Goal: Task Accomplishment & Management: Use online tool/utility

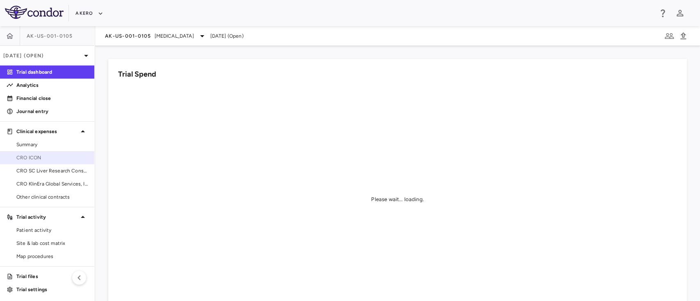
click at [39, 159] on span "CRO ICON" at bounding box center [51, 157] width 71 height 7
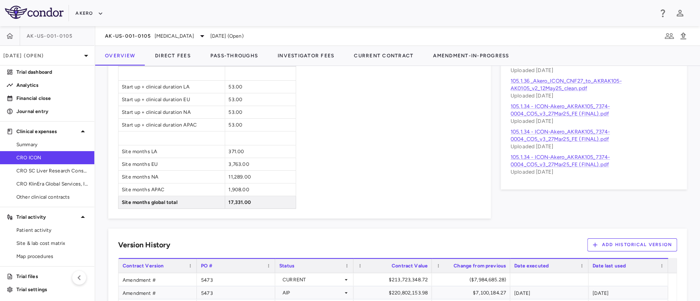
scroll to position [612, 0]
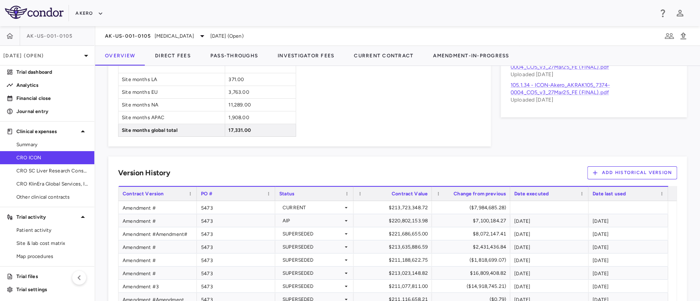
click at [620, 174] on button "Add Historical Version" at bounding box center [632, 173] width 90 height 13
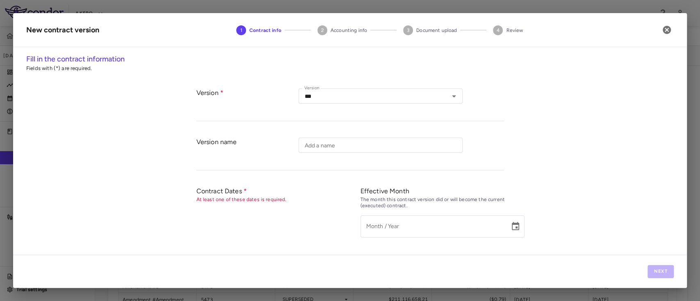
click at [390, 86] on div "Version Version *** Version" at bounding box center [350, 100] width 308 height 41
click at [377, 100] on input "***" at bounding box center [368, 96] width 135 height 10
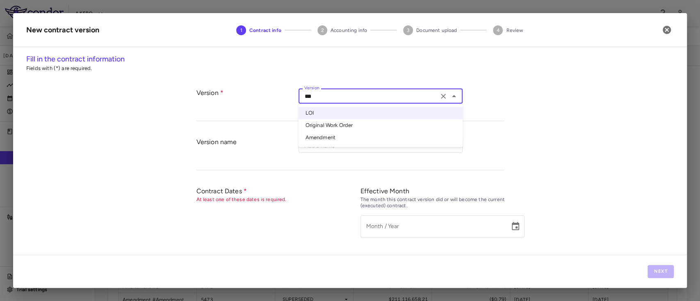
click at [354, 141] on li "Amendment" at bounding box center [381, 138] width 164 height 12
type input "*********"
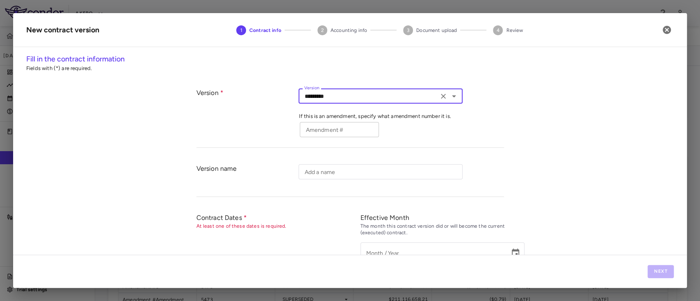
click at [345, 130] on input "Amendment #" at bounding box center [339, 129] width 79 height 15
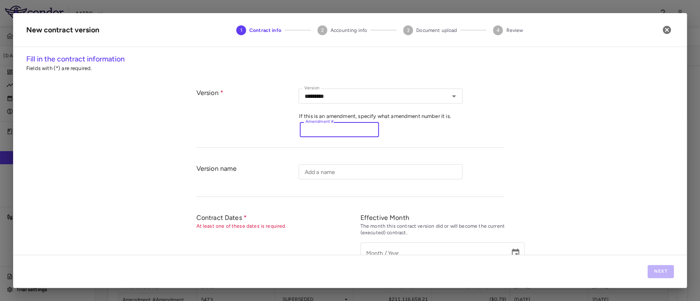
click at [329, 130] on input "Amendment #" at bounding box center [339, 129] width 79 height 15
paste input "********"
type input "********"
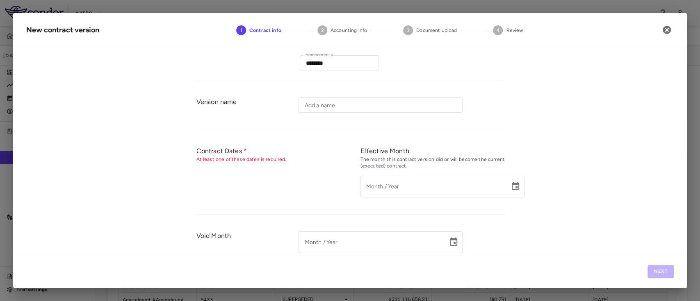
scroll to position [82, 0]
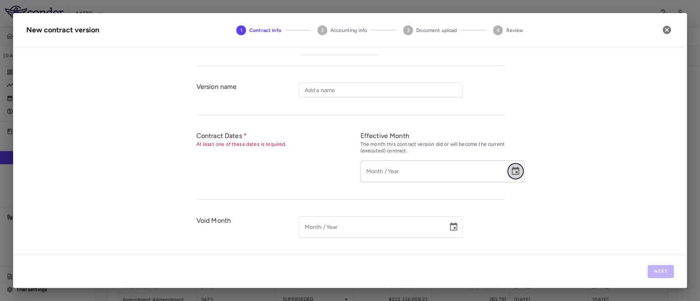
click at [507, 172] on button "Choose date" at bounding box center [515, 171] width 16 height 16
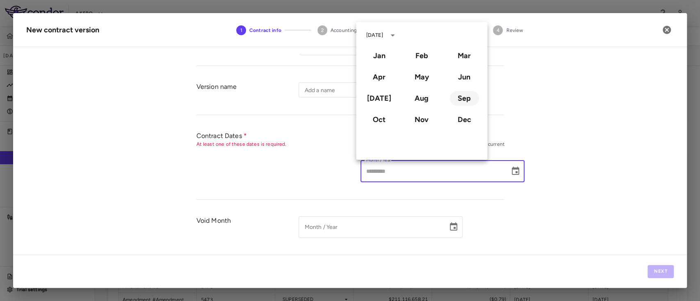
click at [461, 98] on button "Sep" at bounding box center [465, 98] width 30 height 15
type input "**********"
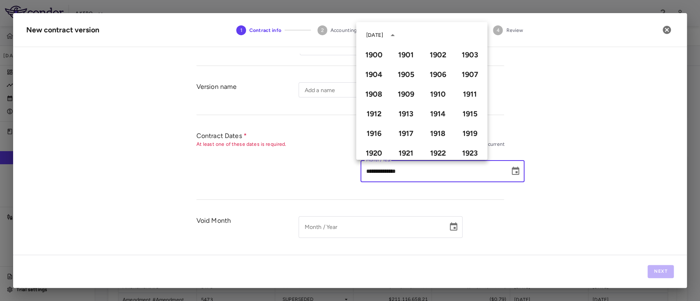
scroll to position [563, 0]
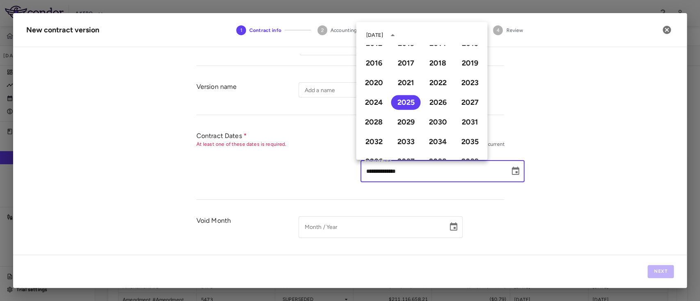
click at [526, 208] on div "**********" at bounding box center [350, 154] width 674 height 201
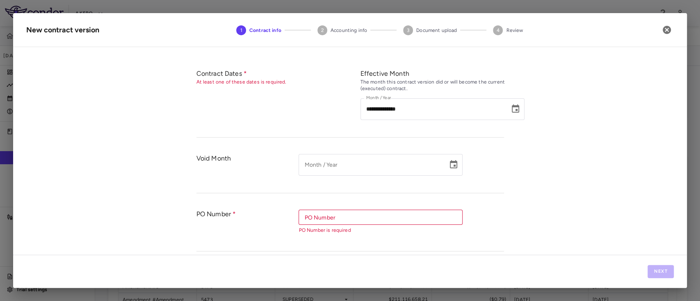
scroll to position [151, 0]
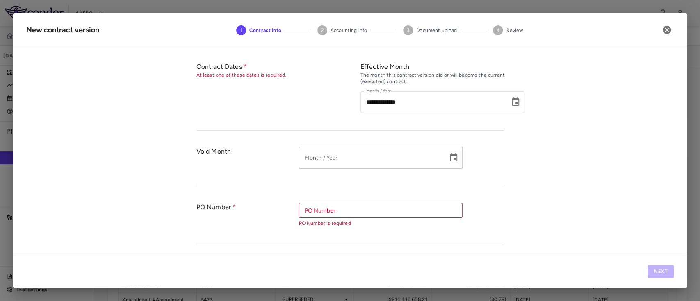
type input "*********"
click at [372, 157] on input "*********" at bounding box center [371, 158] width 144 height 22
click at [450, 156] on icon "Choose date" at bounding box center [453, 157] width 7 height 8
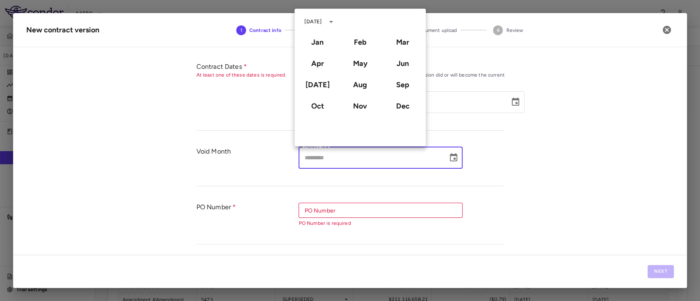
click at [542, 151] on div "**********" at bounding box center [350, 154] width 674 height 201
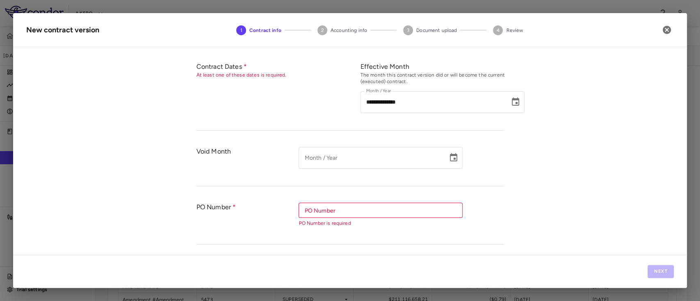
click at [354, 212] on input "PO Number" at bounding box center [380, 210] width 158 height 10
click at [341, 230] on li "5473" at bounding box center [381, 227] width 164 height 12
type input "****"
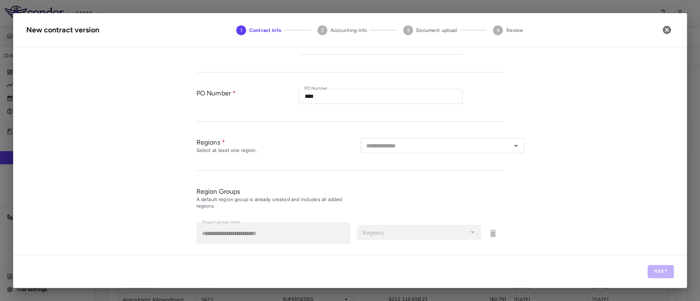
scroll to position [270, 0]
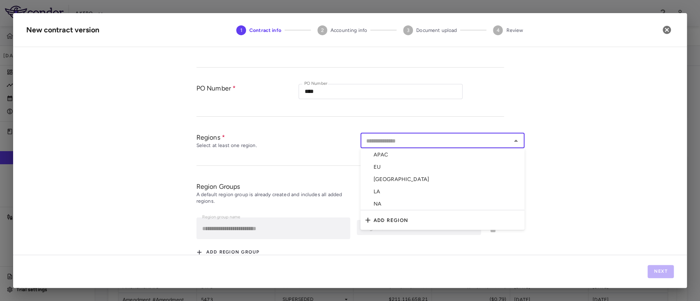
click at [386, 140] on input "text" at bounding box center [436, 141] width 146 height 10
click at [395, 154] on li "APAC" at bounding box center [443, 154] width 164 height 12
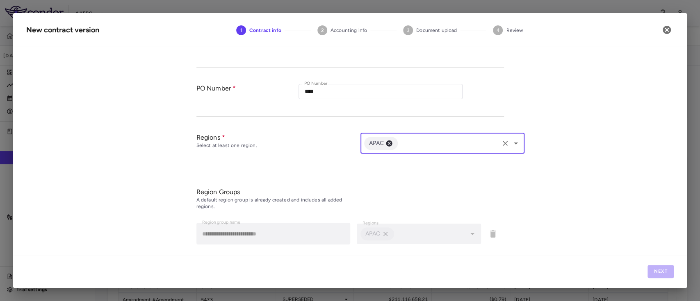
click at [420, 141] on input "text" at bounding box center [448, 143] width 98 height 10
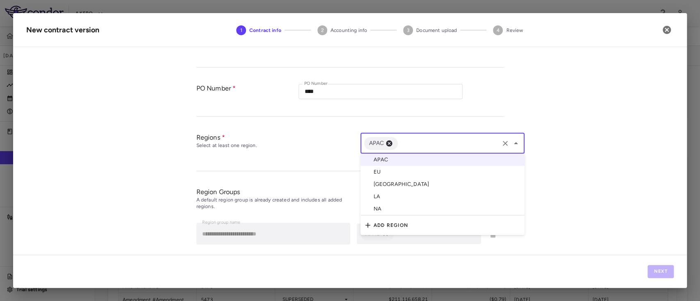
click at [398, 167] on li "EU" at bounding box center [443, 172] width 164 height 12
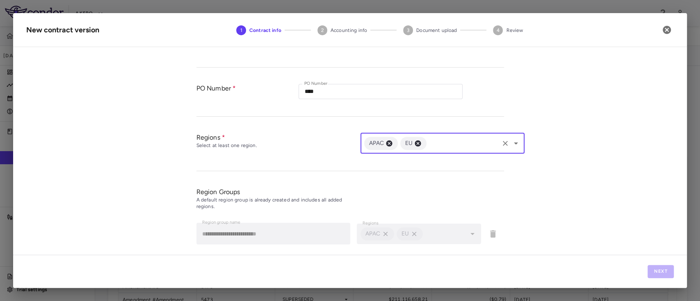
click at [447, 140] on input "text" at bounding box center [463, 143] width 70 height 10
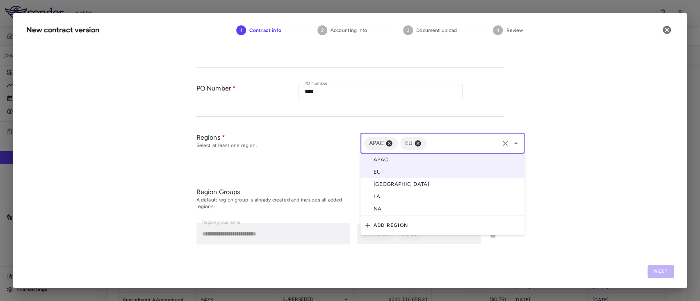
click at [388, 191] on li "LA" at bounding box center [443, 197] width 164 height 12
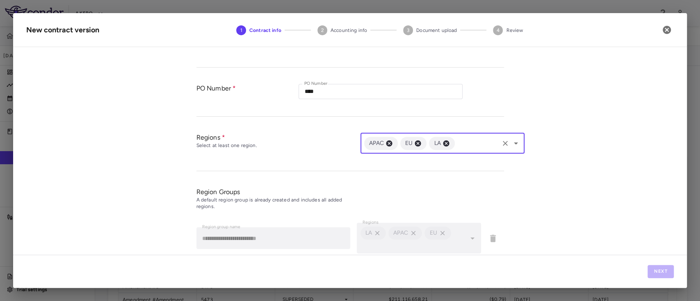
click at [476, 144] on input "text" at bounding box center [477, 143] width 42 height 10
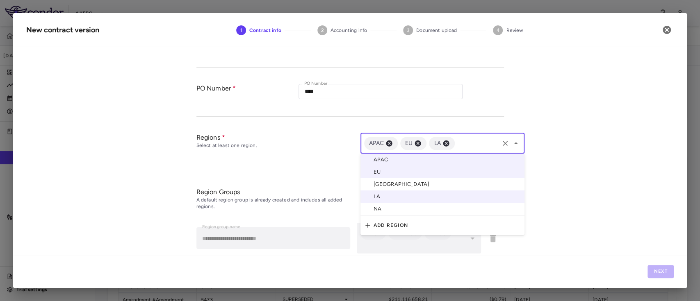
click at [399, 208] on li "NA" at bounding box center [443, 209] width 164 height 13
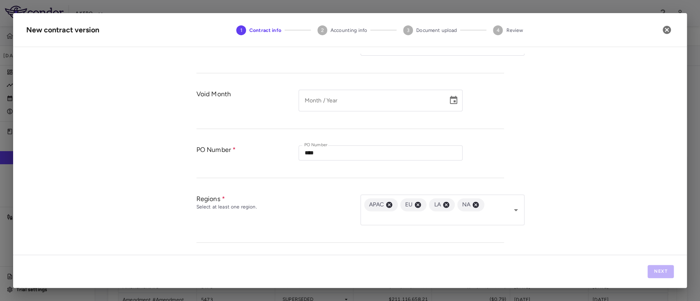
scroll to position [324, 0]
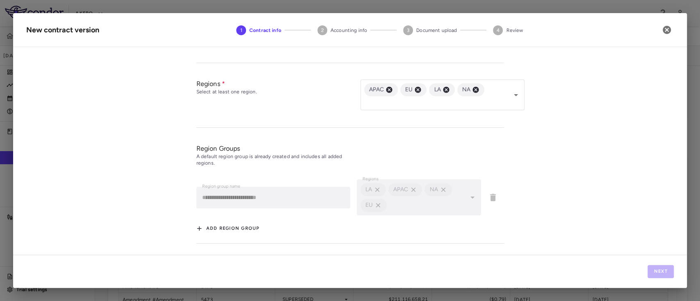
click at [655, 269] on div "Next" at bounding box center [350, 271] width 674 height 33
click at [665, 30] on icon "button" at bounding box center [667, 30] width 8 height 8
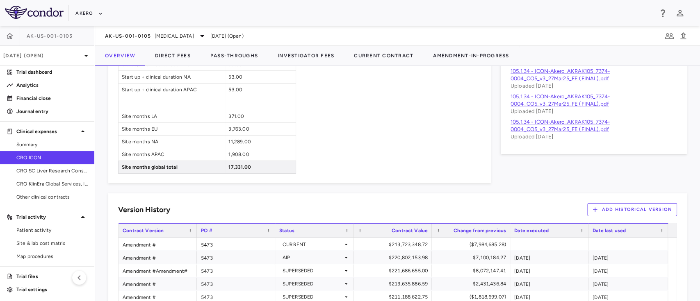
scroll to position [571, 0]
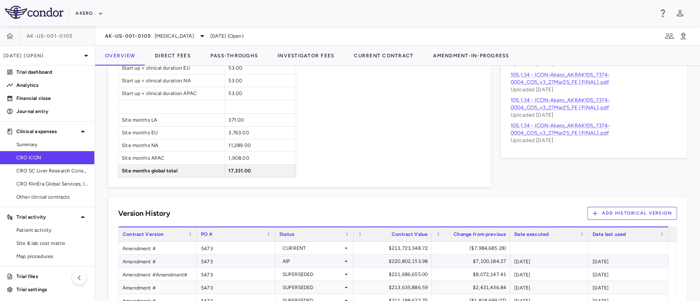
click at [347, 261] on icon at bounding box center [346, 261] width 7 height 7
click at [374, 195] on div at bounding box center [350, 150] width 700 height 301
click at [345, 242] on div "CURRENT" at bounding box center [314, 248] width 70 height 12
click at [389, 200] on div at bounding box center [350, 150] width 700 height 301
click at [625, 209] on button "Add Historical Version" at bounding box center [632, 213] width 90 height 13
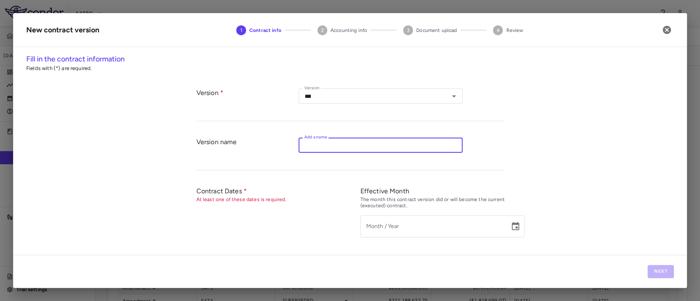
click at [380, 143] on input "Add a name" at bounding box center [381, 145] width 164 height 15
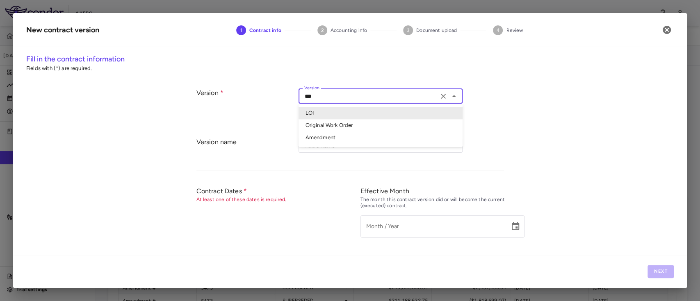
click at [351, 96] on input "***" at bounding box center [368, 96] width 135 height 10
click at [331, 139] on li "Amendment" at bounding box center [381, 138] width 164 height 12
type input "*********"
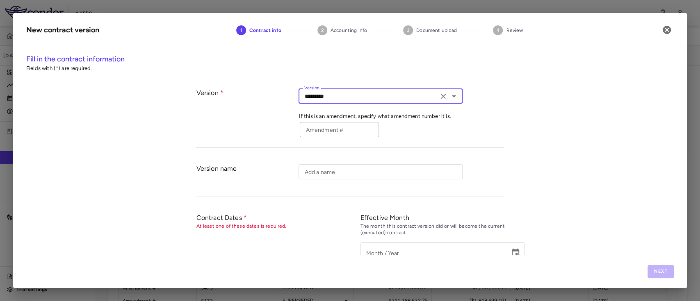
click at [335, 131] on input "Amendment #" at bounding box center [339, 129] width 79 height 15
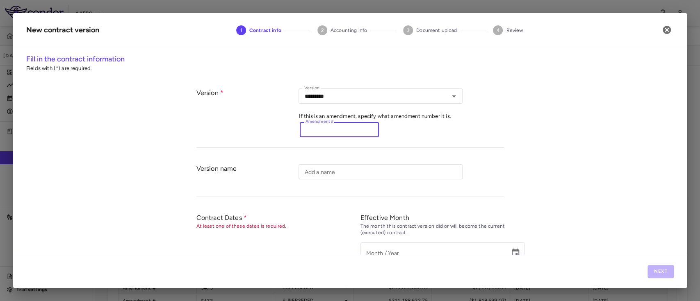
paste input "********"
type input "********"
click at [382, 166] on input "Add a name" at bounding box center [381, 171] width 164 height 15
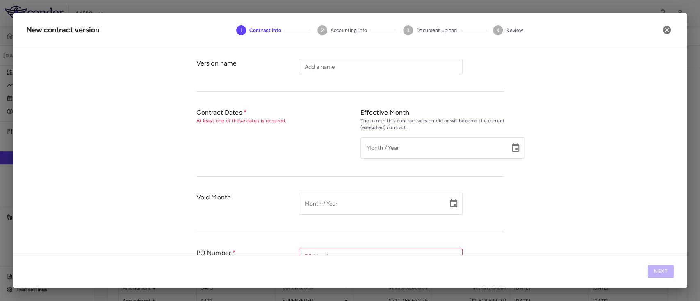
scroll to position [105, 0]
click at [502, 148] on div "Month / Year" at bounding box center [443, 149] width 164 height 22
type input "*********"
click at [516, 147] on icon "Choose date" at bounding box center [516, 149] width 10 height 10
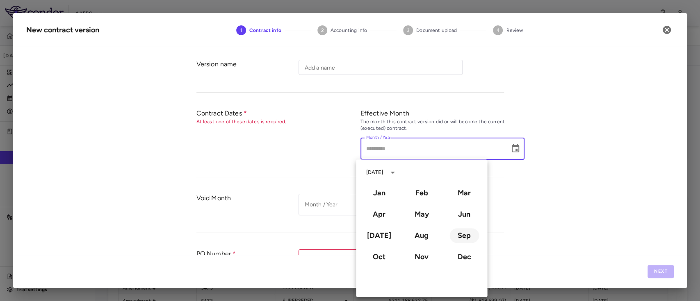
click at [457, 235] on button "Sep" at bounding box center [465, 235] width 30 height 15
type input "**********"
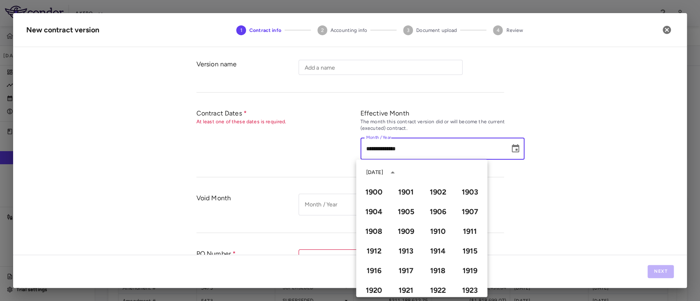
scroll to position [563, 0]
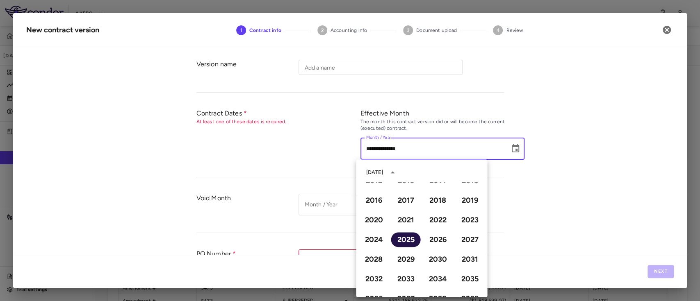
click at [404, 243] on button "2025" at bounding box center [406, 240] width 30 height 15
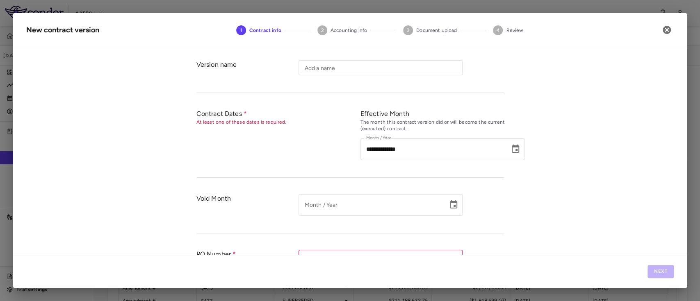
scroll to position [204, 0]
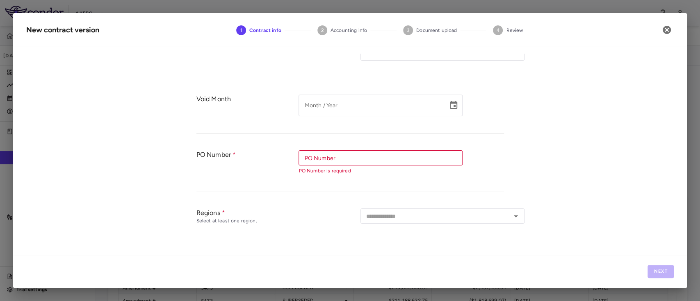
click at [401, 164] on div "PO Number" at bounding box center [381, 158] width 164 height 15
click at [349, 176] on li "5473" at bounding box center [381, 175] width 164 height 12
type input "****"
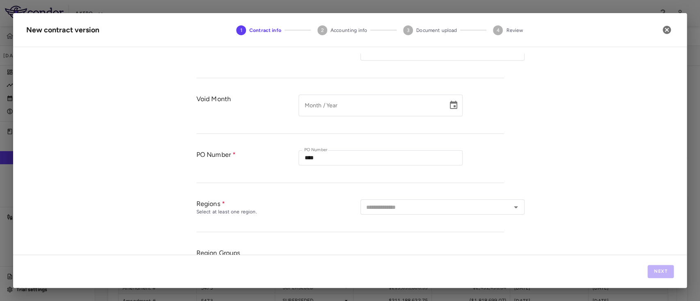
scroll to position [294, 0]
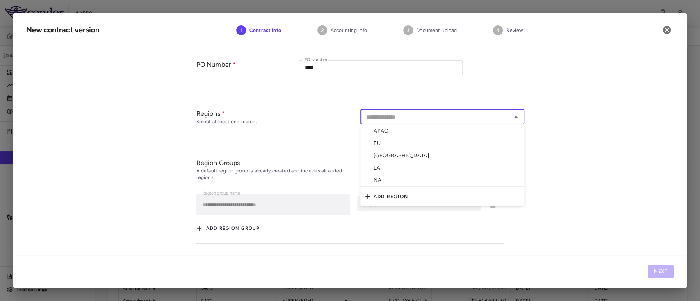
click at [437, 112] on input "text" at bounding box center [436, 117] width 146 height 10
click at [402, 132] on li "APAC" at bounding box center [443, 131] width 164 height 12
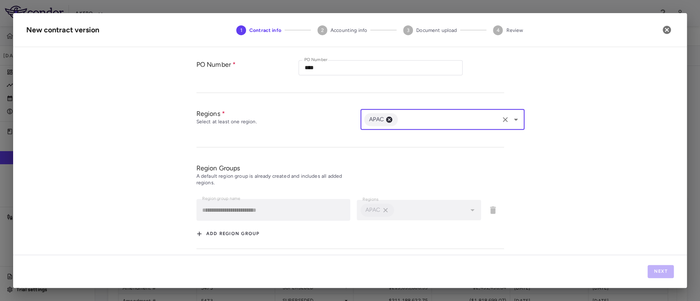
click at [427, 123] on input "text" at bounding box center [448, 119] width 98 height 10
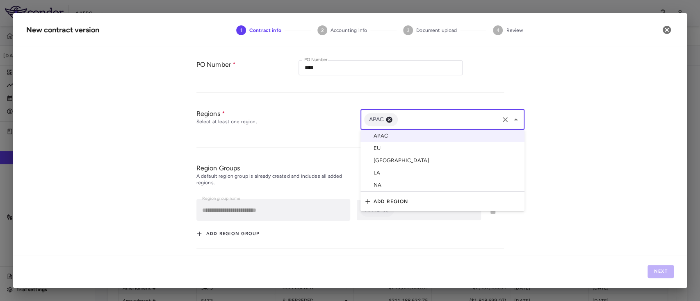
click at [389, 148] on li "EU" at bounding box center [443, 148] width 164 height 12
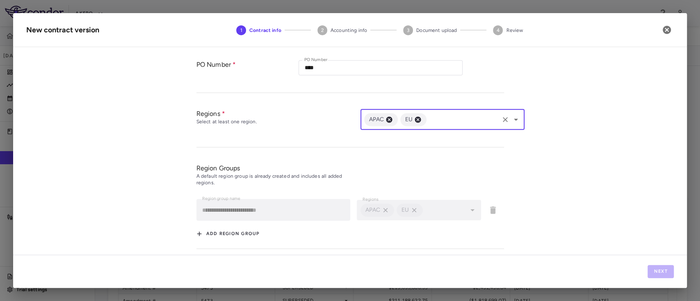
click at [454, 110] on div "APAC EU ​" at bounding box center [443, 120] width 164 height 21
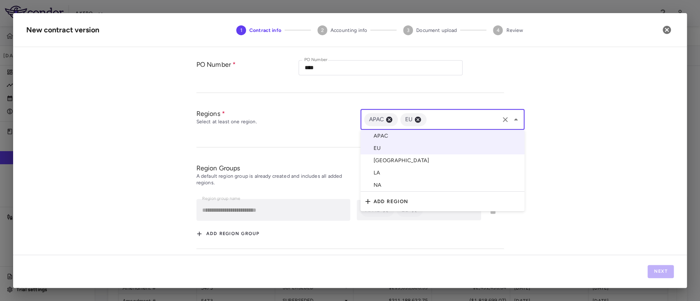
click at [402, 172] on li "LA" at bounding box center [443, 173] width 164 height 12
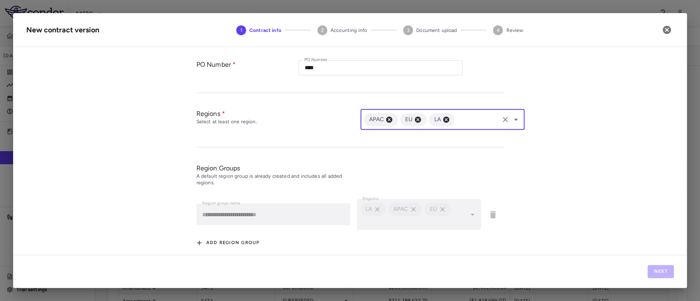
click at [466, 122] on input "text" at bounding box center [477, 119] width 42 height 10
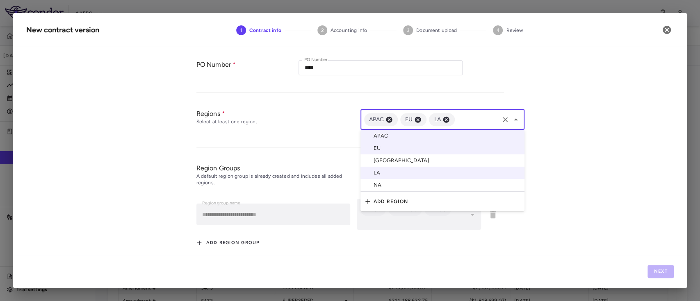
click at [408, 184] on li "NA" at bounding box center [443, 185] width 164 height 13
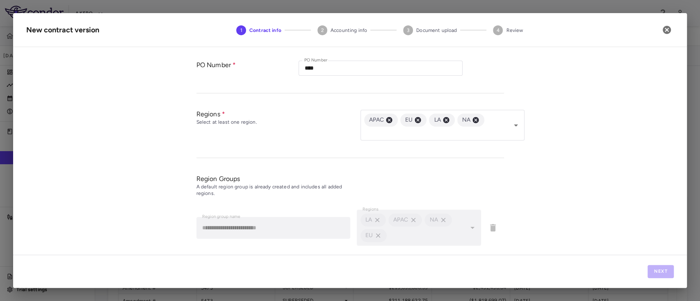
scroll to position [324, 0]
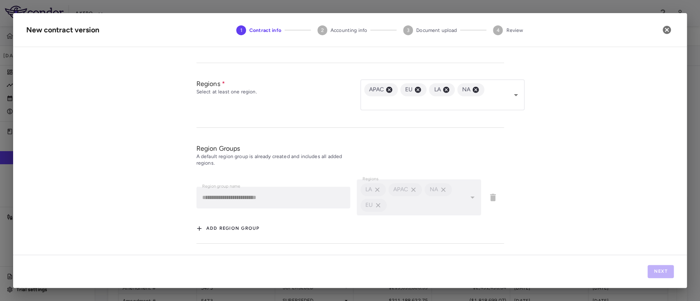
click at [662, 276] on div "Next" at bounding box center [350, 271] width 674 height 33
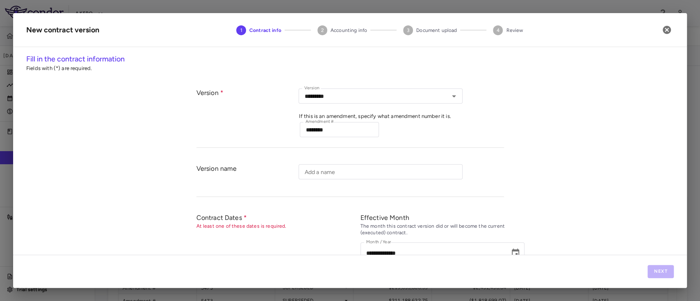
scroll to position [75, 0]
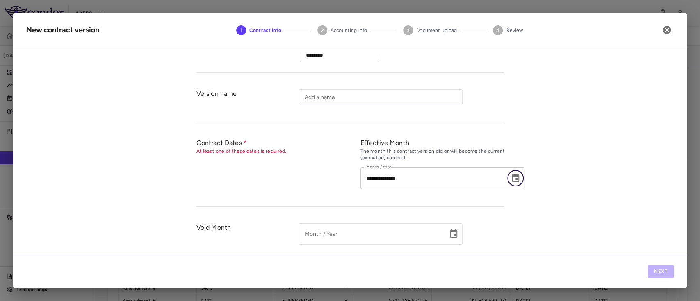
click at [514, 180] on icon "Choose date, selected date is Sep 30, 2025" at bounding box center [515, 178] width 7 height 8
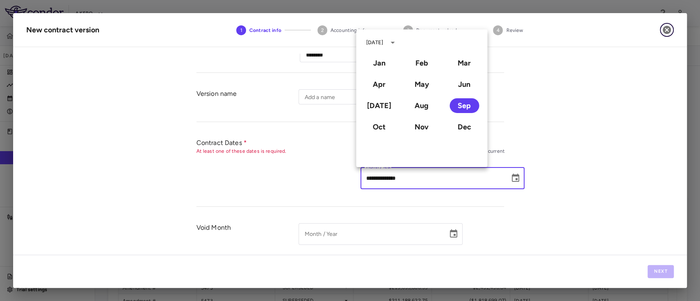
click at [665, 33] on icon "button" at bounding box center [667, 30] width 8 height 8
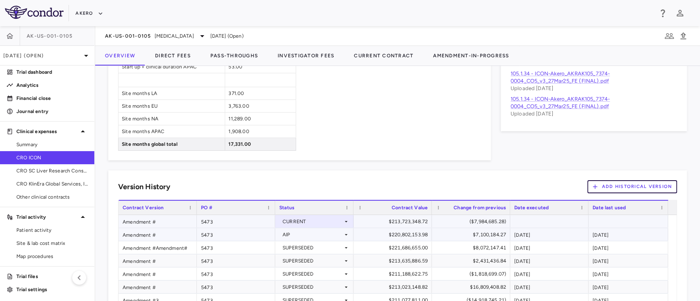
scroll to position [609, 0]
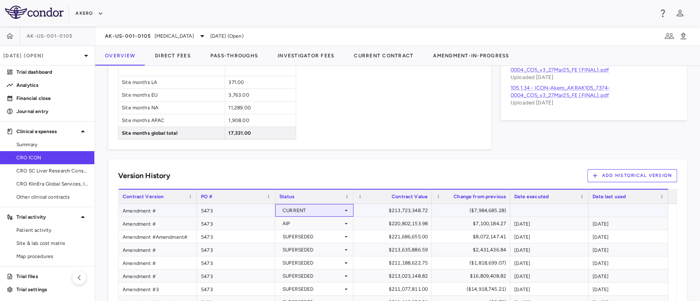
click at [297, 208] on div "CURRENT" at bounding box center [313, 210] width 60 height 13
click at [381, 156] on div at bounding box center [350, 150] width 700 height 301
click at [315, 207] on div "CURRENT" at bounding box center [313, 210] width 60 height 13
click at [305, 251] on div "Voided" at bounding box center [302, 249] width 21 height 7
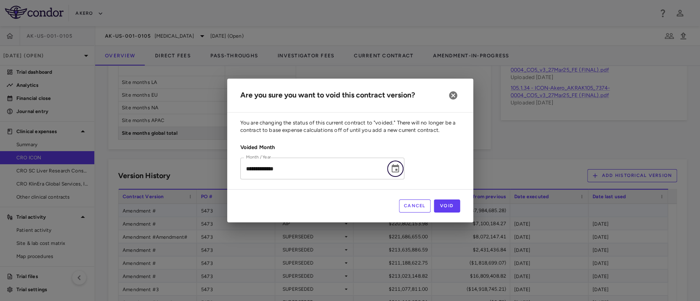
click at [393, 172] on icon "Choose date, selected date is Feb 28, 2025" at bounding box center [395, 168] width 7 height 8
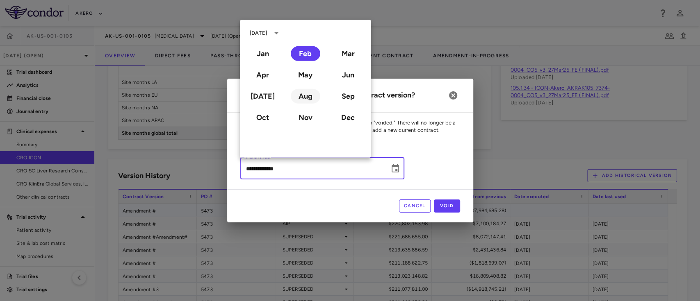
click at [305, 98] on button "Aug" at bounding box center [306, 96] width 30 height 15
type input "**********"
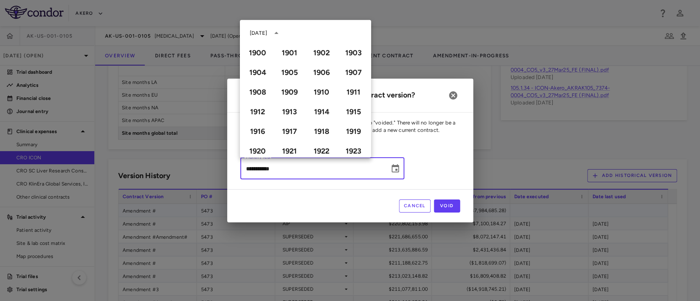
scroll to position [563, 0]
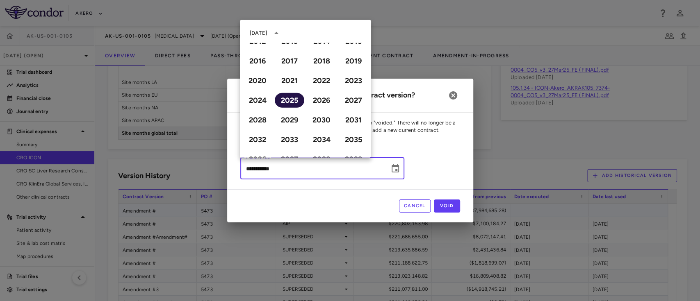
click at [288, 100] on button "2025" at bounding box center [290, 100] width 30 height 15
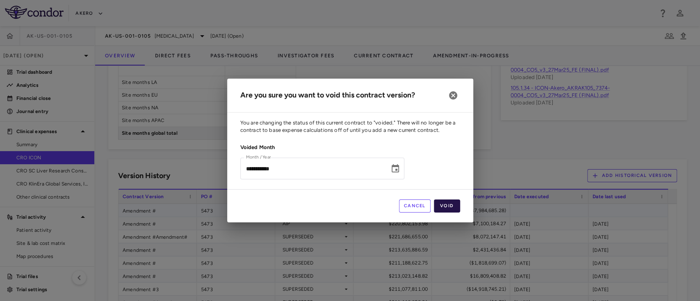
click at [450, 209] on button "Void" at bounding box center [447, 206] width 26 height 13
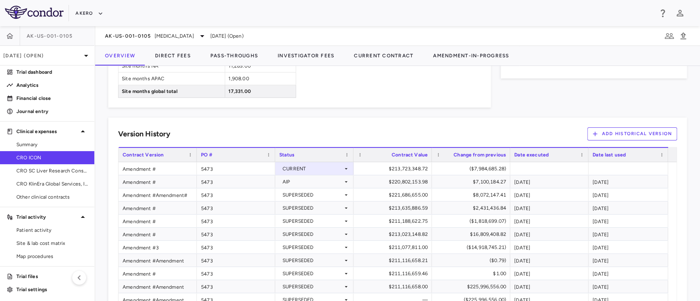
scroll to position [647, 0]
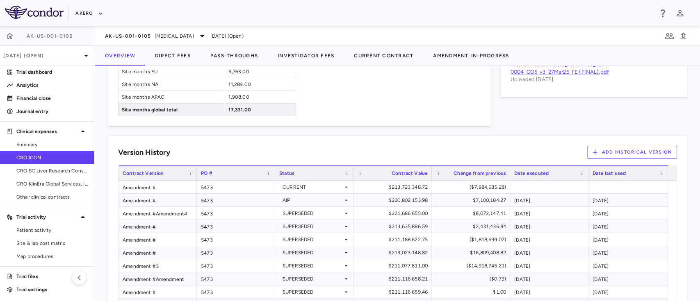
scroll to position [641, 0]
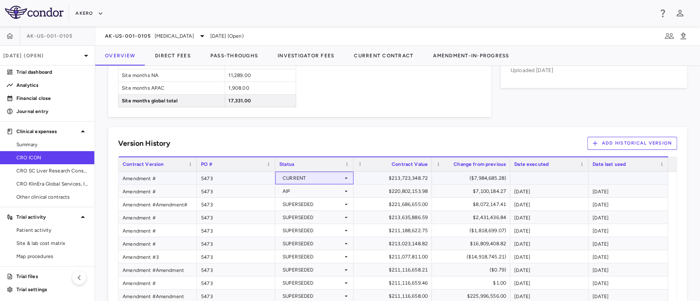
click at [330, 175] on div "CURRENT" at bounding box center [313, 178] width 60 height 13
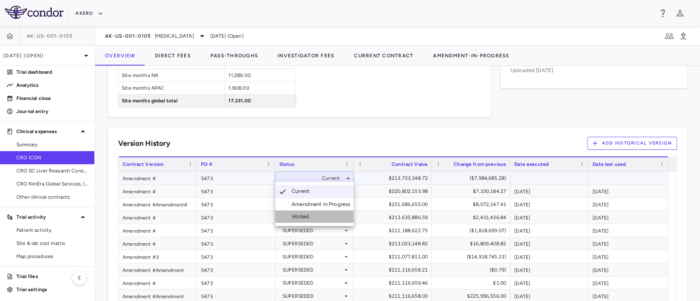
click at [318, 216] on li "Voided" at bounding box center [314, 217] width 78 height 12
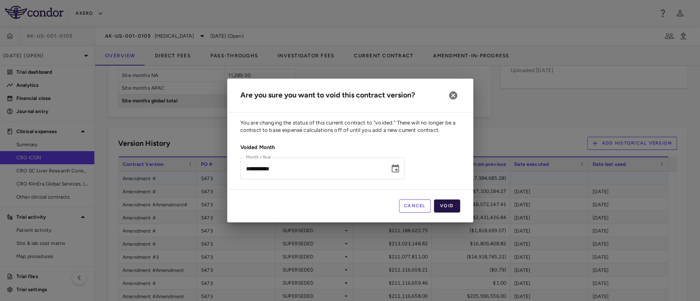
click at [450, 205] on button "Void" at bounding box center [447, 206] width 26 height 13
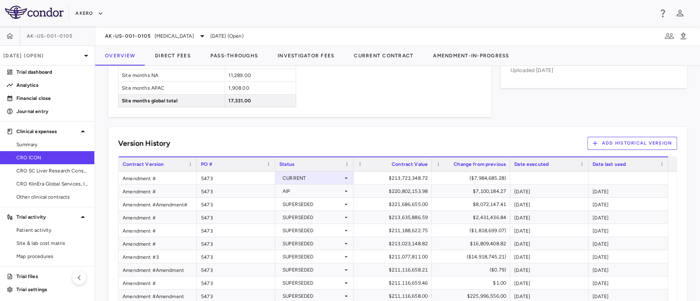
click at [603, 146] on button "Add Historical Version" at bounding box center [632, 143] width 90 height 13
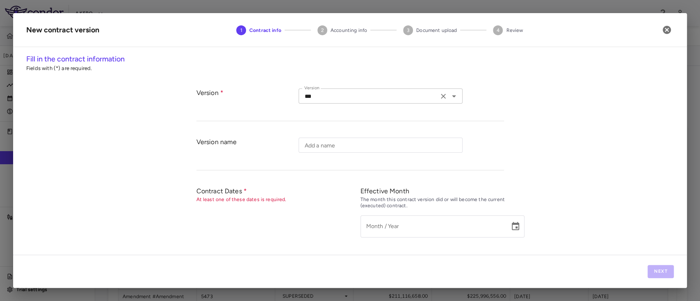
click at [404, 100] on input "***" at bounding box center [368, 96] width 135 height 10
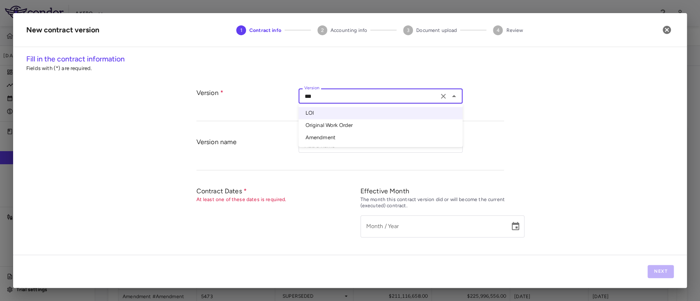
click at [341, 136] on li "Amendment" at bounding box center [381, 138] width 164 height 12
type input "*********"
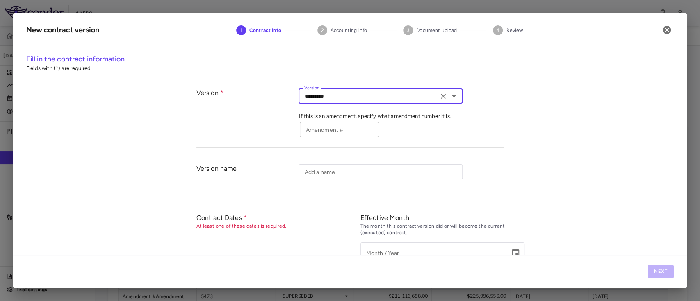
click at [328, 136] on input "Amendment #" at bounding box center [339, 129] width 79 height 15
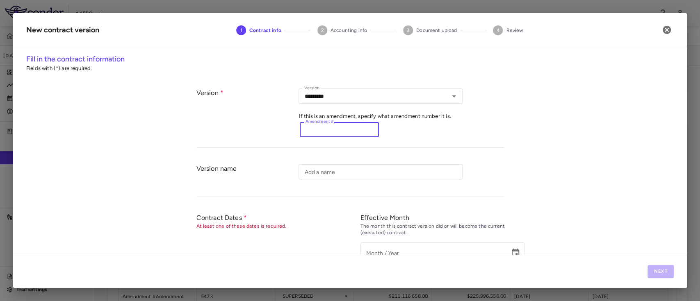
paste input "********"
click at [330, 135] on input "********" at bounding box center [339, 129] width 79 height 15
type input "********"
click at [506, 159] on div "**********" at bounding box center [350, 154] width 674 height 201
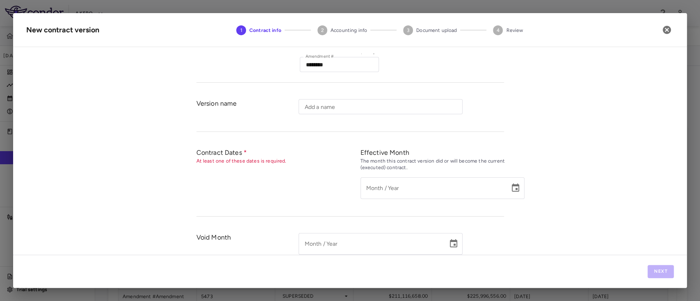
scroll to position [64, 0]
click at [511, 185] on icon "Choose date" at bounding box center [516, 190] width 10 height 10
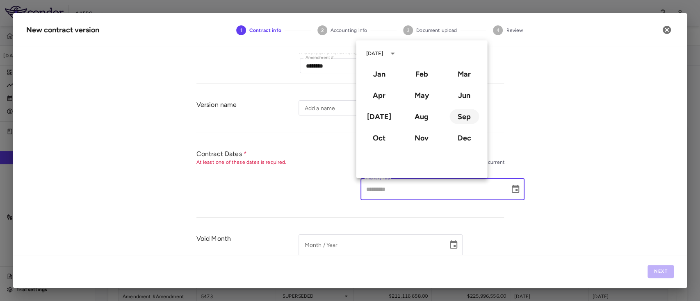
click at [461, 120] on button "Sep" at bounding box center [465, 117] width 30 height 15
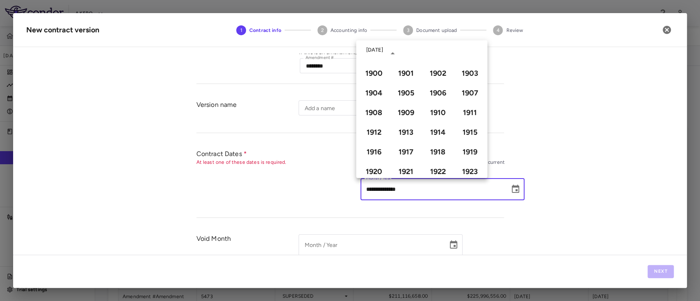
type input "**********"
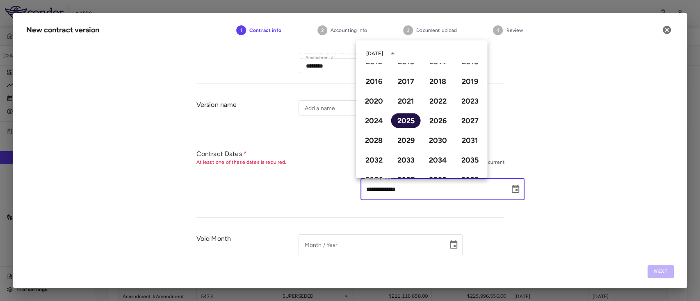
click at [402, 123] on button "2025" at bounding box center [406, 121] width 30 height 15
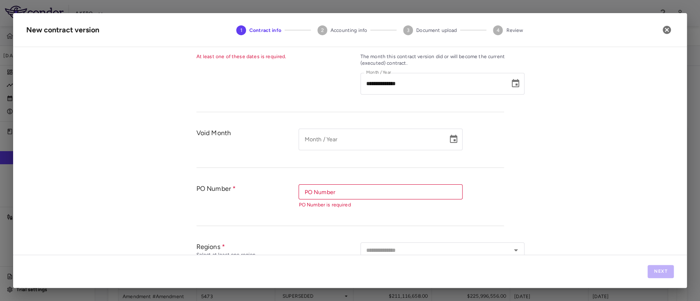
scroll to position [177, 0]
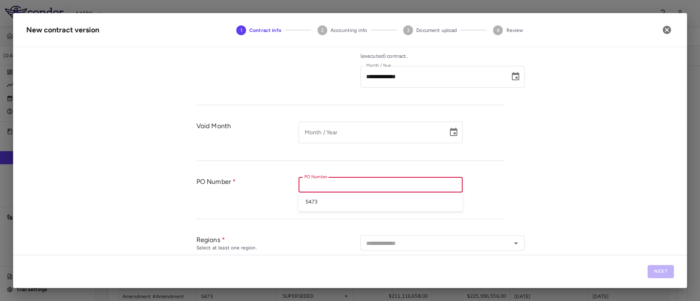
click at [363, 189] on input "PO Number" at bounding box center [380, 185] width 158 height 10
click at [334, 205] on li "5473" at bounding box center [381, 202] width 164 height 12
type input "****"
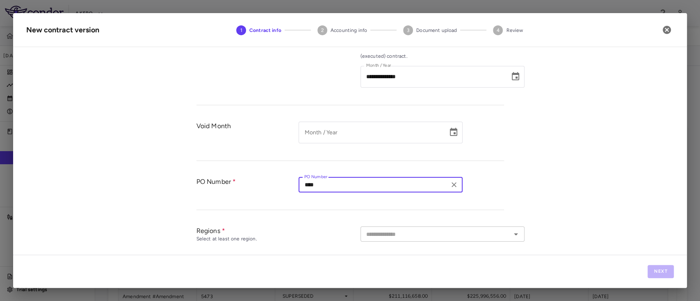
click at [402, 238] on input "text" at bounding box center [436, 234] width 146 height 10
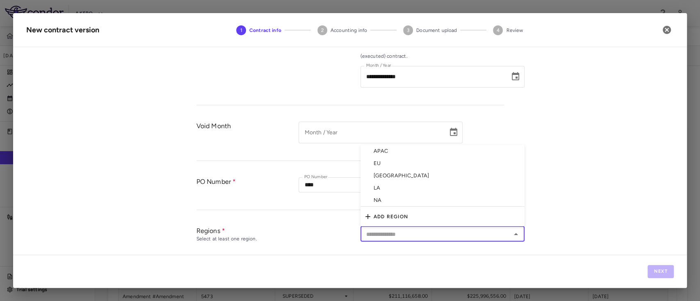
click at [394, 148] on li "APAC" at bounding box center [443, 151] width 164 height 12
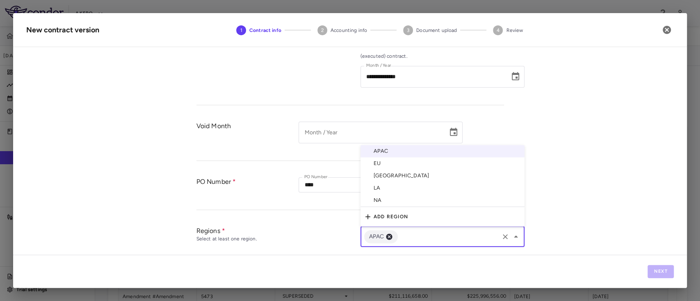
click at [416, 232] on input "text" at bounding box center [448, 237] width 98 height 10
click at [390, 170] on li "[GEOGRAPHIC_DATA]" at bounding box center [443, 176] width 164 height 12
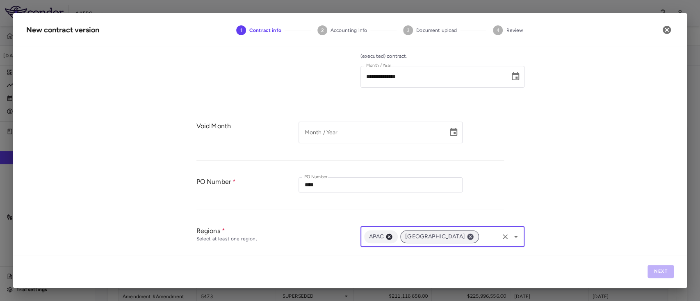
click at [467, 235] on icon at bounding box center [470, 236] width 7 height 7
click at [417, 235] on input "text" at bounding box center [448, 237] width 98 height 10
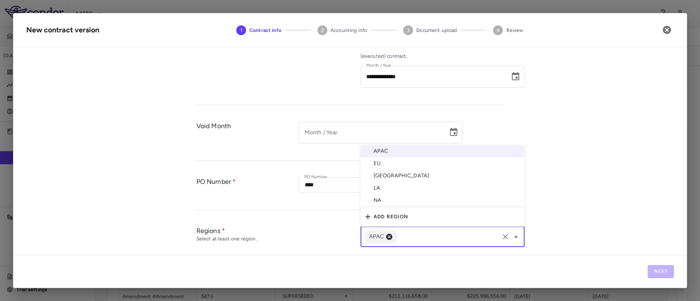
click at [384, 166] on li "EU" at bounding box center [443, 163] width 164 height 12
click at [444, 236] on input "text" at bounding box center [463, 237] width 70 height 10
click at [396, 187] on li "LA" at bounding box center [443, 188] width 164 height 12
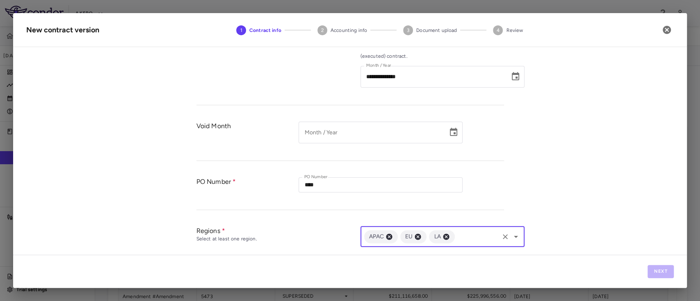
click at [467, 237] on input "text" at bounding box center [477, 237] width 42 height 10
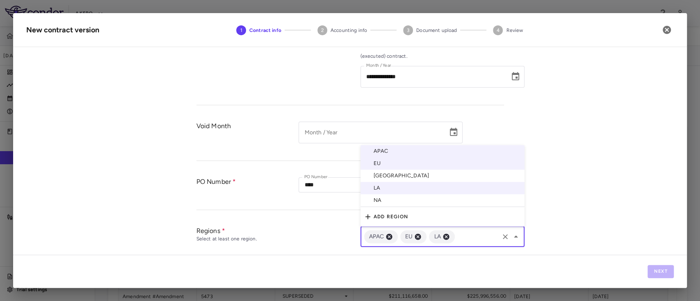
click at [408, 199] on li "NA" at bounding box center [443, 200] width 164 height 13
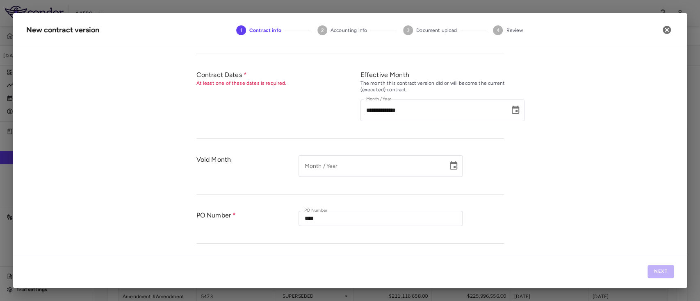
scroll to position [148, 0]
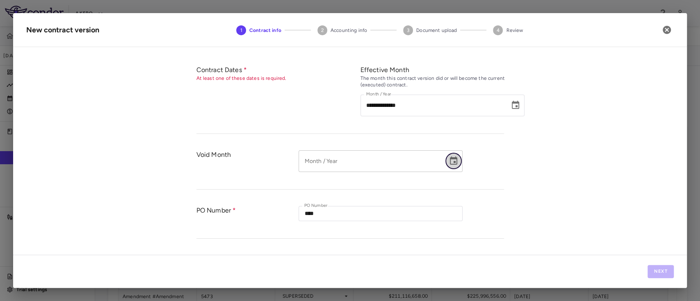
click at [450, 162] on icon "Choose date" at bounding box center [454, 161] width 10 height 10
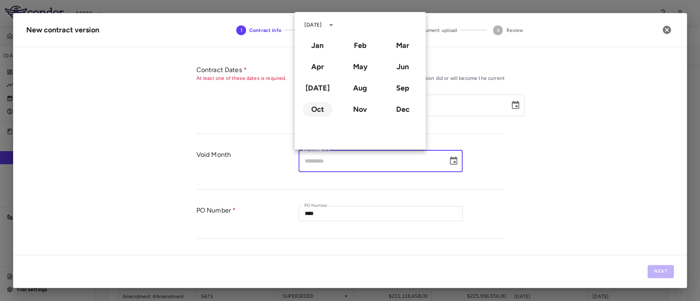
click at [318, 108] on button "Oct" at bounding box center [318, 109] width 30 height 15
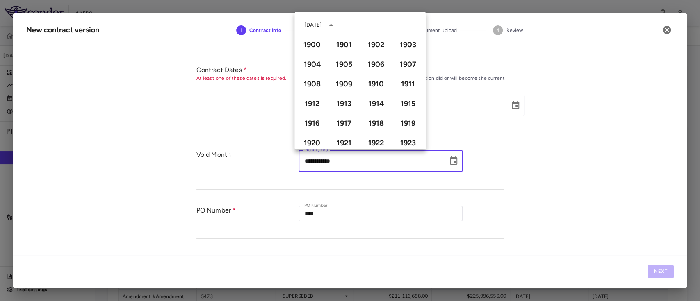
type input "**********"
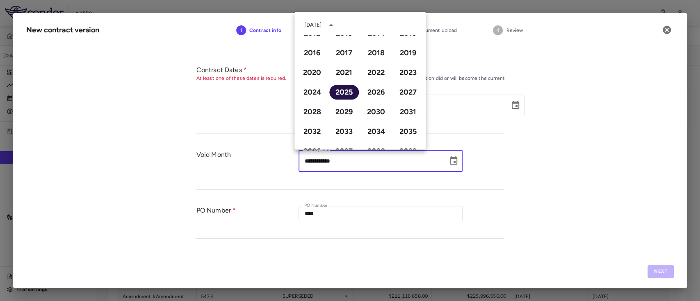
click at [342, 91] on button "2025" at bounding box center [344, 92] width 30 height 15
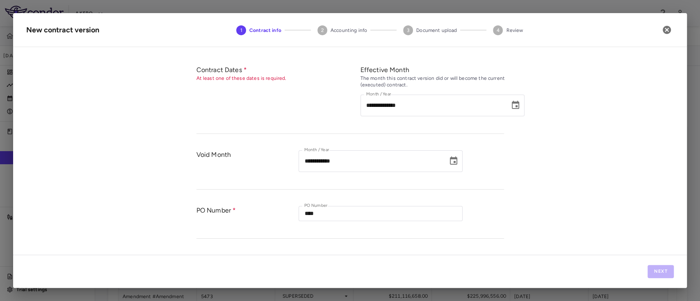
click at [625, 166] on div "**********" at bounding box center [350, 154] width 674 height 201
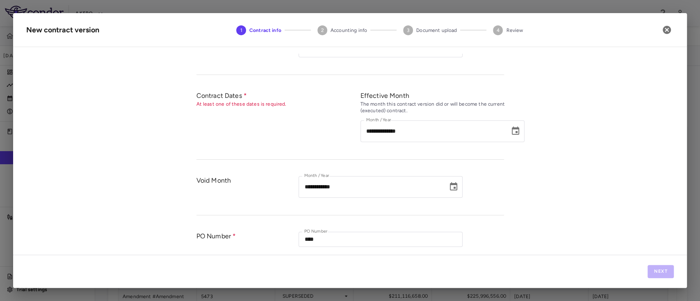
scroll to position [123, 0]
click at [666, 27] on icon "button" at bounding box center [667, 30] width 8 height 8
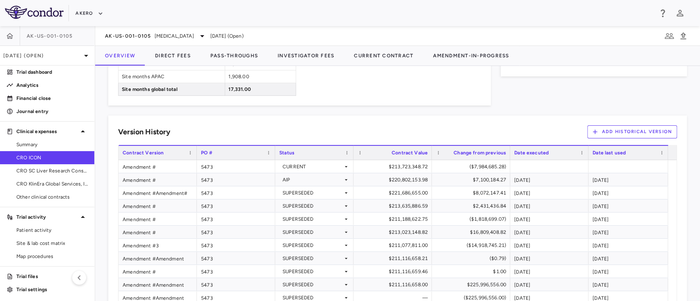
scroll to position [656, 0]
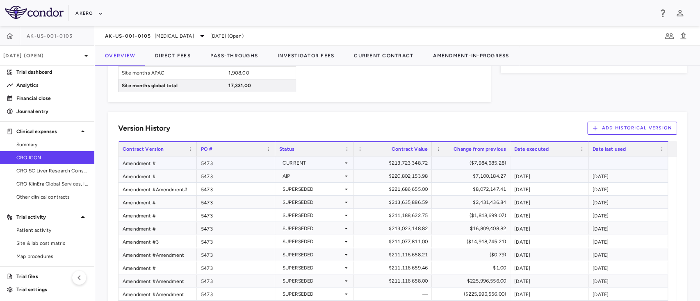
click at [209, 160] on div "5473" at bounding box center [236, 163] width 78 height 13
click at [150, 157] on div "Amendment #" at bounding box center [158, 163] width 78 height 13
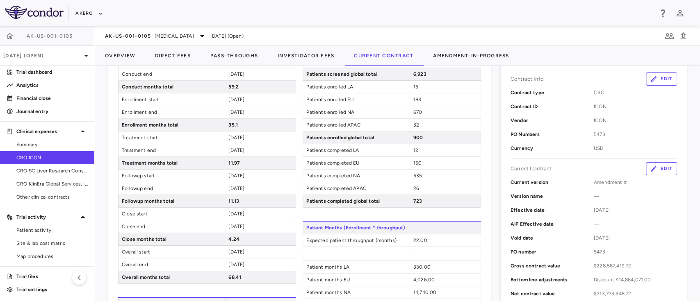
scroll to position [133, 0]
click at [648, 176] on button "Edit" at bounding box center [661, 170] width 31 height 13
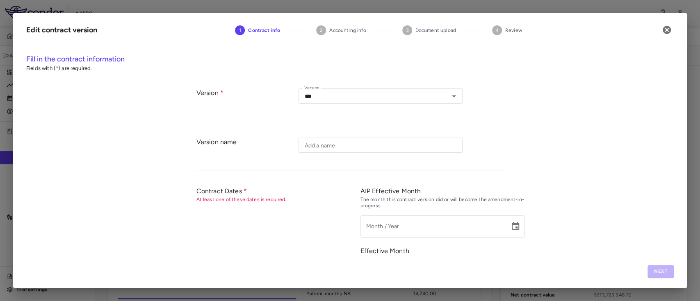
type input "*********"
type input "**********"
type input "****"
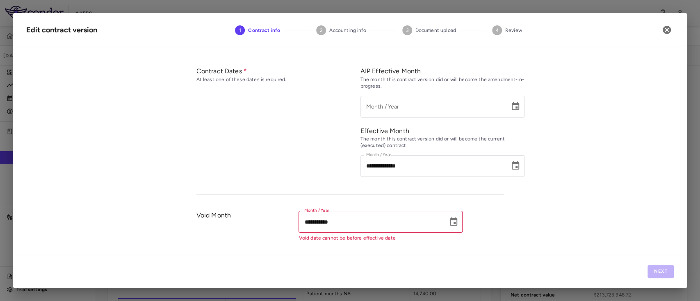
scroll to position [143, 0]
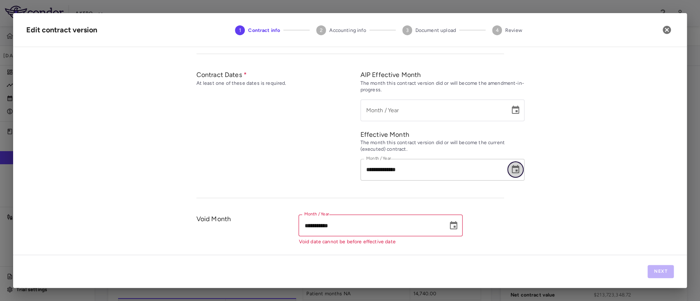
click at [511, 169] on icon "Choose date, selected date is Sep 30, 2025" at bounding box center [516, 170] width 10 height 10
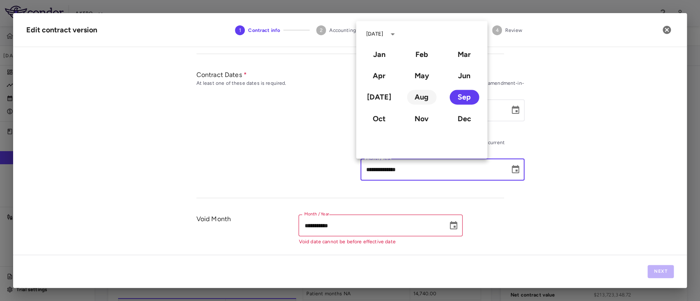
click at [417, 101] on button "Aug" at bounding box center [422, 97] width 30 height 15
type input "**********"
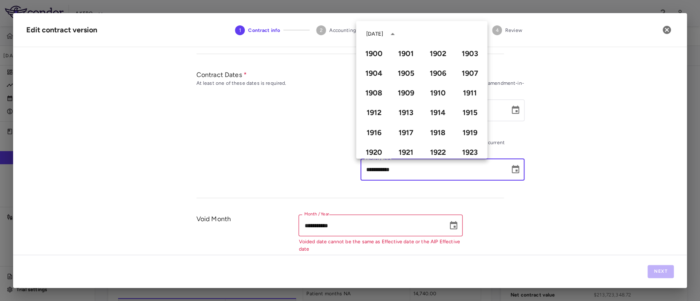
scroll to position [563, 0]
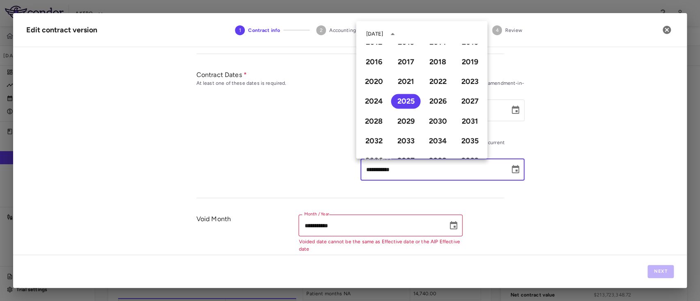
click at [513, 226] on div "**********" at bounding box center [350, 154] width 674 height 201
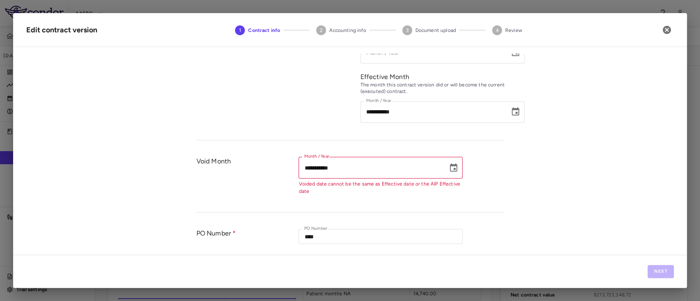
scroll to position [202, 0]
click at [449, 169] on icon "Choose date, selected date is Aug 31, 2025" at bounding box center [454, 167] width 10 height 10
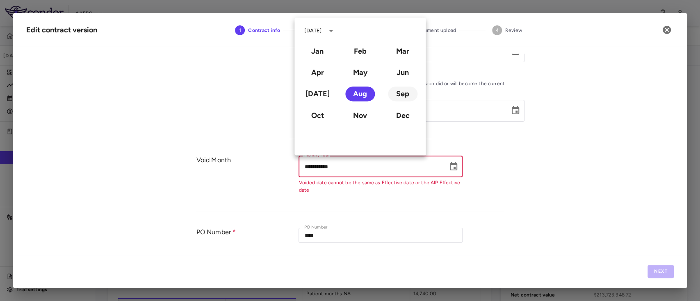
click at [407, 95] on button "Sep" at bounding box center [403, 94] width 30 height 15
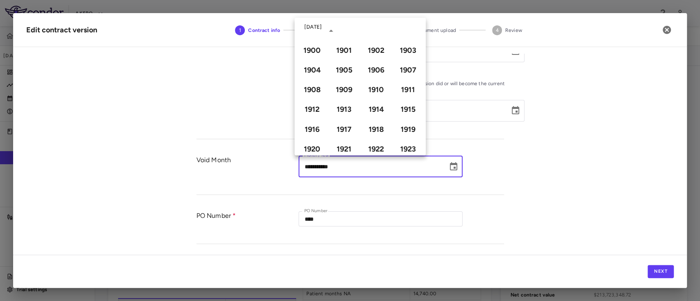
type input "**********"
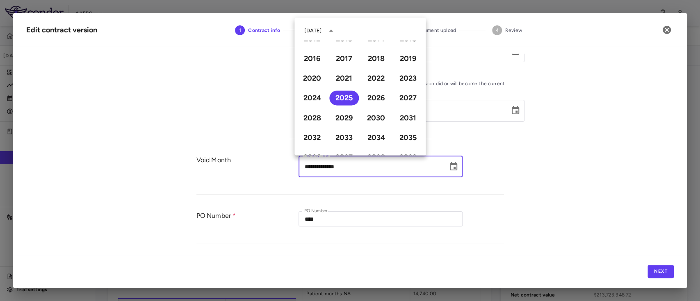
click at [541, 153] on div "**********" at bounding box center [350, 154] width 674 height 201
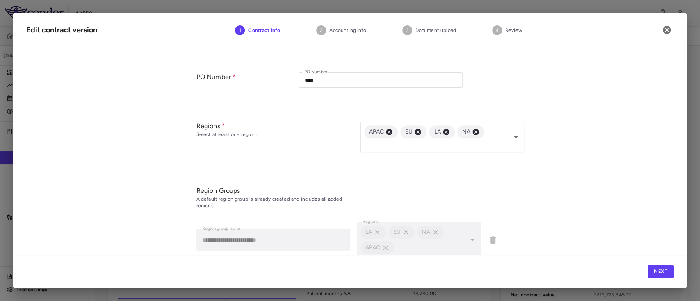
scroll to position [338, 0]
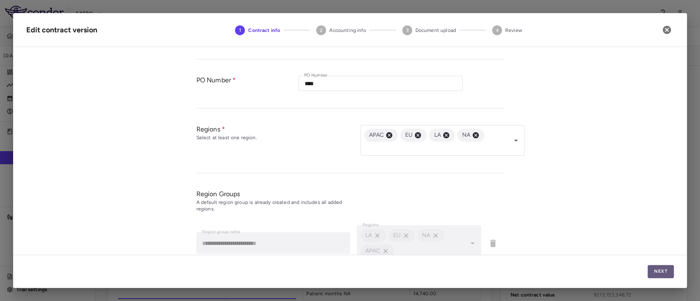
click at [659, 271] on button "Next" at bounding box center [661, 271] width 26 height 13
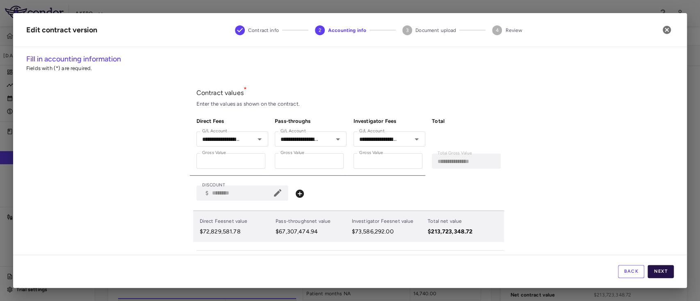
click at [667, 267] on button "Next" at bounding box center [661, 271] width 26 height 13
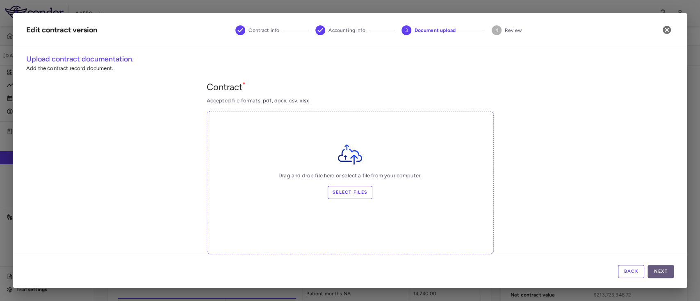
click at [665, 273] on button "Next" at bounding box center [661, 271] width 26 height 13
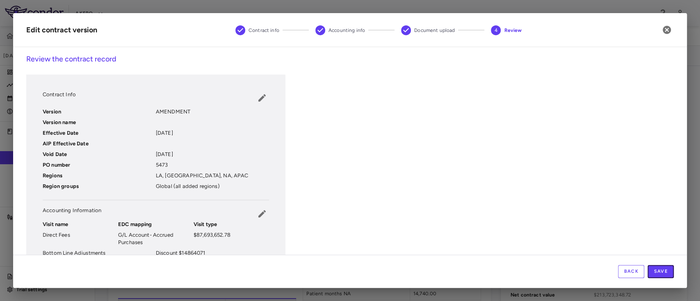
click at [665, 273] on button "Save" at bounding box center [661, 271] width 26 height 13
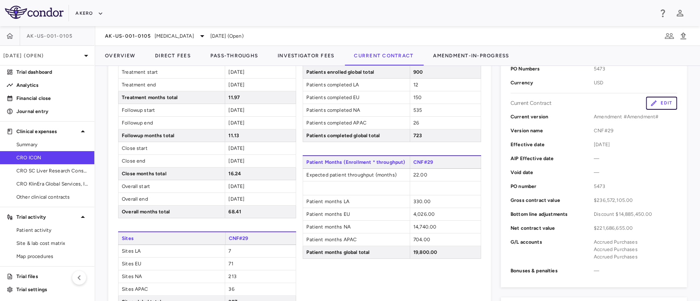
scroll to position [0, 0]
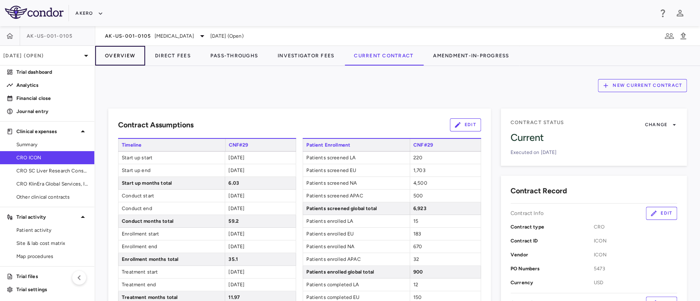
click at [128, 57] on button "Overview" at bounding box center [120, 56] width 50 height 20
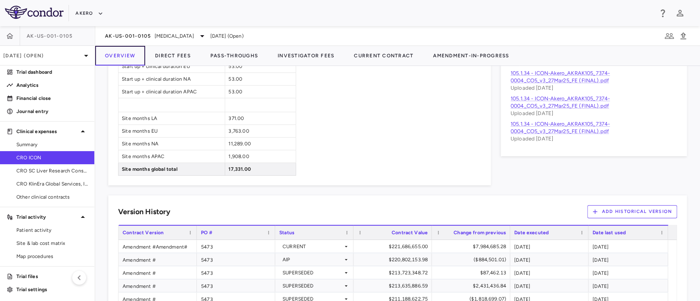
scroll to position [623, 0]
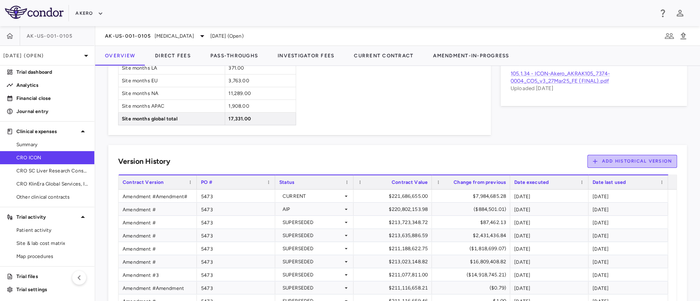
click at [632, 163] on button "Add Historical Version" at bounding box center [632, 161] width 90 height 13
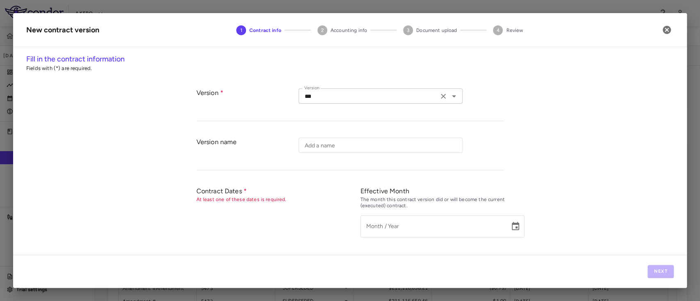
click at [361, 101] on div "*** Version" at bounding box center [381, 96] width 164 height 15
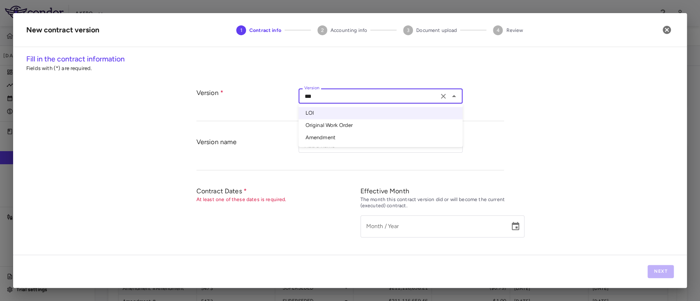
click at [329, 135] on li "Amendment" at bounding box center [381, 138] width 164 height 12
type input "*********"
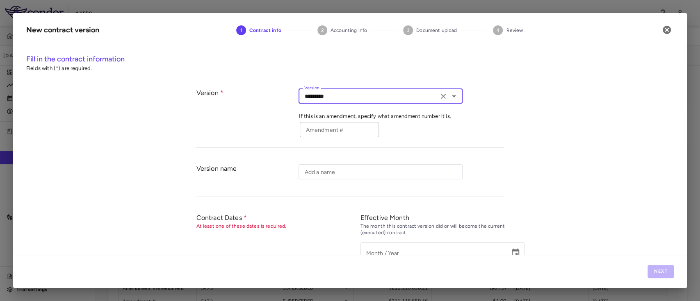
click at [329, 132] on input "Amendment #" at bounding box center [339, 129] width 79 height 15
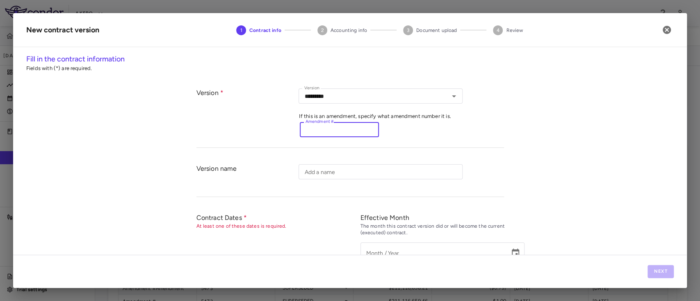
click at [331, 130] on input "Amendment #" at bounding box center [339, 129] width 79 height 15
paste input "********"
type input "********"
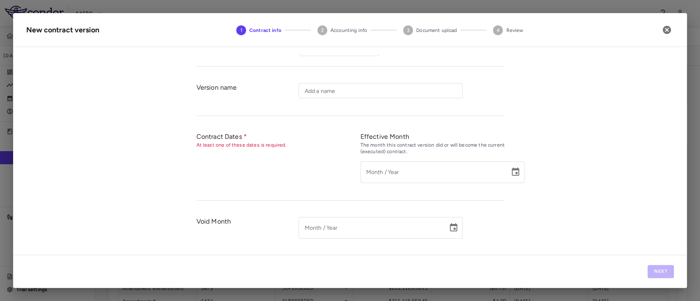
scroll to position [81, 0]
click at [512, 170] on icon "Choose date" at bounding box center [515, 172] width 7 height 8
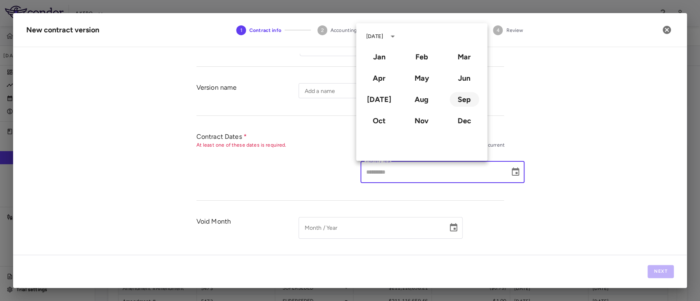
click at [466, 99] on button "Sep" at bounding box center [465, 99] width 30 height 15
type input "**********"
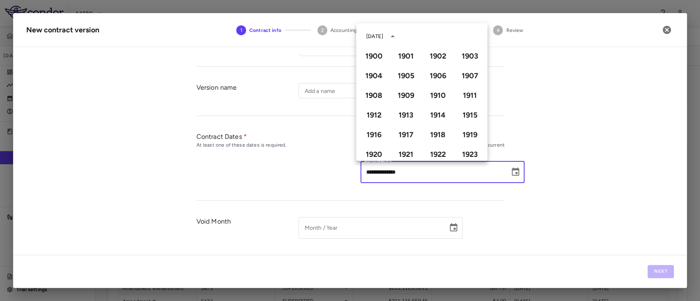
scroll to position [563, 0]
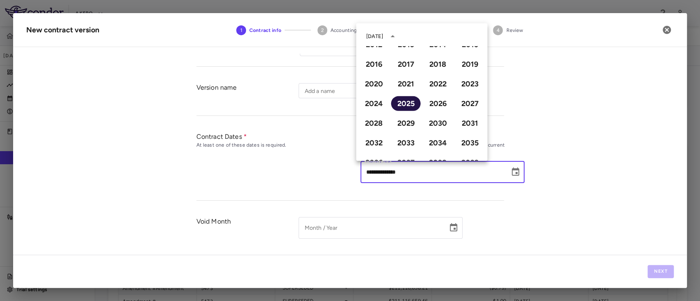
click at [400, 103] on button "2025" at bounding box center [406, 103] width 30 height 15
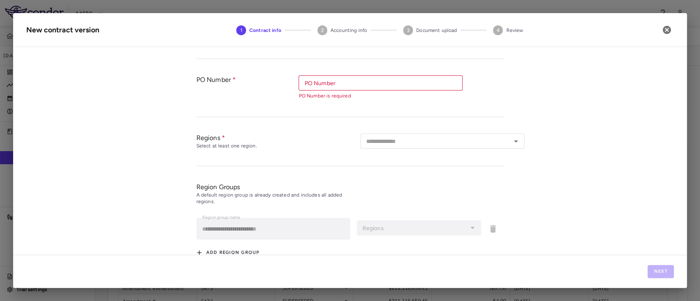
scroll to position [303, 0]
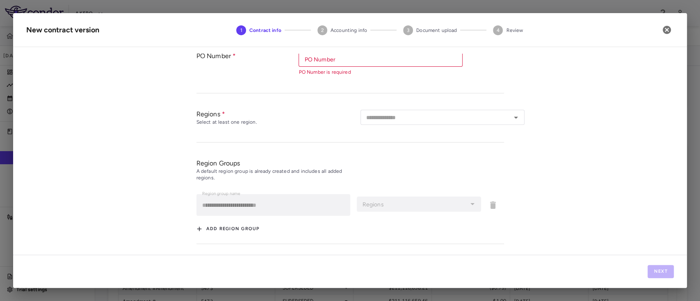
click at [415, 59] on input "PO Number" at bounding box center [380, 59] width 158 height 10
click at [347, 74] on li "5473" at bounding box center [381, 76] width 164 height 12
type input "****"
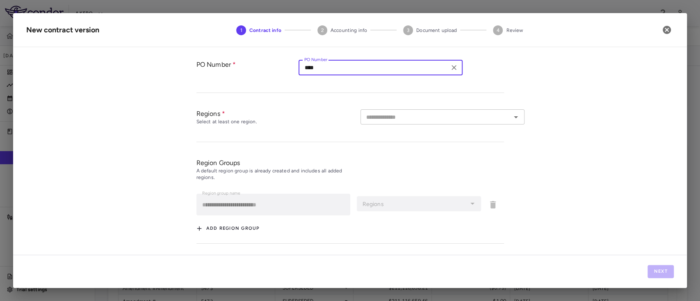
click at [456, 117] on input "text" at bounding box center [436, 117] width 146 height 10
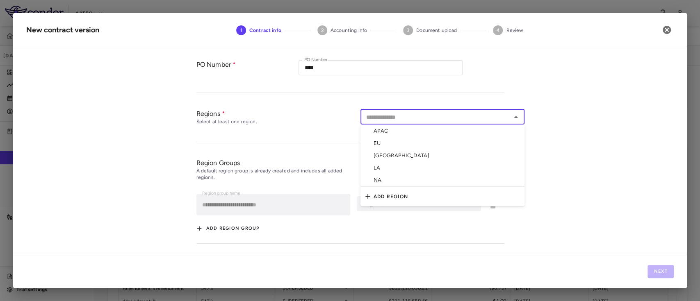
click at [395, 130] on li "APAC" at bounding box center [443, 131] width 164 height 12
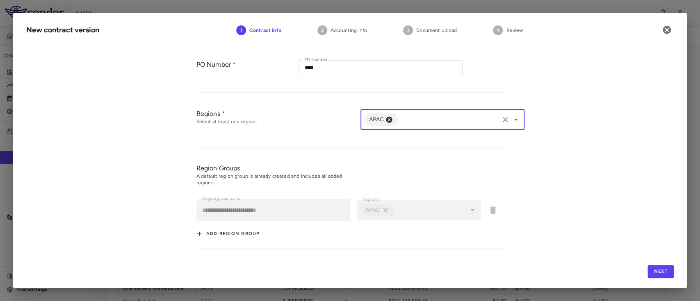
click at [425, 115] on input "text" at bounding box center [448, 119] width 98 height 10
click at [424, 115] on input "text" at bounding box center [448, 119] width 98 height 10
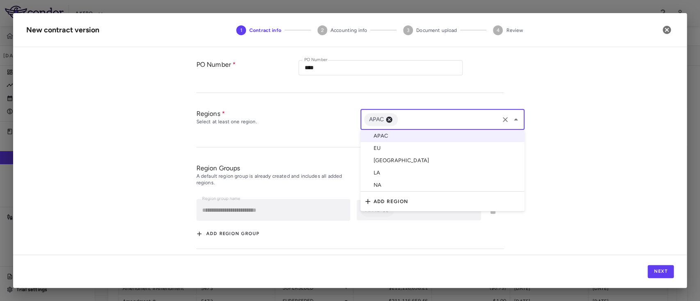
click at [390, 151] on li "EU" at bounding box center [443, 148] width 164 height 12
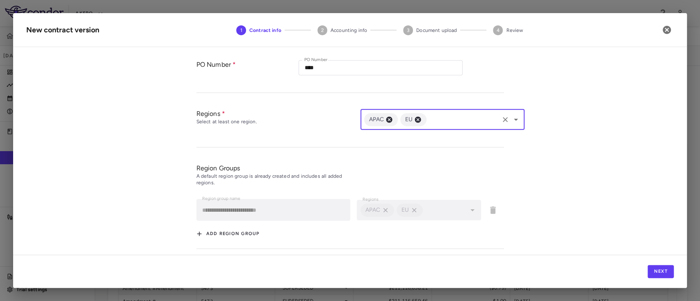
click at [451, 115] on input "text" at bounding box center [463, 119] width 70 height 10
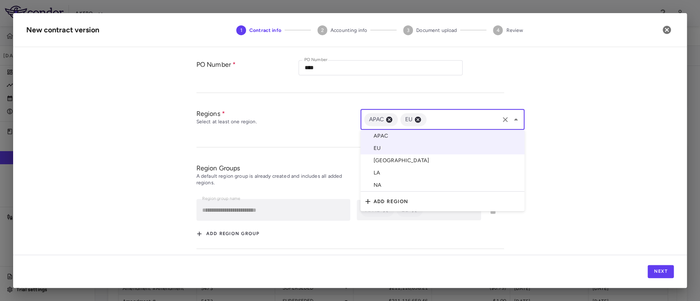
click at [386, 172] on li "LA" at bounding box center [443, 173] width 164 height 12
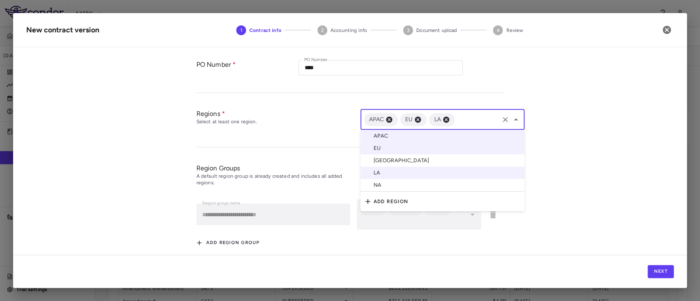
click at [470, 119] on input "text" at bounding box center [477, 119] width 42 height 10
click at [402, 185] on li "NA" at bounding box center [443, 185] width 164 height 13
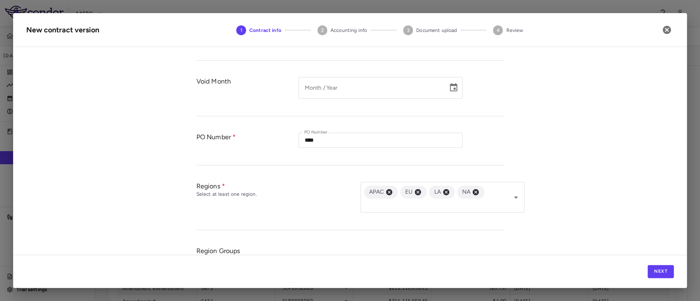
scroll to position [324, 0]
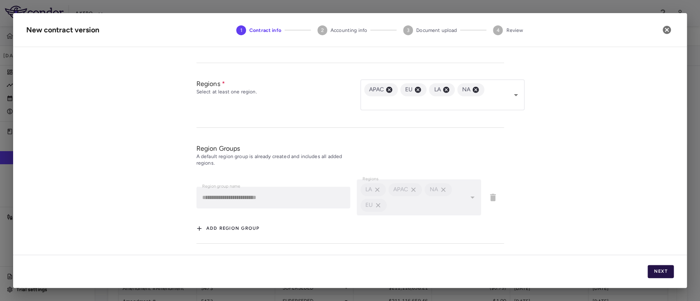
click at [660, 274] on button "Next" at bounding box center [661, 271] width 26 height 13
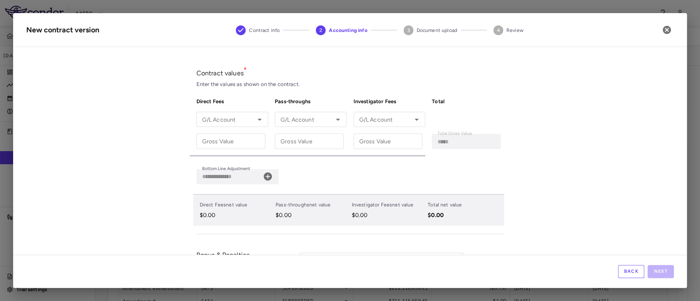
scroll to position [19, 0]
click at [215, 140] on input "Gross Value" at bounding box center [230, 141] width 69 height 15
paste input "**********"
type input "**********"
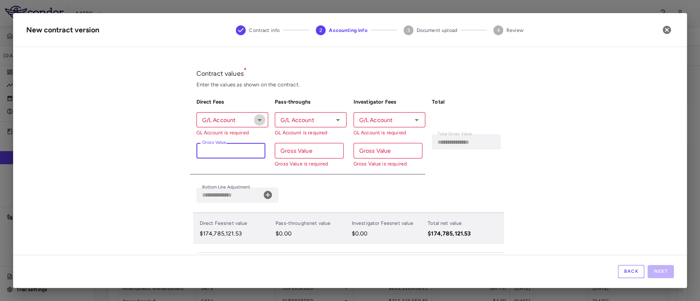
click at [256, 121] on icon "Open" at bounding box center [260, 120] width 10 height 10
type input "**********"
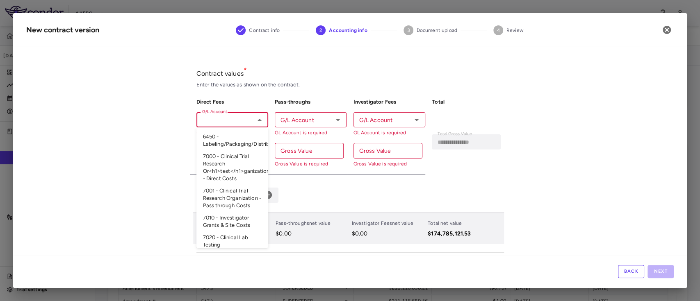
scroll to position [167, 0]
click at [214, 194] on li "Accrued Purchases - Accrued Purchases Clearing Account" at bounding box center [232, 198] width 72 height 27
type input "**********"
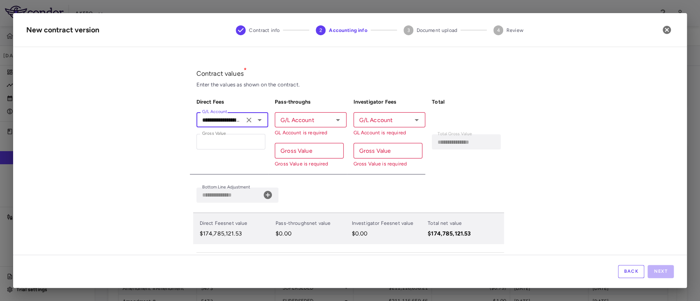
click at [295, 116] on div "G/L Account G/L Account GL Account is required" at bounding box center [311, 124] width 72 height 24
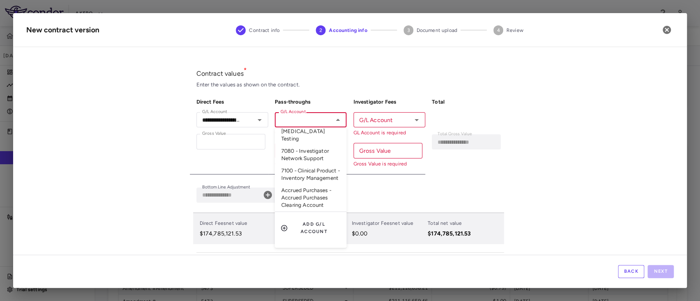
click at [295, 199] on li "Accrued Purchases - Accrued Purchases Clearing Account" at bounding box center [311, 198] width 72 height 27
type input "**********"
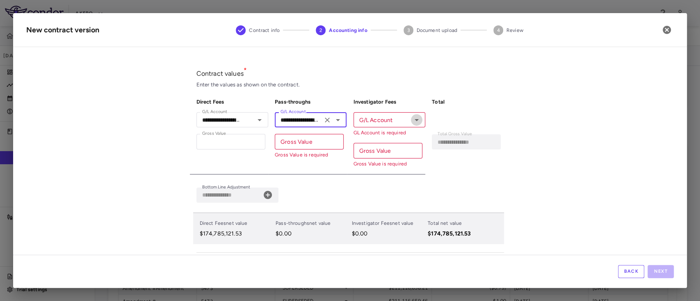
click at [412, 117] on icon "Open" at bounding box center [417, 120] width 10 height 10
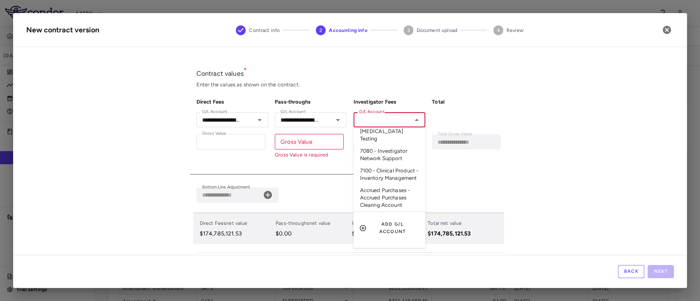
click at [377, 199] on li "Accrued Purchases - Accrued Purchases Clearing Account" at bounding box center [390, 198] width 72 height 27
type input "**********"
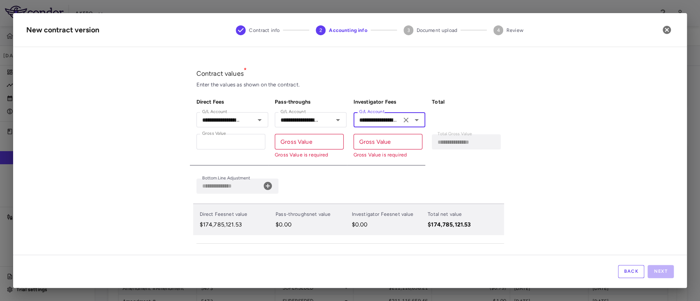
click at [292, 141] on input "Gross Value" at bounding box center [309, 141] width 69 height 15
paste input "**********"
type input "**********"
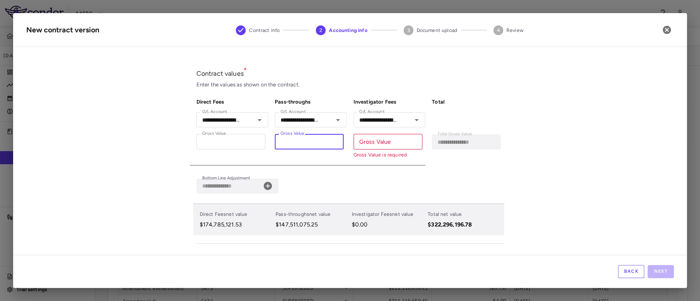
type input "**********"
click at [385, 140] on input "Gross Value" at bounding box center [388, 141] width 69 height 15
paste input "**********"
type input "**********"
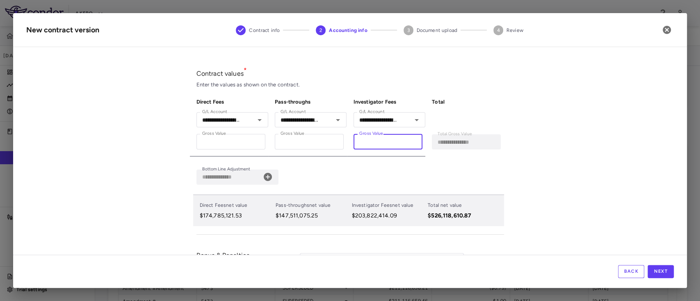
type input "**********"
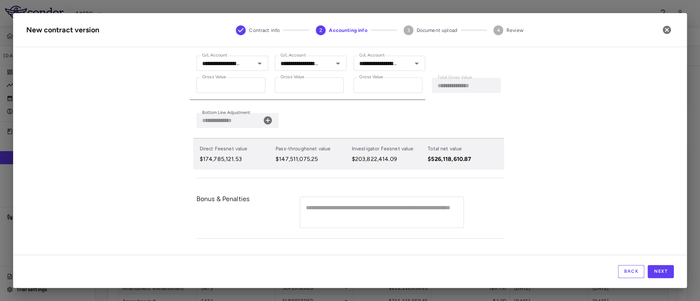
scroll to position [76, 0]
click at [264, 120] on icon at bounding box center [268, 120] width 8 height 8
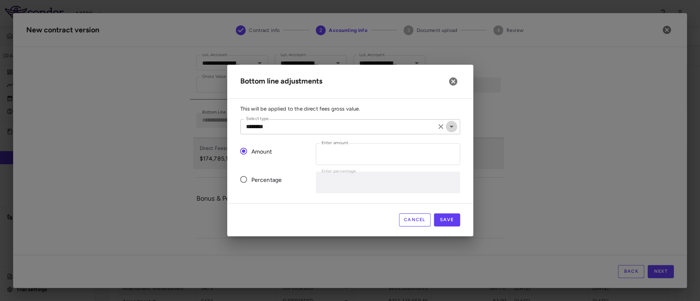
click at [454, 126] on icon "Open" at bounding box center [452, 127] width 10 height 10
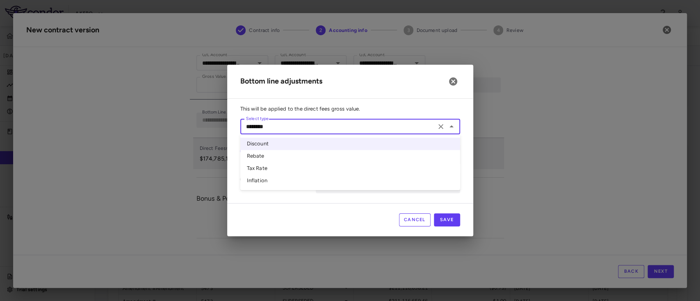
click at [525, 151] on div "Bottom line adjustments This will be applied to the direct fees gross value. Se…" at bounding box center [350, 150] width 700 height 301
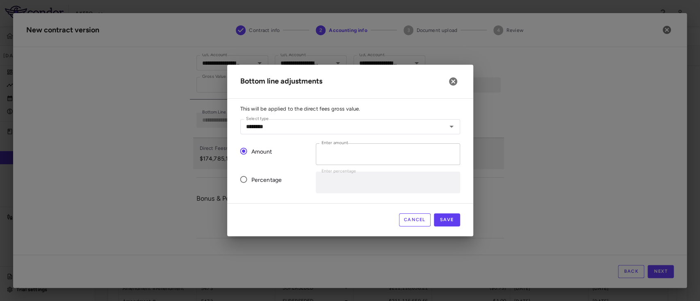
click at [361, 153] on input "*" at bounding box center [388, 155] width 144 height 22
paste input "**********"
click at [325, 157] on input "**********" at bounding box center [388, 155] width 144 height 22
click at [409, 221] on button "Cancel" at bounding box center [415, 220] width 32 height 13
type input "*"
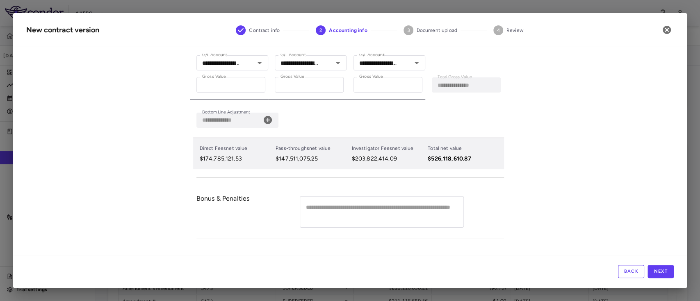
click at [268, 120] on icon at bounding box center [268, 120] width 8 height 8
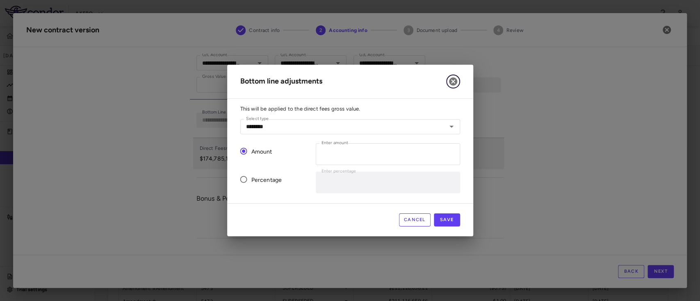
click at [457, 83] on icon "button" at bounding box center [453, 82] width 10 height 10
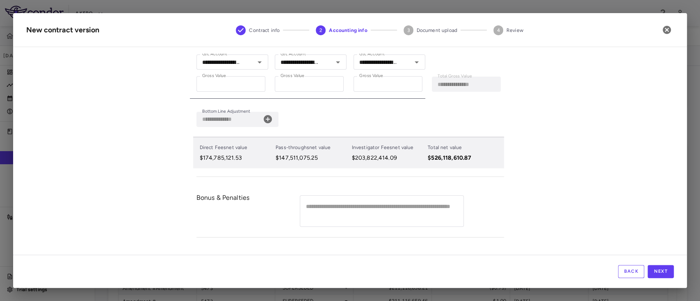
scroll to position [75, 0]
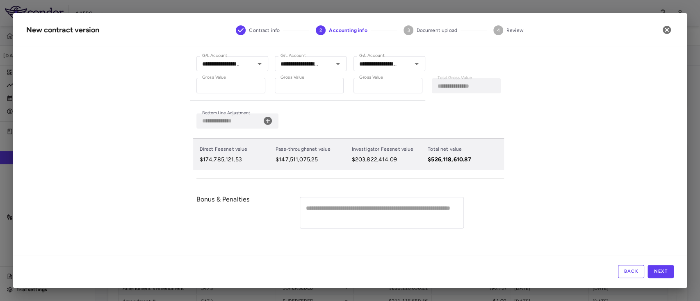
click at [267, 122] on icon at bounding box center [268, 121] width 8 height 8
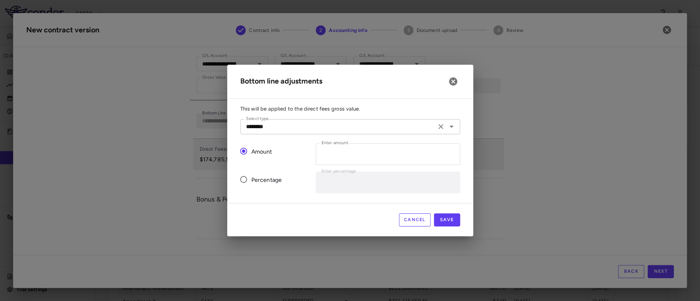
click at [452, 125] on icon "Open" at bounding box center [452, 127] width 10 height 10
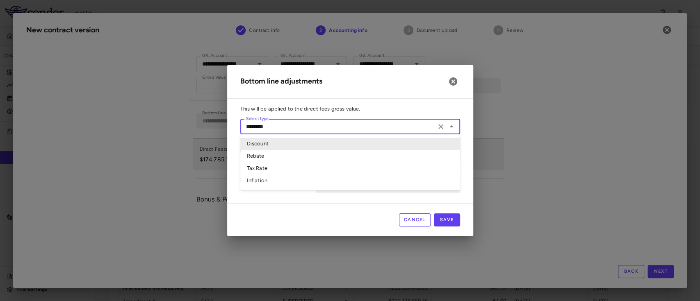
click at [452, 125] on icon "Close" at bounding box center [452, 127] width 10 height 10
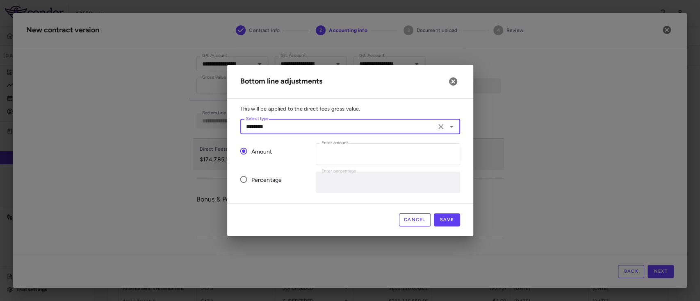
click at [452, 127] on icon "Open" at bounding box center [452, 127] width 4 height 2
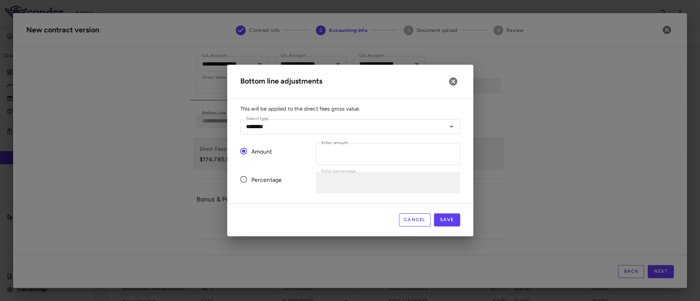
click at [535, 134] on div "Bottom line adjustments This will be applied to the direct fees gross value. Se…" at bounding box center [350, 150] width 700 height 301
click at [355, 146] on input "*" at bounding box center [388, 155] width 144 height 22
click at [356, 157] on input "*" at bounding box center [388, 155] width 144 height 22
click at [454, 82] on icon "button" at bounding box center [453, 82] width 8 height 8
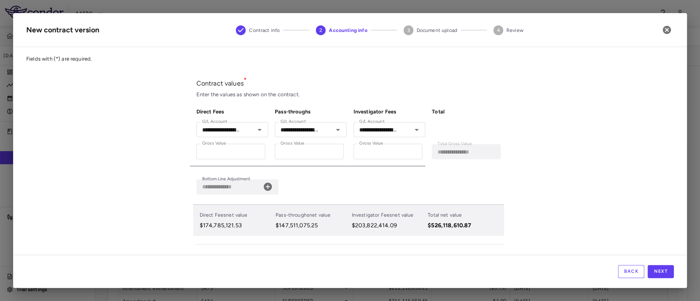
scroll to position [37, 0]
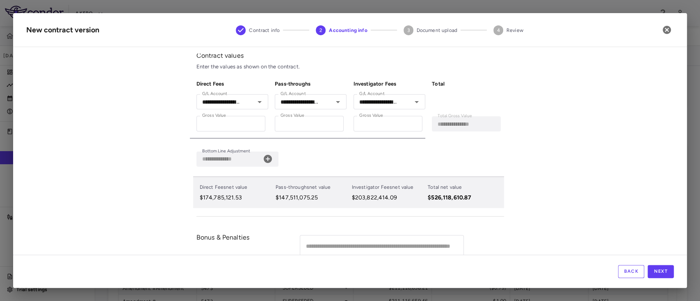
click at [266, 156] on icon at bounding box center [268, 159] width 8 height 8
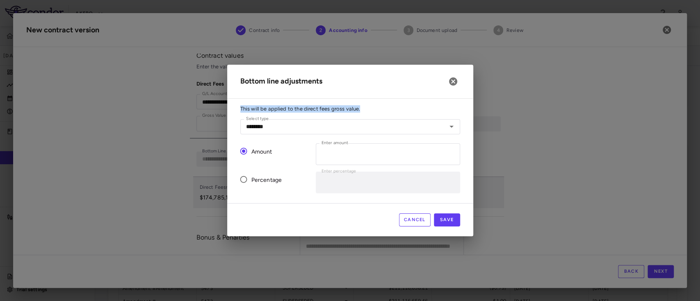
drag, startPoint x: 241, startPoint y: 109, endPoint x: 367, endPoint y: 107, distance: 125.9
click at [367, 107] on p "This will be applied to the direct fees gross value." at bounding box center [350, 108] width 220 height 7
click at [461, 137] on div "This will be applied to the direct fees gross value. Select type ******** Selec…" at bounding box center [350, 154] width 246 height 98
click at [450, 82] on icon "button" at bounding box center [453, 82] width 8 height 8
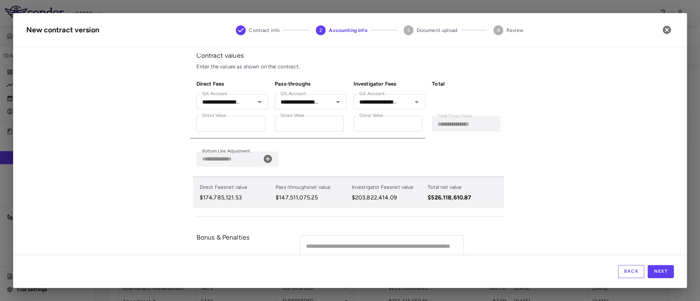
click at [662, 299] on div "**********" at bounding box center [350, 150] width 700 height 301
click at [667, 33] on icon "button" at bounding box center [667, 30] width 8 height 8
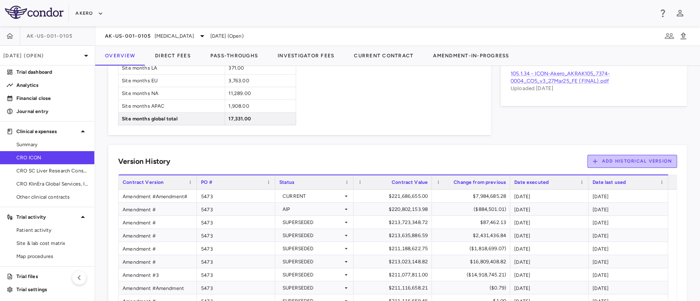
click at [640, 164] on button "Add Historical Version" at bounding box center [632, 161] width 90 height 13
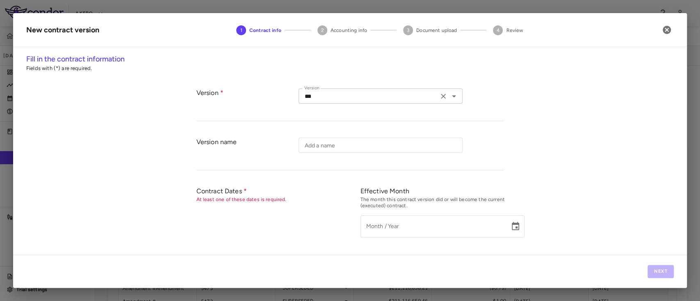
click at [399, 93] on input "***" at bounding box center [368, 96] width 135 height 10
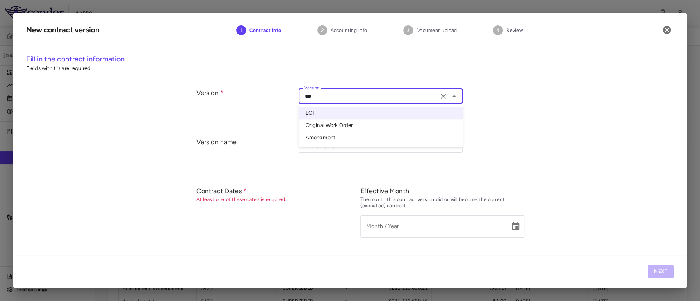
click at [341, 136] on li "Amendment" at bounding box center [381, 138] width 164 height 12
type input "*********"
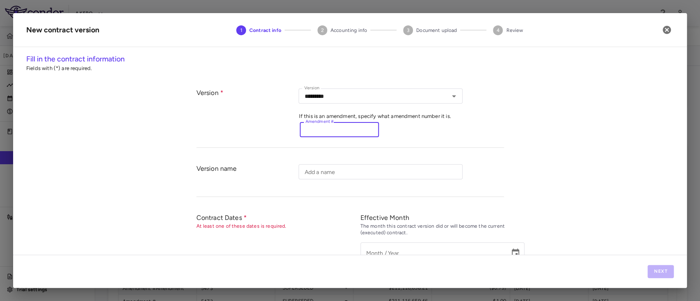
click at [330, 134] on input "Amendment #" at bounding box center [339, 129] width 79 height 15
type input "*"
paste input "********"
type input "********"
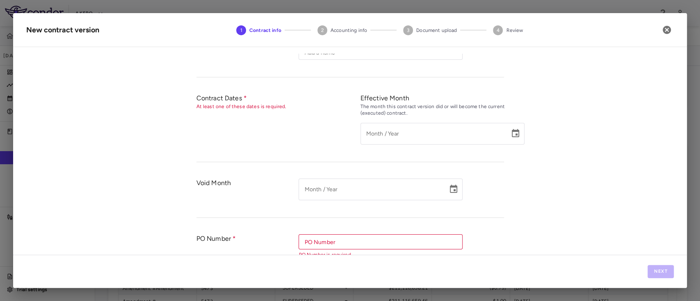
scroll to position [121, 0]
click at [512, 130] on icon "Choose date" at bounding box center [515, 132] width 7 height 8
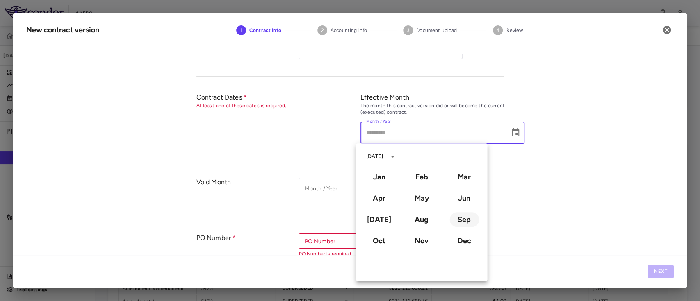
click at [463, 222] on button "Sep" at bounding box center [465, 219] width 30 height 15
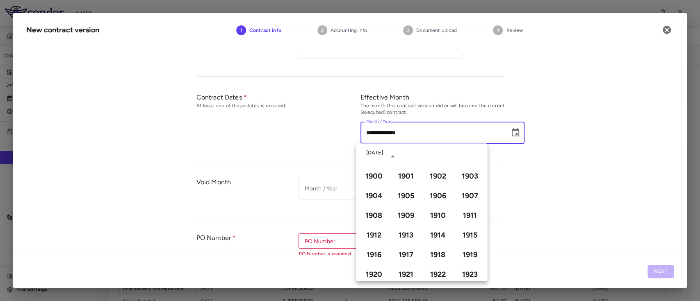
type input "**********"
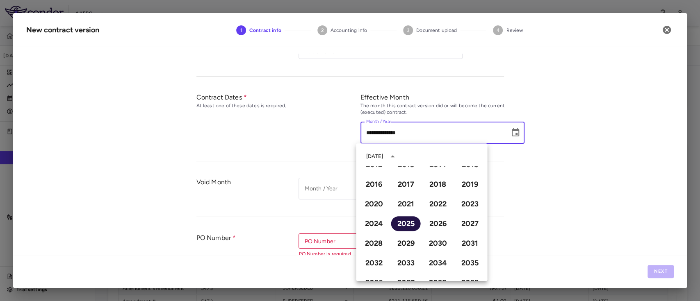
click at [399, 223] on button "2025" at bounding box center [406, 224] width 30 height 15
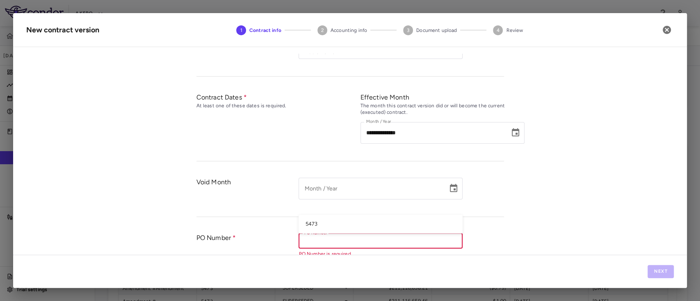
click at [381, 242] on input "PO Number" at bounding box center [380, 241] width 158 height 10
click at [324, 224] on li "5473" at bounding box center [381, 224] width 164 height 12
type input "****"
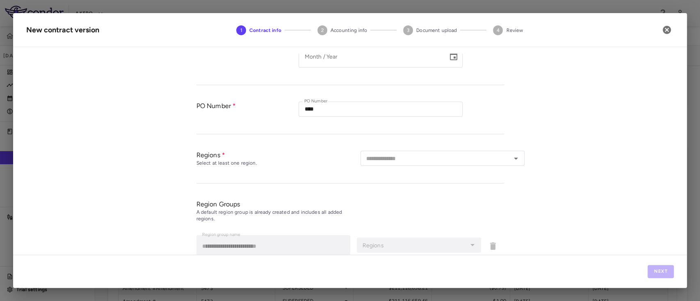
scroll to position [254, 0]
click at [395, 154] on input "text" at bounding box center [436, 157] width 146 height 10
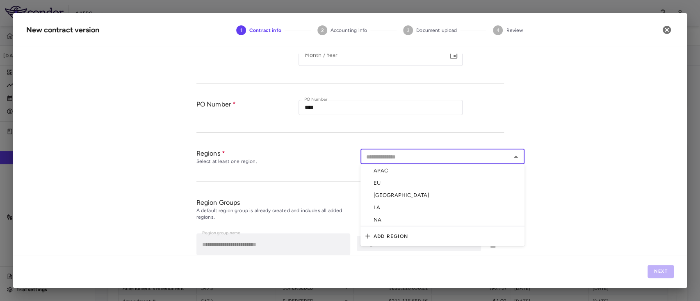
click at [389, 173] on li "APAC" at bounding box center [443, 170] width 164 height 12
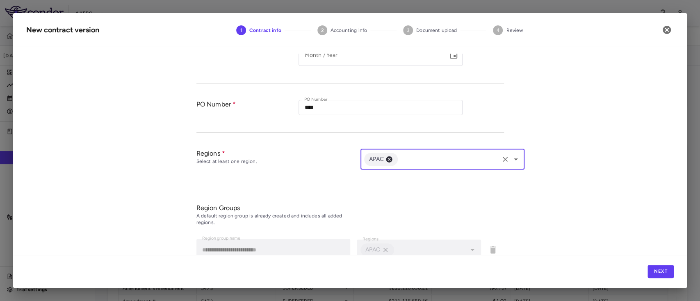
click at [420, 162] on input "text" at bounding box center [448, 159] width 98 height 10
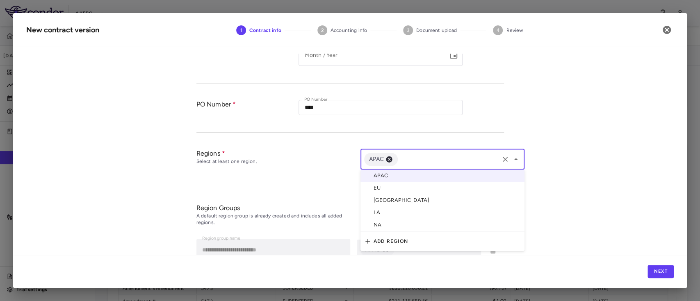
click at [396, 186] on li "EU" at bounding box center [443, 188] width 164 height 12
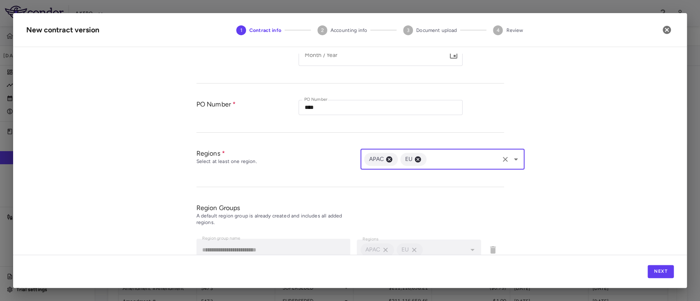
click at [443, 160] on input "text" at bounding box center [463, 159] width 70 height 10
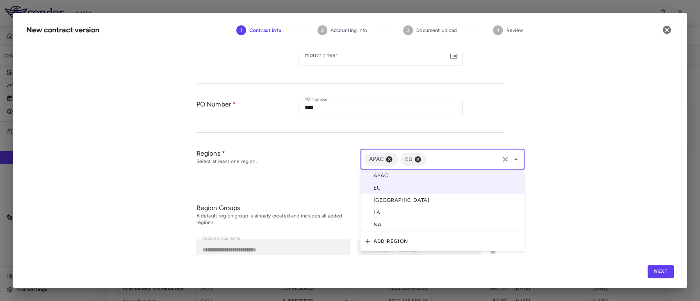
click at [396, 215] on li "LA" at bounding box center [443, 213] width 164 height 12
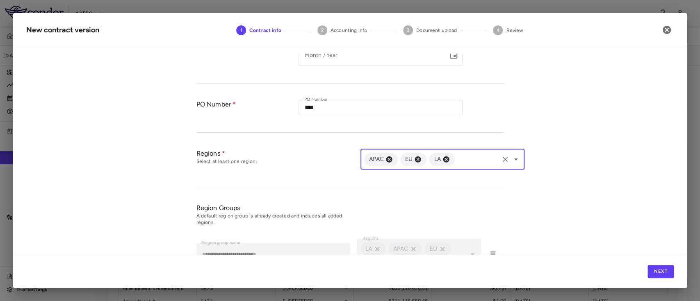
click at [474, 160] on input "text" at bounding box center [477, 159] width 42 height 10
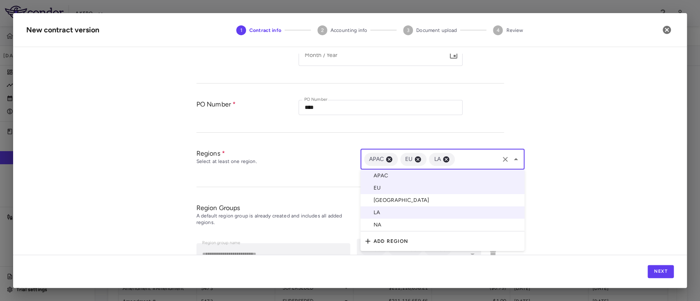
click at [421, 225] on li "NA" at bounding box center [443, 225] width 164 height 13
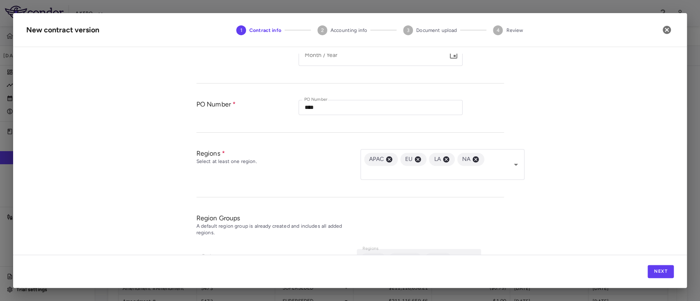
scroll to position [324, 0]
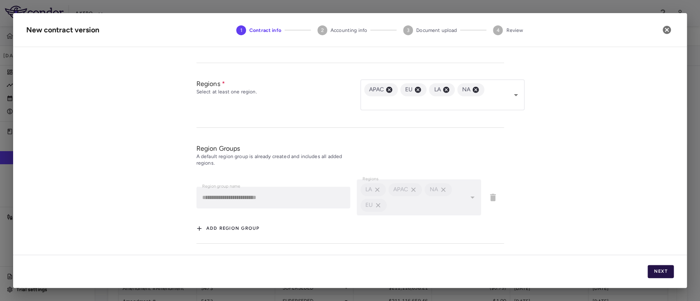
click at [656, 272] on button "Next" at bounding box center [661, 271] width 26 height 13
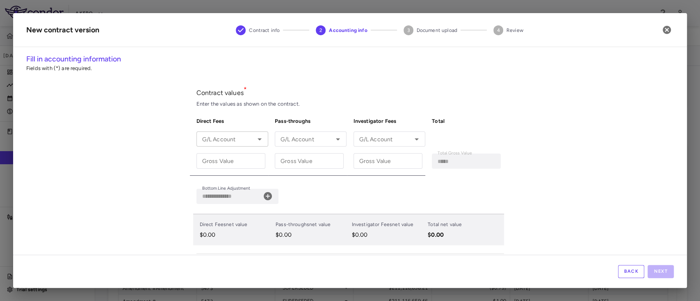
click at [221, 142] on input "G/L Account" at bounding box center [225, 139] width 53 height 10
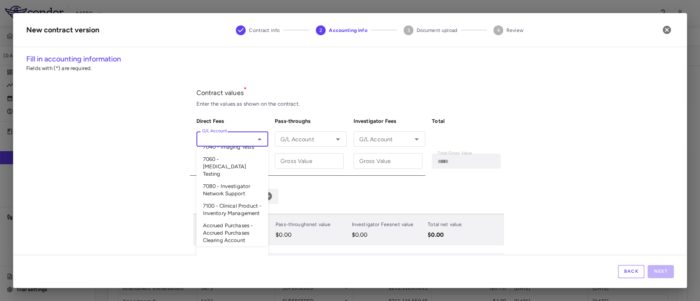
scroll to position [147, 0]
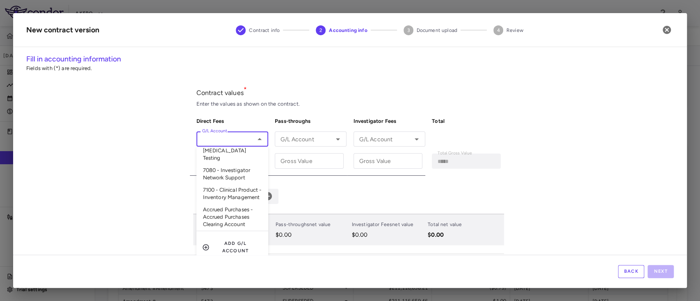
click at [217, 232] on li "Accrued Purchases - Accrued Purchases Clearing Account" at bounding box center [232, 217] width 72 height 27
type input "**********"
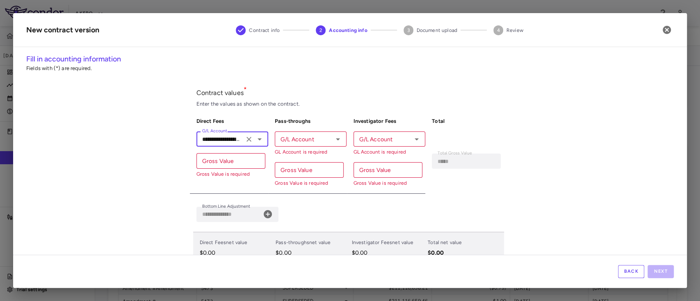
click at [304, 138] on div "G/L Account G/L Account GL Account is required" at bounding box center [311, 144] width 72 height 24
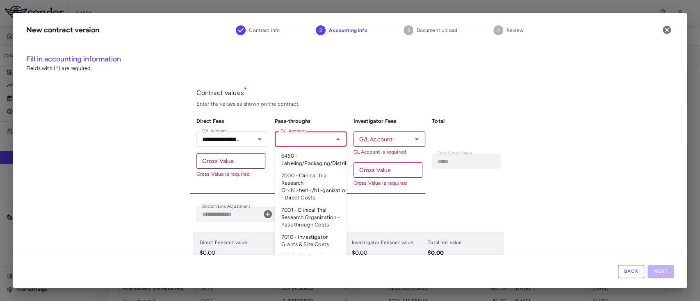
scroll to position [167, 0]
click at [297, 220] on li "Accrued Purchases - Accrued Purchases Clearing Account" at bounding box center [311, 217] width 72 height 27
type input "**********"
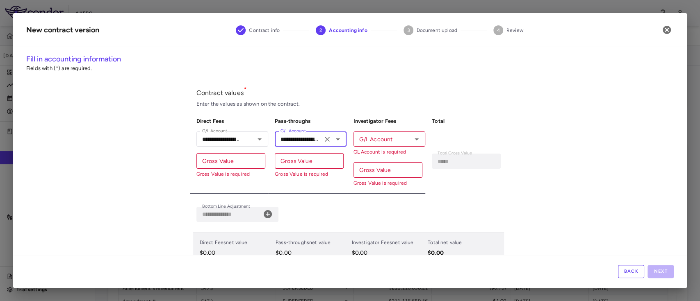
click at [399, 144] on div "G/L Account" at bounding box center [390, 139] width 72 height 15
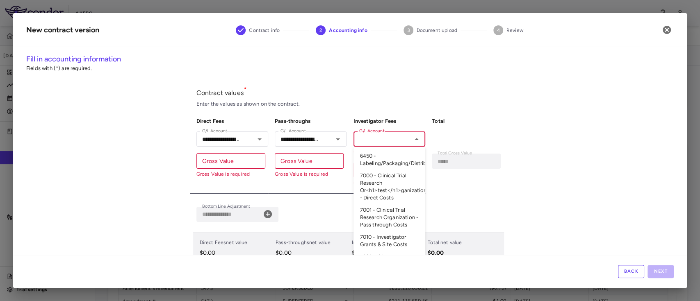
scroll to position [159, 0]
click at [379, 223] on li "Accrued Purchases - Accrued Purchases Clearing Account" at bounding box center [390, 217] width 72 height 27
type input "**********"
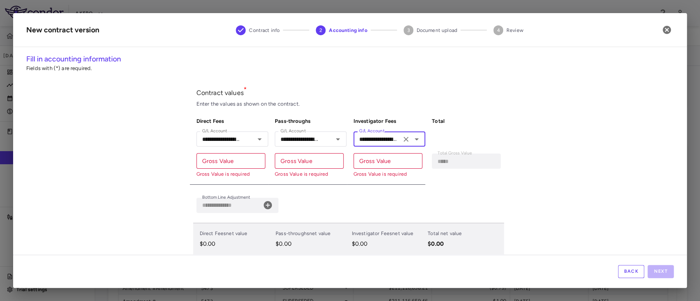
click at [203, 168] on input "Gross Value" at bounding box center [230, 160] width 69 height 15
paste input "**********"
type input "**********"
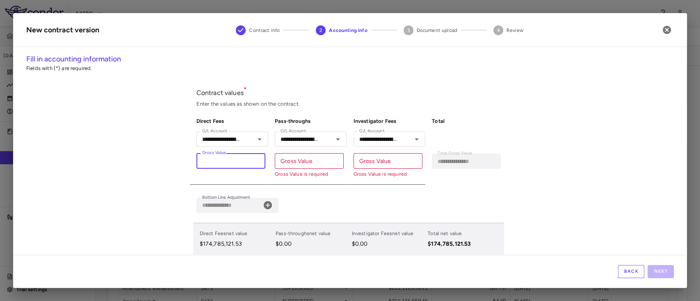
type input "**********"
click at [305, 158] on div "Gross Value Gross Value Gross Value is required" at bounding box center [309, 165] width 69 height 24
paste input "**********"
type input "**********"
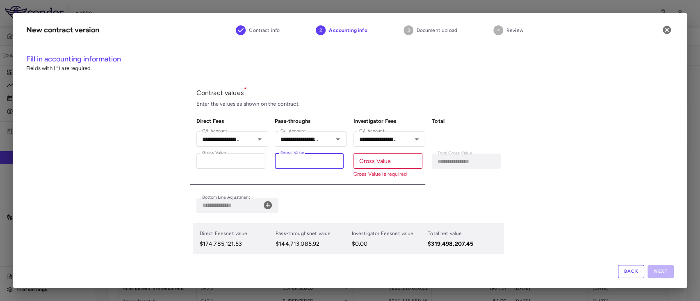
type input "**********"
click at [391, 162] on input "Gross Value" at bounding box center [388, 160] width 69 height 15
paste input "**********"
type input "**********"
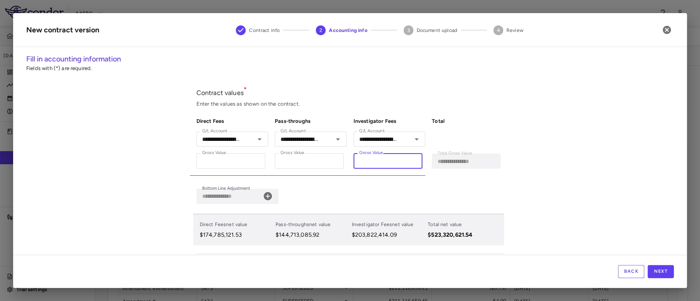
type input "**********"
click at [267, 199] on icon at bounding box center [268, 196] width 8 height 8
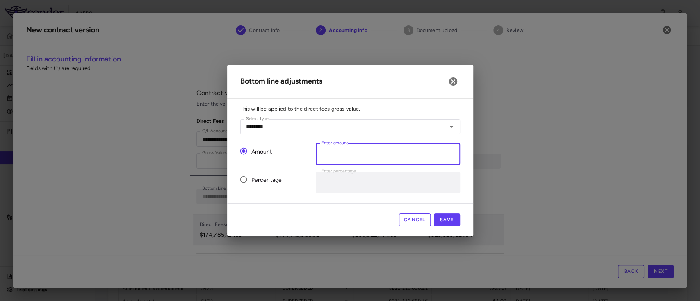
click at [378, 157] on input "*" at bounding box center [388, 155] width 144 height 22
paste input "**********"
click at [324, 155] on input "**********" at bounding box center [388, 155] width 144 height 22
click at [444, 220] on button "Save" at bounding box center [447, 220] width 26 height 13
type input "*"
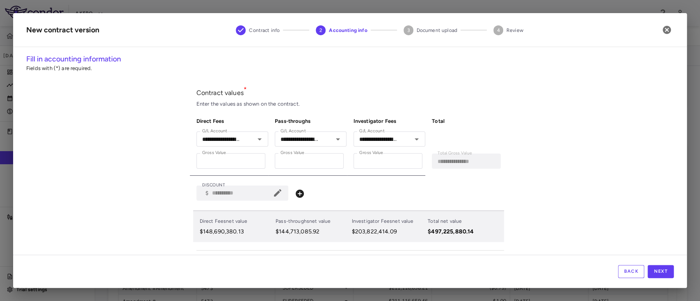
scroll to position [74, 0]
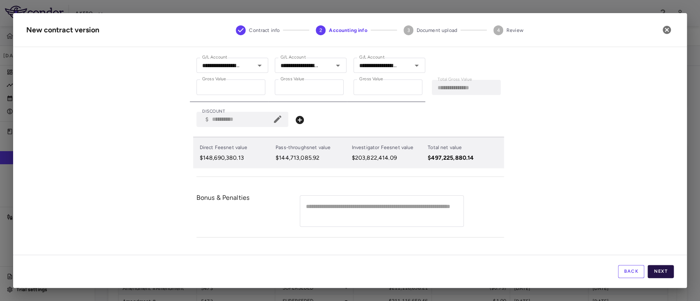
click at [660, 270] on button "Next" at bounding box center [661, 271] width 26 height 13
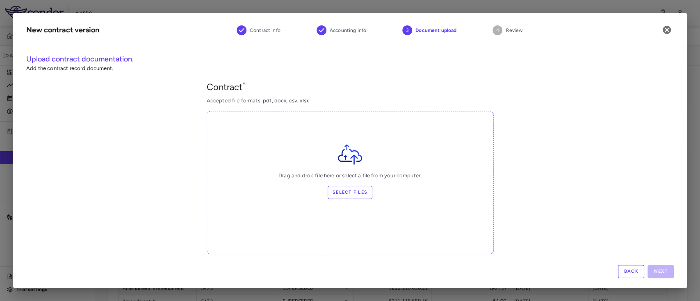
click at [345, 194] on label "Select files" at bounding box center [350, 192] width 45 height 13
click at [0, 0] on input "Select files" at bounding box center [0, 0] width 0 height 0
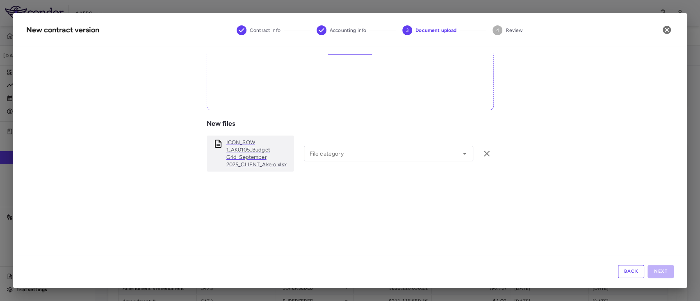
scroll to position [180, 0]
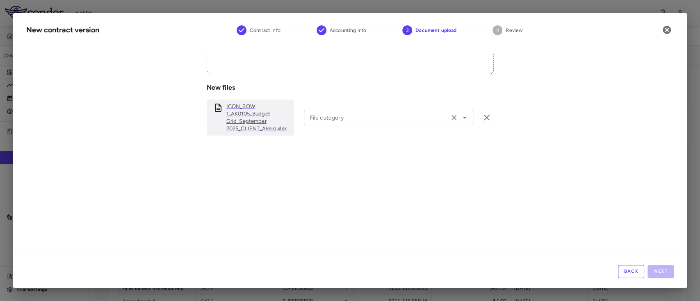
click at [460, 118] on icon "Open" at bounding box center [465, 118] width 10 height 10
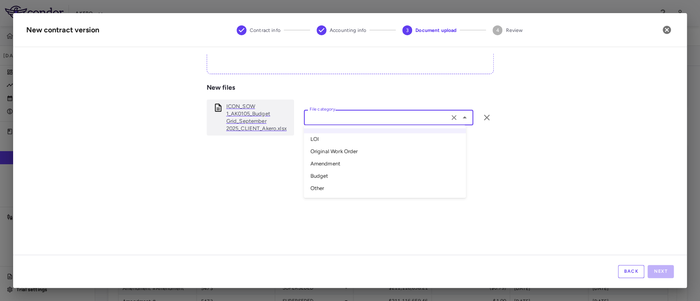
click at [354, 148] on li "Original Work Order" at bounding box center [385, 152] width 162 height 12
type input "**********"
click at [663, 271] on button "Next" at bounding box center [661, 271] width 26 height 13
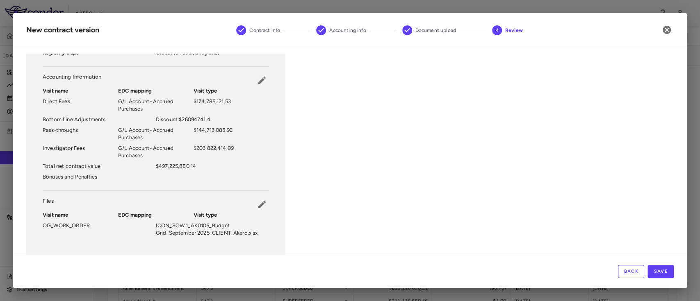
scroll to position [154, 0]
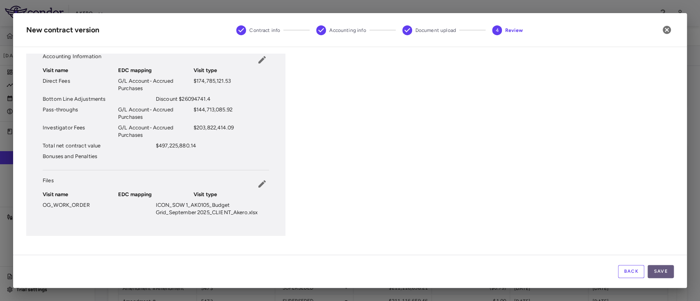
click at [657, 274] on button "Save" at bounding box center [661, 271] width 26 height 13
click at [663, 269] on button "Save" at bounding box center [661, 271] width 26 height 13
click at [581, 272] on div "Failed to save documents." at bounding box center [576, 271] width 64 height 7
click at [632, 272] on button "Back" at bounding box center [631, 271] width 26 height 13
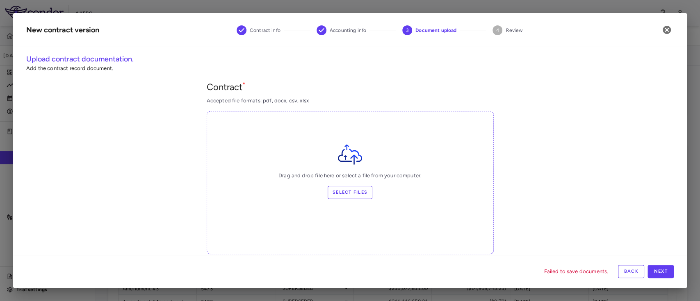
scroll to position [176, 0]
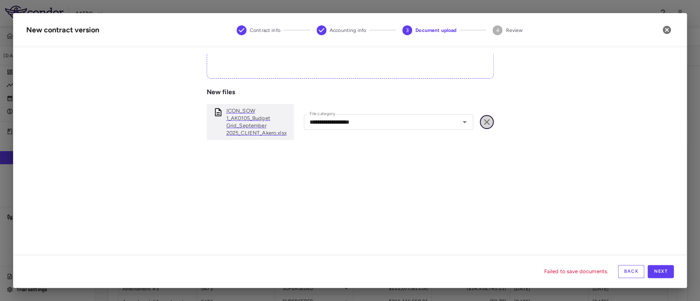
click at [482, 122] on icon "button" at bounding box center [487, 122] width 10 height 10
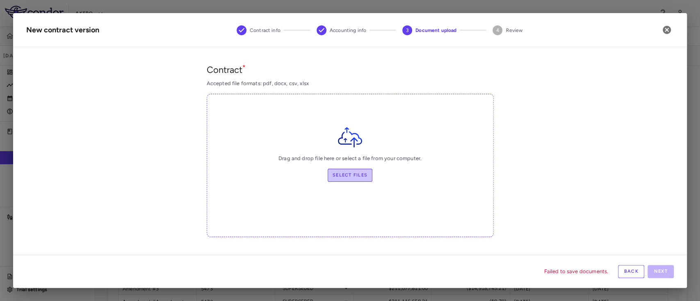
click at [350, 175] on label "Select files" at bounding box center [350, 175] width 45 height 13
click at [0, 0] on input "Select files" at bounding box center [0, 0] width 0 height 0
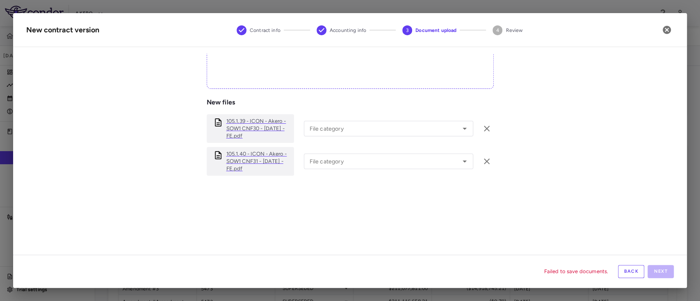
scroll to position [180, 0]
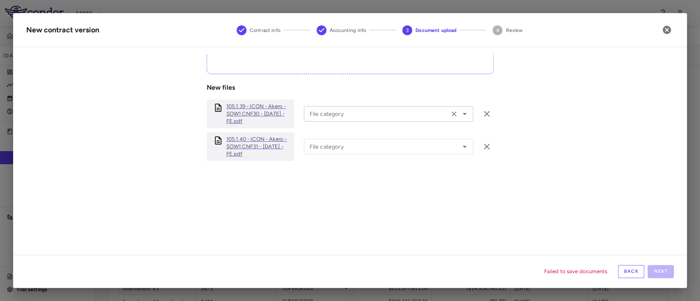
click at [460, 115] on icon "Open" at bounding box center [465, 114] width 10 height 10
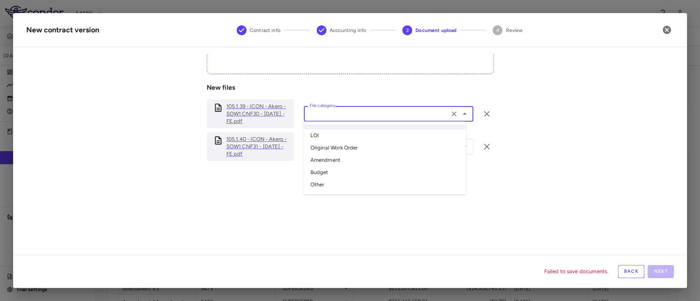
click at [366, 164] on li "Amendment" at bounding box center [385, 161] width 162 height 12
type input "*********"
click at [463, 146] on icon "Open" at bounding box center [465, 147] width 4 height 2
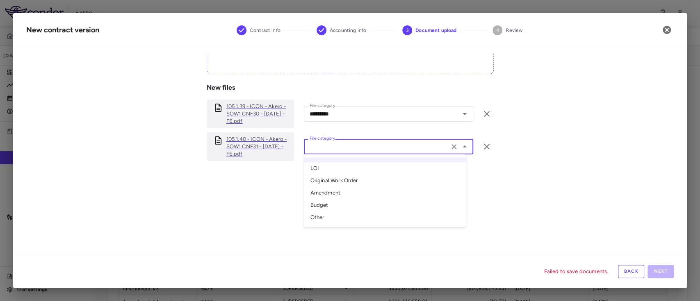
click at [338, 198] on li "Amendment" at bounding box center [385, 193] width 162 height 12
type input "*********"
click at [675, 272] on div "Failed to save documents. Back Next" at bounding box center [350, 271] width 674 height 33
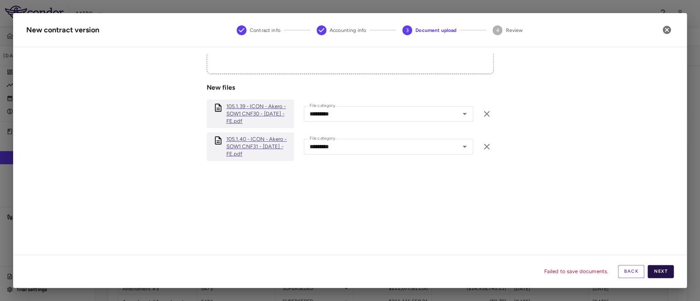
click at [667, 274] on button "Next" at bounding box center [661, 271] width 26 height 13
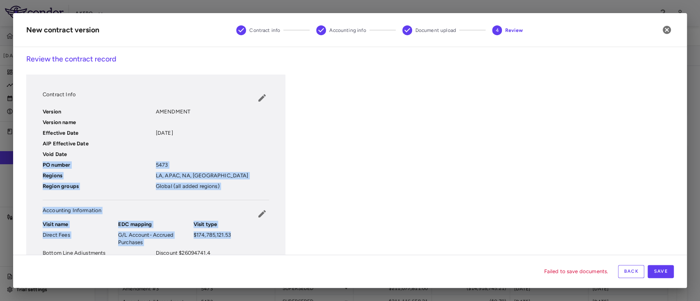
drag, startPoint x: 688, startPoint y: 157, endPoint x: 686, endPoint y: 244, distance: 87.4
click at [686, 244] on div "New contract version Contract info Accounting info Document upload 4 Review Rev…" at bounding box center [350, 150] width 700 height 301
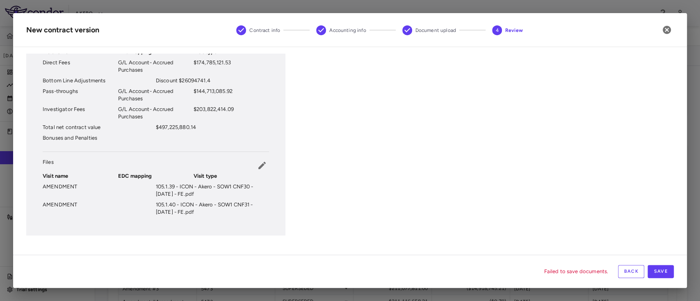
click at [546, 216] on div "Contract Info Version AMENDMENT Version name Effective Date 2025-09-30 AIP Effe…" at bounding box center [350, 69] width 648 height 334
click at [666, 274] on button "Save" at bounding box center [661, 271] width 26 height 13
click at [664, 28] on icon "button" at bounding box center [667, 30] width 8 height 8
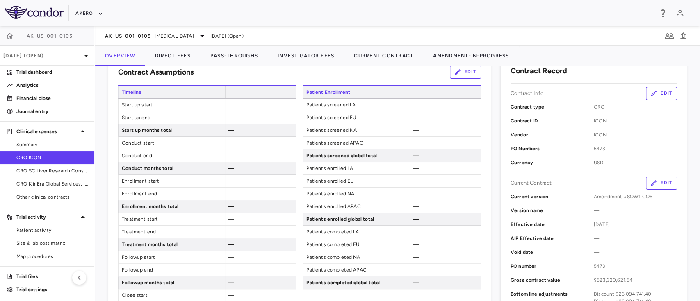
scroll to position [0, 0]
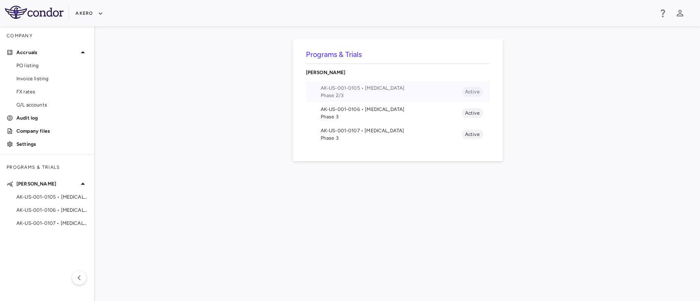
click at [360, 90] on span "AK-US-001-0105 • [MEDICAL_DATA]" at bounding box center [391, 87] width 141 height 7
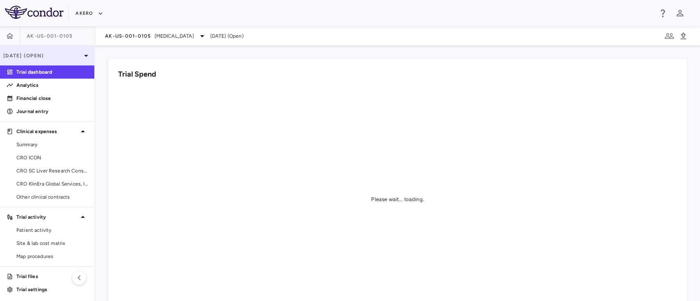
click at [42, 58] on p "[DATE] (Open)" at bounding box center [42, 55] width 78 height 7
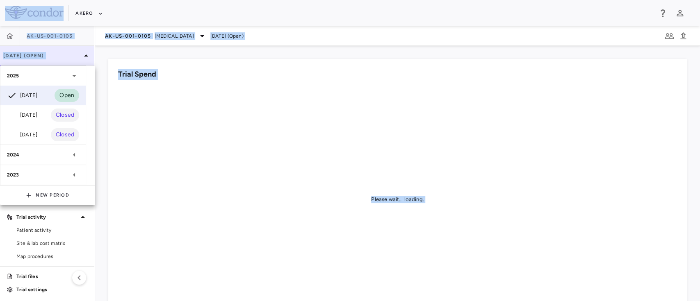
click at [42, 58] on div at bounding box center [350, 150] width 700 height 301
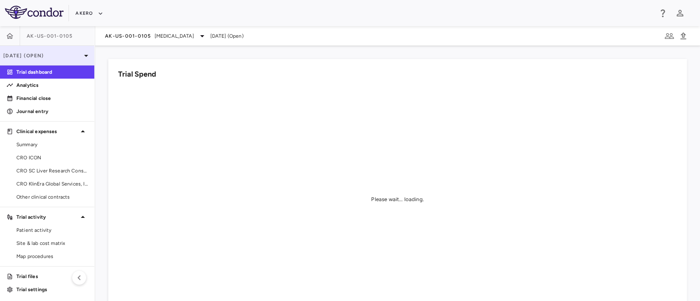
click at [37, 52] on p "[DATE] (Open)" at bounding box center [42, 55] width 78 height 7
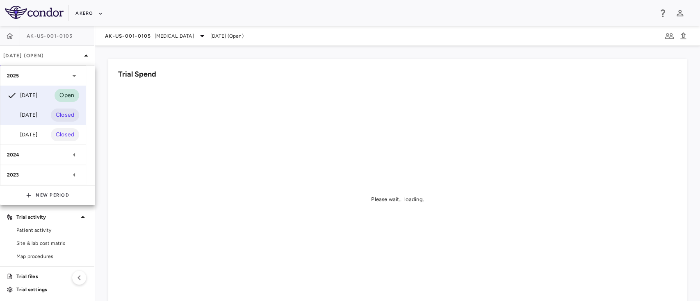
click at [23, 113] on div "[DATE]" at bounding box center [22, 115] width 30 height 10
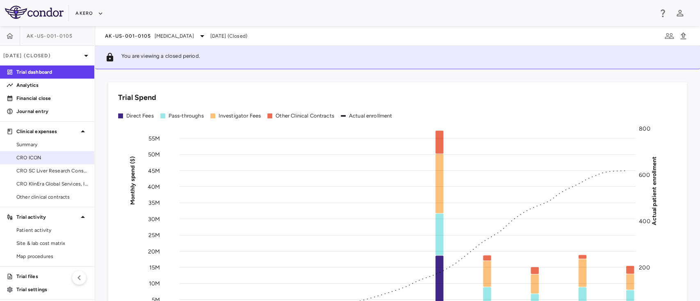
click at [37, 160] on span "CRO ICON" at bounding box center [51, 157] width 71 height 7
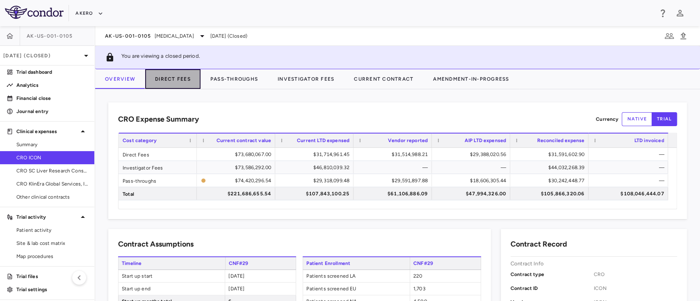
click at [164, 84] on button "Direct Fees" at bounding box center [172, 79] width 55 height 20
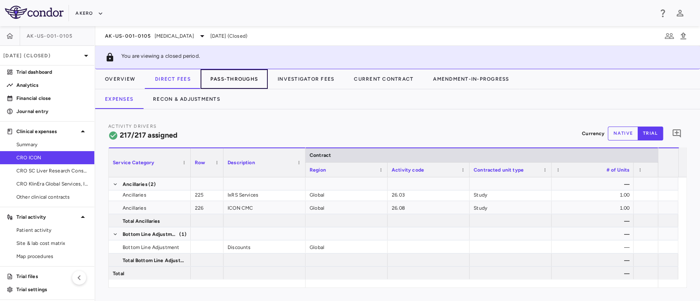
click at [240, 78] on button "Pass-Throughs" at bounding box center [234, 79] width 67 height 20
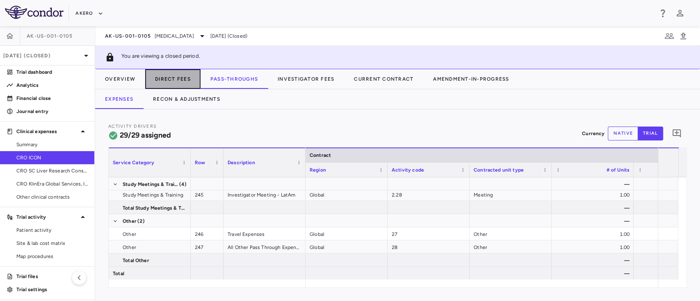
click at [175, 79] on button "Direct Fees" at bounding box center [172, 79] width 55 height 20
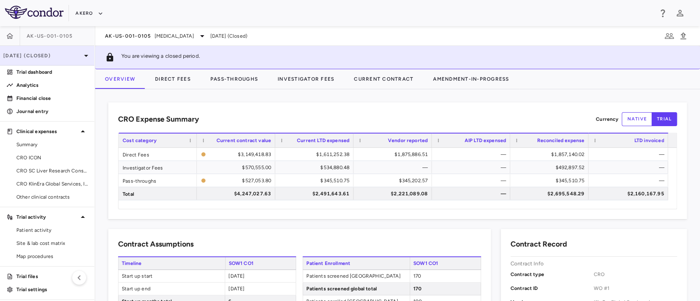
click at [51, 57] on p "[DATE] (Closed)" at bounding box center [42, 55] width 78 height 7
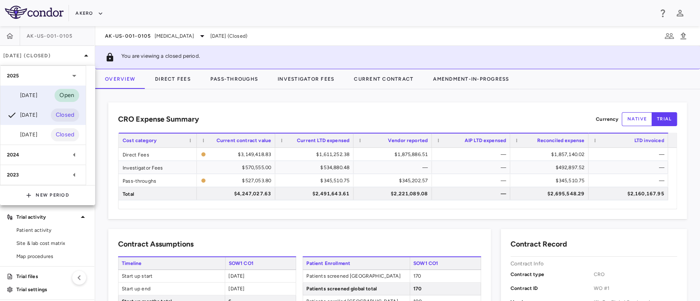
click at [34, 96] on div "[DATE]" at bounding box center [22, 96] width 30 height 10
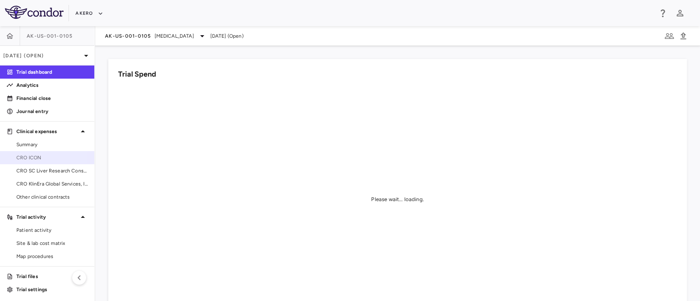
click at [25, 153] on link "CRO ICON" at bounding box center [47, 158] width 94 height 12
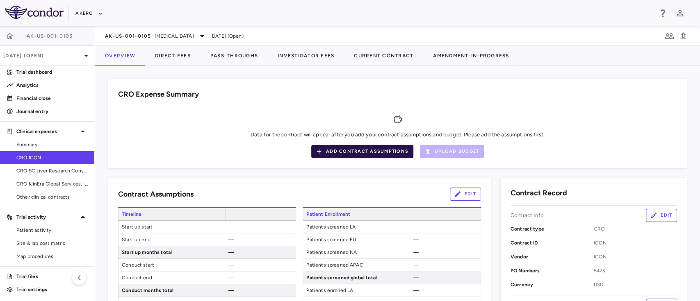
click at [348, 154] on button "Add Contract Assumptions" at bounding box center [362, 151] width 102 height 13
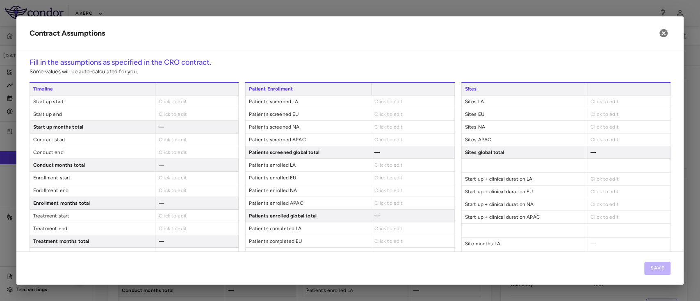
click at [167, 99] on span "Click to edit" at bounding box center [173, 102] width 28 height 6
click at [179, 102] on span "Click to edit" at bounding box center [173, 102] width 28 height 6
click at [196, 128] on div "—" at bounding box center [196, 127] width 83 height 12
click at [177, 103] on span "Click to edit" at bounding box center [173, 102] width 28 height 6
click at [187, 104] on div "Click to edit" at bounding box center [196, 102] width 83 height 12
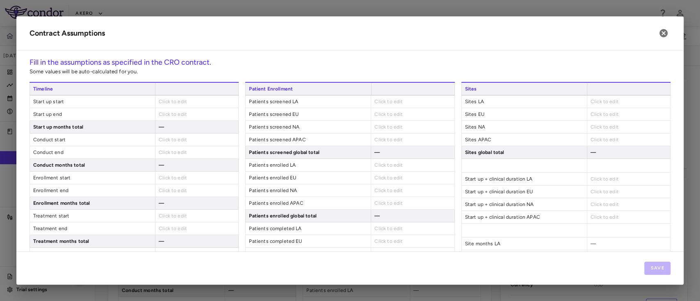
click at [170, 96] on div "Click to edit" at bounding box center [196, 102] width 83 height 12
click at [174, 102] on span "Click to edit" at bounding box center [173, 102] width 28 height 6
click at [233, 100] on icon "Choose date" at bounding box center [234, 102] width 7 height 8
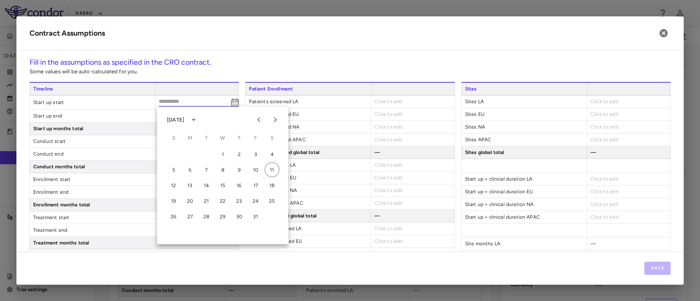
click at [184, 121] on div "October 2025" at bounding box center [175, 119] width 17 height 7
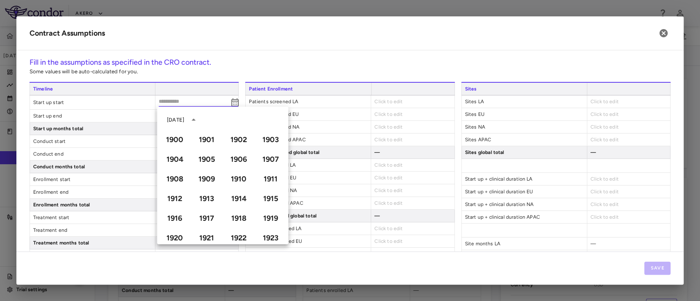
scroll to position [563, 0]
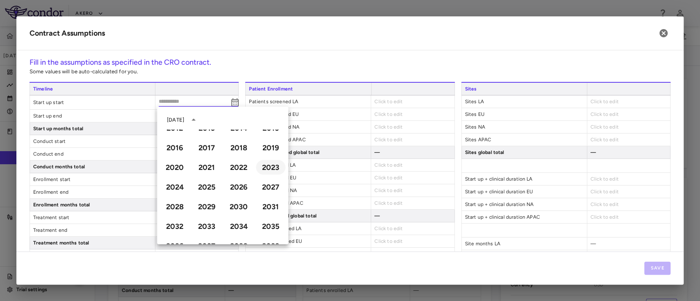
click at [260, 168] on button "2023" at bounding box center [271, 167] width 30 height 15
type input "**********"
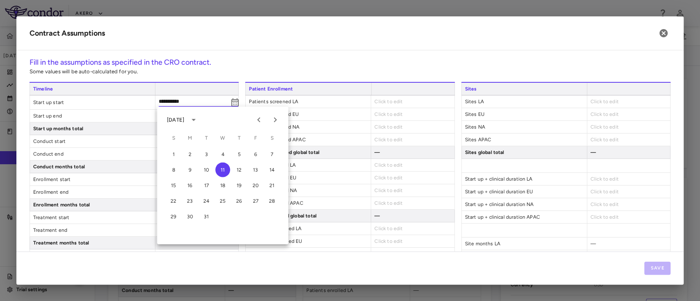
click at [174, 117] on div "October 2023" at bounding box center [175, 119] width 17 height 7
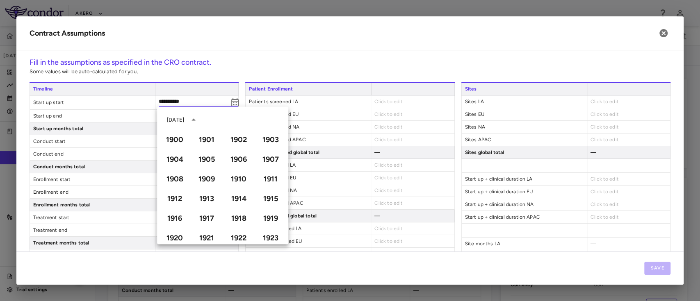
scroll to position [543, 0]
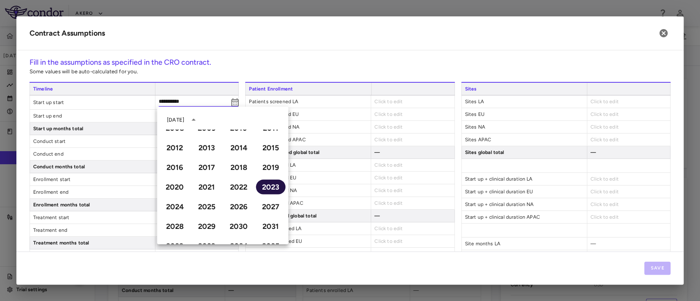
click at [262, 186] on button "2023" at bounding box center [271, 187] width 30 height 15
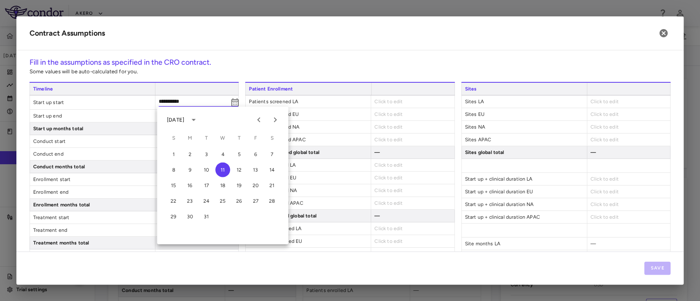
click at [260, 120] on icon "Previous month" at bounding box center [259, 120] width 10 height 10
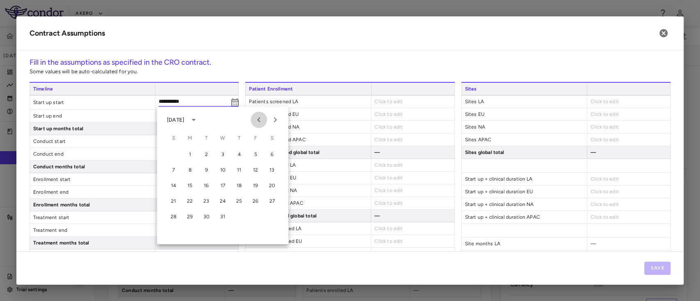
click at [260, 120] on icon "Previous month" at bounding box center [259, 120] width 10 height 10
click at [225, 185] on button "15" at bounding box center [222, 185] width 15 height 15
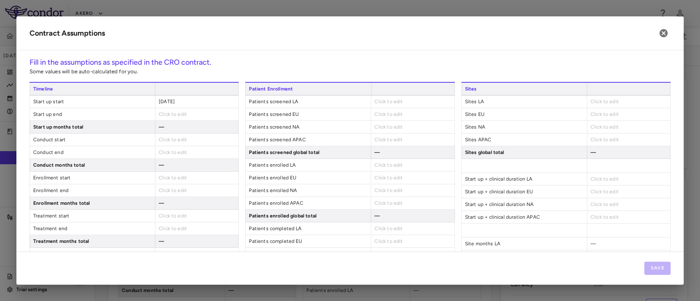
click at [175, 112] on span "Click to edit" at bounding box center [173, 115] width 28 height 6
click at [184, 112] on div "Click to edit" at bounding box center [196, 114] width 83 height 12
click at [164, 112] on span "Click to edit" at bounding box center [173, 115] width 28 height 6
click at [231, 117] on icon "Choose date" at bounding box center [234, 115] width 7 height 8
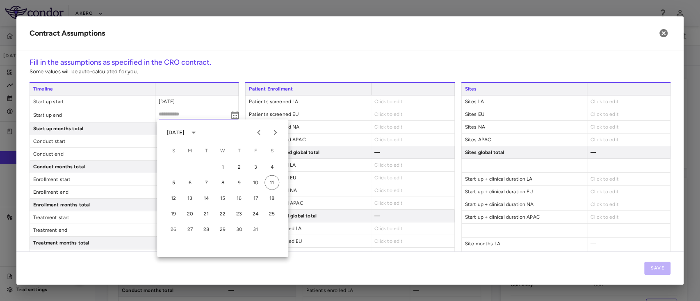
click at [184, 133] on div "October 2025" at bounding box center [175, 132] width 17 height 7
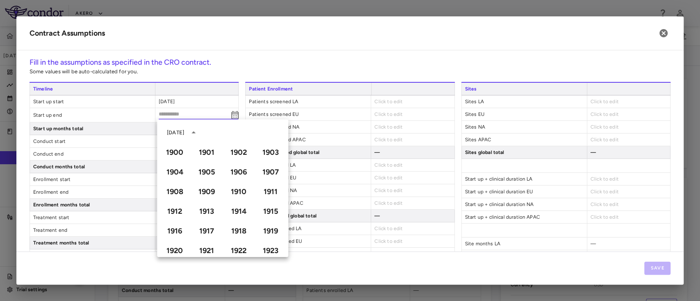
scroll to position [563, 0]
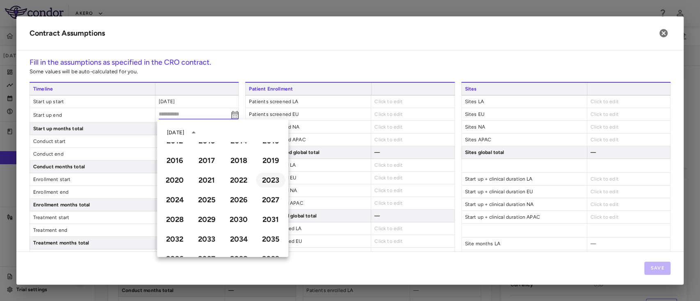
click at [262, 177] on button "2023" at bounding box center [271, 180] width 30 height 15
type input "**********"
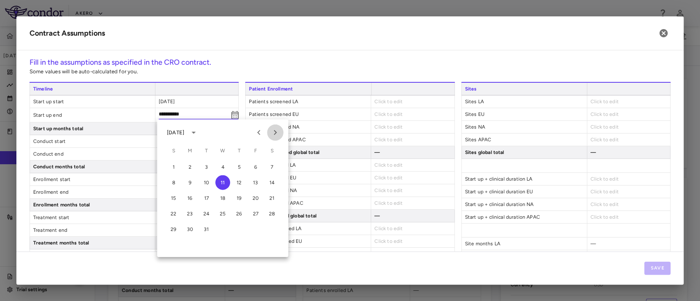
click at [275, 135] on icon "Next month" at bounding box center [275, 133] width 10 height 10
click at [174, 199] on button "10" at bounding box center [173, 198] width 15 height 15
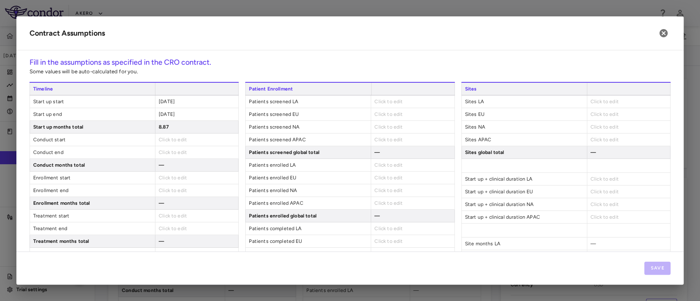
click at [173, 144] on div "Click to edit" at bounding box center [196, 140] width 83 height 12
click at [176, 137] on span "Click to edit" at bounding box center [173, 140] width 28 height 6
click at [226, 135] on div "**********" at bounding box center [196, 141] width 83 height 14
click at [203, 137] on div "Click to edit" at bounding box center [196, 140] width 83 height 12
click at [175, 141] on span "Click to edit" at bounding box center [173, 140] width 28 height 6
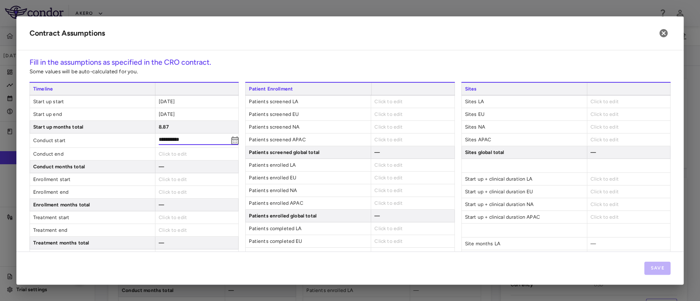
click at [231, 142] on icon "Choose date" at bounding box center [234, 141] width 7 height 8
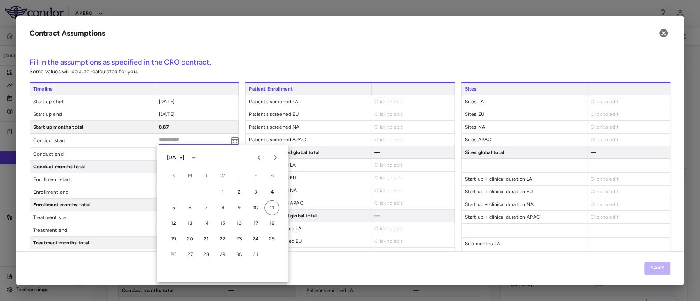
click at [184, 158] on div "October 2025" at bounding box center [175, 157] width 17 height 7
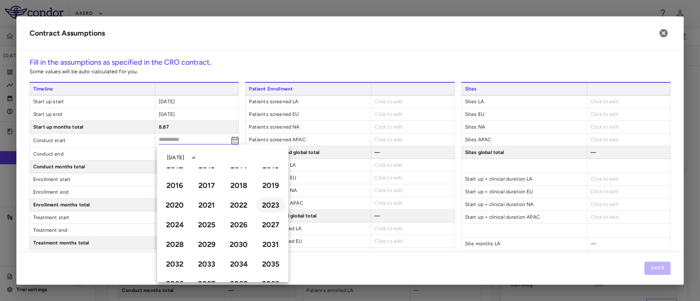
click at [261, 204] on button "2023" at bounding box center [271, 205] width 30 height 15
type input "**********"
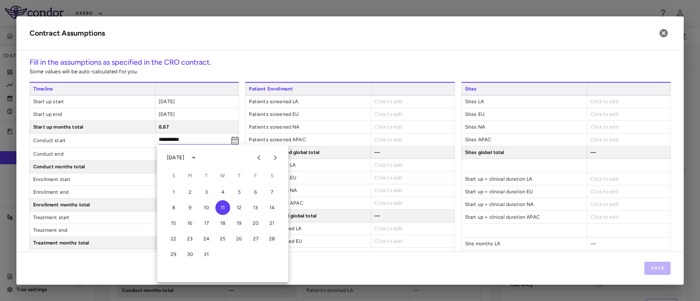
click at [273, 159] on icon "Next month" at bounding box center [275, 158] width 10 height 10
click at [189, 221] on button "11" at bounding box center [190, 223] width 15 height 15
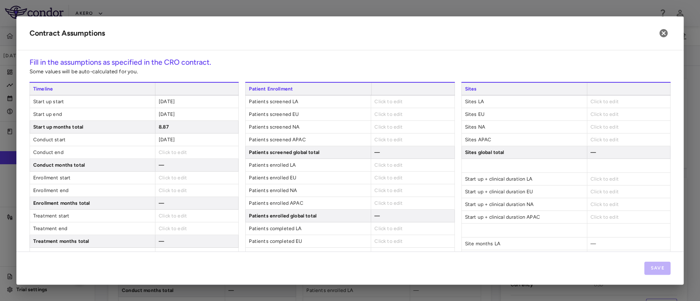
click at [174, 151] on span "Click to edit" at bounding box center [173, 153] width 28 height 6
click at [233, 153] on icon "Choose date" at bounding box center [235, 153] width 10 height 10
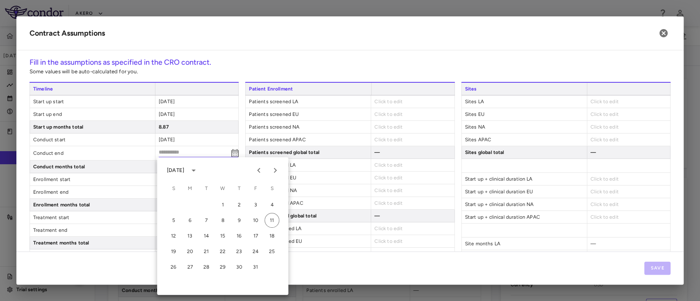
click at [201, 169] on button "calendar view is open, switch to year view" at bounding box center [194, 171] width 14 height 14
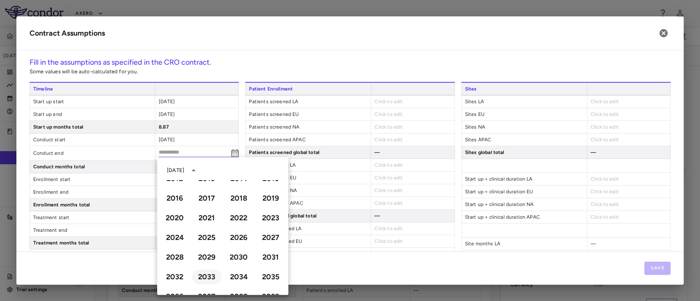
click at [208, 274] on button "2033" at bounding box center [207, 277] width 30 height 15
type input "**********"
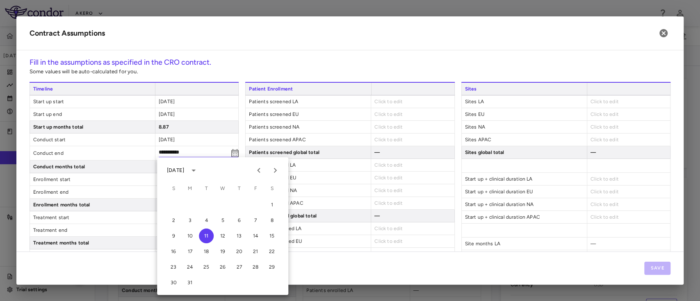
click at [255, 170] on icon "Previous month" at bounding box center [259, 171] width 10 height 10
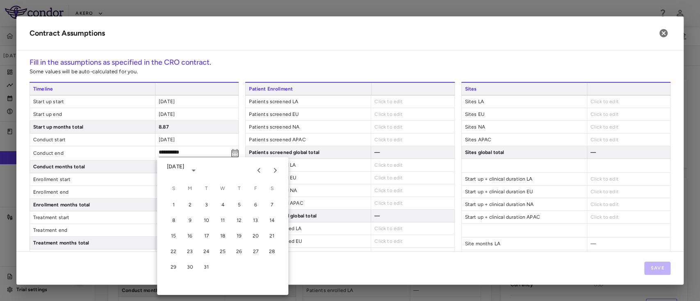
click at [255, 170] on icon "Previous month" at bounding box center [259, 171] width 10 height 10
click at [225, 220] on button "9" at bounding box center [222, 220] width 15 height 15
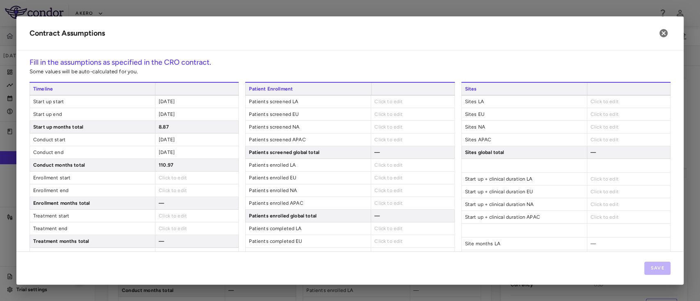
click at [180, 176] on span "Click to edit" at bounding box center [173, 178] width 28 height 6
click at [234, 180] on icon "Choose date" at bounding box center [235, 179] width 10 height 10
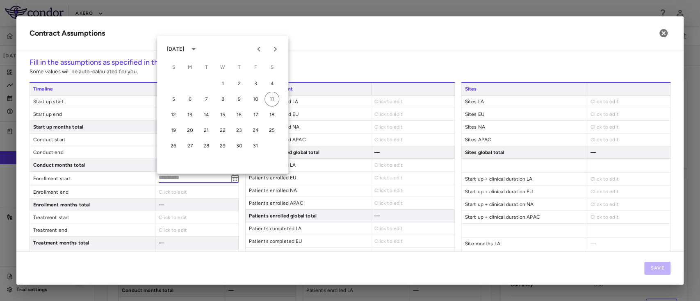
click at [187, 53] on div "October 2025" at bounding box center [184, 49] width 34 height 14
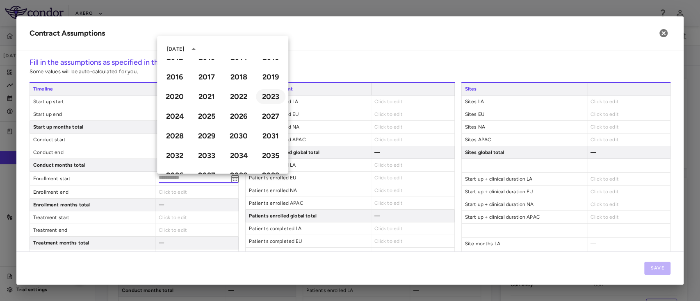
click at [261, 99] on button "2023" at bounding box center [271, 96] width 30 height 15
type input "**********"
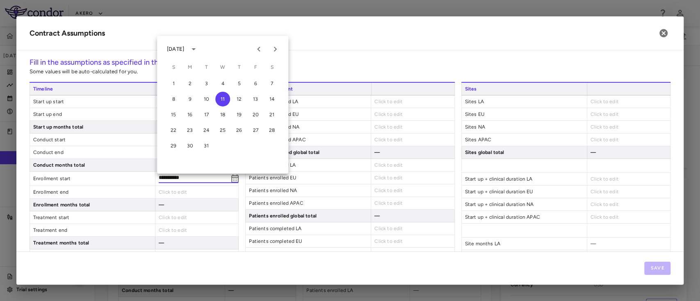
click at [274, 48] on icon "Next month" at bounding box center [275, 49] width 10 height 10
click at [187, 113] on button "11" at bounding box center [190, 114] width 15 height 15
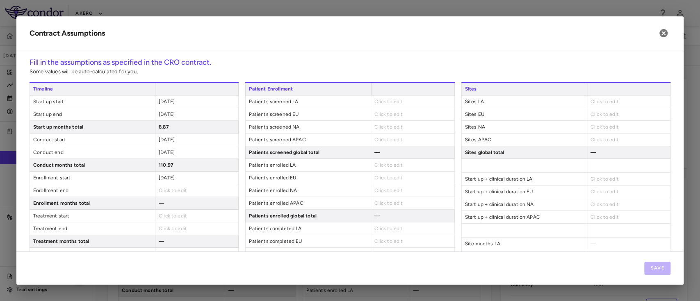
click at [174, 191] on span "Click to edit" at bounding box center [173, 191] width 28 height 6
click at [173, 192] on span "Click to edit" at bounding box center [173, 191] width 28 height 6
click at [231, 192] on icon "Choose date" at bounding box center [234, 191] width 7 height 8
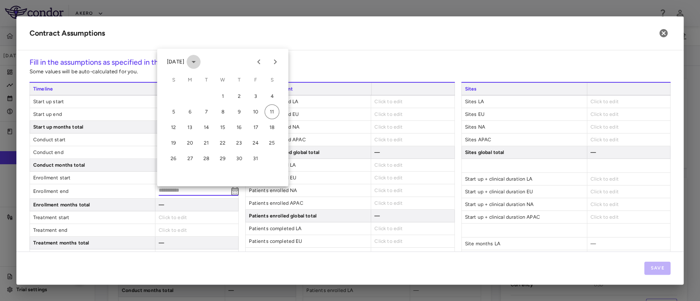
click at [199, 60] on icon "calendar view is open, switch to year view" at bounding box center [194, 62] width 10 height 10
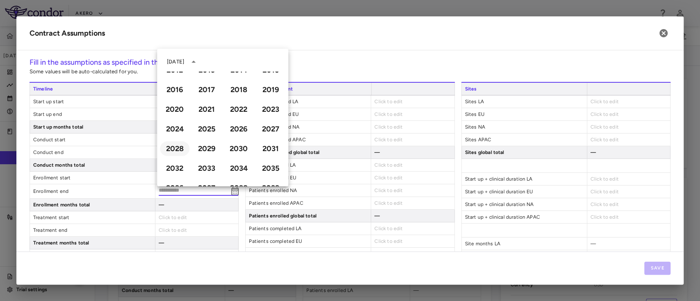
click at [177, 148] on button "2028" at bounding box center [175, 148] width 30 height 15
type input "**********"
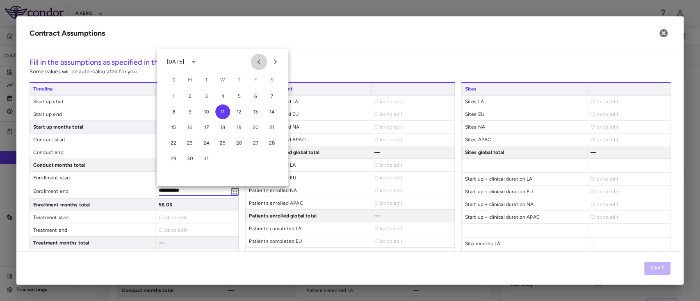
click at [255, 64] on icon "Previous month" at bounding box center [259, 62] width 10 height 10
click at [255, 65] on icon "Previous month" at bounding box center [259, 62] width 10 height 10
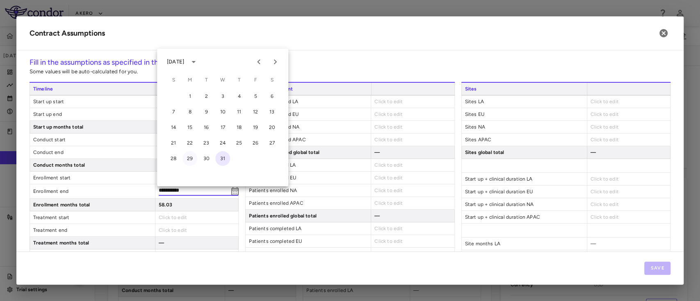
click at [191, 159] on button "29" at bounding box center [190, 158] width 15 height 15
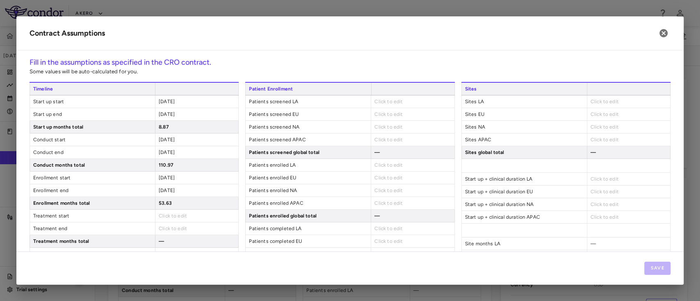
click at [170, 221] on div "Click to edit" at bounding box center [196, 216] width 83 height 12
click at [175, 189] on span "2028-05-29" at bounding box center [167, 191] width 16 height 6
click at [230, 187] on icon "Choose date, selected date is May 29, 2028" at bounding box center [235, 192] width 10 height 10
click at [178, 185] on div "2028-05-29" at bounding box center [196, 191] width 83 height 12
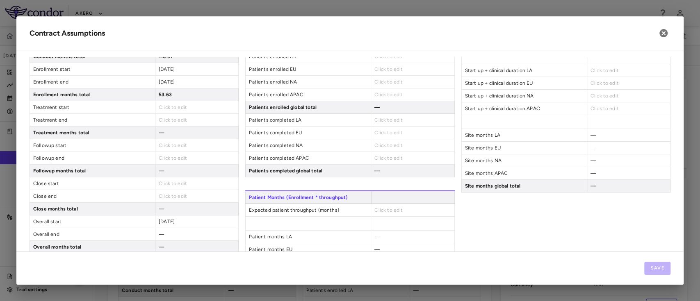
scroll to position [109, 0]
click at [164, 104] on span "Click to edit" at bounding box center [173, 107] width 28 height 6
click at [173, 108] on span "Click to edit" at bounding box center [173, 107] width 28 height 6
click at [233, 107] on icon "Choose date" at bounding box center [235, 108] width 10 height 10
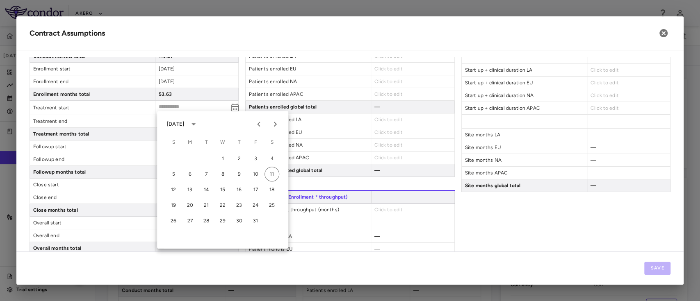
click at [184, 123] on div "October 2025" at bounding box center [175, 124] width 17 height 7
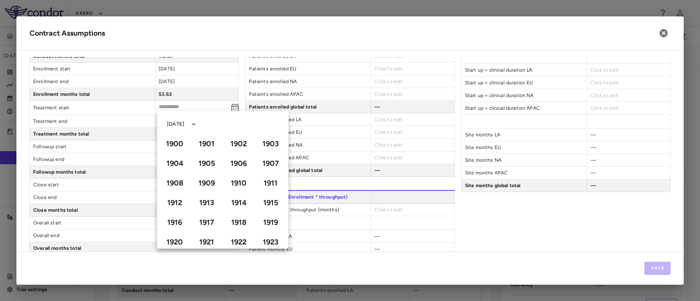
scroll to position [563, 0]
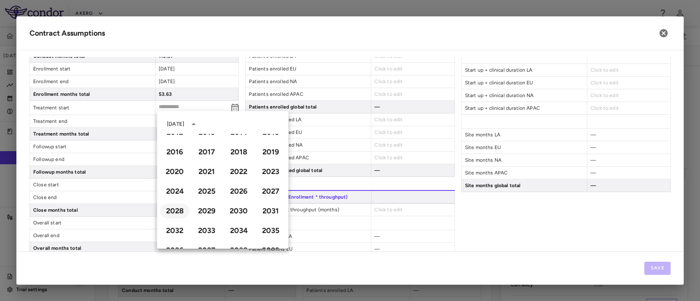
click at [167, 210] on button "2028" at bounding box center [175, 211] width 30 height 15
type input "**********"
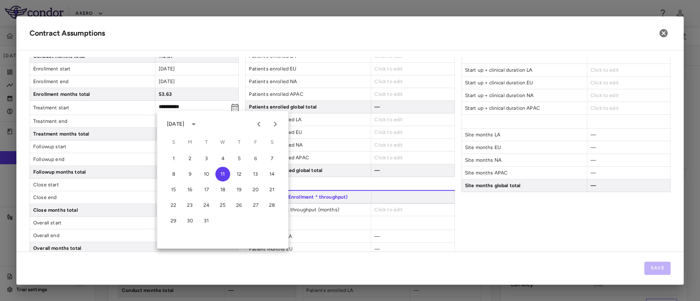
click at [199, 128] on icon "calendar view is open, switch to year view" at bounding box center [194, 124] width 10 height 10
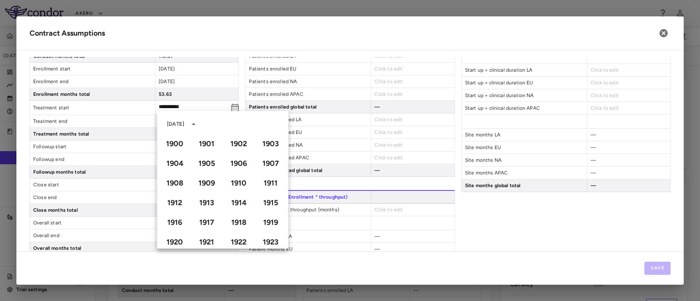
scroll to position [582, 0]
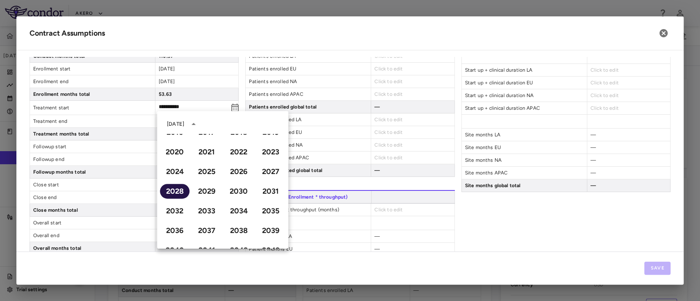
click at [181, 192] on button "2028" at bounding box center [175, 191] width 30 height 15
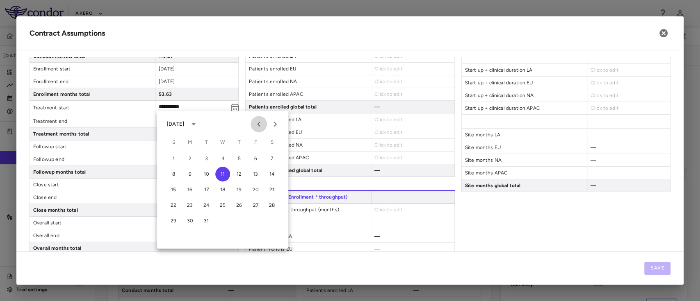
click at [256, 123] on icon "Previous month" at bounding box center [259, 124] width 10 height 10
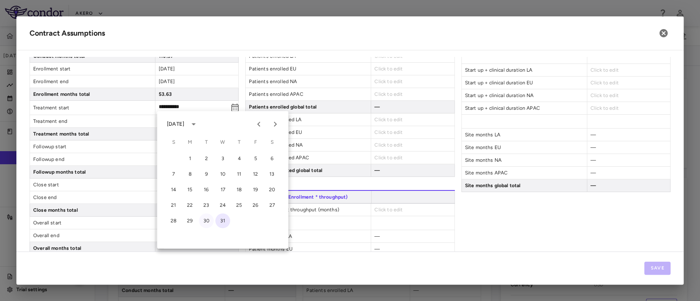
click at [203, 223] on button "30" at bounding box center [206, 221] width 15 height 15
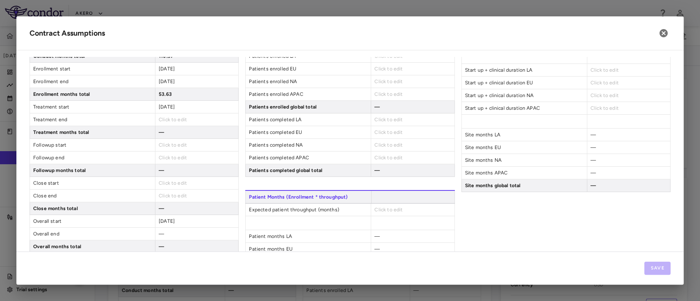
click at [178, 120] on span "Click to edit" at bounding box center [173, 120] width 28 height 6
click at [231, 117] on icon "Choose date" at bounding box center [235, 121] width 10 height 10
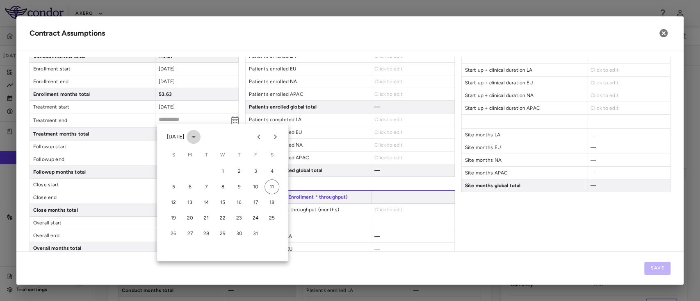
click at [199, 136] on icon "calendar view is open, switch to year view" at bounding box center [194, 137] width 10 height 10
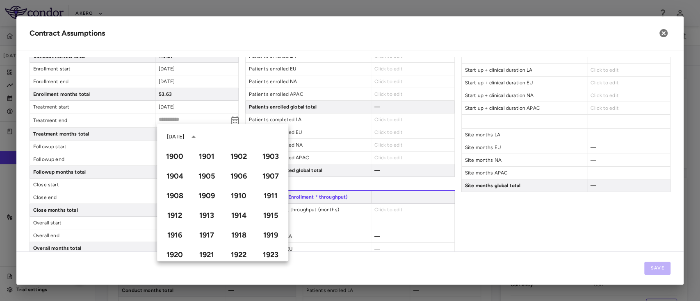
scroll to position [563, 0]
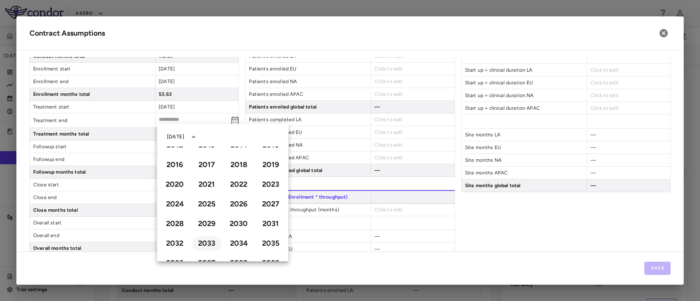
click at [214, 239] on button "2033" at bounding box center [207, 243] width 30 height 15
type input "**********"
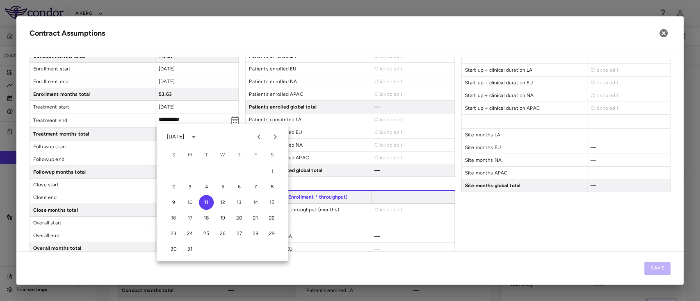
click at [258, 135] on icon "Previous month" at bounding box center [259, 137] width 10 height 10
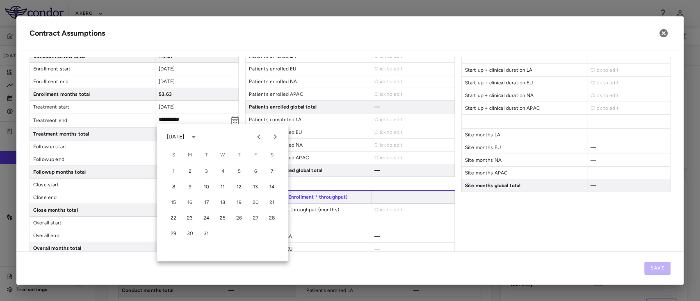
click at [258, 135] on icon "Previous month" at bounding box center [259, 137] width 10 height 10
click at [191, 189] on button "3" at bounding box center [190, 187] width 15 height 15
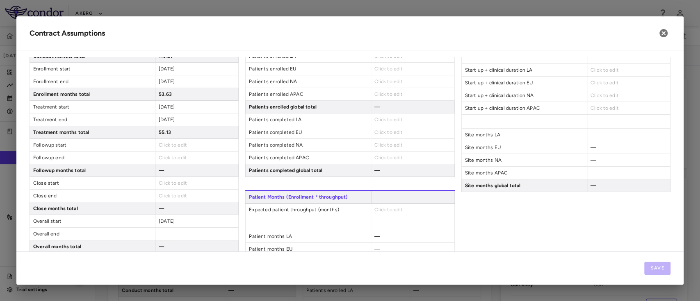
click at [176, 146] on span "Click to edit" at bounding box center [173, 145] width 28 height 6
click at [177, 139] on div "Click to edit" at bounding box center [196, 145] width 83 height 12
click at [174, 144] on span "Click to edit" at bounding box center [173, 145] width 28 height 6
click at [231, 143] on icon "Choose date" at bounding box center [235, 146] width 10 height 10
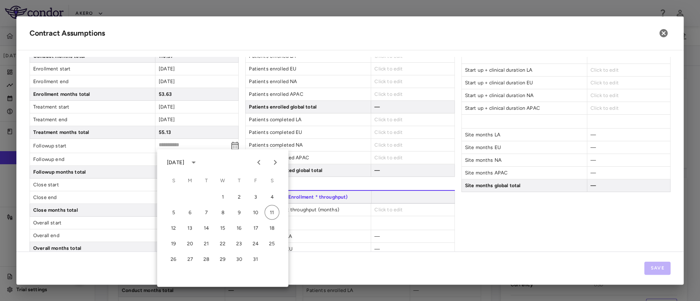
click at [199, 164] on icon "calendar view is open, switch to year view" at bounding box center [194, 162] width 10 height 10
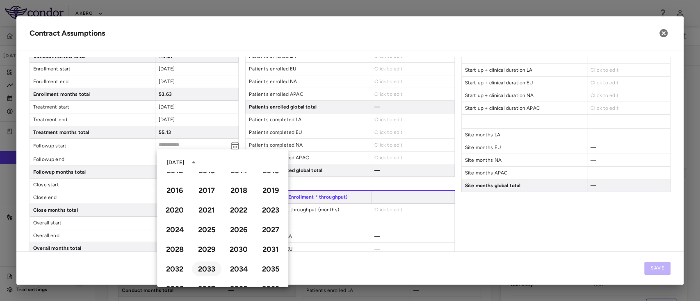
click at [212, 267] on button "2033" at bounding box center [207, 269] width 30 height 15
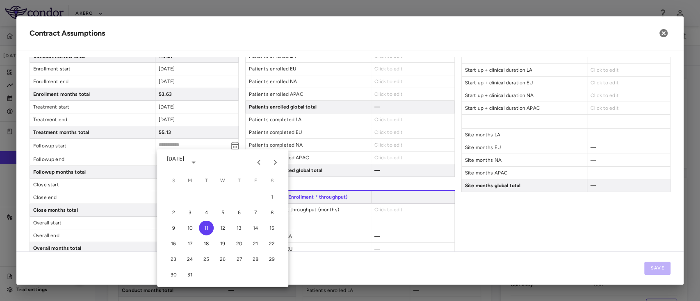
type input "**********"
click at [264, 163] on button "Previous month" at bounding box center [259, 162] width 16 height 16
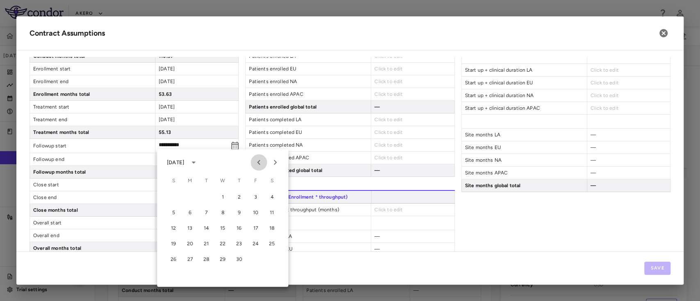
click at [264, 163] on button "Previous month" at bounding box center [259, 162] width 16 height 16
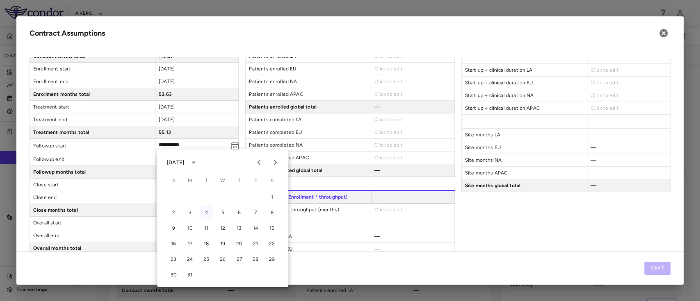
click at [208, 213] on button "4" at bounding box center [206, 212] width 15 height 15
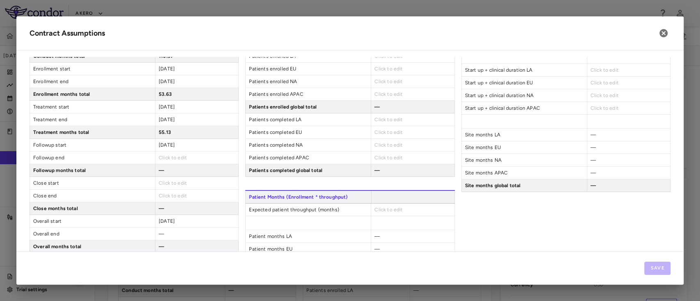
click at [174, 152] on div "Click to edit" at bounding box center [196, 158] width 83 height 12
click at [171, 158] on span "Click to edit" at bounding box center [173, 158] width 28 height 6
click at [179, 159] on span "Click to edit" at bounding box center [173, 158] width 28 height 6
click at [231, 157] on icon "Choose date" at bounding box center [234, 159] width 7 height 8
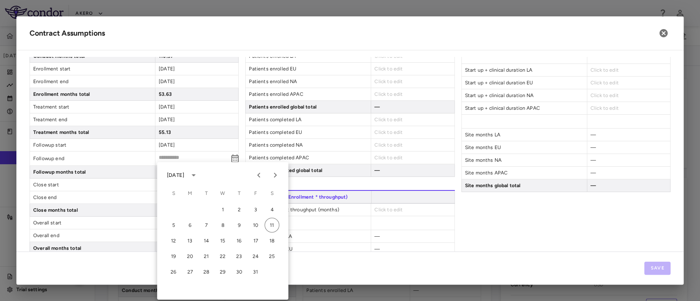
click at [184, 174] on div "October 2025" at bounding box center [175, 175] width 17 height 7
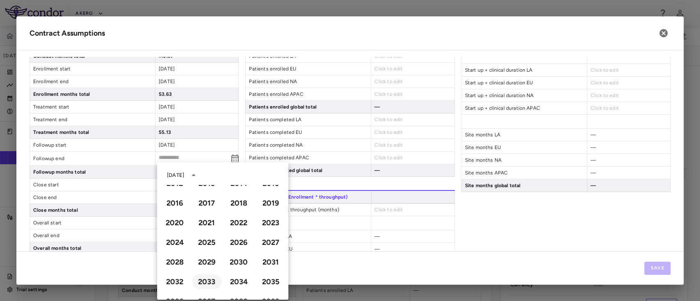
click at [200, 282] on button "2033" at bounding box center [207, 282] width 30 height 15
type input "**********"
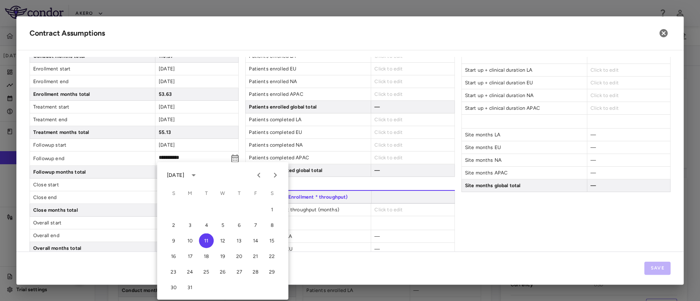
click at [262, 173] on icon "Previous month" at bounding box center [259, 176] width 10 height 10
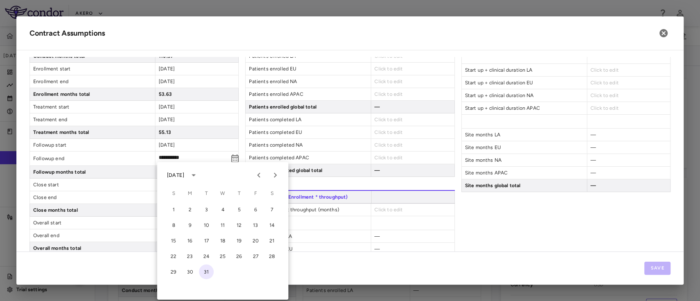
click at [262, 173] on icon "Previous month" at bounding box center [259, 176] width 10 height 10
click at [193, 225] on button "7" at bounding box center [190, 225] width 15 height 15
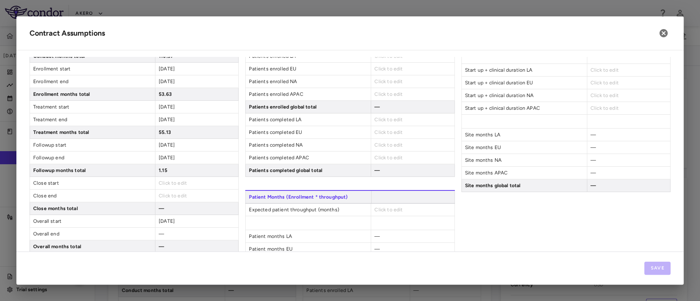
click at [167, 182] on span "Click to edit" at bounding box center [173, 183] width 28 height 6
click at [173, 182] on span "Click to edit" at bounding box center [173, 183] width 28 height 6
click at [236, 182] on icon "Choose date" at bounding box center [234, 184] width 7 height 8
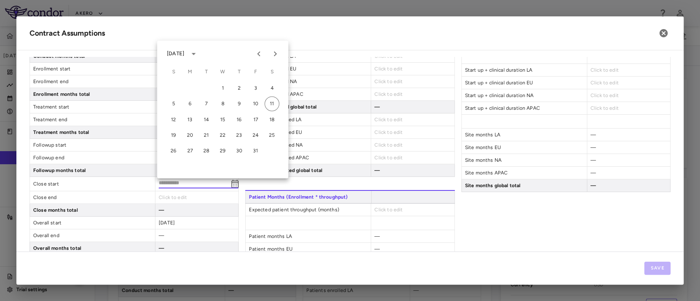
click at [199, 57] on icon "calendar view is open, switch to year view" at bounding box center [194, 54] width 10 height 10
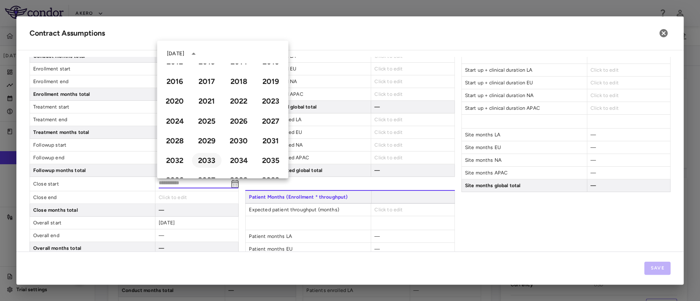
click at [204, 157] on button "2033" at bounding box center [207, 160] width 30 height 15
type input "**********"
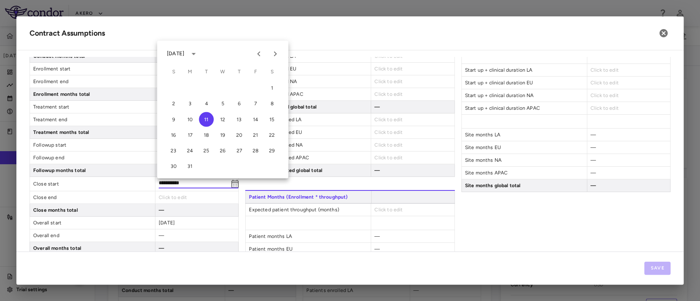
click at [262, 50] on icon "Previous month" at bounding box center [259, 54] width 10 height 10
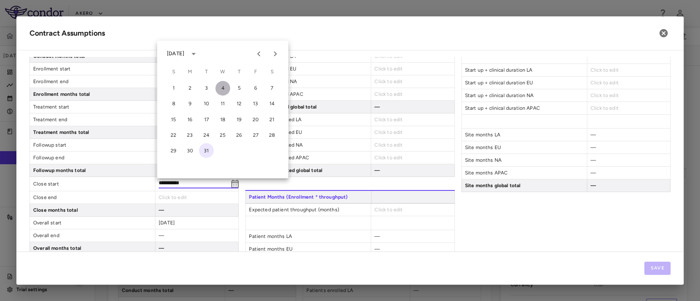
click at [224, 87] on button "4" at bounding box center [222, 88] width 15 height 15
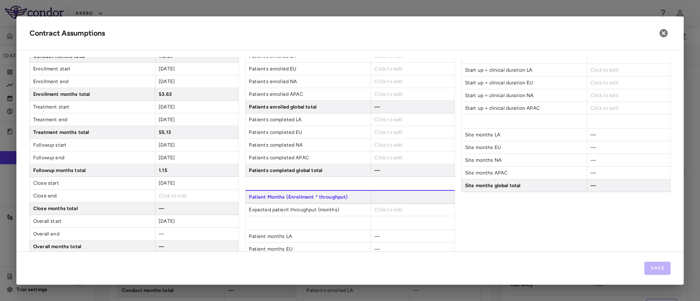
click at [177, 193] on span "Click to edit" at bounding box center [173, 196] width 28 height 6
click at [177, 195] on span "Click to edit" at bounding box center [173, 196] width 28 height 6
click at [177, 195] on input "**********" at bounding box center [194, 196] width 70 height 9
click at [231, 198] on icon "Choose date" at bounding box center [235, 197] width 10 height 10
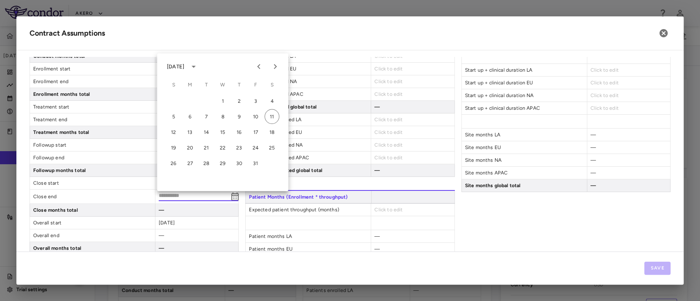
click at [184, 66] on div "October 2025" at bounding box center [175, 66] width 17 height 7
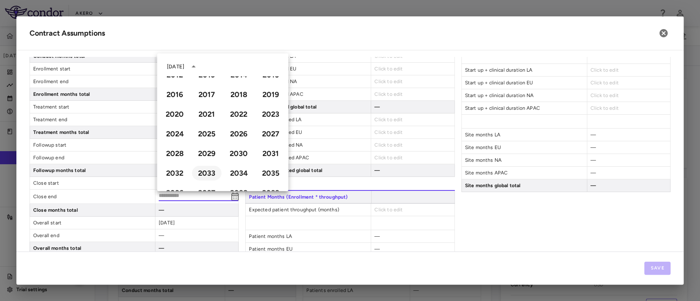
click at [200, 173] on button "2033" at bounding box center [207, 173] width 30 height 15
type input "**********"
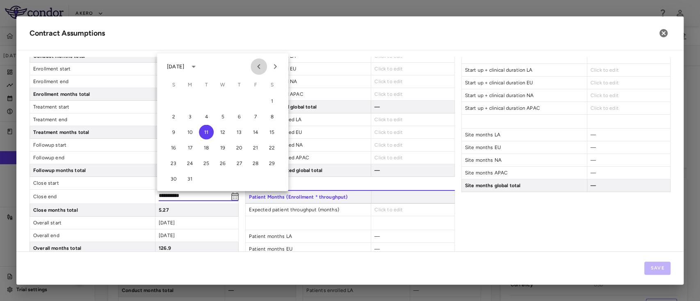
click at [258, 69] on icon "Previous month" at bounding box center [259, 67] width 10 height 10
click at [260, 64] on icon "Previous month" at bounding box center [258, 66] width 3 height 5
click at [240, 117] on button "9" at bounding box center [239, 117] width 15 height 15
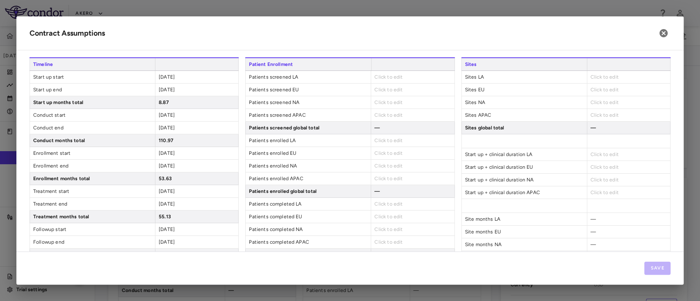
scroll to position [0, 0]
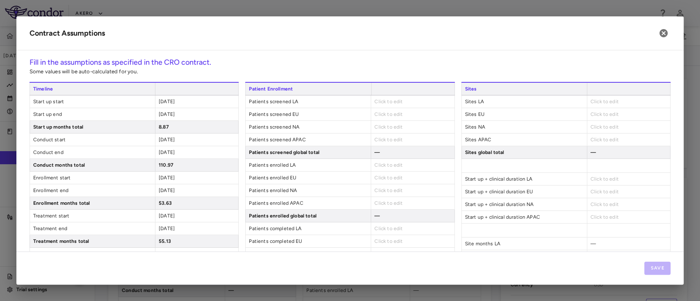
click at [384, 100] on span "Click to edit" at bounding box center [388, 102] width 28 height 6
click at [388, 103] on span "Click to edit" at bounding box center [388, 102] width 28 height 6
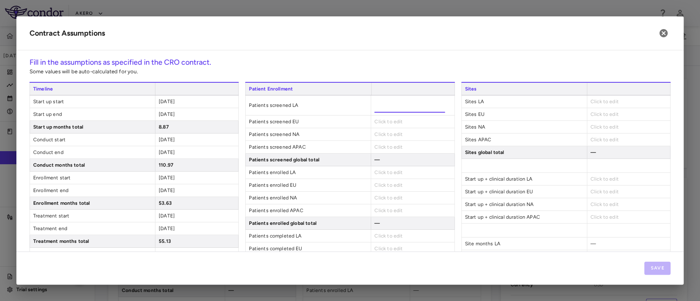
type input "***"
click at [384, 123] on div "Patient Enrollment Patients screened LA *** Patients screened EU Click to edit …" at bounding box center [349, 188] width 209 height 212
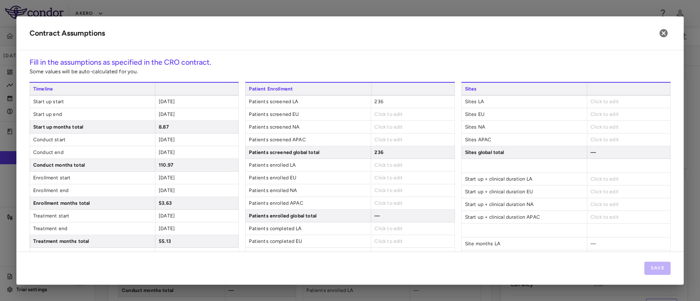
click at [377, 114] on span "Click to edit" at bounding box center [388, 115] width 28 height 6
click at [383, 113] on span "Click to edit" at bounding box center [388, 115] width 28 height 6
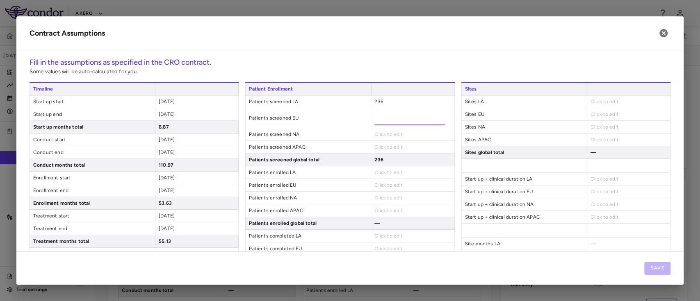
type input "****"
click at [376, 129] on div "Click to edit" at bounding box center [412, 134] width 83 height 12
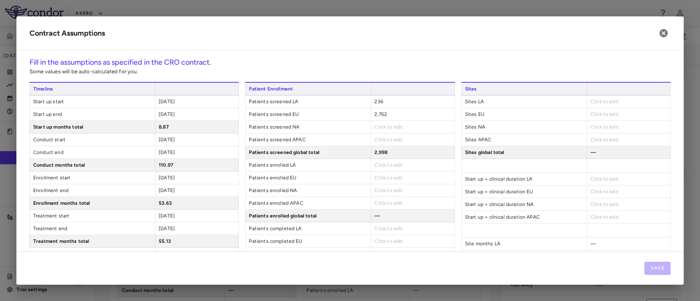
click at [377, 129] on span "Click to edit" at bounding box center [388, 127] width 28 height 6
click at [390, 128] on span "Click to edit" at bounding box center [388, 127] width 28 height 6
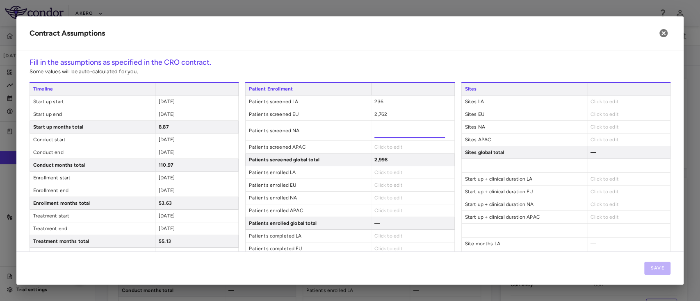
type input "****"
click at [381, 145] on div "Click to edit" at bounding box center [412, 147] width 83 height 12
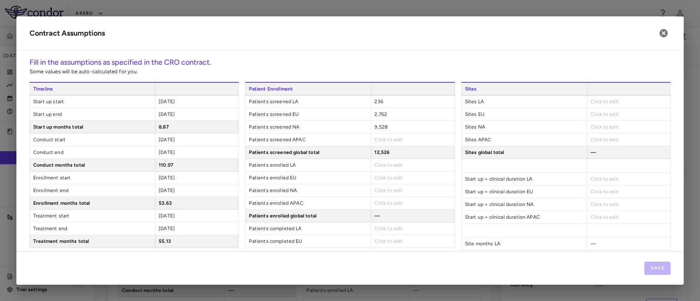
click at [377, 142] on span "Click to edit" at bounding box center [388, 140] width 28 height 6
click at [379, 140] on span "Click to edit" at bounding box center [388, 140] width 28 height 6
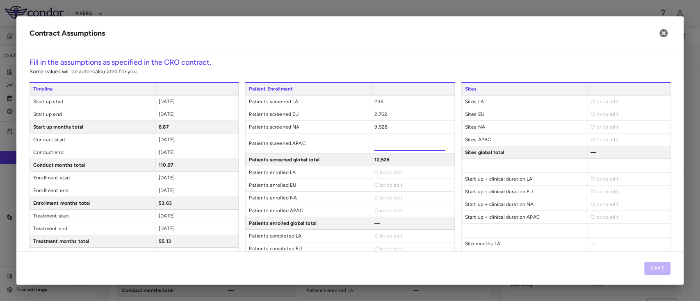
type input "****"
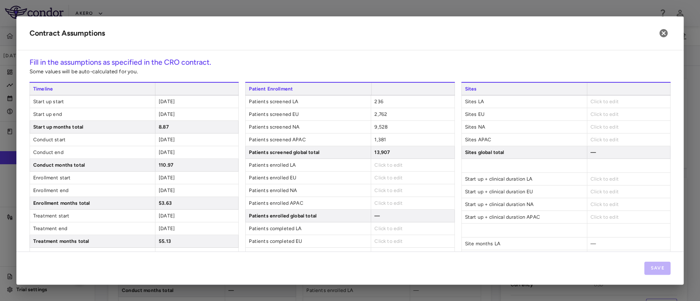
click at [391, 165] on span "Click to edit" at bounding box center [388, 165] width 28 height 6
click at [379, 162] on span "Click to edit" at bounding box center [388, 165] width 28 height 6
type input "**"
click at [379, 180] on div "Click to edit" at bounding box center [412, 185] width 83 height 12
click at [379, 180] on span "Click to edit" at bounding box center [388, 178] width 28 height 6
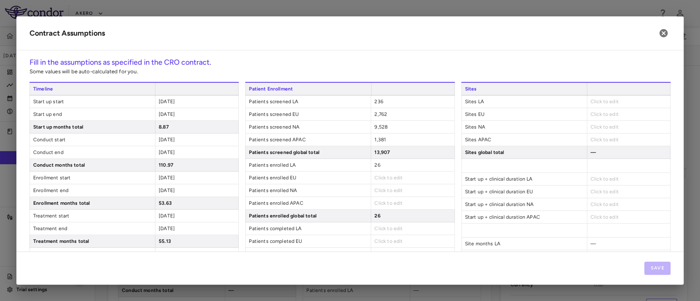
click at [395, 178] on span "Click to edit" at bounding box center [388, 178] width 28 height 6
type input "***"
click at [383, 189] on input "***" at bounding box center [409, 181] width 71 height 15
click at [380, 196] on div "Click to edit" at bounding box center [412, 198] width 83 height 12
click at [380, 190] on span "Click to edit" at bounding box center [388, 191] width 28 height 6
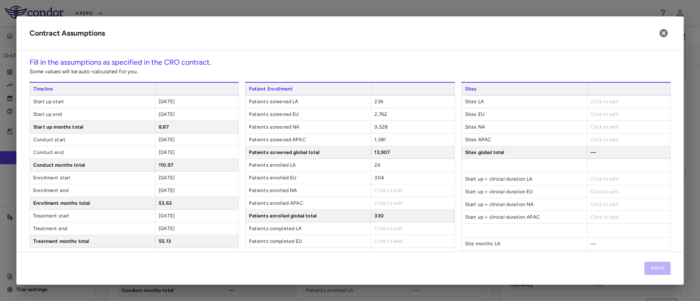
click at [382, 190] on span "Click to edit" at bounding box center [388, 191] width 28 height 6
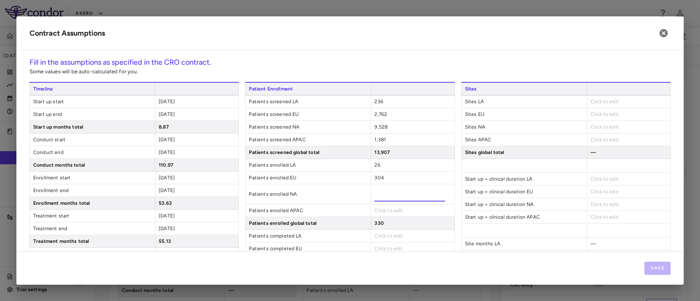
type input "****"
click at [377, 209] on div "Patient Enrollment Patients screened LA 236 Patients screened EU 2,762 Patients…" at bounding box center [349, 188] width 209 height 212
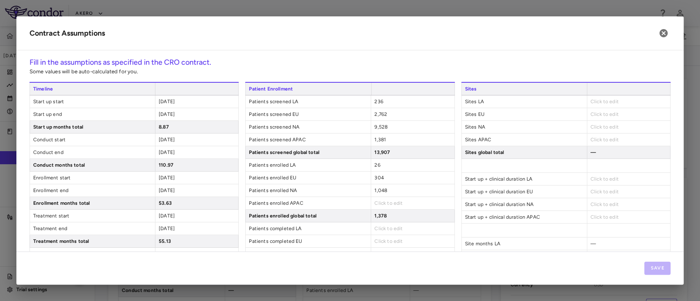
click at [381, 205] on span "Click to edit" at bounding box center [388, 204] width 28 height 6
type input "***"
click at [490, 230] on span at bounding box center [524, 231] width 125 height 14
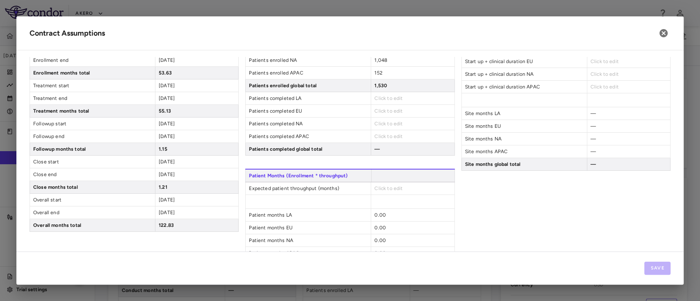
scroll to position [131, 0]
click at [377, 98] on span "Click to edit" at bounding box center [388, 98] width 28 height 6
click at [379, 94] on div "Click to edit" at bounding box center [412, 97] width 83 height 12
click at [379, 95] on span "Click to edit" at bounding box center [388, 98] width 28 height 6
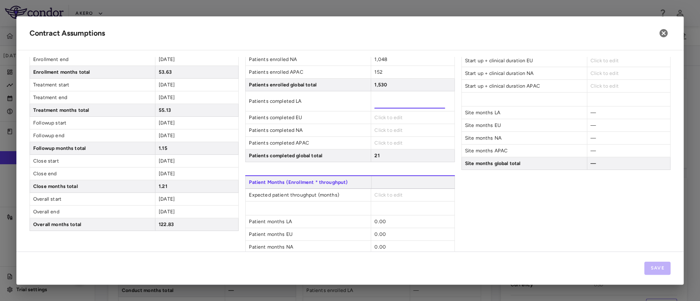
click at [381, 114] on div "Click to edit" at bounding box center [412, 118] width 83 height 12
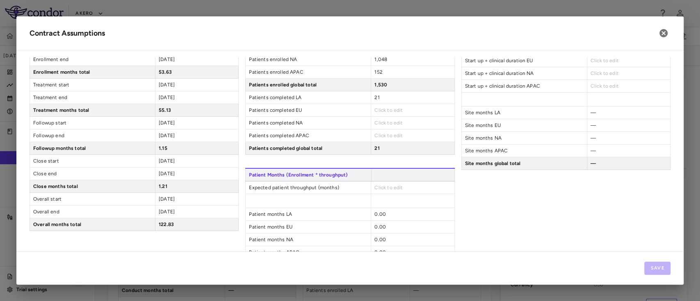
click at [377, 108] on span "Click to edit" at bounding box center [388, 110] width 28 height 6
click at [381, 109] on span "Click to edit" at bounding box center [388, 110] width 28 height 6
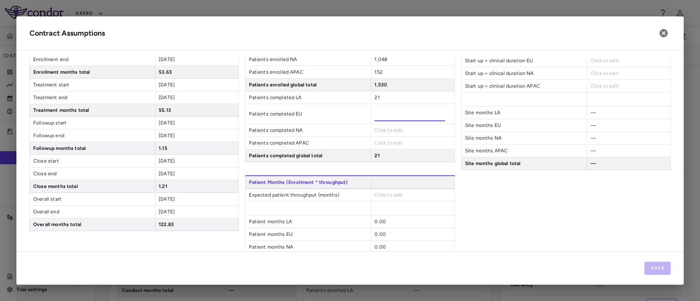
type input "***"
click at [374, 120] on input "***" at bounding box center [409, 114] width 71 height 15
click at [378, 130] on div "Patient Enrollment Patients screened LA 236 Patients screened EU 2,762 Patients…" at bounding box center [349, 57] width 209 height 212
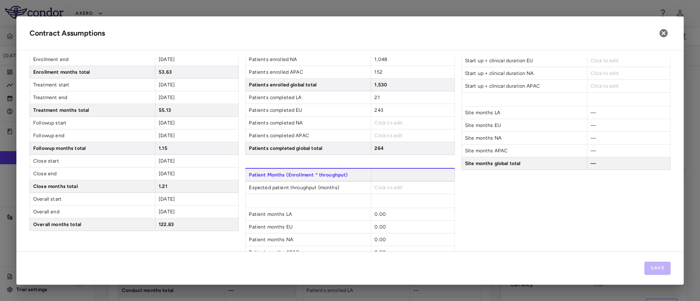
click at [381, 120] on span "Click to edit" at bounding box center [388, 123] width 28 height 6
click at [385, 122] on span "Click to edit" at bounding box center [388, 123] width 28 height 6
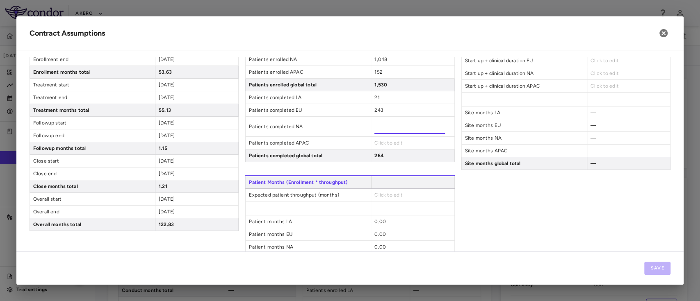
type input "***"
click at [378, 137] on div "Click to edit" at bounding box center [412, 143] width 83 height 12
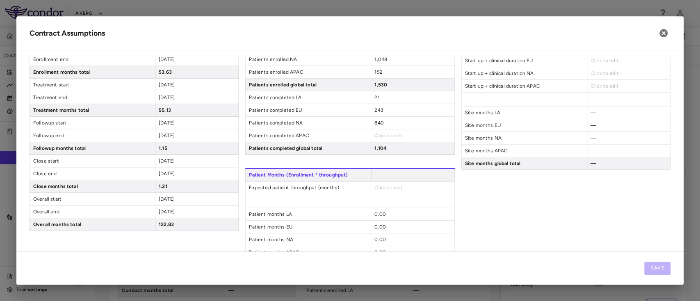
click at [378, 137] on span "Click to edit" at bounding box center [388, 136] width 28 height 6
click at [386, 136] on span "Click to edit" at bounding box center [388, 136] width 28 height 6
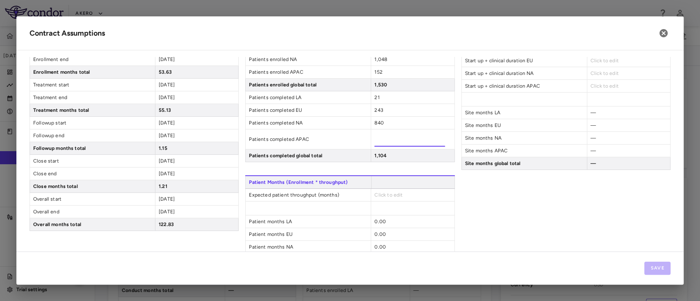
type input "***"
click at [313, 198] on div "Patient Months (Enrollment * throughput) Expected patient throughput (months) C…" at bounding box center [349, 228] width 209 height 104
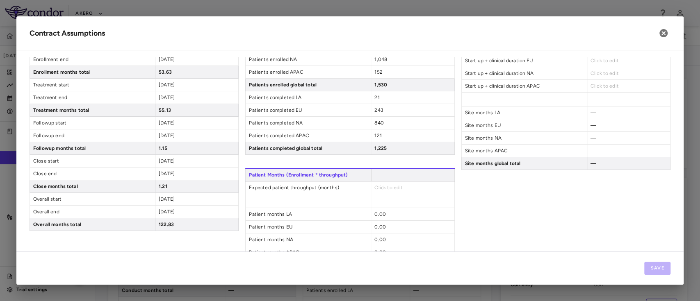
click at [382, 187] on span "Click to edit" at bounding box center [388, 188] width 28 height 6
type input "**"
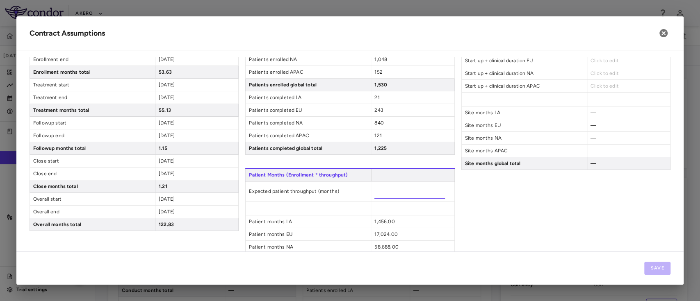
click at [500, 201] on div "Sites Sites LA Click to edit Sites EU Click to edit Sites NA Click to edit Site…" at bounding box center [565, 115] width 209 height 329
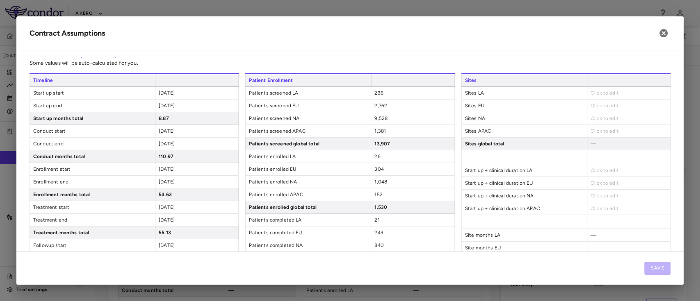
scroll to position [0, 0]
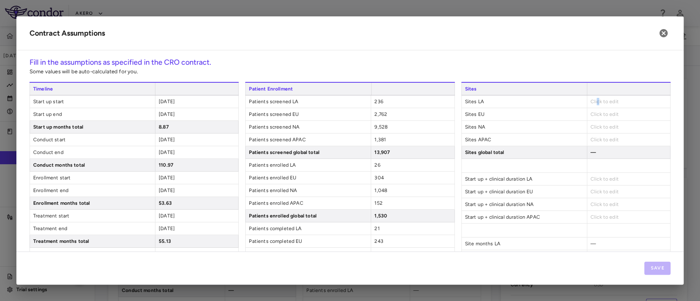
drag, startPoint x: 591, startPoint y: 98, endPoint x: 590, endPoint y: 106, distance: 8.2
click at [590, 106] on div "Click to edit" at bounding box center [628, 102] width 83 height 12
click at [597, 101] on span "Click to edit" at bounding box center [605, 102] width 28 height 6
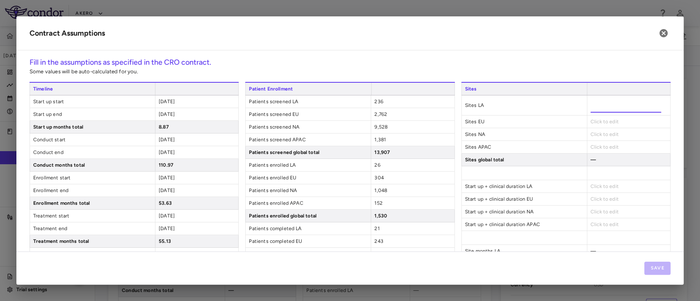
type input "*"
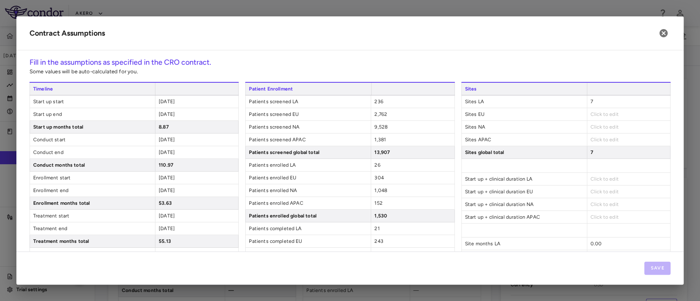
click at [594, 120] on div "Click to edit" at bounding box center [628, 114] width 83 height 12
click at [591, 113] on span "Click to edit" at bounding box center [605, 115] width 28 height 6
click at [593, 116] on span "Click to edit" at bounding box center [605, 115] width 28 height 6
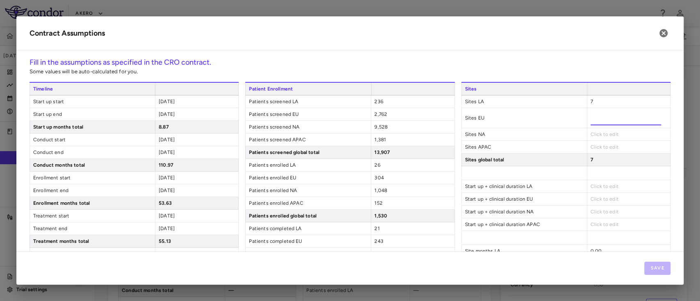
type input "**"
click at [577, 136] on div "Sites Sites LA 7 Sites EU ** Sites NA Click to edit Sites APAC Click to edit Si…" at bounding box center [565, 242] width 209 height 321
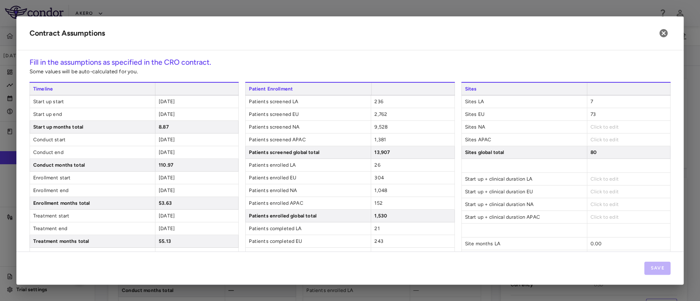
click at [599, 129] on span "Click to edit" at bounding box center [605, 127] width 28 height 6
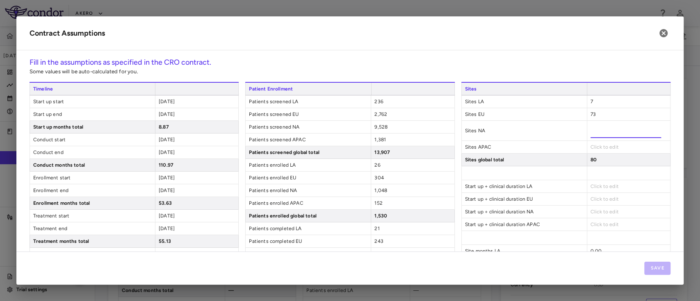
type input "***"
click at [589, 147] on div "Sites Sites LA 7 Sites EU 73 Sites NA *** Sites APAC Click to edit Sites global…" at bounding box center [565, 242] width 209 height 321
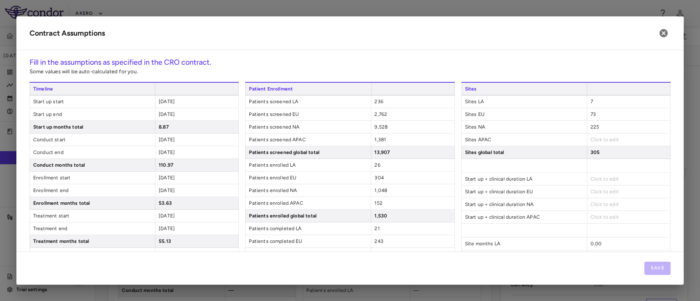
click at [591, 139] on span "Click to edit" at bounding box center [605, 140] width 28 height 6
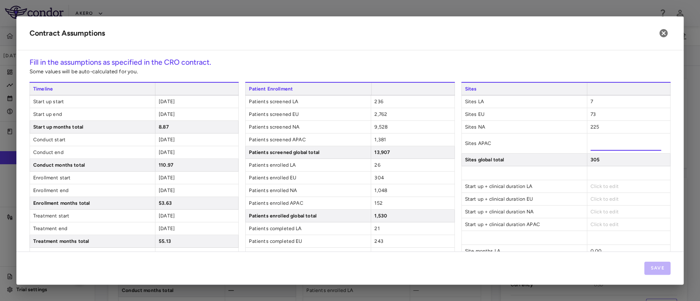
type input "**"
click at [537, 187] on div "Sites Sites LA 7 Sites EU 73 Sites NA 225 Sites APAC ** Sites global total 345 …" at bounding box center [565, 242] width 209 height 321
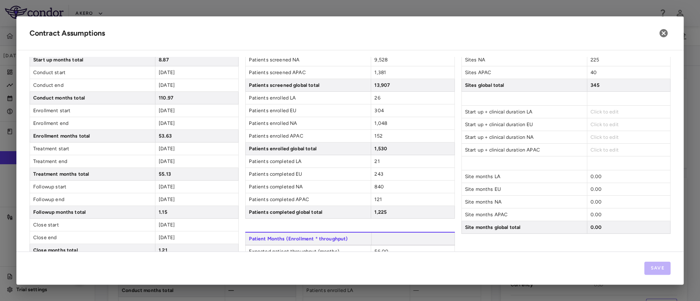
scroll to position [69, 0]
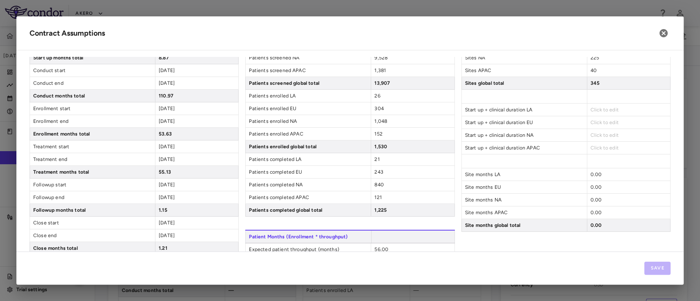
click at [600, 110] on span "Click to edit" at bounding box center [605, 110] width 28 height 6
click at [591, 109] on span "Click to edit" at bounding box center [605, 110] width 28 height 6
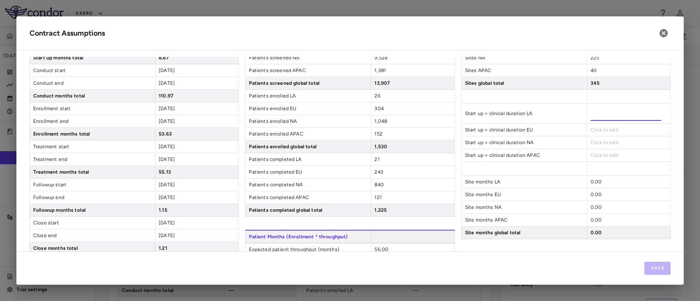
type input "***"
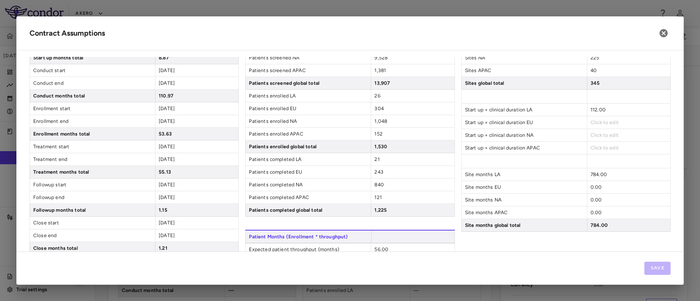
click at [587, 125] on div "Click to edit" at bounding box center [628, 122] width 83 height 12
click at [593, 123] on span "Click to edit" at bounding box center [605, 123] width 28 height 6
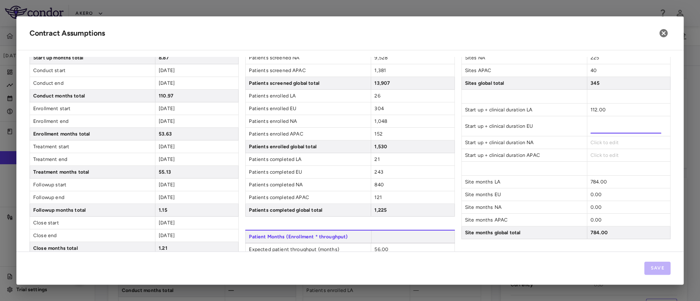
type input "***"
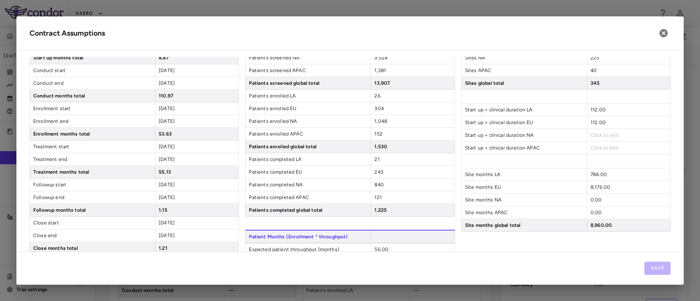
click at [591, 137] on div "Click to edit" at bounding box center [628, 135] width 83 height 12
click at [597, 132] on span "Click to edit" at bounding box center [605, 135] width 28 height 6
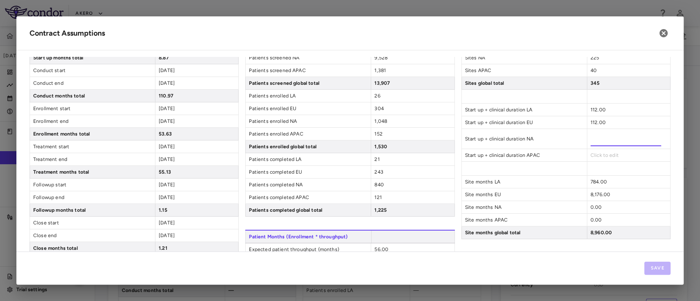
type input "***"
click at [597, 149] on div "Click to edit" at bounding box center [628, 155] width 83 height 12
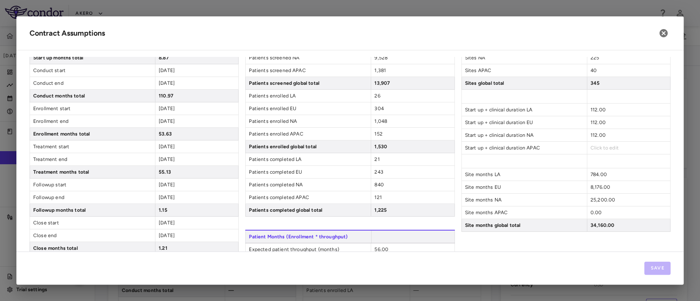
click at [595, 148] on span "Click to edit" at bounding box center [605, 148] width 28 height 6
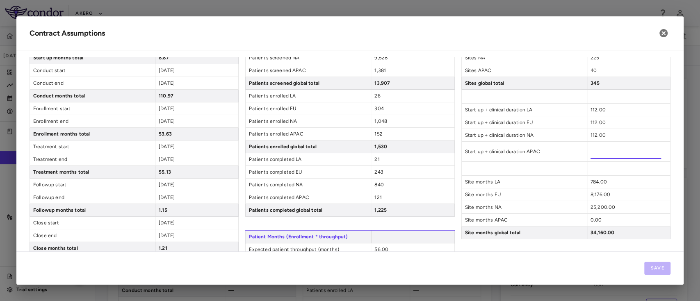
type input "***"
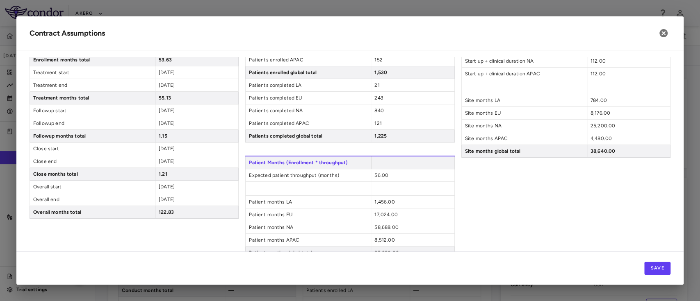
scroll to position [144, 0]
click at [654, 267] on button "Save" at bounding box center [657, 268] width 26 height 13
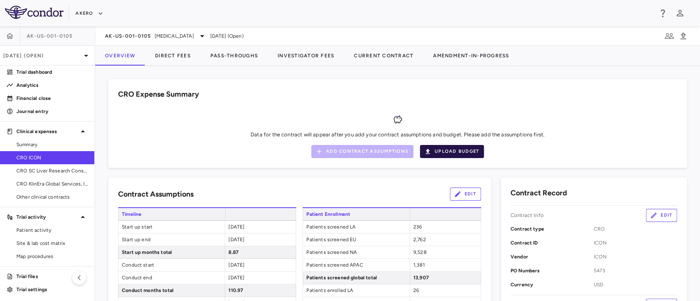
click at [447, 151] on button "Upload Budget" at bounding box center [452, 151] width 64 height 13
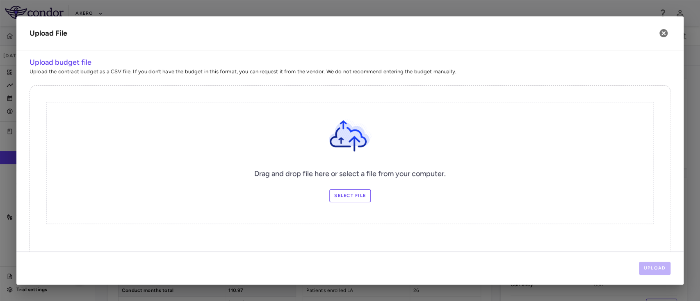
click at [331, 202] on label "Select file" at bounding box center [349, 195] width 41 height 13
click at [0, 0] on input "Select file" at bounding box center [0, 0] width 0 height 0
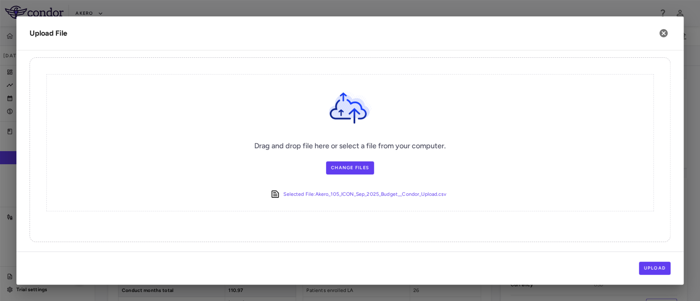
scroll to position [27, 0]
click at [655, 267] on button "Upload" at bounding box center [655, 268] width 32 height 13
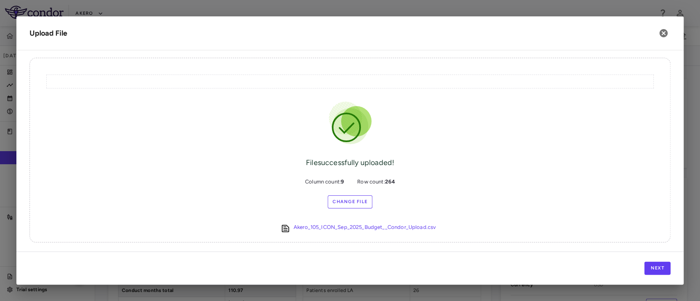
scroll to position [28, 0]
click at [652, 275] on button "Next" at bounding box center [657, 268] width 26 height 13
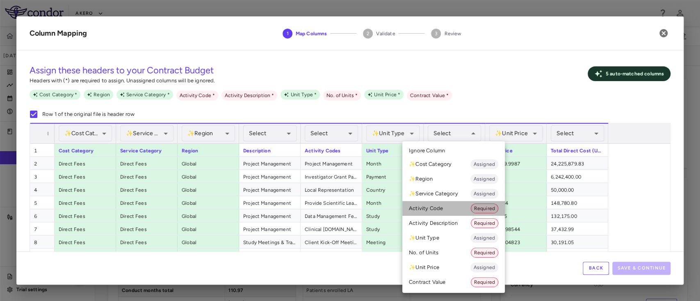
click at [442, 206] on li "Activity Code Required" at bounding box center [453, 208] width 103 height 15
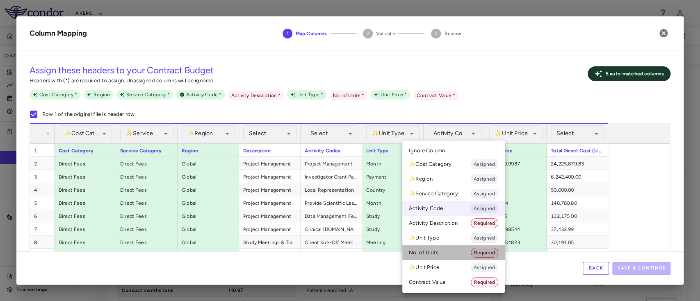
click at [441, 251] on li "No. of Units Required" at bounding box center [453, 253] width 103 height 15
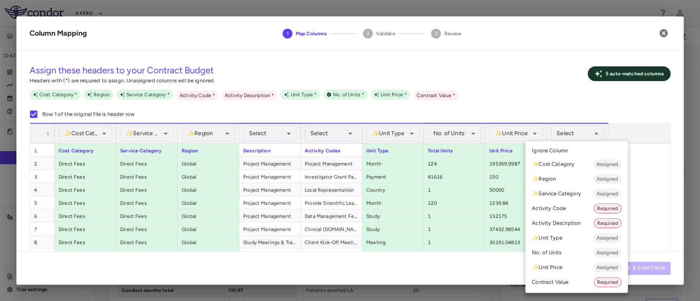
click at [567, 280] on li "Contract Value Required" at bounding box center [576, 282] width 103 height 15
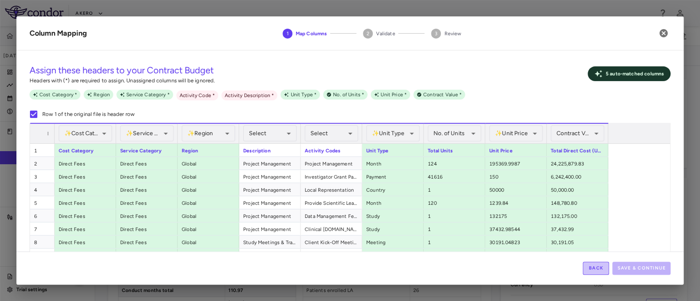
click at [591, 269] on button "Back" at bounding box center [596, 268] width 26 height 13
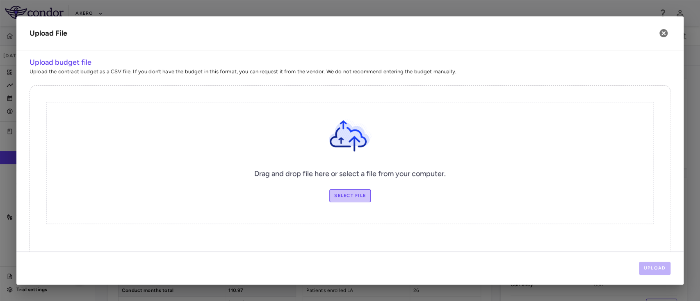
click at [340, 197] on label "Select file" at bounding box center [349, 195] width 41 height 13
click at [0, 0] on input "Select file" at bounding box center [0, 0] width 0 height 0
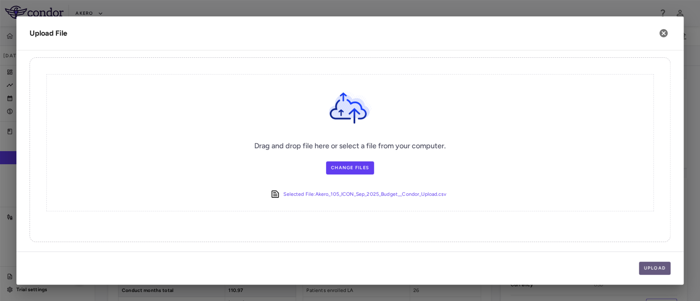
click at [659, 266] on button "Upload" at bounding box center [655, 268] width 32 height 13
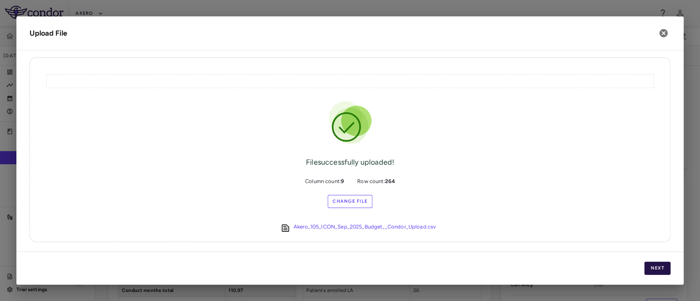
click at [666, 267] on button "Next" at bounding box center [657, 268] width 26 height 13
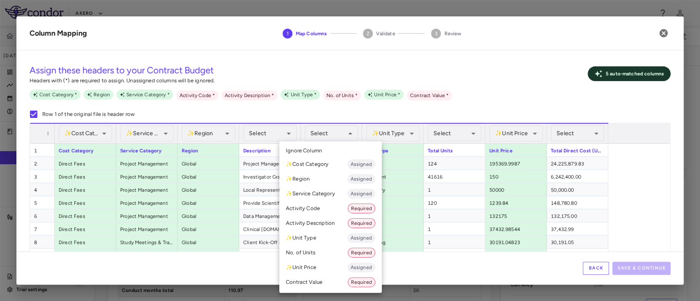
click at [320, 209] on li "Activity Code Required" at bounding box center [330, 208] width 103 height 15
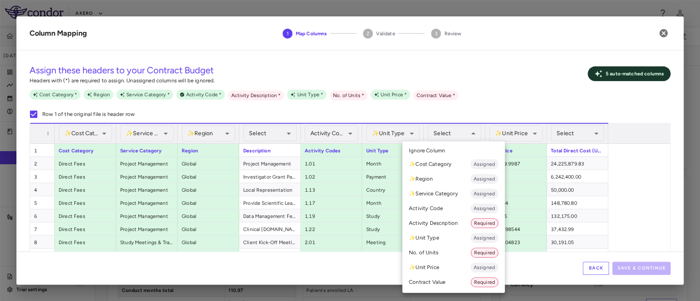
click at [437, 254] on li "No. of Units Required" at bounding box center [453, 253] width 103 height 15
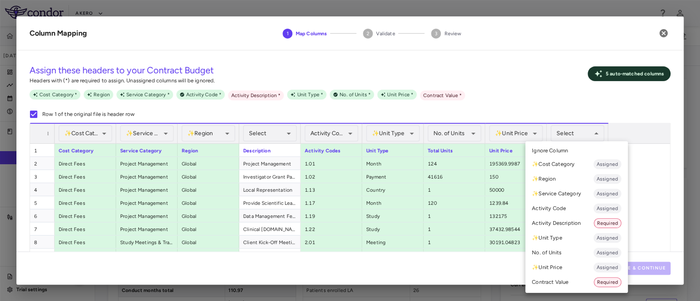
click at [567, 287] on li "Contract Value Required" at bounding box center [576, 282] width 103 height 15
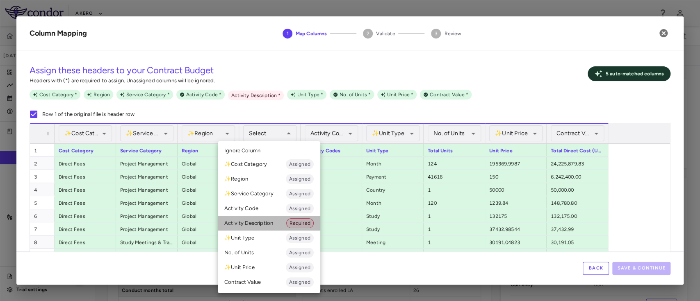
click at [266, 221] on li "Activity Description Required" at bounding box center [269, 223] width 103 height 15
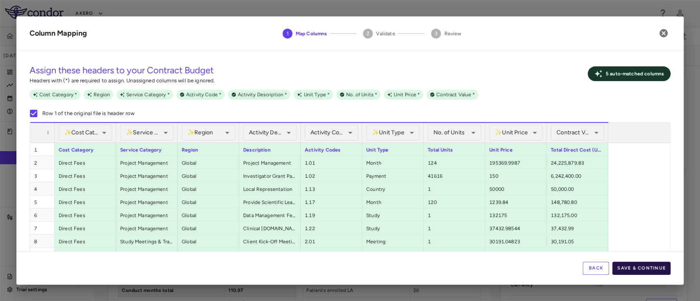
click at [653, 272] on button "Save & Continue" at bounding box center [641, 268] width 58 height 13
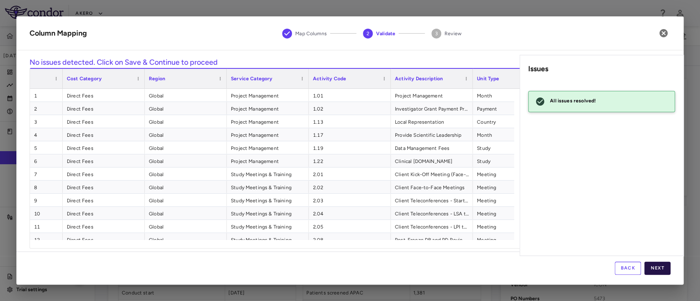
click at [662, 266] on button "Next" at bounding box center [657, 268] width 26 height 13
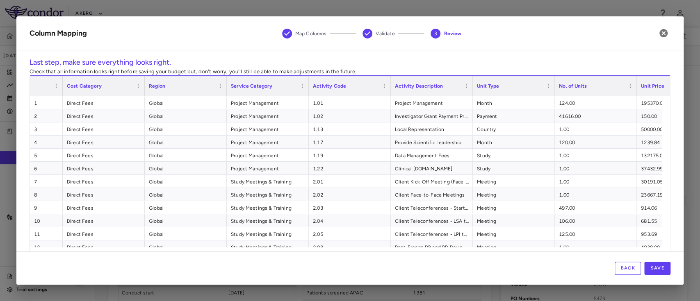
scroll to position [14, 0]
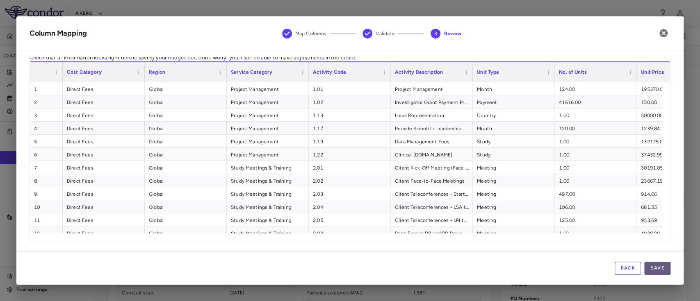
click at [661, 267] on button "Save" at bounding box center [657, 268] width 26 height 13
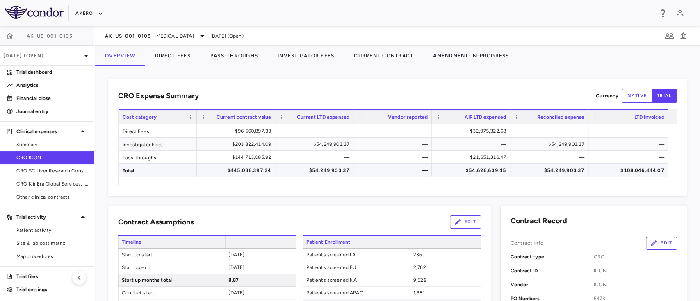
click at [244, 167] on div "$445,036,397.34" at bounding box center [237, 170] width 67 height 13
click at [170, 49] on button "Direct Fees" at bounding box center [172, 56] width 55 height 20
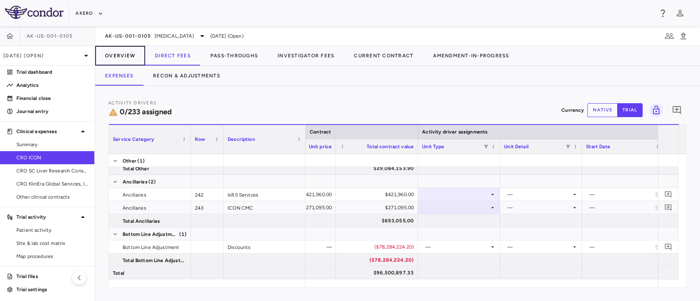
click at [121, 51] on button "Overview" at bounding box center [120, 56] width 50 height 20
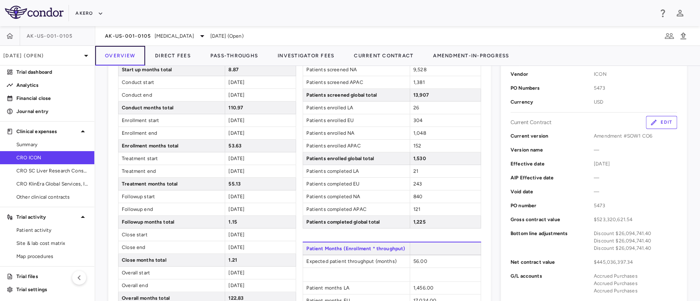
scroll to position [188, 0]
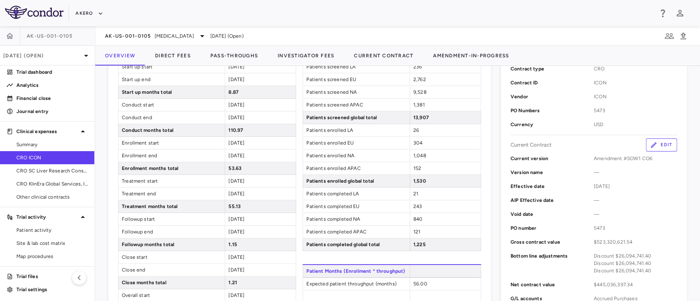
click at [650, 140] on button "Edit" at bounding box center [661, 145] width 31 height 13
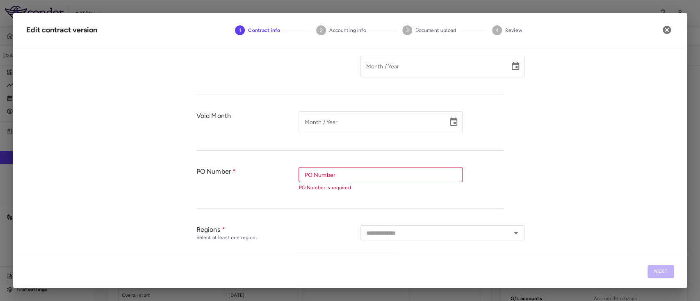
type input "*********"
type input "**********"
type input "****"
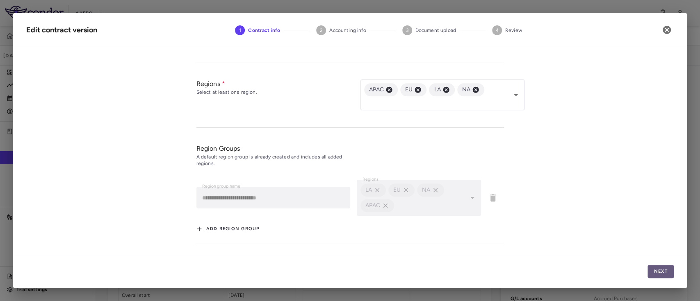
click at [664, 276] on button "Next" at bounding box center [661, 271] width 26 height 13
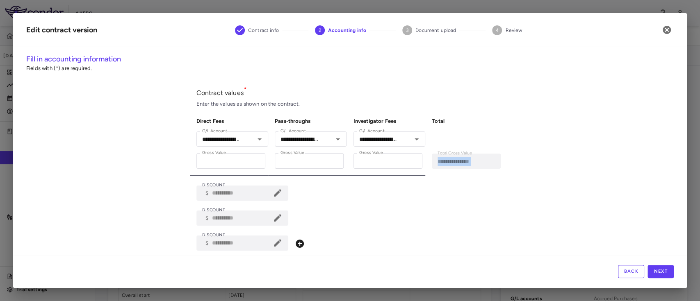
drag, startPoint x: 699, startPoint y: 125, endPoint x: 698, endPoint y: 169, distance: 43.9
click at [698, 169] on div "**********" at bounding box center [350, 150] width 700 height 301
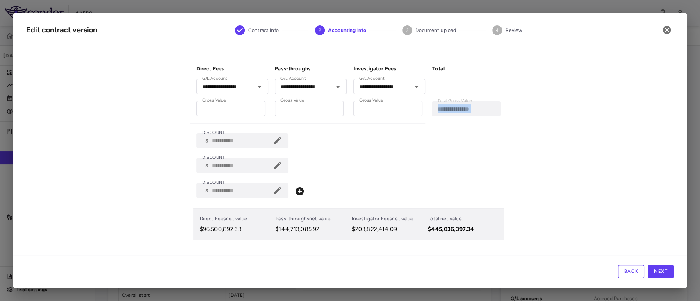
click at [274, 141] on icon at bounding box center [277, 140] width 7 height 7
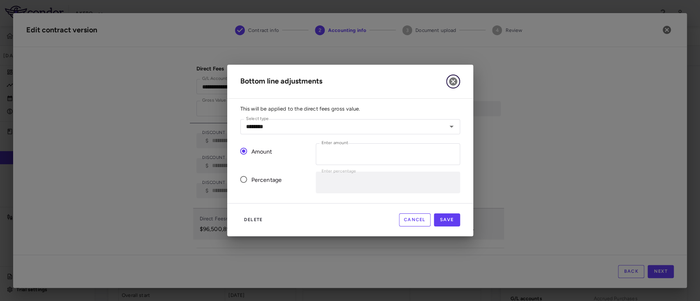
click at [456, 77] on icon "button" at bounding box center [453, 82] width 10 height 10
type input "*"
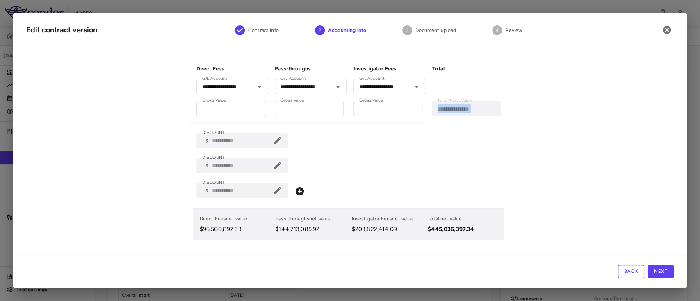
click at [274, 187] on icon at bounding box center [278, 191] width 10 height 10
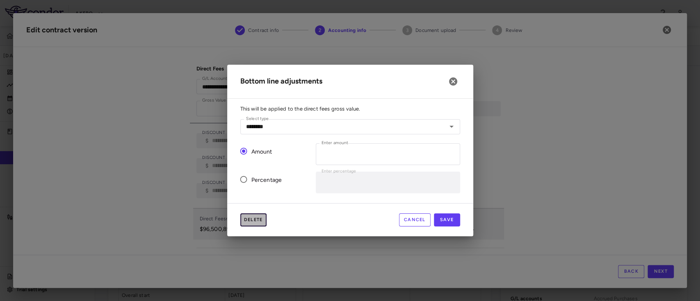
click at [249, 217] on button "Delete" at bounding box center [253, 220] width 26 height 13
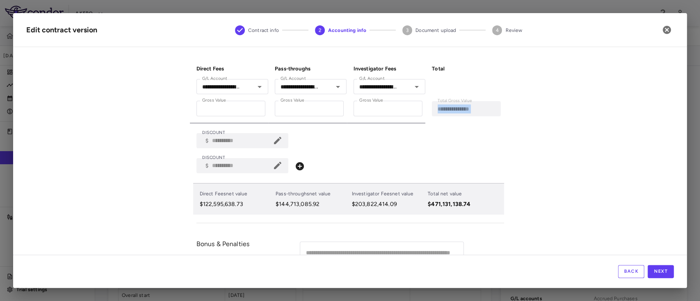
type input "*"
click at [276, 167] on icon at bounding box center [278, 166] width 10 height 10
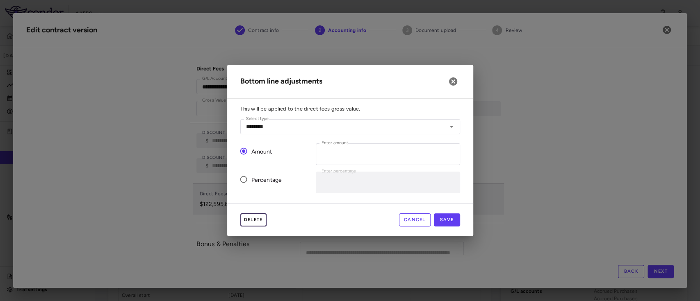
click at [249, 221] on button "Delete" at bounding box center [253, 220] width 26 height 13
type input "*"
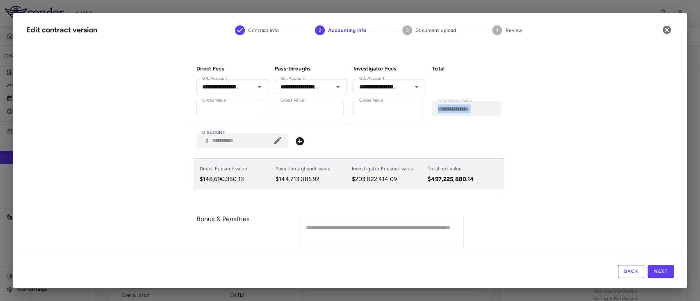
scroll to position [74, 0]
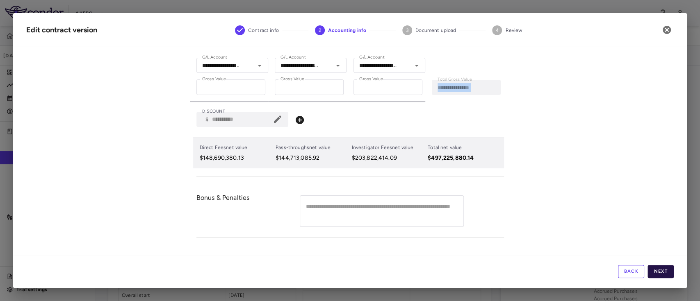
click at [655, 273] on button "Next" at bounding box center [661, 271] width 26 height 13
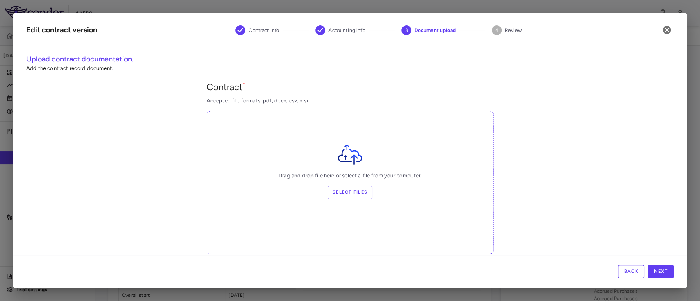
scroll to position [180, 0]
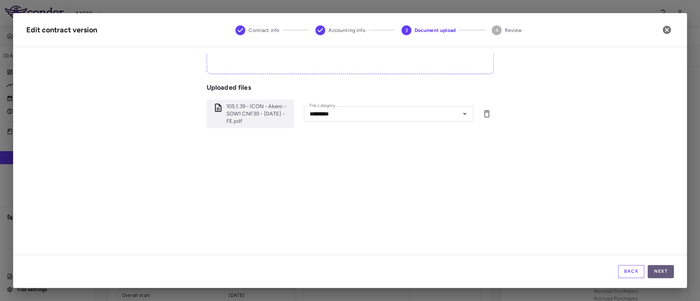
click at [660, 275] on button "Next" at bounding box center [661, 271] width 26 height 13
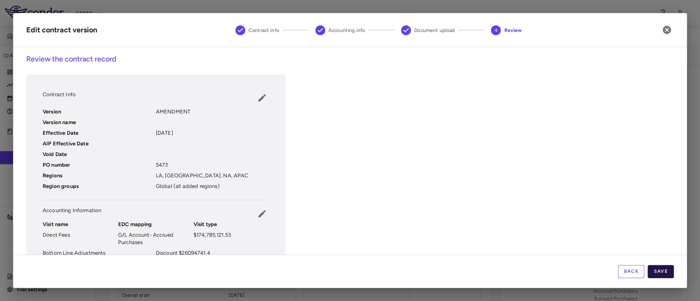
click at [662, 274] on button "Save" at bounding box center [661, 271] width 26 height 13
click at [599, 214] on div "Contract Info Version AMENDMENT Version name Effective Date [DATE] AIP Effectiv…" at bounding box center [350, 233] width 648 height 316
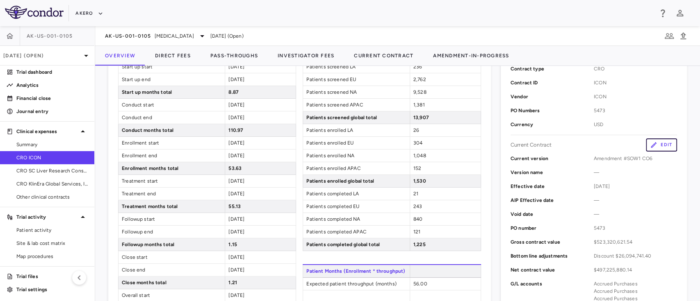
scroll to position [0, 0]
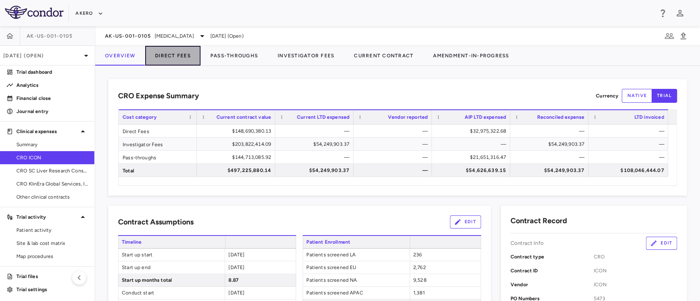
click at [175, 59] on button "Direct Fees" at bounding box center [172, 56] width 55 height 20
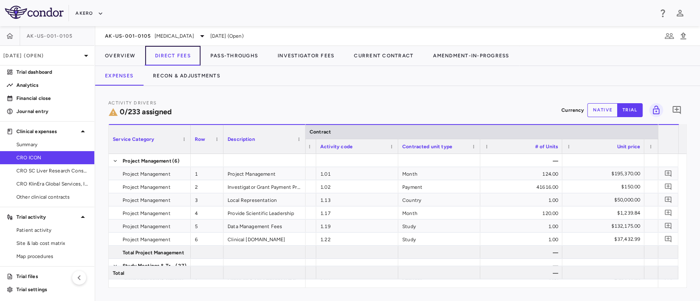
scroll to position [0, 99]
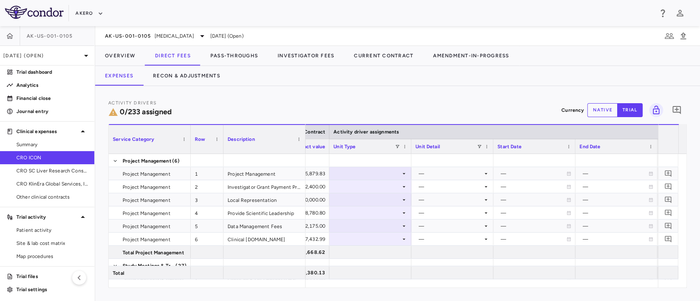
drag, startPoint x: 355, startPoint y: 294, endPoint x: 351, endPoint y: 281, distance: 13.4
click at [351, 281] on div "Activity Drivers 0/233 assigned Currency native trial 0 Service Category Drag h…" at bounding box center [397, 193] width 605 height 215
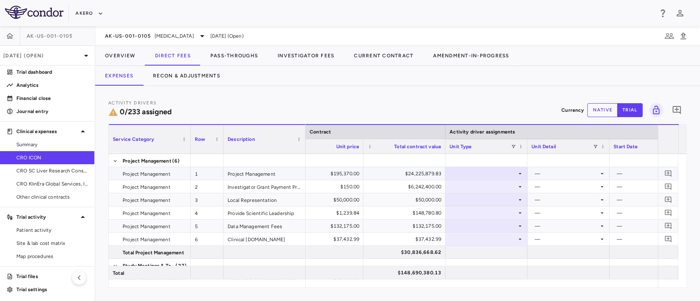
click at [374, 176] on div "$24,225,879.83" at bounding box center [406, 173] width 71 height 13
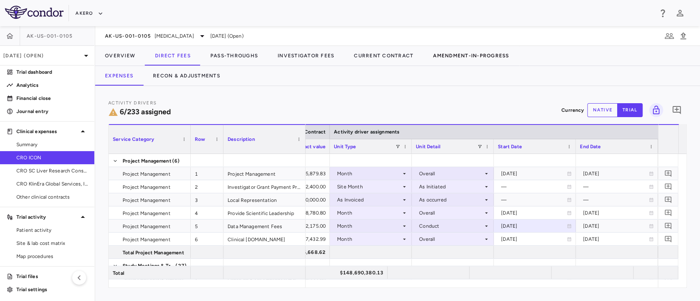
scroll to position [0, 468]
click at [475, 226] on div "Conduct" at bounding box center [451, 226] width 64 height 13
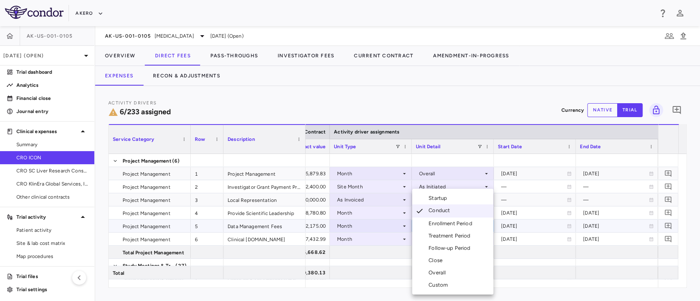
click at [443, 160] on div at bounding box center [350, 150] width 700 height 301
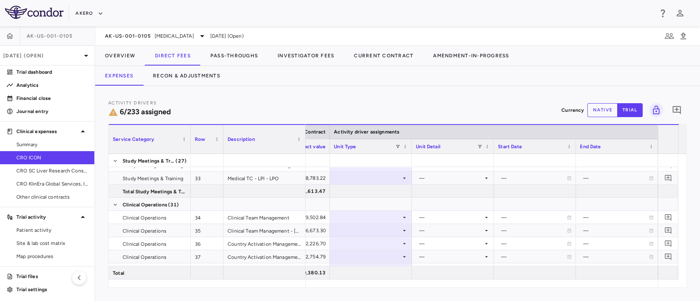
scroll to position [364, 0]
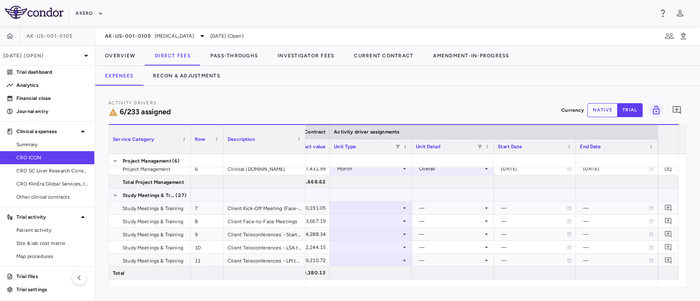
click at [436, 196] on div at bounding box center [453, 195] width 74 height 12
click at [362, 210] on div at bounding box center [371, 208] width 74 height 12
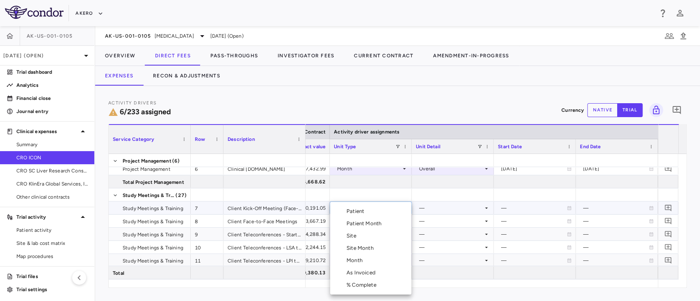
click at [468, 209] on div at bounding box center [350, 150] width 700 height 301
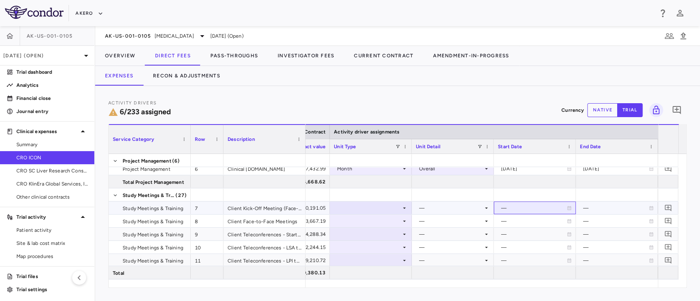
click at [515, 203] on div "—" at bounding box center [534, 208] width 66 height 13
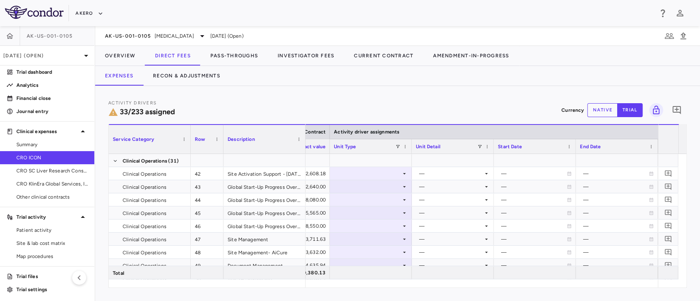
scroll to position [633, 0]
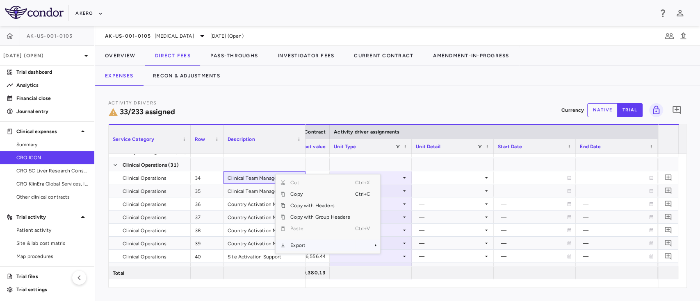
click at [320, 246] on span "Export" at bounding box center [319, 245] width 69 height 11
click at [394, 258] on span "Excel Export" at bounding box center [407, 259] width 39 height 11
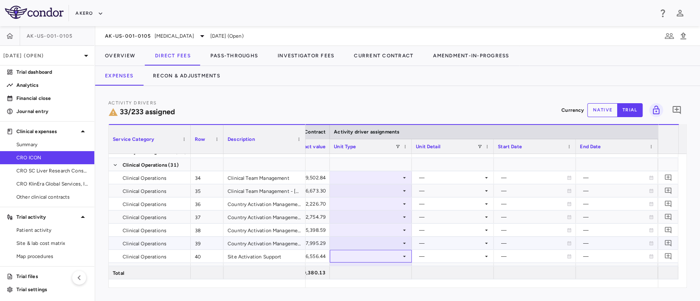
drag, startPoint x: 394, startPoint y: 258, endPoint x: 442, endPoint y: 182, distance: 89.4
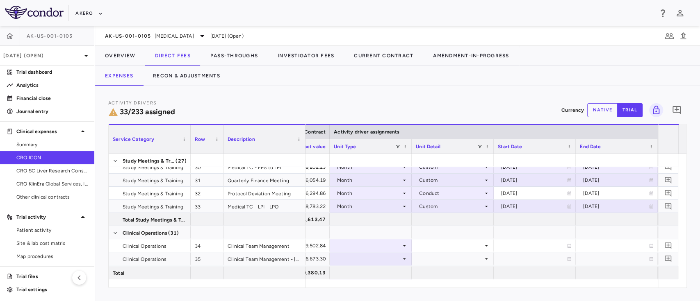
scroll to position [394, 0]
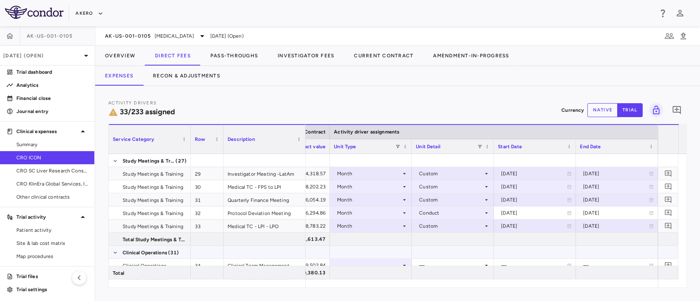
click at [368, 252] on div at bounding box center [371, 252] width 74 height 12
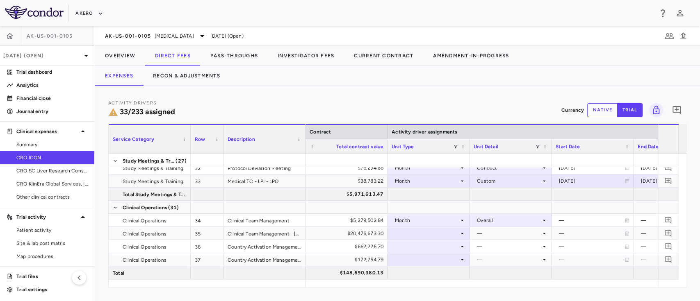
scroll to position [0, 328]
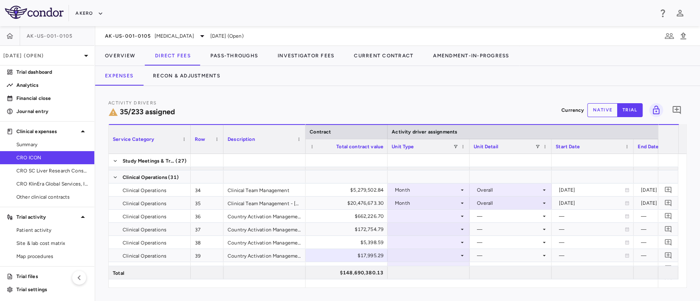
click at [302, 123] on div "Activity Drivers 35/233 assigned Currency native trial 0 Service Category Drag …" at bounding box center [397, 193] width 579 height 189
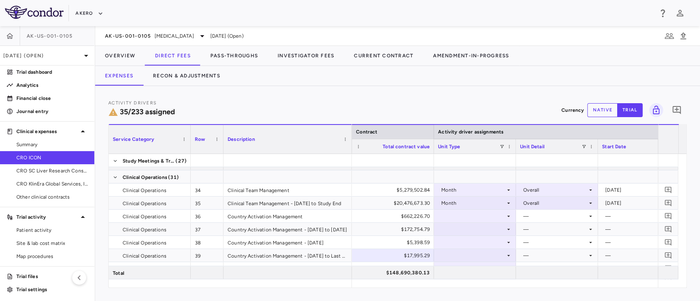
drag, startPoint x: 304, startPoint y: 127, endPoint x: 350, endPoint y: 126, distance: 46.4
click at [350, 126] on div at bounding box center [351, 139] width 3 height 29
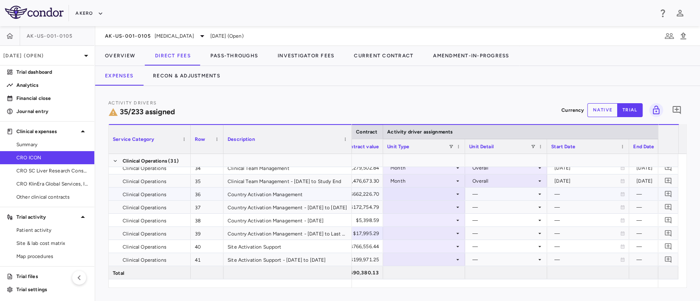
click at [495, 199] on div "—" at bounding box center [504, 194] width 64 height 13
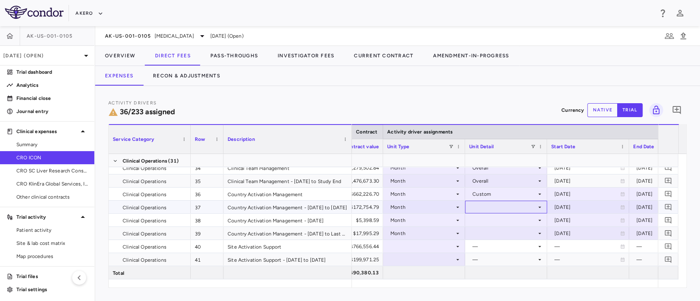
click at [500, 204] on div at bounding box center [506, 207] width 74 height 12
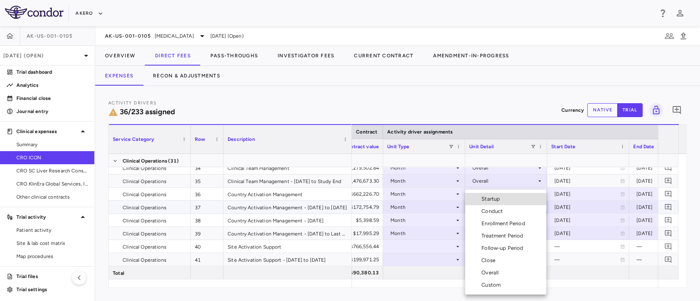
click at [492, 290] on li "Custom" at bounding box center [505, 285] width 81 height 12
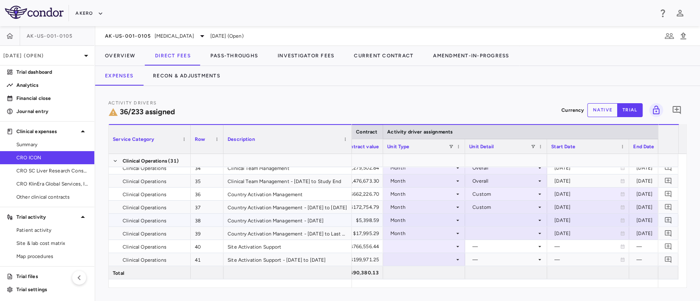
click at [503, 218] on div at bounding box center [506, 221] width 74 height 12
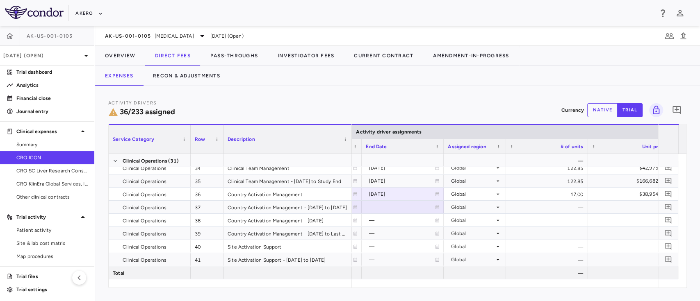
scroll to position [0, 589]
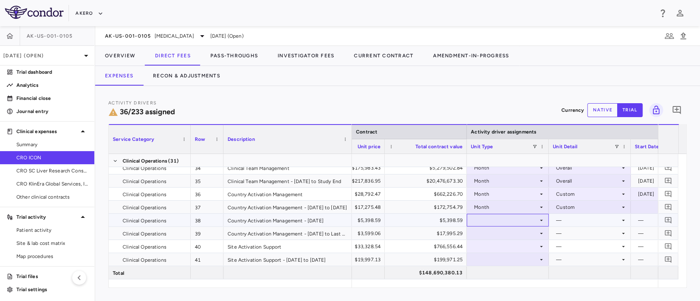
click at [514, 220] on div at bounding box center [508, 221] width 74 height 12
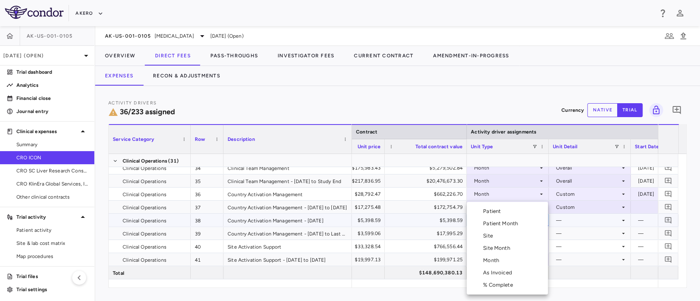
click at [495, 260] on div "Month" at bounding box center [492, 260] width 19 height 7
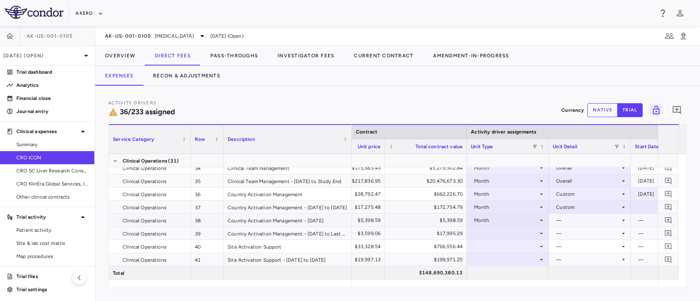
click at [563, 218] on div "—" at bounding box center [588, 220] width 64 height 13
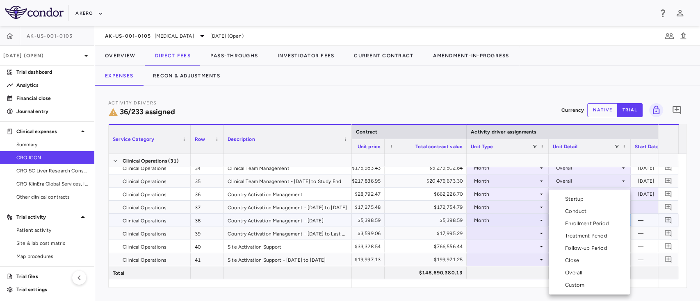
click at [581, 284] on div "Custom" at bounding box center [576, 285] width 23 height 7
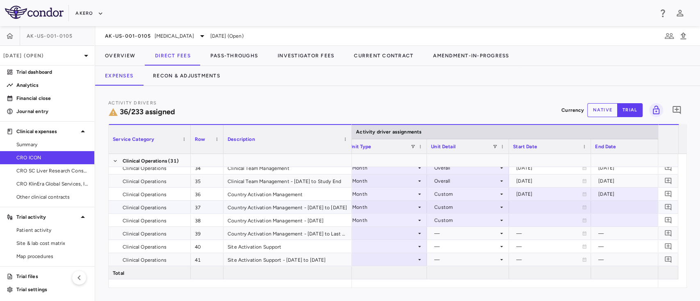
click at [529, 202] on div at bounding box center [550, 207] width 74 height 12
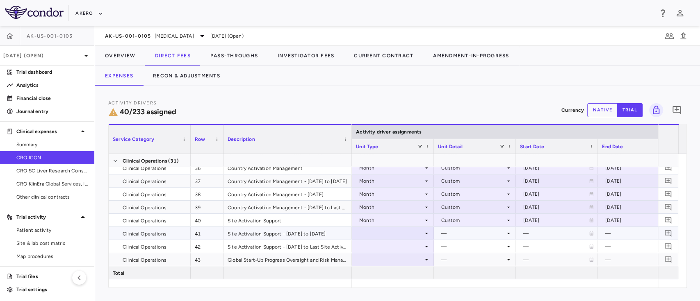
click at [456, 237] on div "—" at bounding box center [473, 233] width 64 height 13
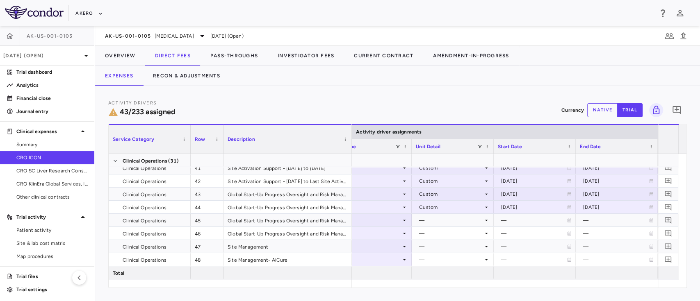
scroll to position [0, 492]
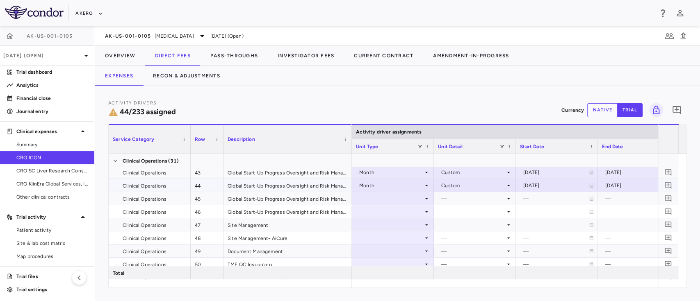
click at [468, 191] on div "Custom" at bounding box center [473, 185] width 64 height 13
click at [462, 215] on div "—" at bounding box center [473, 211] width 64 height 13
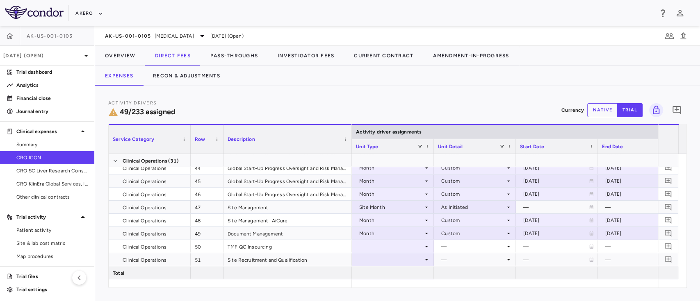
scroll to position [666, 0]
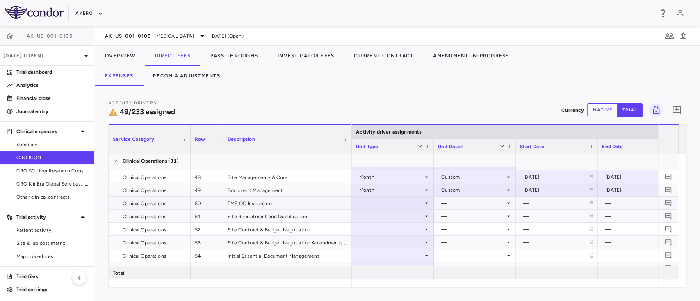
click at [416, 202] on div at bounding box center [393, 203] width 74 height 12
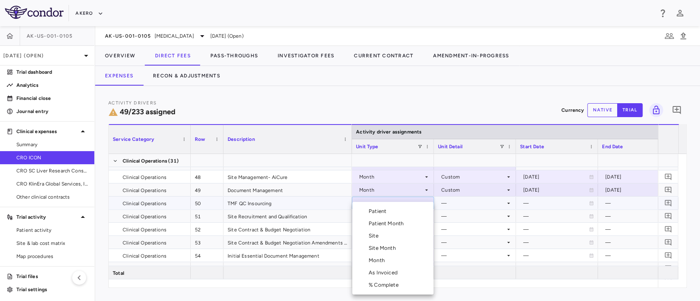
click at [386, 270] on div "As Invoiced" at bounding box center [385, 272] width 32 height 7
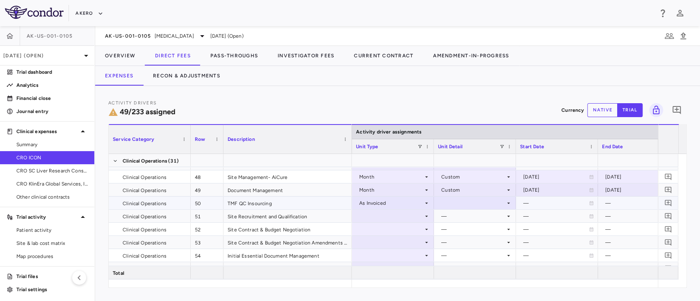
click at [460, 200] on div at bounding box center [475, 203] width 74 height 12
click at [463, 218] on div "As occurred" at bounding box center [467, 218] width 33 height 7
click at [460, 218] on div "—" at bounding box center [473, 216] width 64 height 13
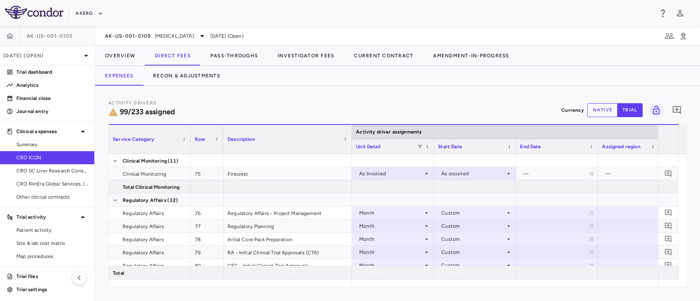
scroll to position [0, 492]
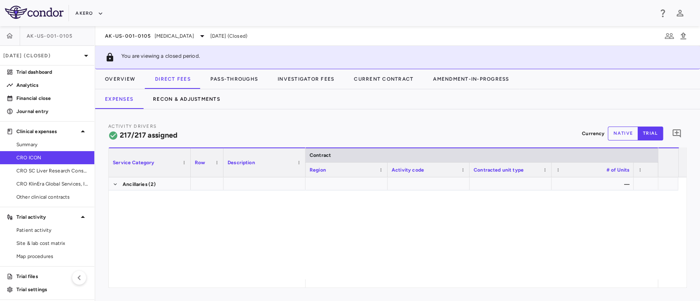
scroll to position [3270, 0]
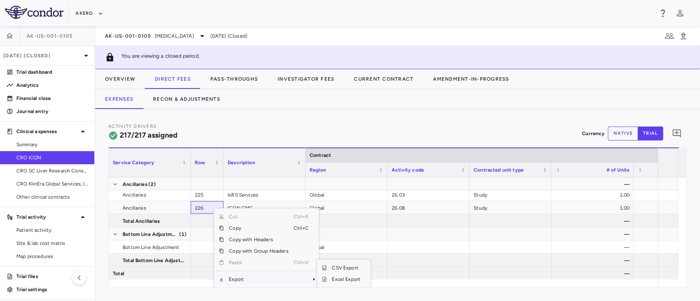
click at [250, 281] on span "Export" at bounding box center [258, 279] width 69 height 11
click at [335, 278] on span "Excel Export" at bounding box center [346, 279] width 39 height 11
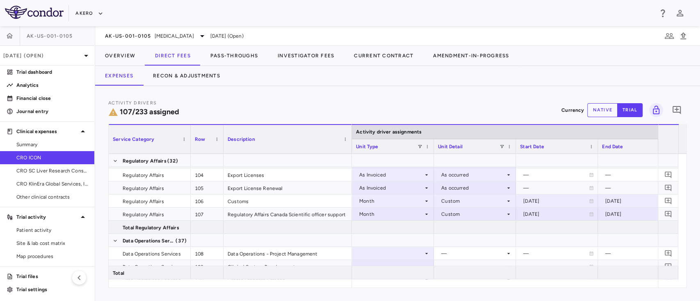
scroll to position [1469, 0]
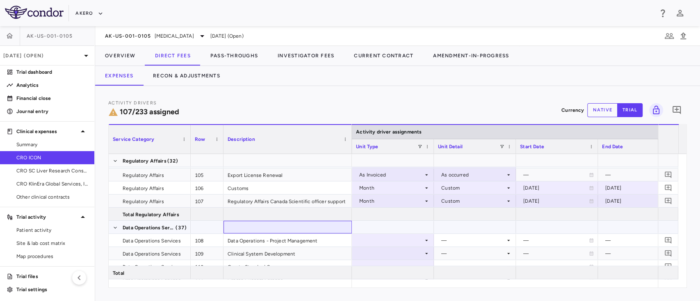
click at [310, 225] on div at bounding box center [288, 227] width 128 height 13
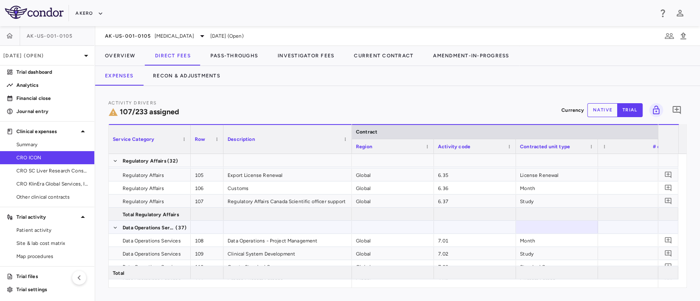
scroll to position [0, 104]
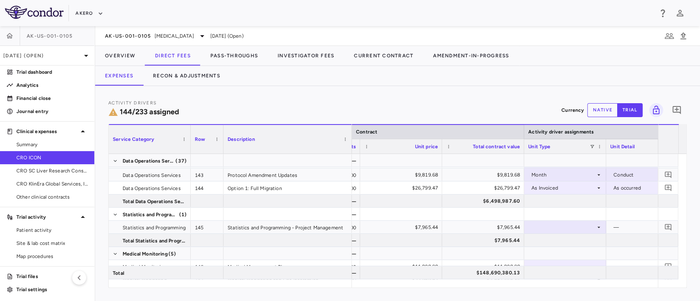
drag, startPoint x: 390, startPoint y: 288, endPoint x: 398, endPoint y: 291, distance: 9.1
click at [398, 291] on div "Activity Drivers 144/233 assigned Currency native trial 0 Press ENTER to sort. …" at bounding box center [397, 193] width 605 height 215
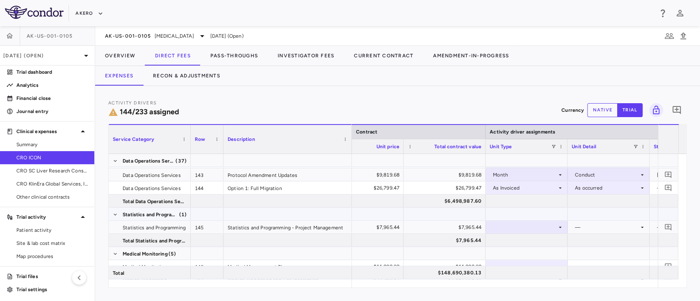
click at [527, 212] on div at bounding box center [527, 214] width 74 height 12
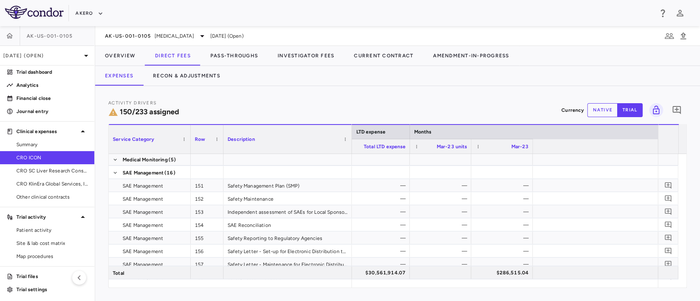
scroll to position [2167, 0]
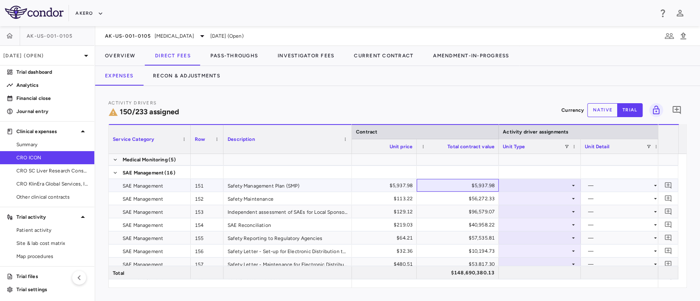
click at [440, 184] on div "$5,937.98" at bounding box center [459, 185] width 71 height 13
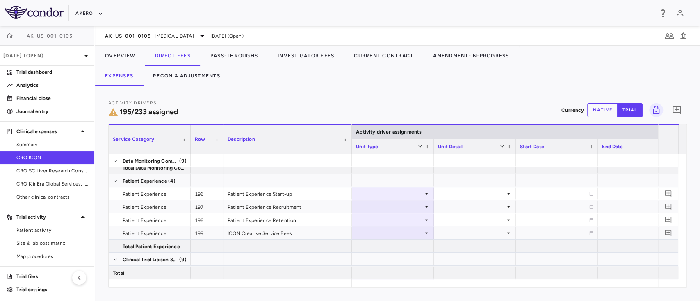
scroll to position [2855, 0]
click at [327, 192] on div "Patient Experience Start-up" at bounding box center [288, 193] width 128 height 13
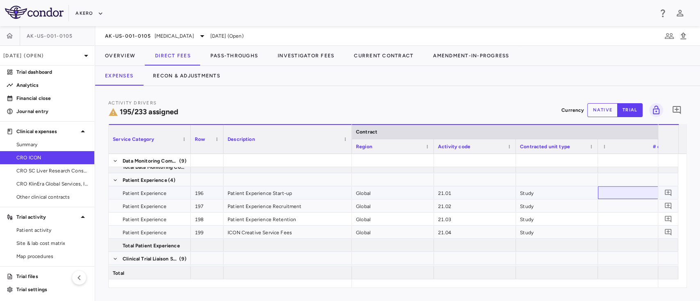
scroll to position [0, 22]
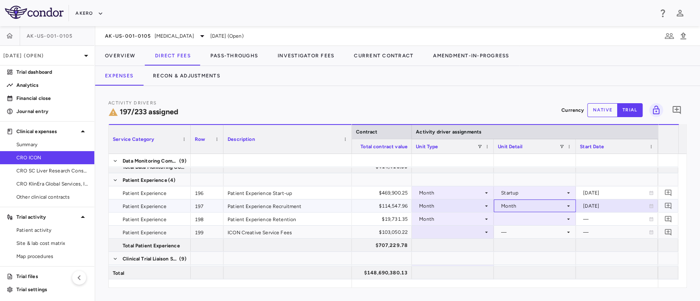
click at [528, 205] on div "Month" at bounding box center [533, 206] width 64 height 13
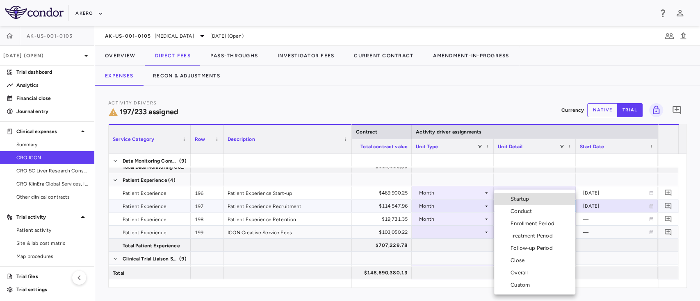
click at [523, 285] on div "Custom" at bounding box center [522, 285] width 23 height 7
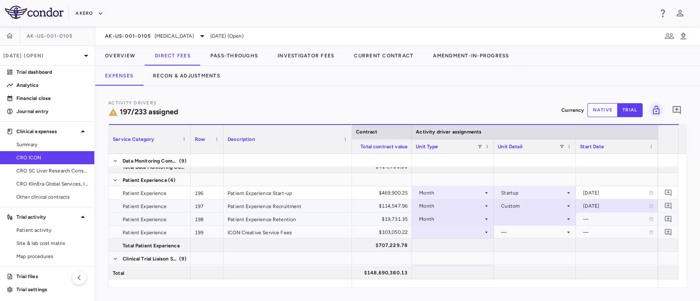
click at [514, 224] on div at bounding box center [535, 219] width 74 height 12
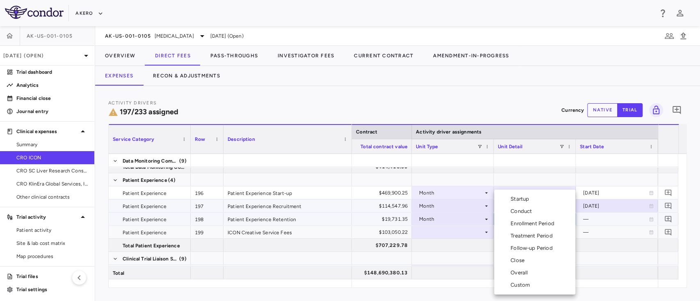
click at [515, 165] on div at bounding box center [350, 150] width 700 height 301
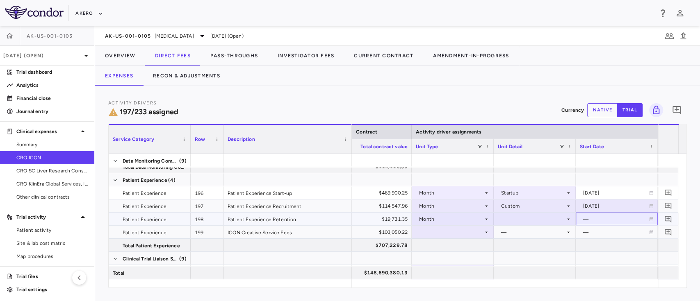
click at [598, 218] on div "—" at bounding box center [616, 219] width 66 height 13
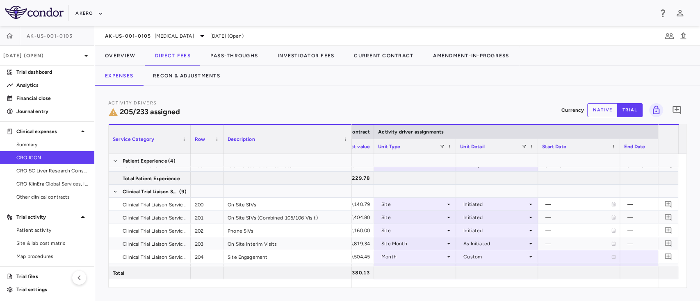
scroll to position [2946, 0]
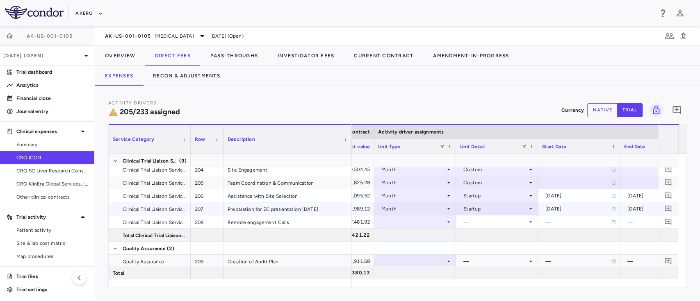
click at [418, 221] on div at bounding box center [415, 222] width 74 height 12
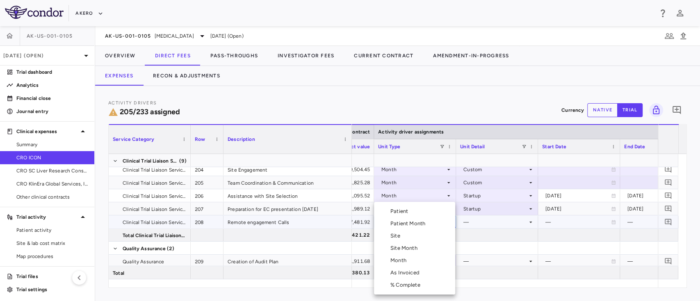
click at [410, 275] on div "As Invoiced" at bounding box center [406, 272] width 32 height 7
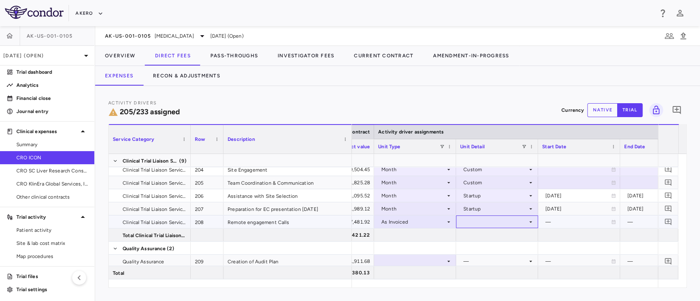
click at [490, 223] on div at bounding box center [497, 222] width 74 height 12
click at [488, 241] on li "As occurred" at bounding box center [496, 237] width 81 height 12
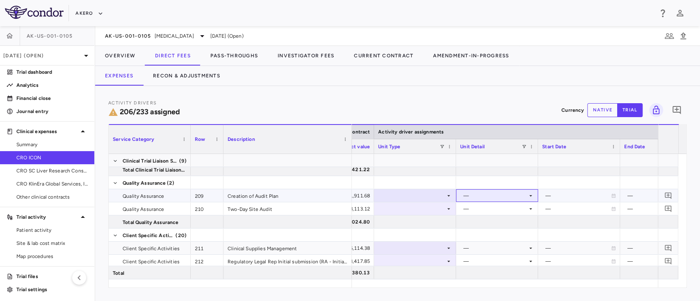
click at [498, 192] on div "—" at bounding box center [495, 195] width 64 height 13
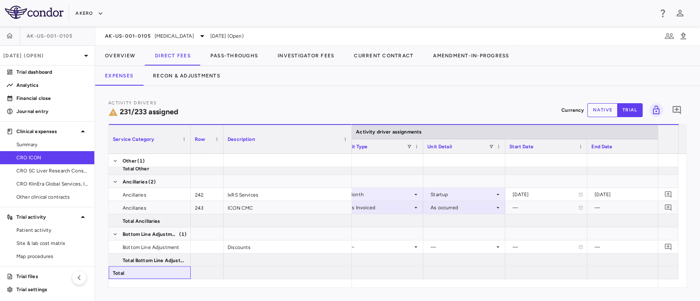
scroll to position [0, 492]
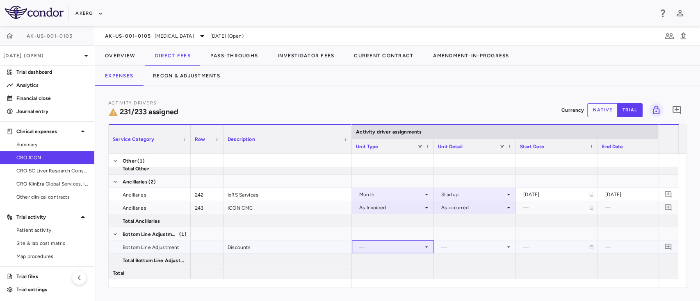
click at [410, 248] on div "—" at bounding box center [391, 247] width 64 height 13
click at [429, 246] on icon at bounding box center [426, 247] width 7 height 7
click at [418, 248] on div "—" at bounding box center [391, 247] width 64 height 13
click at [400, 248] on div "—" at bounding box center [391, 247] width 64 height 13
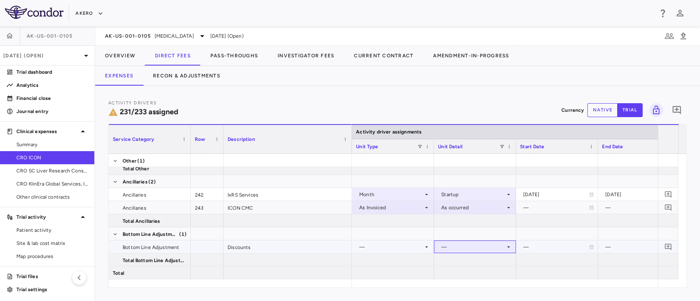
click at [470, 246] on div "—" at bounding box center [473, 247] width 64 height 13
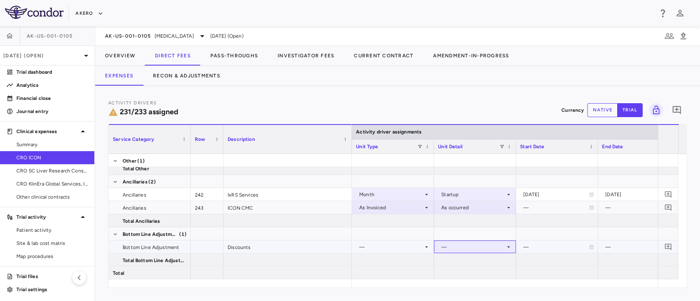
click at [470, 246] on div "—" at bounding box center [473, 247] width 64 height 13
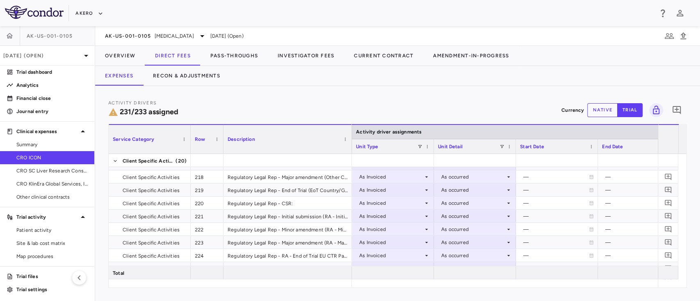
scroll to position [3222, 0]
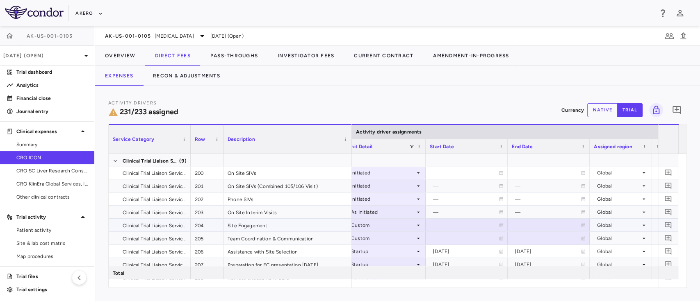
click at [386, 226] on div "Custom" at bounding box center [383, 225] width 64 height 13
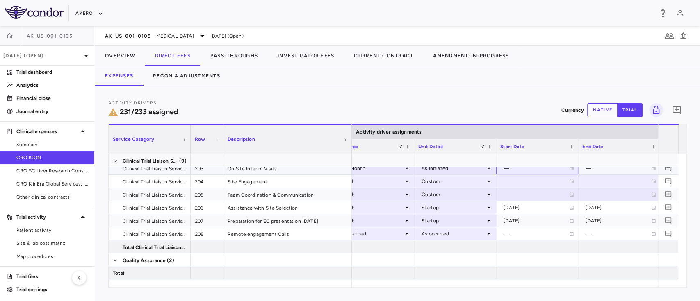
click at [540, 168] on div "—" at bounding box center [537, 168] width 66 height 13
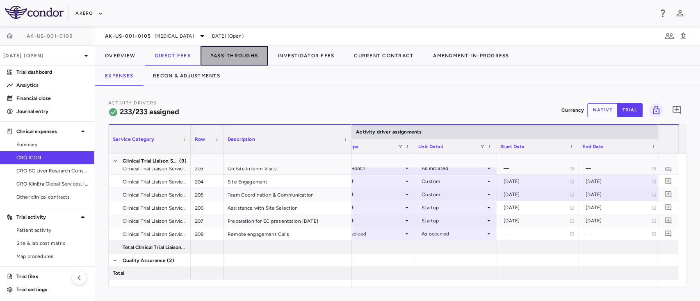
click at [220, 54] on button "Pass-Throughs" at bounding box center [234, 56] width 67 height 20
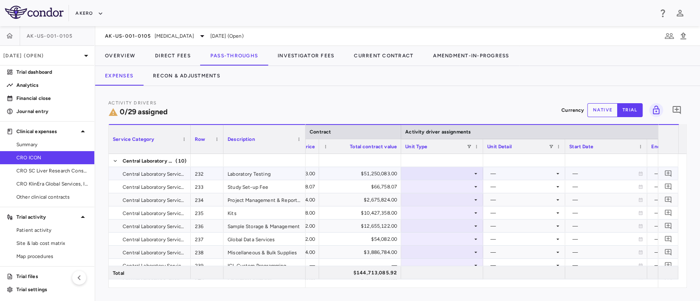
click at [341, 173] on div "$51,250,083.00" at bounding box center [361, 173] width 71 height 13
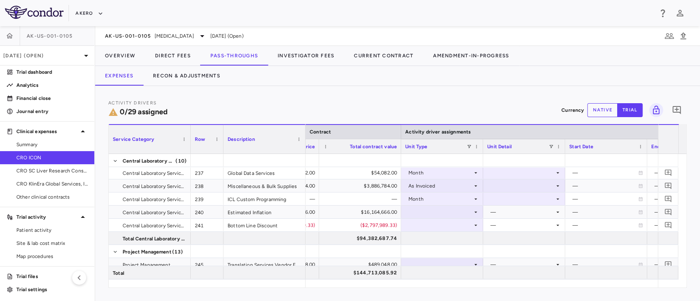
scroll to position [55, 0]
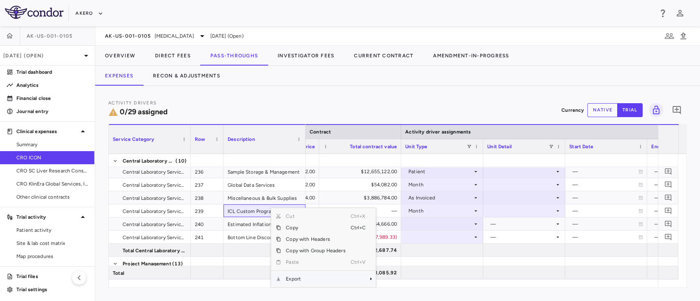
click at [310, 278] on span "Export" at bounding box center [315, 279] width 69 height 11
click at [394, 283] on span "Excel Export" at bounding box center [403, 279] width 39 height 11
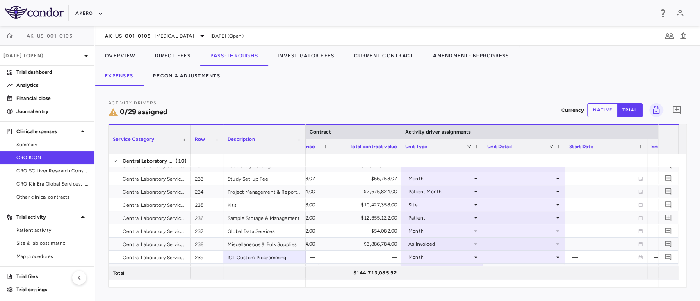
scroll to position [0, 0]
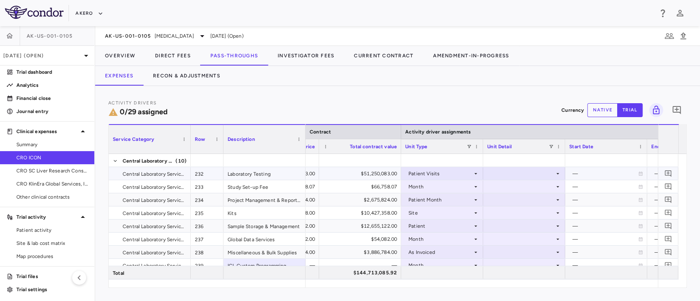
click at [446, 171] on div "Patient Visits" at bounding box center [441, 173] width 64 height 13
click at [597, 173] on div "—" at bounding box center [606, 173] width 66 height 13
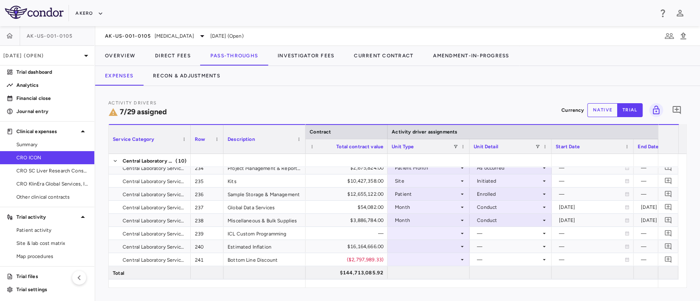
scroll to position [45, 0]
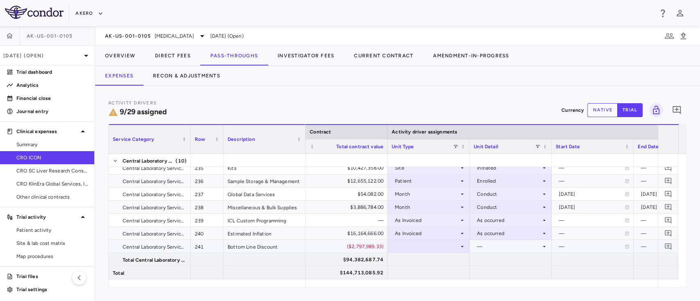
click at [453, 246] on div at bounding box center [429, 247] width 74 height 12
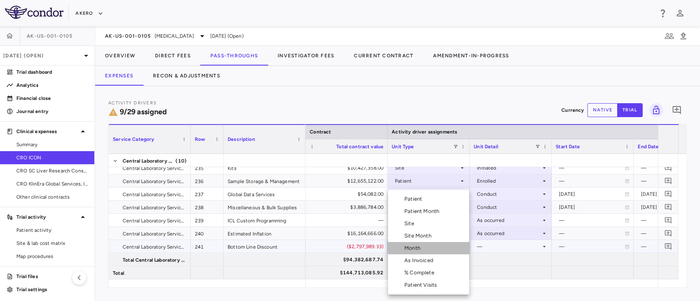
click at [427, 245] on li "Month" at bounding box center [428, 248] width 81 height 12
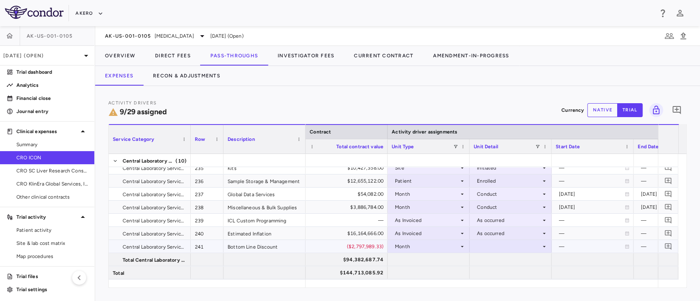
click at [507, 248] on div at bounding box center [511, 247] width 74 height 12
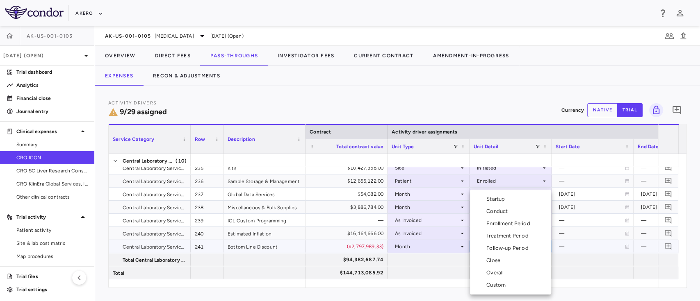
click at [516, 277] on li "Overall" at bounding box center [510, 273] width 81 height 12
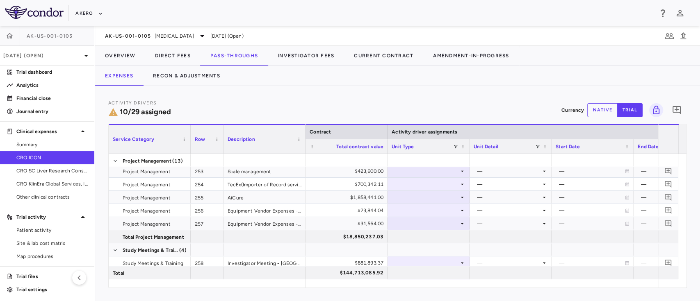
scroll to position [227, 0]
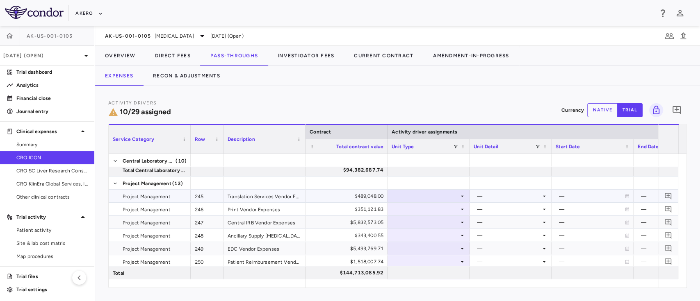
click at [354, 199] on div "$489,048.00" at bounding box center [348, 196] width 71 height 13
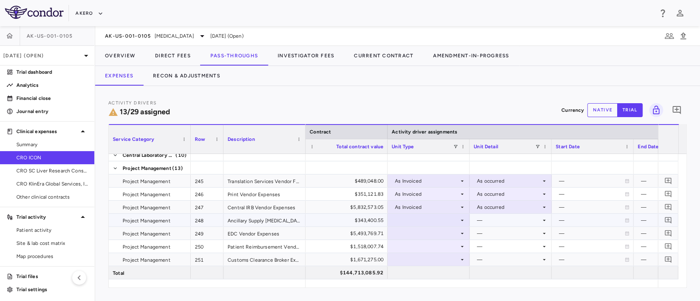
click at [411, 221] on div at bounding box center [429, 221] width 74 height 12
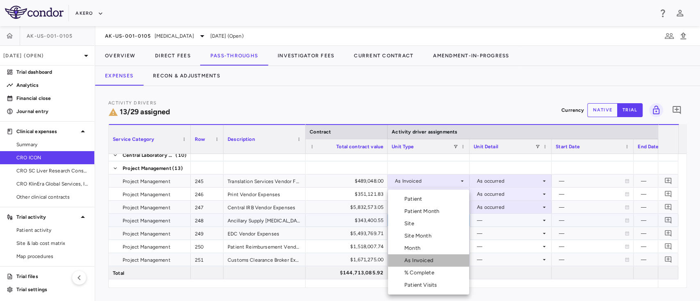
click at [422, 261] on div "As Invoiced" at bounding box center [420, 260] width 32 height 7
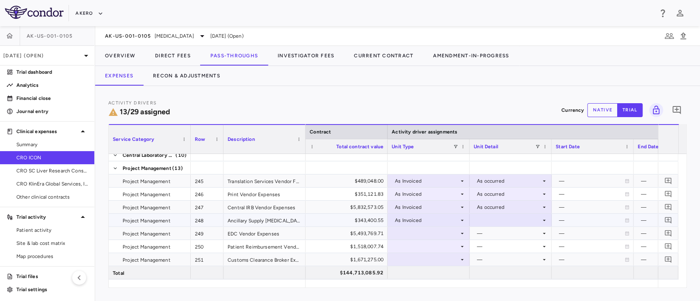
click at [513, 221] on div at bounding box center [511, 221] width 74 height 12
click at [505, 237] on div "As occurred" at bounding box center [502, 235] width 33 height 7
click at [578, 234] on div "—" at bounding box center [592, 233] width 66 height 13
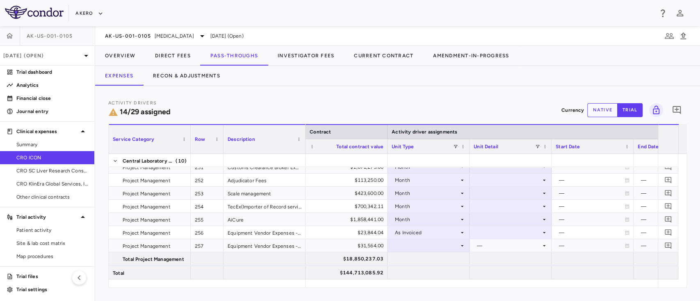
scroll to position [127, 0]
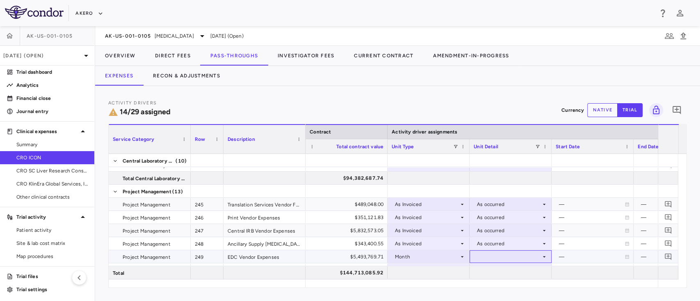
click at [510, 259] on div at bounding box center [511, 257] width 74 height 12
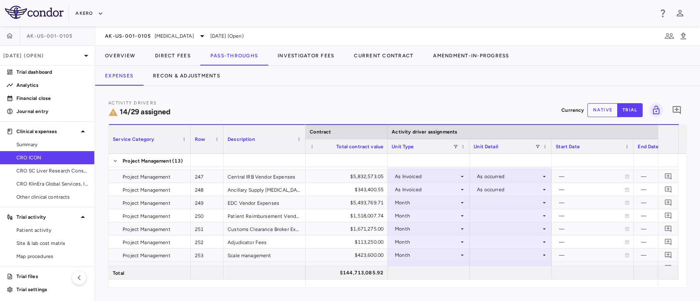
scroll to position [192, 0]
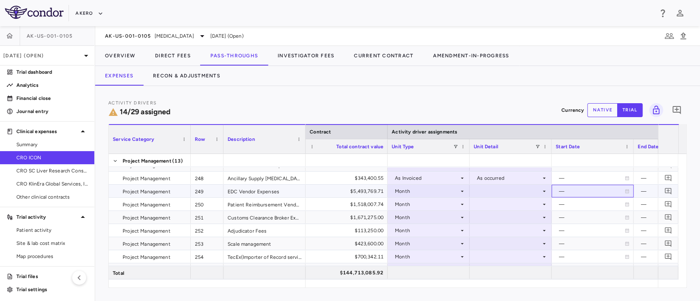
click at [576, 190] on div "—" at bounding box center [592, 191] width 66 height 13
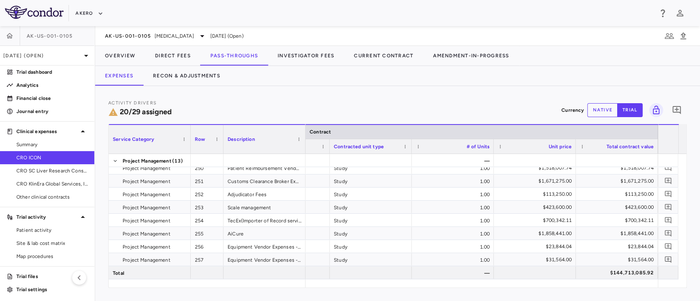
scroll to position [0, 222]
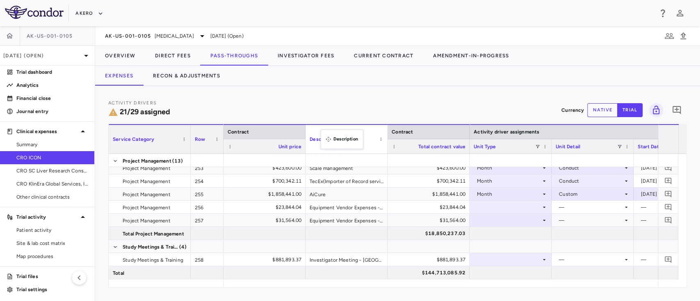
drag, startPoint x: 302, startPoint y: 128, endPoint x: 325, endPoint y: 134, distance: 23.4
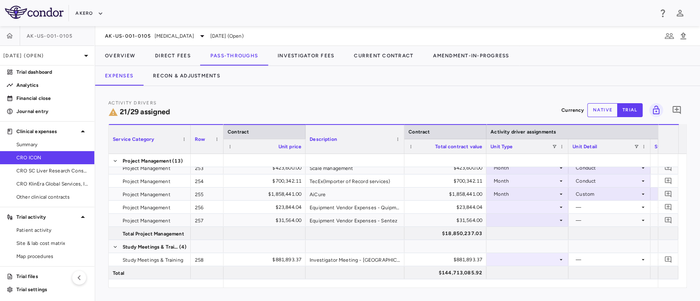
drag, startPoint x: 386, startPoint y: 128, endPoint x: 403, endPoint y: 129, distance: 17.3
click at [403, 129] on div at bounding box center [403, 139] width 3 height 29
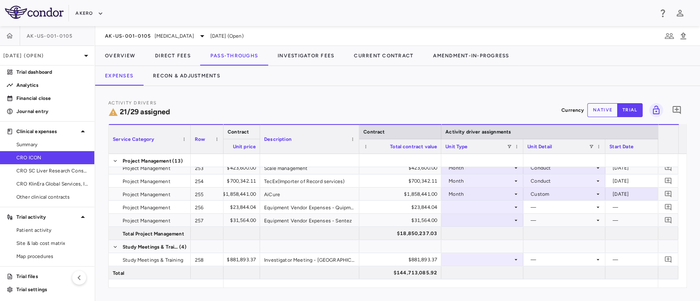
drag, startPoint x: 304, startPoint y: 129, endPoint x: 259, endPoint y: 139, distance: 46.3
click at [458, 205] on div at bounding box center [483, 207] width 74 height 12
click at [472, 210] on div at bounding box center [483, 207] width 74 height 12
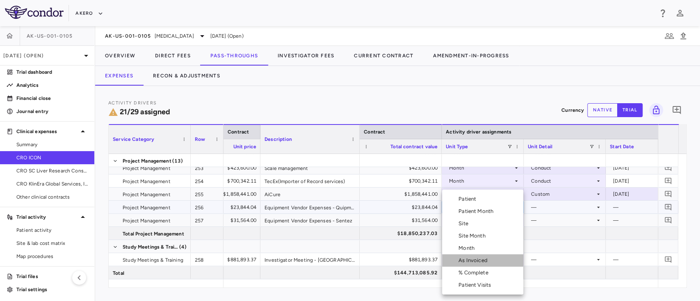
click at [475, 262] on div "As Invoiced" at bounding box center [475, 260] width 32 height 7
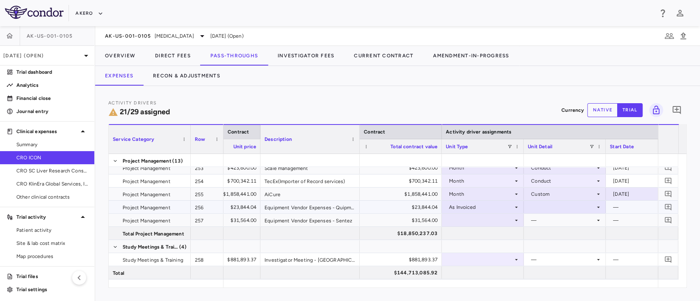
click at [555, 208] on div at bounding box center [565, 207] width 74 height 12
click at [558, 225] on div "As occurred" at bounding box center [557, 222] width 33 height 7
click at [495, 219] on div at bounding box center [483, 221] width 74 height 12
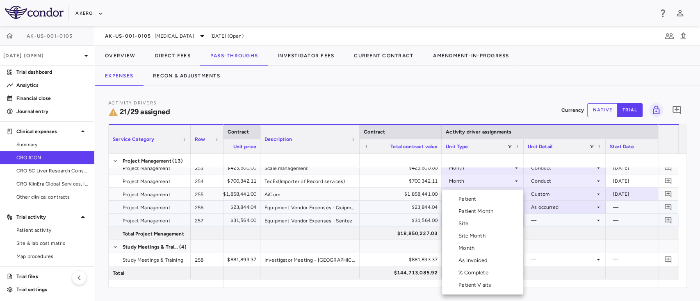
click at [479, 265] on li "As Invoiced" at bounding box center [482, 261] width 81 height 12
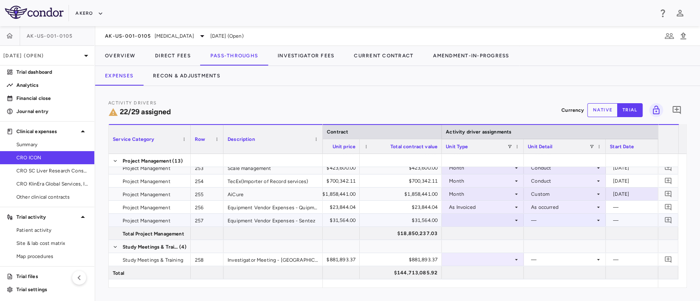
click at [552, 221] on div "—" at bounding box center [563, 220] width 64 height 13
click at [486, 217] on div at bounding box center [483, 221] width 74 height 12
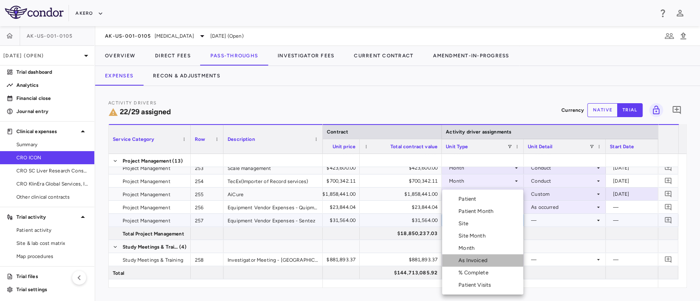
click at [480, 263] on div "As Invoiced" at bounding box center [475, 260] width 32 height 7
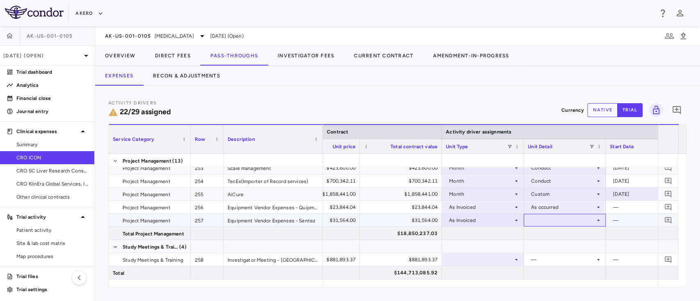
click at [548, 225] on div at bounding box center [565, 221] width 74 height 12
click at [551, 240] on li "As occurred" at bounding box center [564, 236] width 81 height 12
click at [466, 244] on div at bounding box center [483, 247] width 74 height 12
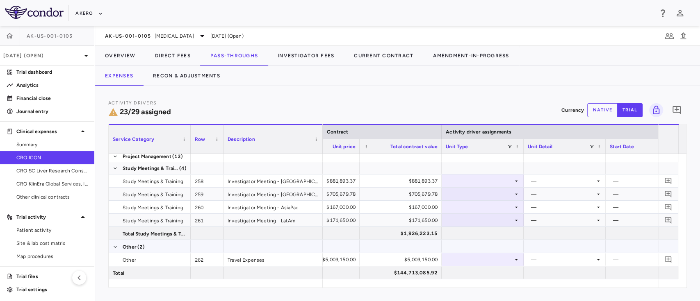
scroll to position [325, 0]
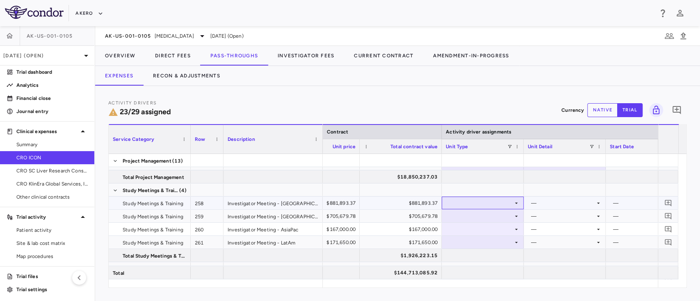
click at [482, 201] on div at bounding box center [483, 203] width 74 height 12
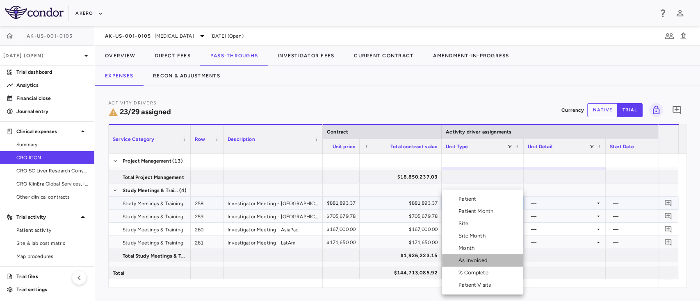
click at [482, 261] on div "As Invoiced" at bounding box center [475, 260] width 32 height 7
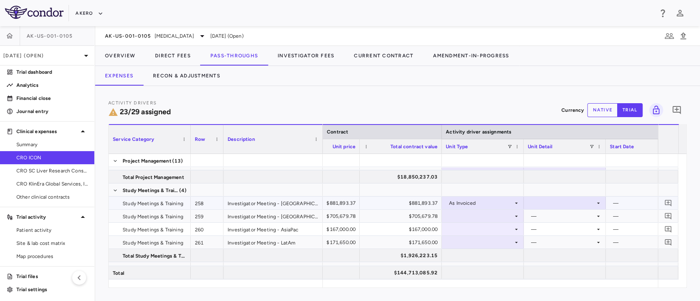
click at [553, 202] on div at bounding box center [565, 203] width 74 height 12
click at [555, 222] on li "As occurred" at bounding box center [564, 218] width 81 height 12
click at [477, 216] on div at bounding box center [483, 216] width 74 height 12
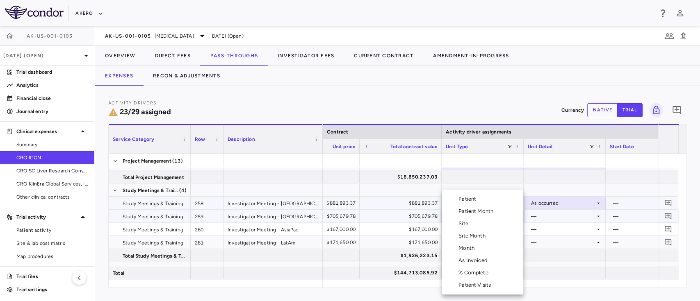
click at [472, 258] on div "As Invoiced" at bounding box center [475, 260] width 32 height 7
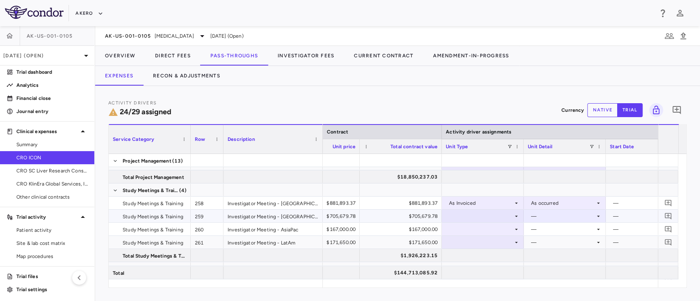
click at [555, 215] on div "—" at bounding box center [563, 216] width 64 height 13
click at [475, 210] on div at bounding box center [483, 216] width 74 height 12
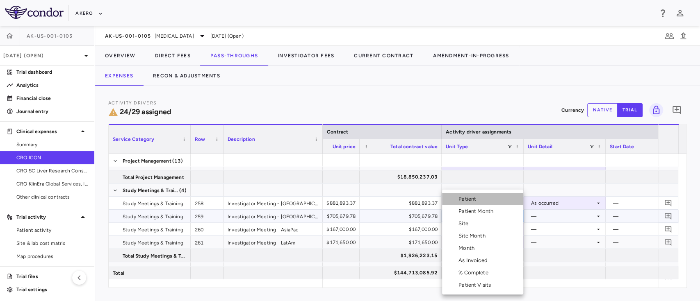
click at [475, 210] on ul "Select Patient Patient Month Site Site Month Month As Invoiced % Complete Patie…" at bounding box center [482, 242] width 81 height 105
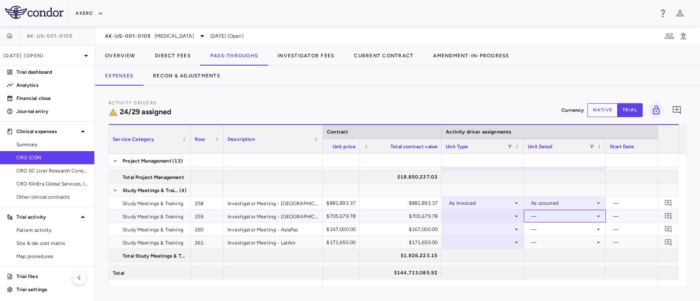
click at [554, 219] on div "—" at bounding box center [563, 216] width 64 height 13
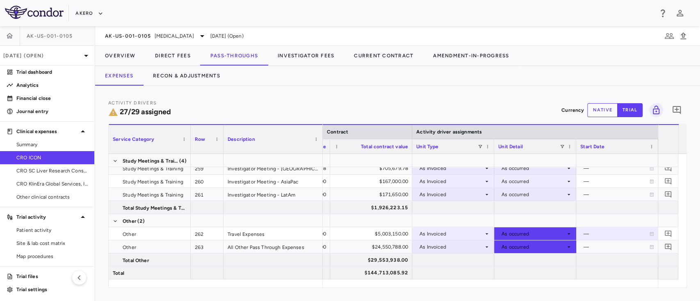
scroll to position [0, 440]
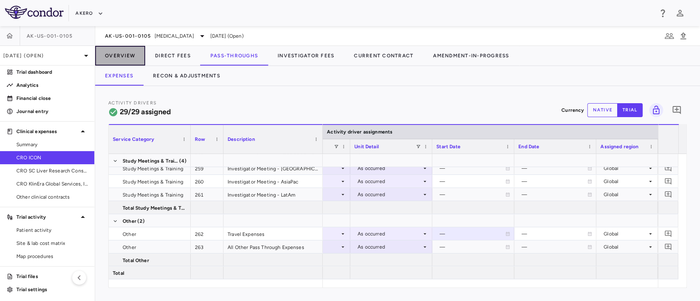
click at [123, 57] on button "Overview" at bounding box center [120, 56] width 50 height 20
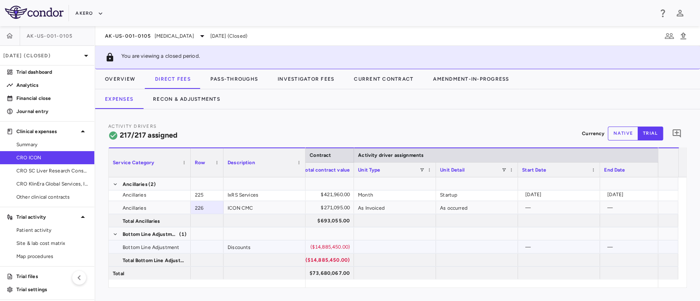
click at [399, 246] on div at bounding box center [395, 247] width 82 height 13
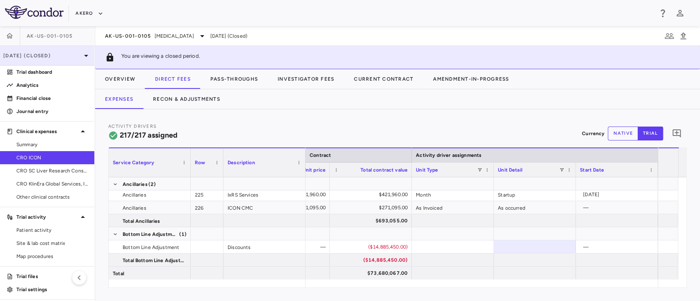
click at [52, 57] on p "[DATE] (Closed)" at bounding box center [42, 55] width 78 height 7
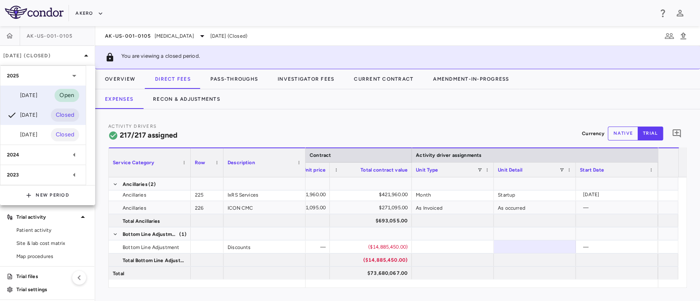
click at [37, 91] on div "[DATE]" at bounding box center [22, 96] width 30 height 10
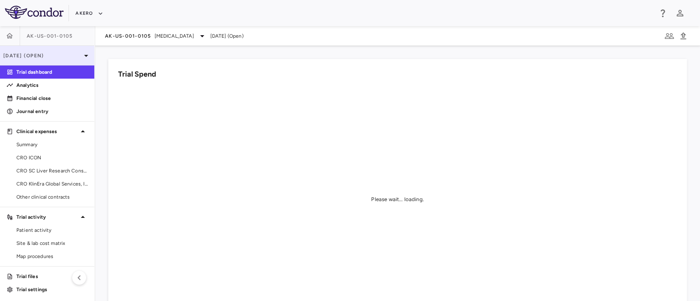
click at [61, 61] on div "[DATE] (Open)" at bounding box center [47, 56] width 94 height 20
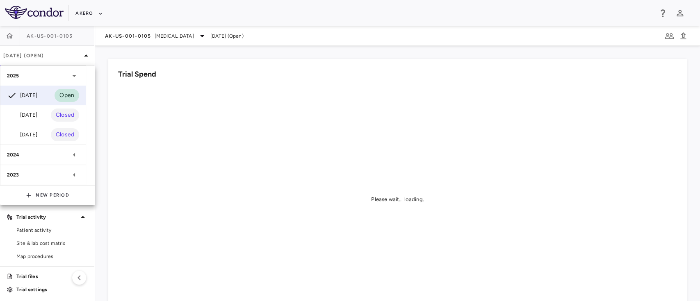
click at [162, 34] on div at bounding box center [350, 150] width 700 height 301
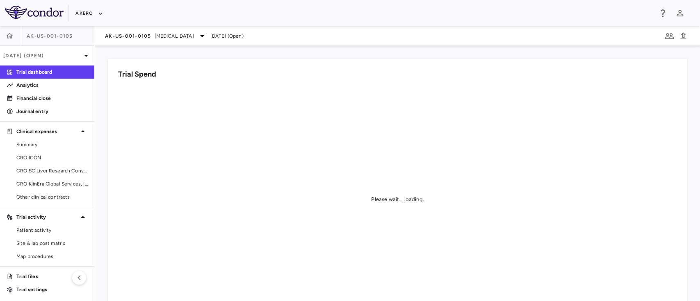
click at [162, 34] on span "[MEDICAL_DATA]" at bounding box center [174, 35] width 39 height 7
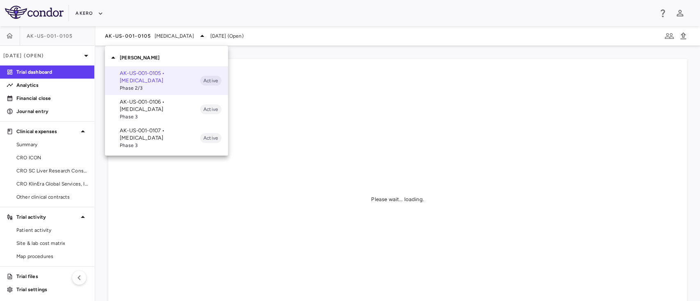
click at [149, 108] on p "AK-US-001-0106 • [MEDICAL_DATA]" at bounding box center [160, 105] width 80 height 15
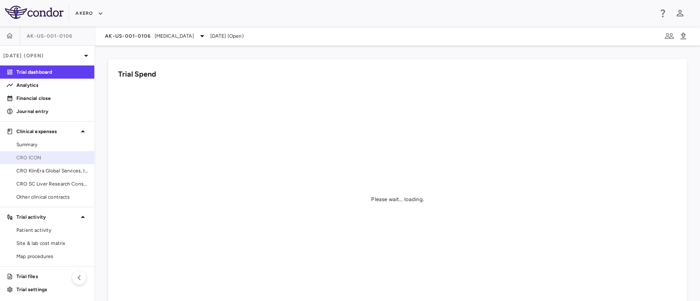
click at [48, 157] on span "CRO ICON" at bounding box center [51, 157] width 71 height 7
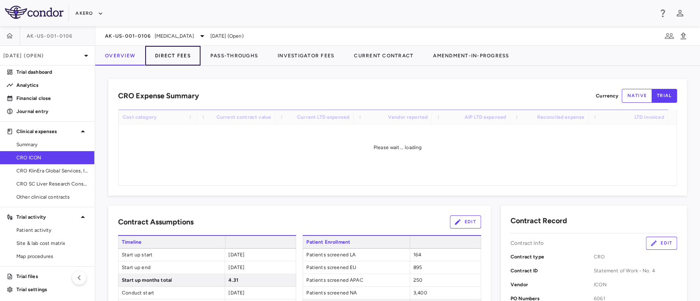
click at [171, 54] on button "Direct Fees" at bounding box center [172, 56] width 55 height 20
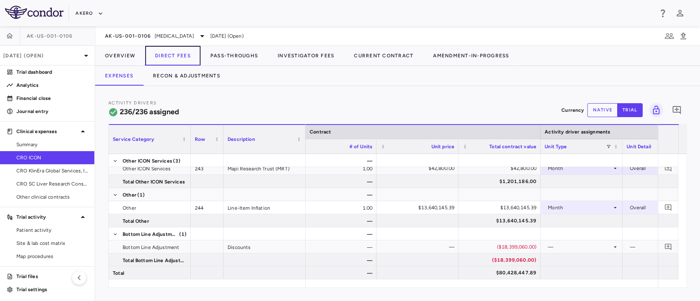
scroll to position [0, 229]
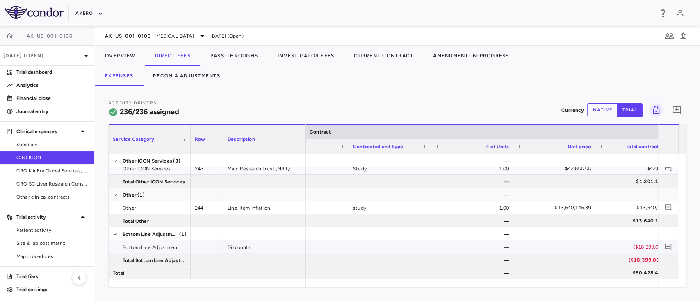
click at [396, 245] on div at bounding box center [390, 247] width 82 height 13
click at [233, 62] on button "Pass-Throughs" at bounding box center [234, 56] width 67 height 20
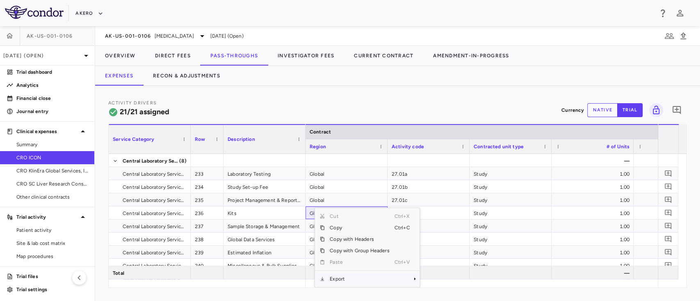
click at [345, 277] on span "Export" at bounding box center [359, 279] width 69 height 11
click at [442, 277] on span "Excel Export" at bounding box center [447, 279] width 39 height 11
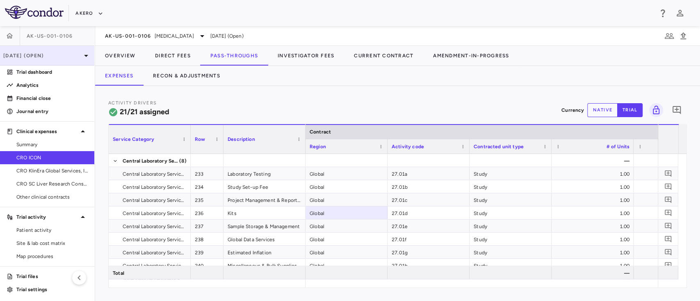
click at [57, 53] on p "[DATE] (Open)" at bounding box center [42, 55] width 78 height 7
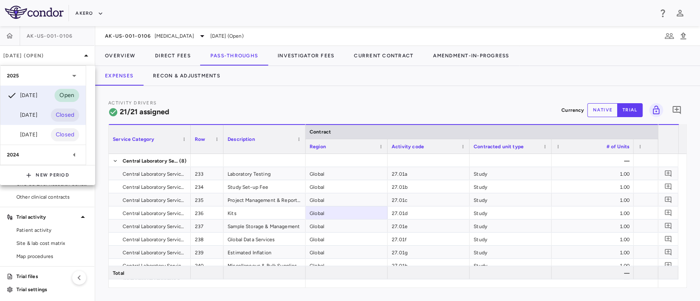
click at [26, 110] on div "[DATE]" at bounding box center [22, 115] width 30 height 10
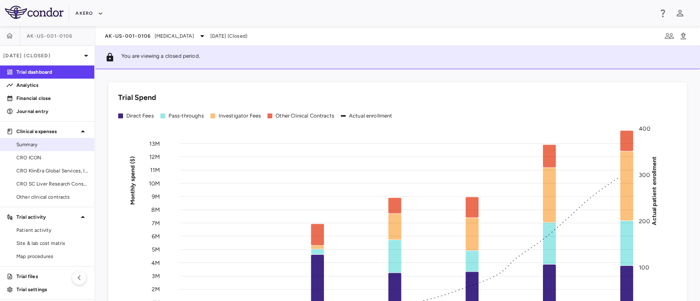
click at [35, 147] on span "Summary" at bounding box center [51, 144] width 71 height 7
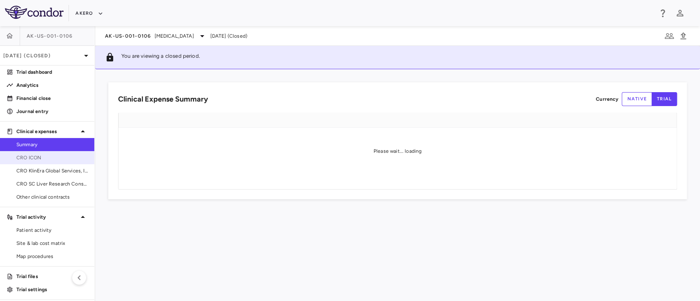
click at [51, 164] on link "CRO ICON" at bounding box center [47, 158] width 94 height 12
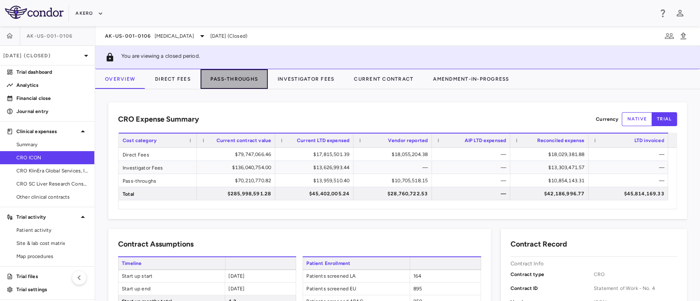
click at [220, 75] on button "Pass-Throughs" at bounding box center [234, 79] width 67 height 20
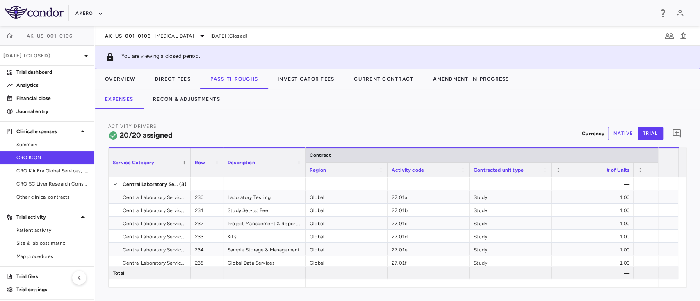
click at [296, 297] on div "Activity Drivers 20/20 assigned Currency native trial 0 Service Category Drag h…" at bounding box center [397, 206] width 605 height 192
click at [287, 277] on span "Export" at bounding box center [291, 279] width 69 height 11
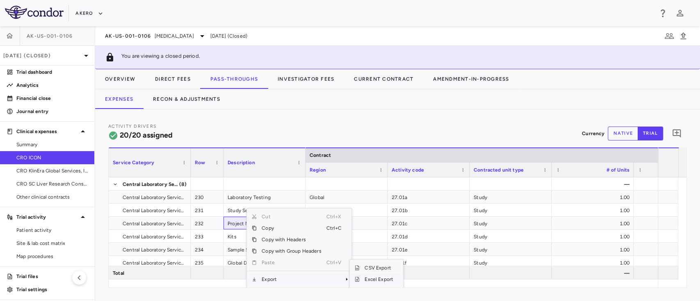
click at [379, 281] on span "Excel Export" at bounding box center [379, 279] width 39 height 11
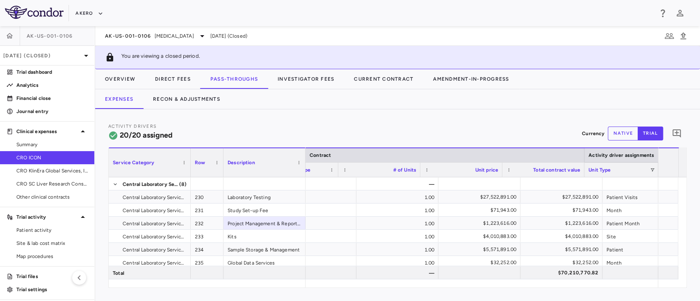
scroll to position [0, 213]
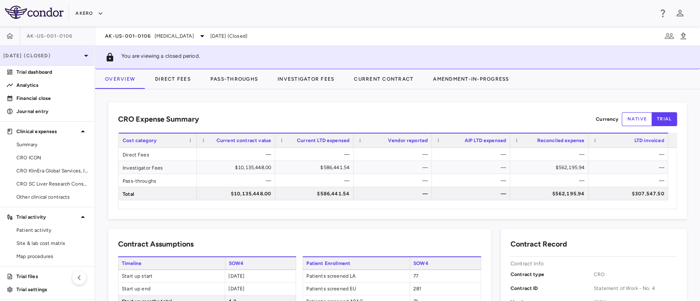
click at [46, 59] on p "[DATE] (Closed)" at bounding box center [42, 55] width 78 height 7
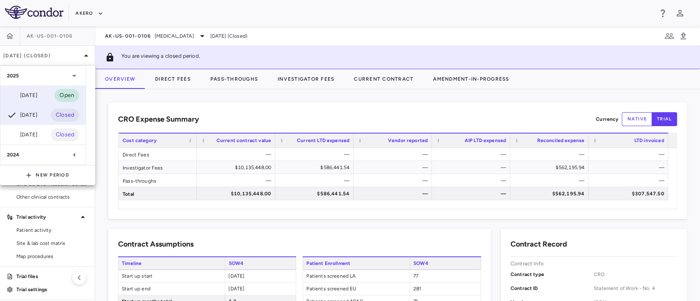
click at [44, 96] on div "[DATE] Open" at bounding box center [42, 96] width 85 height 20
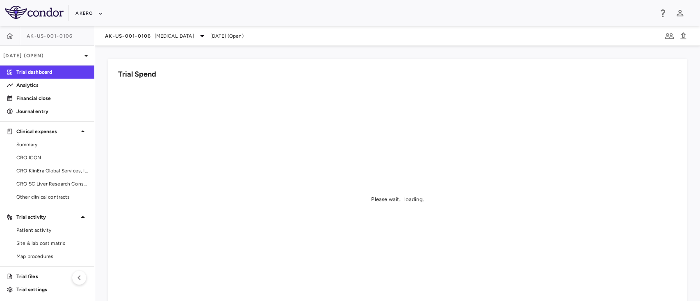
click at [390, 119] on div "Please wait... loading." at bounding box center [397, 200] width 559 height 226
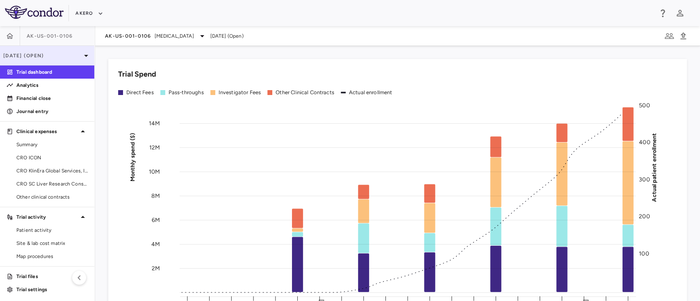
click at [57, 61] on div "[DATE] (Open)" at bounding box center [47, 56] width 94 height 20
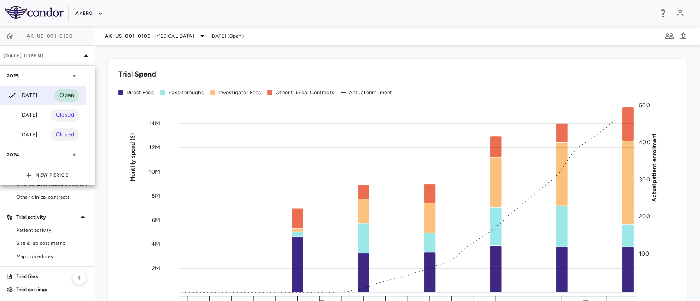
click at [149, 67] on div at bounding box center [350, 150] width 700 height 301
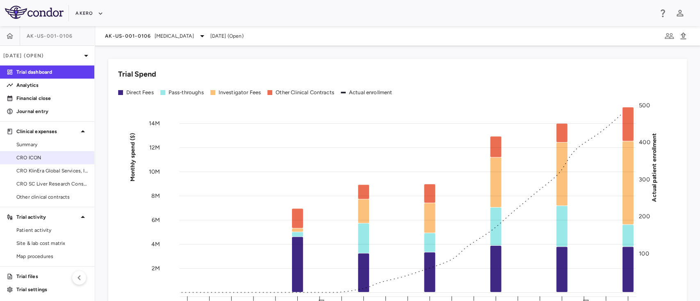
click at [38, 157] on span "CRO ICON" at bounding box center [51, 157] width 71 height 7
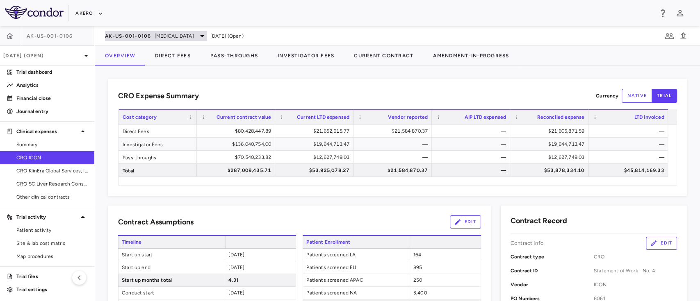
click at [186, 36] on span "[MEDICAL_DATA]" at bounding box center [174, 35] width 39 height 7
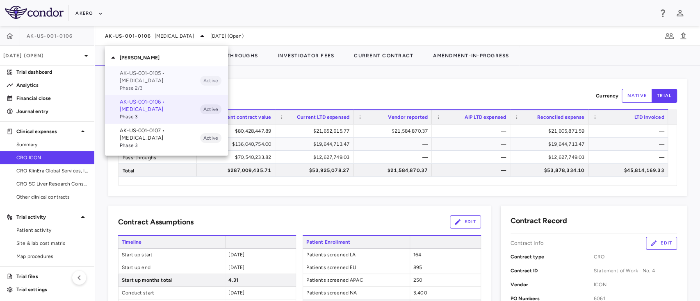
click at [157, 74] on p "AK-US-001-0105 • Nonalcoholic Steatohepatitis" at bounding box center [160, 77] width 80 height 15
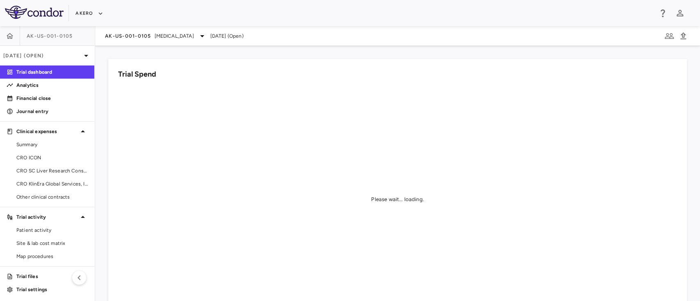
click at [157, 74] on div "Trial Spend" at bounding box center [397, 74] width 559 height 11
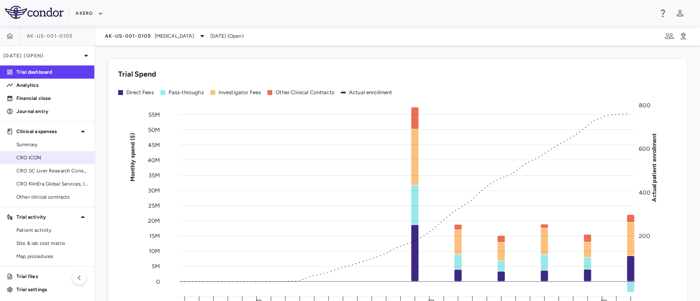
click at [36, 162] on link "CRO ICON" at bounding box center [47, 158] width 94 height 12
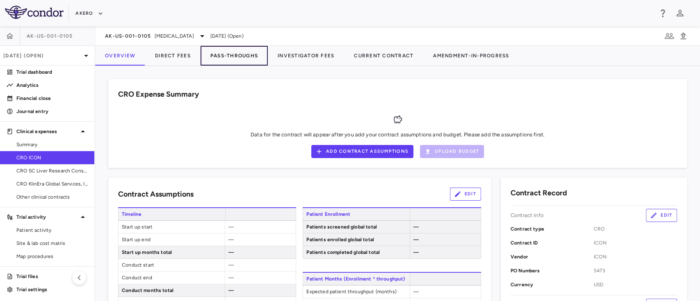
click at [231, 52] on button "Pass-Throughs" at bounding box center [234, 56] width 67 height 20
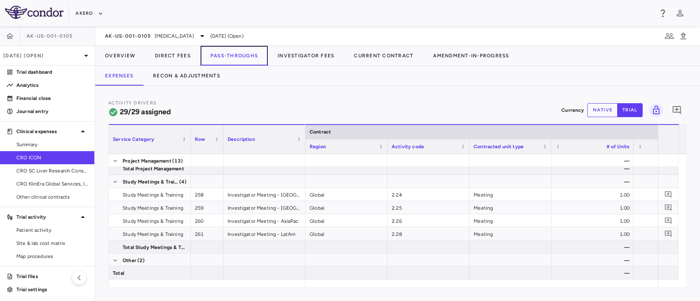
scroll to position [330, 0]
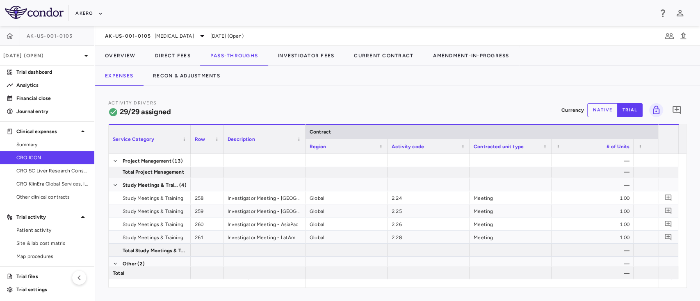
drag, startPoint x: 327, startPoint y: 290, endPoint x: 390, endPoint y: 292, distance: 62.4
click at [390, 292] on div "Activity Drivers 29/29 assigned Currency native trial 0 Service Category Drag h…" at bounding box center [397, 193] width 605 height 215
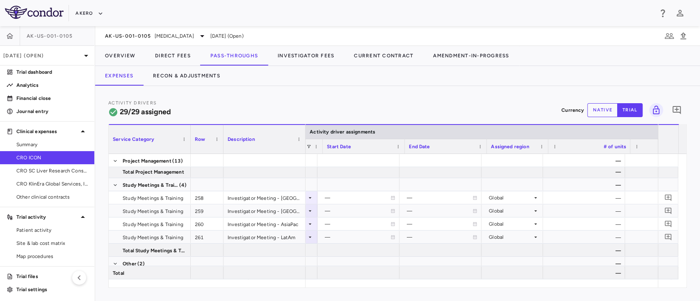
scroll to position [0, 0]
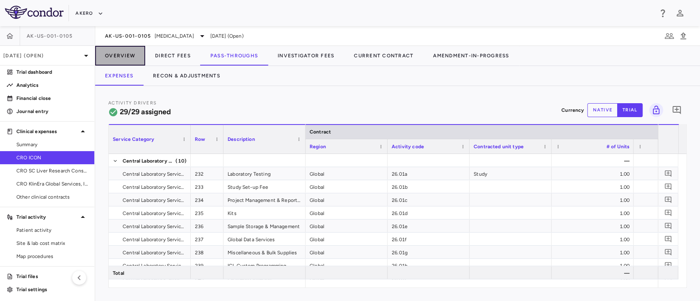
click at [120, 53] on button "Overview" at bounding box center [120, 56] width 50 height 20
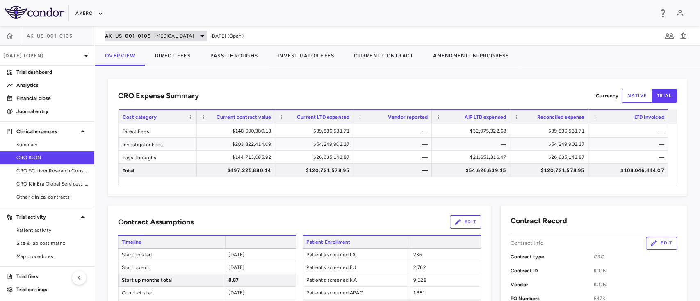
click at [194, 34] on span "[MEDICAL_DATA]" at bounding box center [174, 35] width 39 height 7
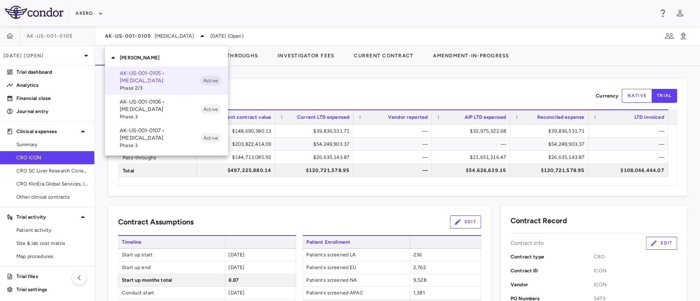
click at [59, 54] on div at bounding box center [350, 150] width 700 height 301
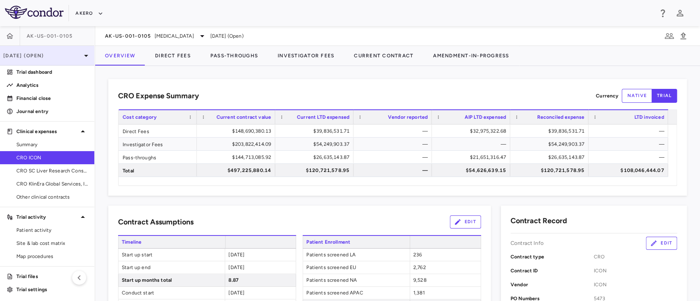
click at [38, 54] on p "[DATE] (Open)" at bounding box center [42, 55] width 78 height 7
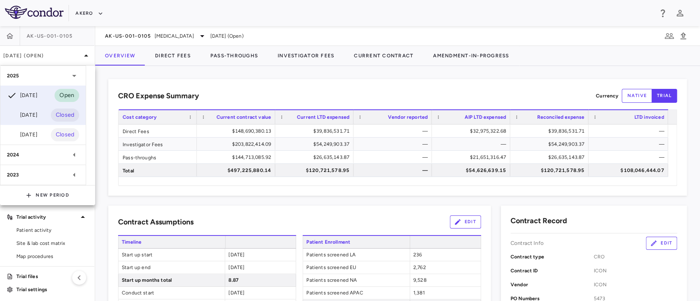
click at [39, 121] on div "Jun 2025 Closed" at bounding box center [42, 115] width 85 height 20
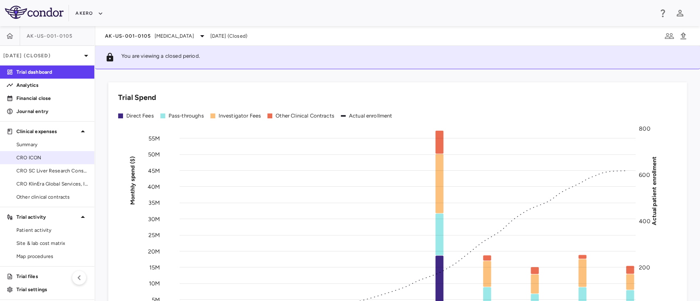
click at [41, 157] on span "CRO ICON" at bounding box center [51, 157] width 71 height 7
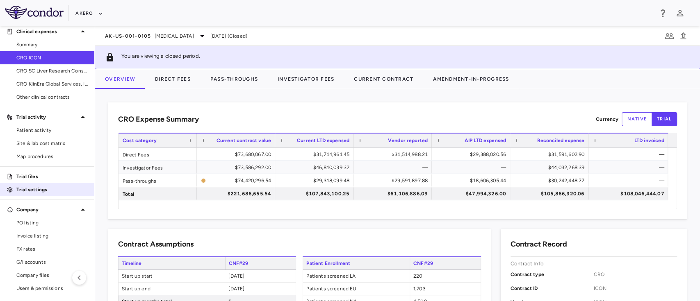
click at [40, 183] on div "Trial settings" at bounding box center [47, 189] width 94 height 13
click at [28, 177] on p "Trial files" at bounding box center [51, 176] width 71 height 7
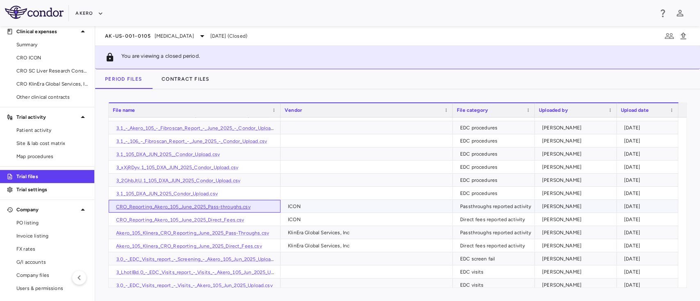
click at [193, 208] on link "CRO_Reporting_Akero_105_June_2025_Pass-throughs.csv" at bounding box center [183, 207] width 135 height 6
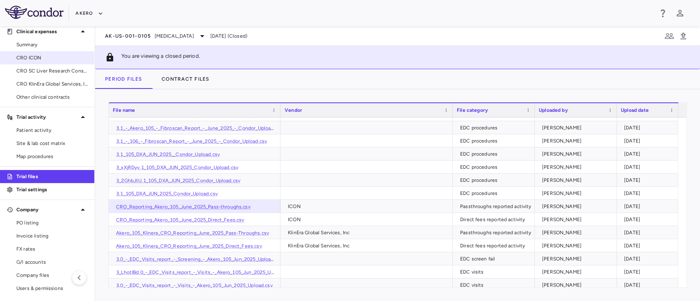
click at [48, 57] on span "CRO ICON" at bounding box center [51, 57] width 71 height 7
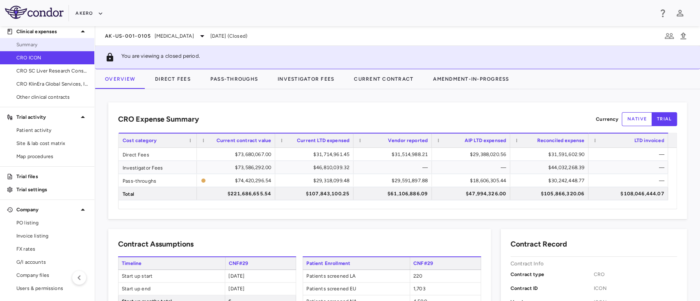
click at [68, 40] on link "Summary" at bounding box center [47, 45] width 94 height 12
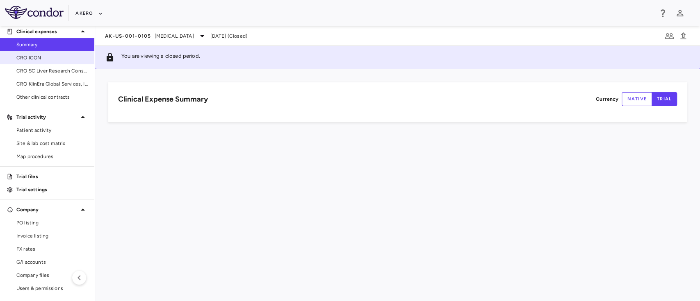
click at [47, 55] on span "CRO ICON" at bounding box center [51, 57] width 71 height 7
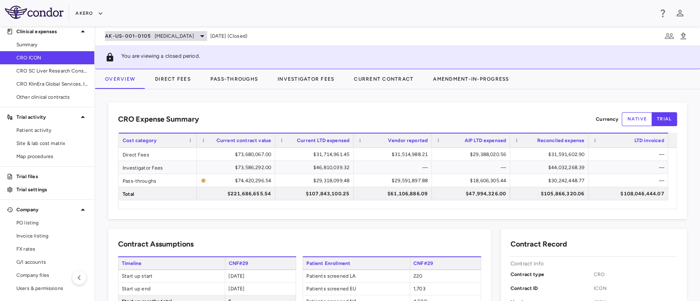
click at [194, 38] on span "[MEDICAL_DATA]" at bounding box center [174, 35] width 39 height 7
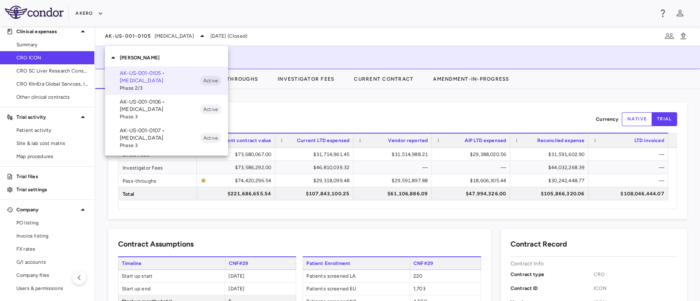
click at [98, 30] on div at bounding box center [350, 150] width 700 height 301
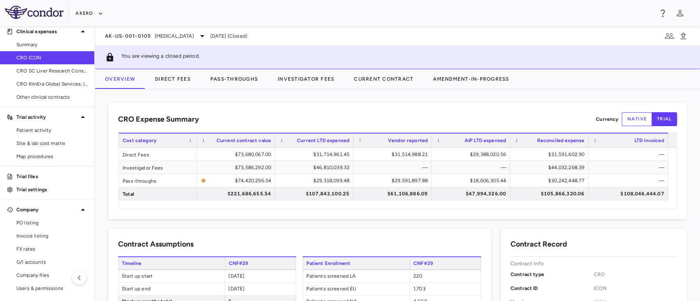
click at [252, 29] on div "AK-US-001-0105 Nonalcoholic Steatohepatitis Jun 2025 (Closed)" at bounding box center [397, 36] width 605 height 20
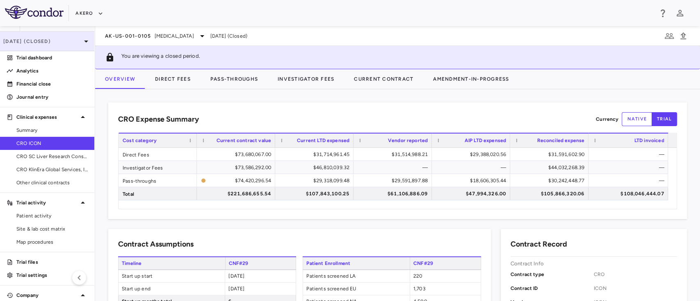
click at [34, 43] on p "Jun 2025 (Closed)" at bounding box center [42, 41] width 78 height 7
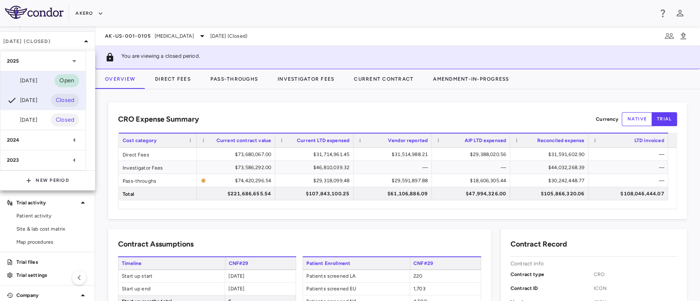
click at [34, 82] on div "Sep 2025" at bounding box center [22, 81] width 30 height 10
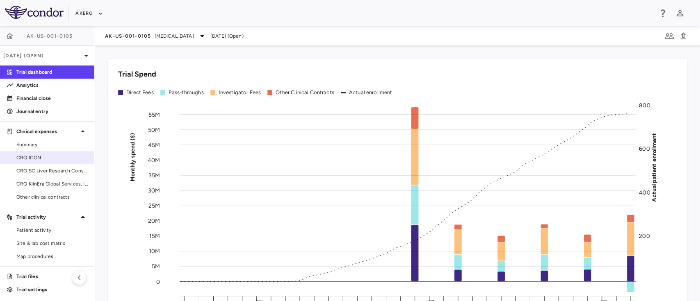
click at [43, 152] on link "CRO ICON" at bounding box center [47, 158] width 94 height 12
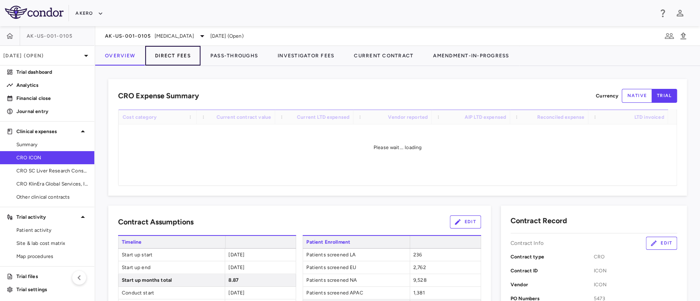
click at [173, 55] on button "Direct Fees" at bounding box center [172, 56] width 55 height 20
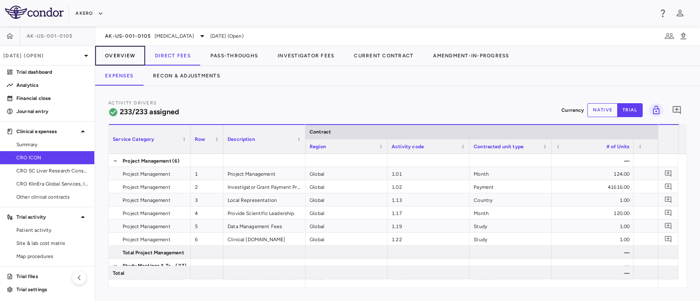
click at [121, 52] on button "Overview" at bounding box center [120, 56] width 50 height 20
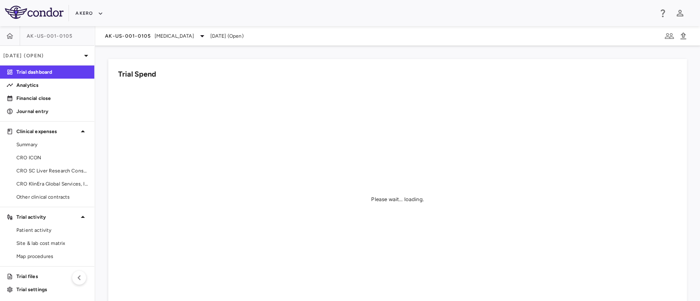
scroll to position [1, 0]
click at [37, 155] on span "CRO ICON" at bounding box center [51, 156] width 71 height 7
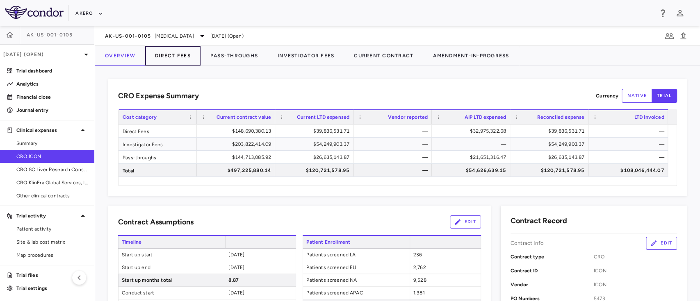
click at [171, 59] on button "Direct Fees" at bounding box center [172, 56] width 55 height 20
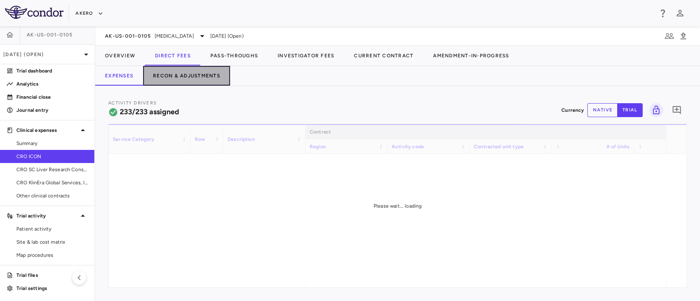
click at [192, 78] on button "Recon & Adjustments" at bounding box center [186, 76] width 87 height 20
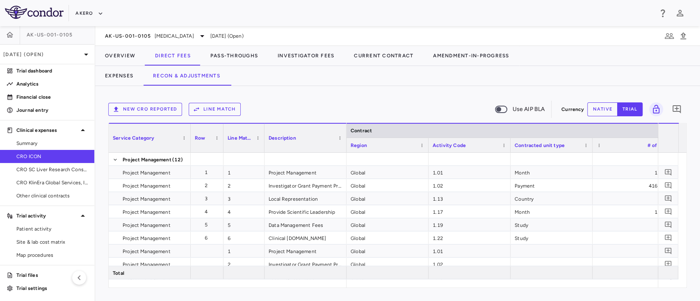
click at [141, 112] on button "New CRO reported" at bounding box center [145, 109] width 74 height 13
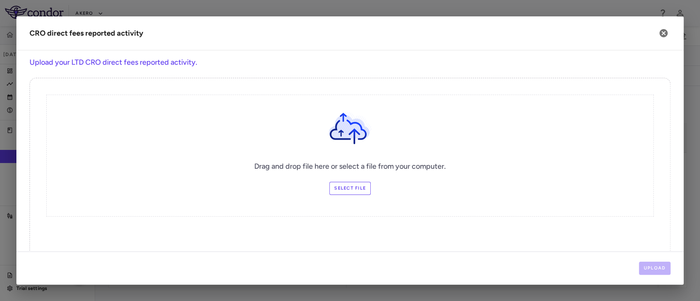
click at [341, 184] on label "Select file" at bounding box center [349, 188] width 41 height 13
click at [0, 0] on input "Select file" at bounding box center [0, 0] width 0 height 0
click at [234, 61] on h6 "Upload your LTD CRO direct fees reported activity." at bounding box center [350, 62] width 641 height 11
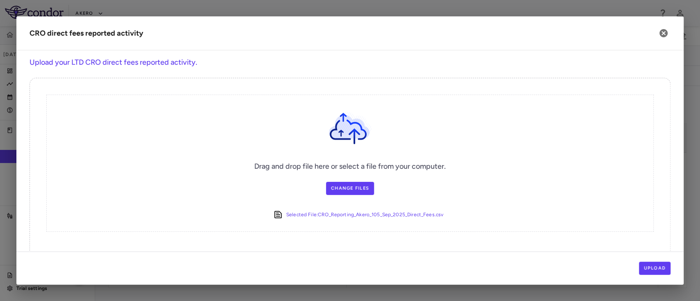
scroll to position [21, 0]
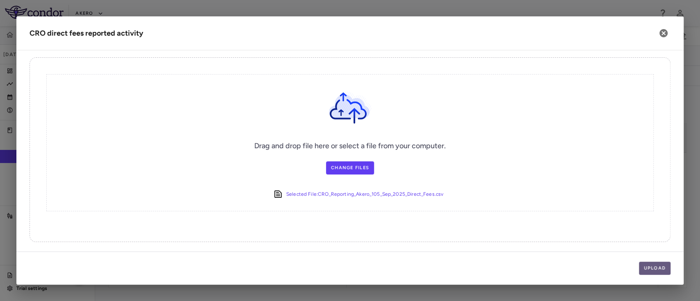
click at [652, 267] on button "Upload" at bounding box center [655, 268] width 32 height 13
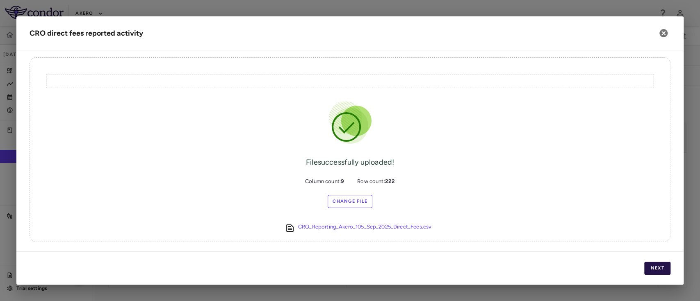
click at [656, 267] on button "Next" at bounding box center [657, 268] width 26 height 13
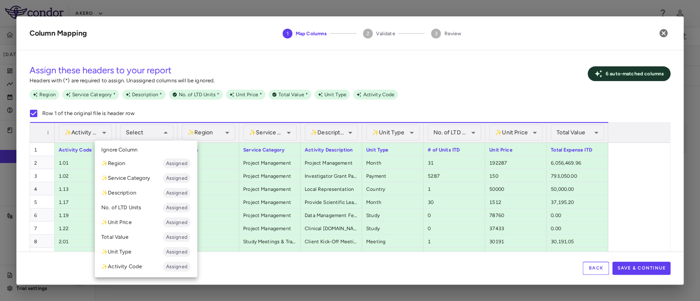
click at [156, 108] on div at bounding box center [350, 150] width 700 height 301
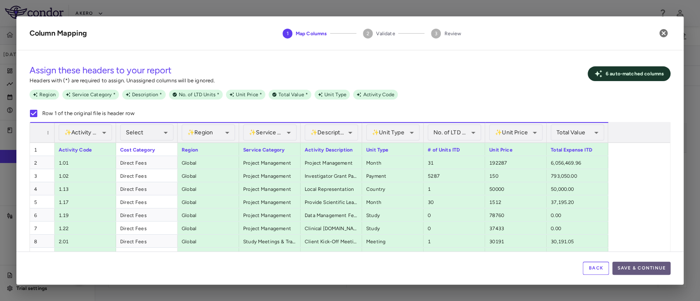
click at [643, 267] on button "Save & Continue" at bounding box center [641, 268] width 58 height 13
click at [643, 267] on div "Back Save & Continue" at bounding box center [349, 268] width 667 height 33
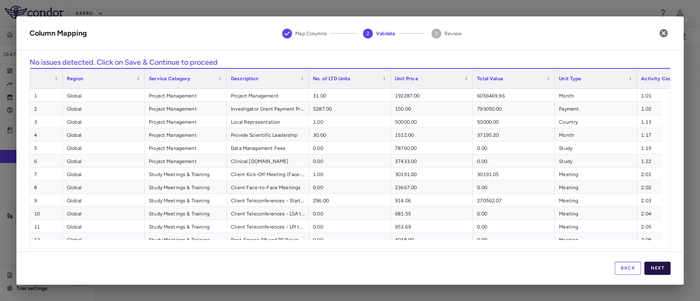
click at [655, 269] on button "Next" at bounding box center [657, 268] width 26 height 13
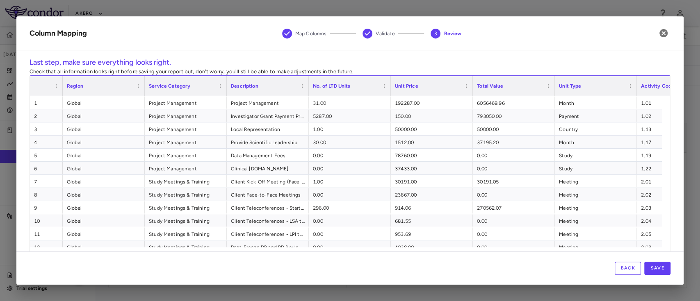
scroll to position [14, 0]
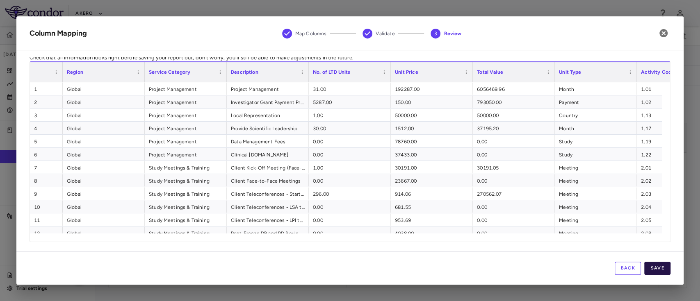
click at [654, 268] on button "Save" at bounding box center [657, 268] width 26 height 13
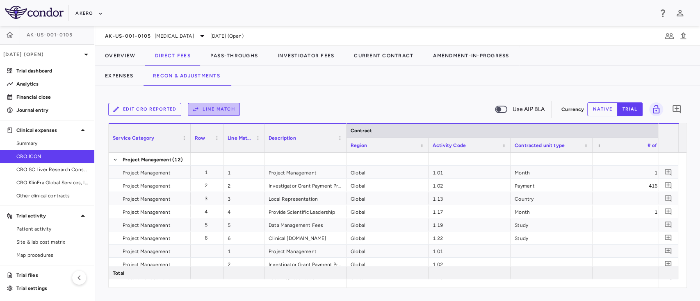
click at [211, 107] on button "Line Match" at bounding box center [214, 109] width 52 height 13
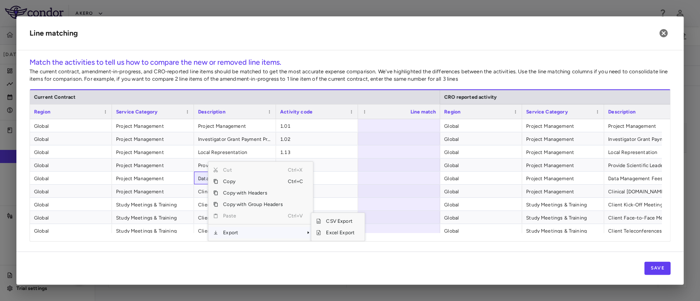
click at [241, 232] on span "Export" at bounding box center [252, 232] width 69 height 11
click at [331, 233] on span "Excel Export" at bounding box center [340, 232] width 39 height 11
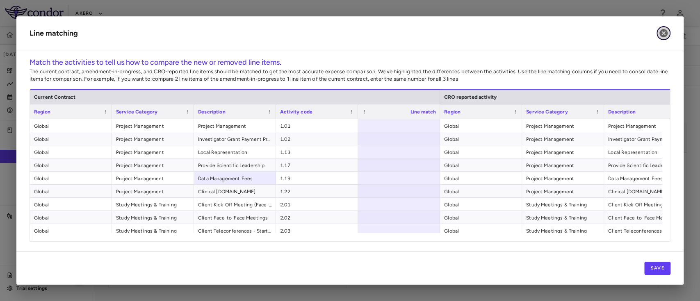
click at [663, 35] on icon "button" at bounding box center [664, 33] width 8 height 8
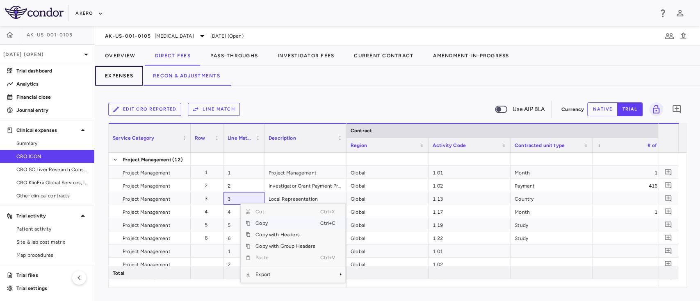
click at [129, 77] on button "Expenses" at bounding box center [119, 76] width 48 height 20
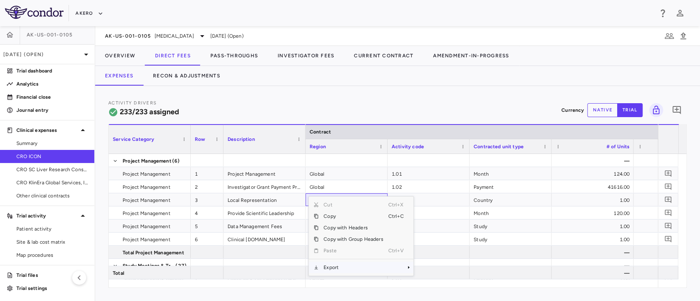
click at [356, 265] on span "Export" at bounding box center [353, 267] width 69 height 11
click at [447, 278] on span "Excel Export" at bounding box center [441, 279] width 39 height 11
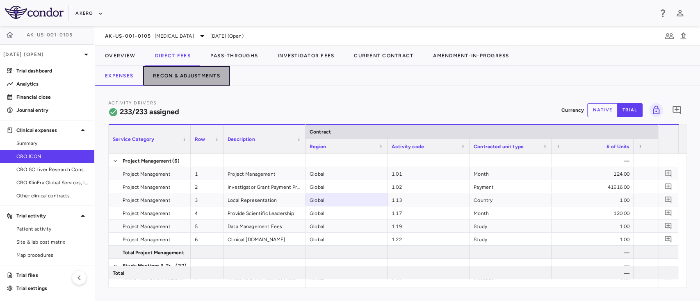
click at [189, 77] on button "Recon & Adjustments" at bounding box center [186, 76] width 87 height 20
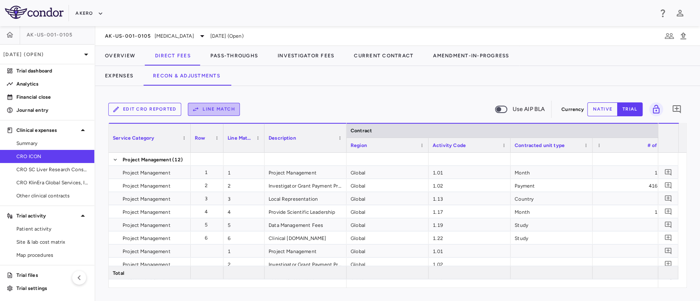
click at [215, 110] on button "Line Match" at bounding box center [214, 109] width 52 height 13
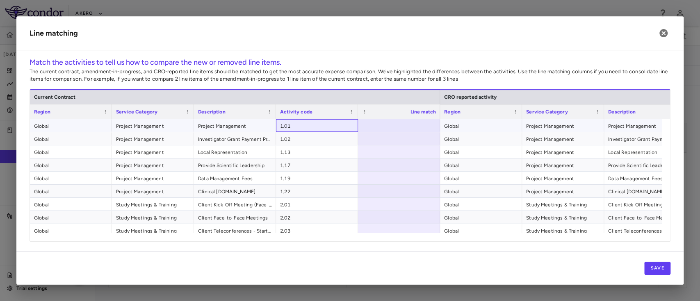
click at [299, 124] on span "1.01" at bounding box center [317, 126] width 74 height 13
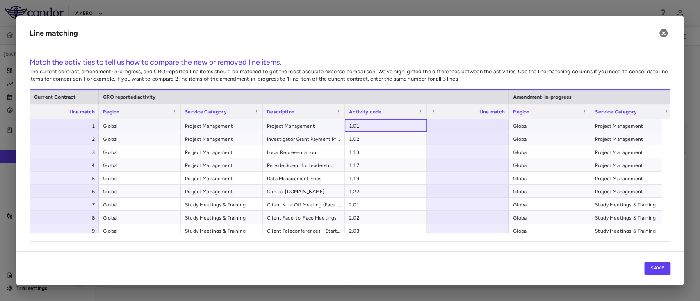
click at [394, 123] on span "1.01" at bounding box center [386, 126] width 74 height 13
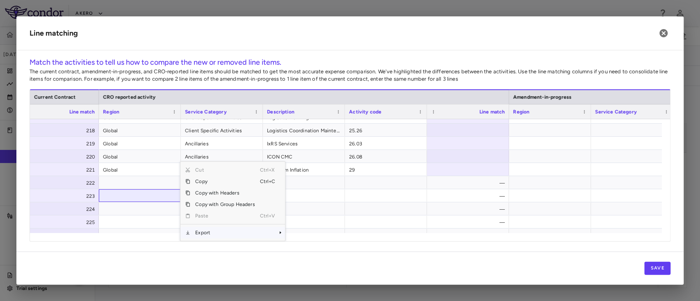
click at [208, 231] on span "Export" at bounding box center [224, 232] width 69 height 11
click at [299, 234] on span "Excel Export" at bounding box center [312, 232] width 39 height 11
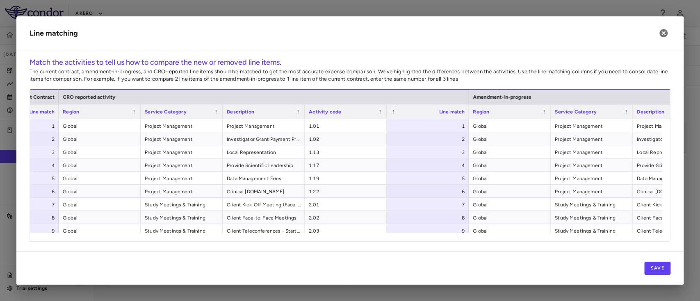
scroll to position [0, 574]
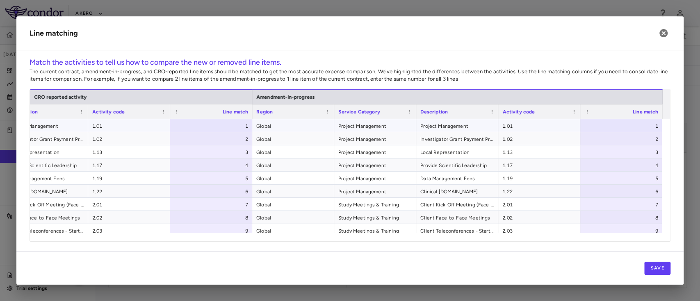
click at [556, 127] on span "1.01" at bounding box center [539, 126] width 74 height 13
click at [539, 122] on span "2.16" at bounding box center [539, 124] width 74 height 13
click at [533, 126] on span "1.01" at bounding box center [539, 126] width 74 height 13
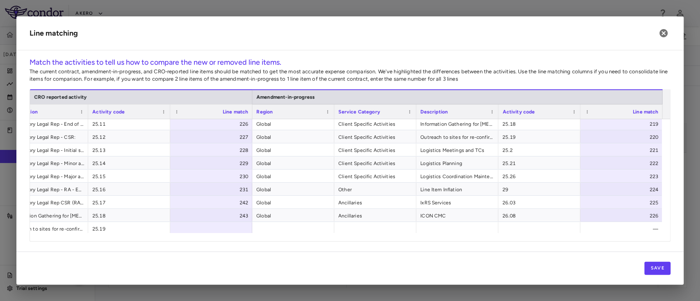
scroll to position [2684, 0]
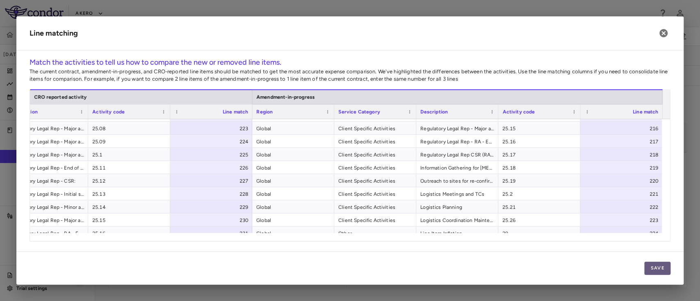
click at [659, 271] on button "Save" at bounding box center [657, 268] width 26 height 13
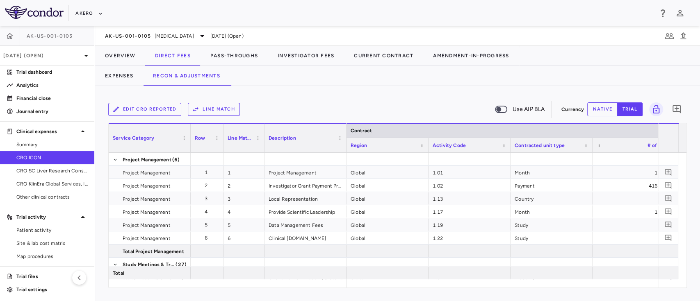
click at [223, 109] on button "Line Match" at bounding box center [214, 109] width 52 height 13
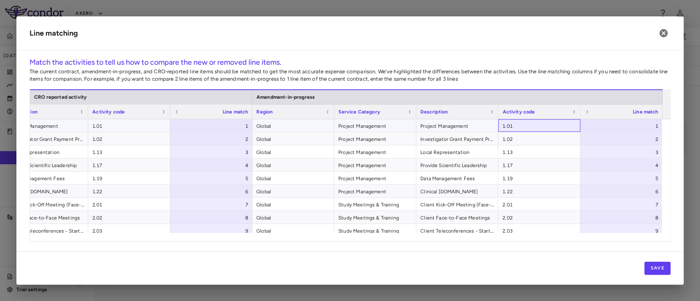
click at [546, 124] on span "1.01" at bounding box center [539, 126] width 74 height 13
click at [536, 127] on span "1.01" at bounding box center [539, 126] width 74 height 13
click at [648, 273] on button "Save" at bounding box center [657, 268] width 26 height 13
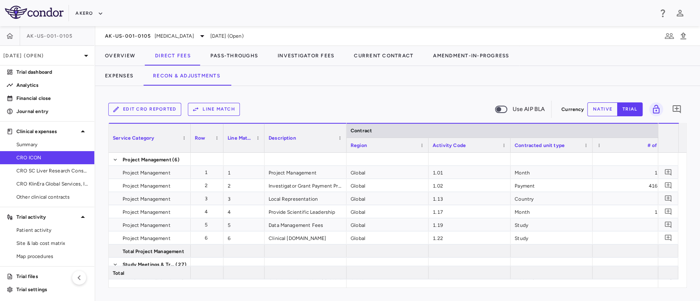
click at [218, 111] on button "Line Match" at bounding box center [214, 109] width 52 height 13
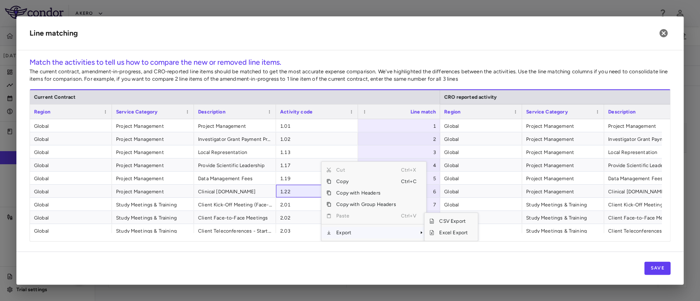
click at [353, 235] on span "Export" at bounding box center [365, 232] width 69 height 11
click at [356, 230] on span "Export" at bounding box center [365, 232] width 69 height 11
click at [452, 230] on span "Excel Export" at bounding box center [453, 232] width 39 height 11
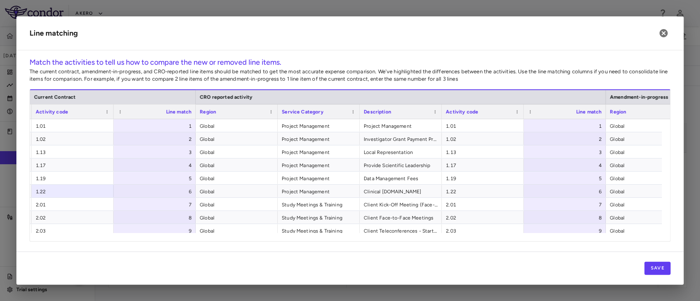
scroll to position [0, 328]
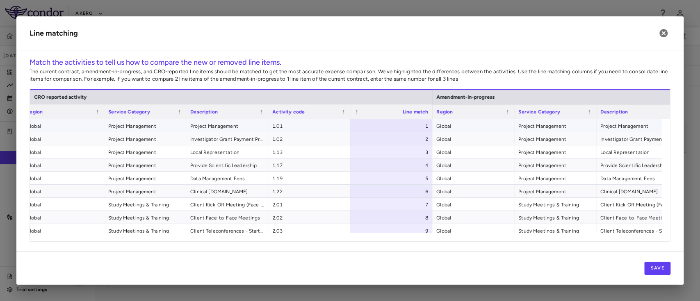
click at [308, 123] on span "1.01" at bounding box center [309, 126] width 74 height 13
click at [667, 32] on icon "button" at bounding box center [664, 33] width 10 height 10
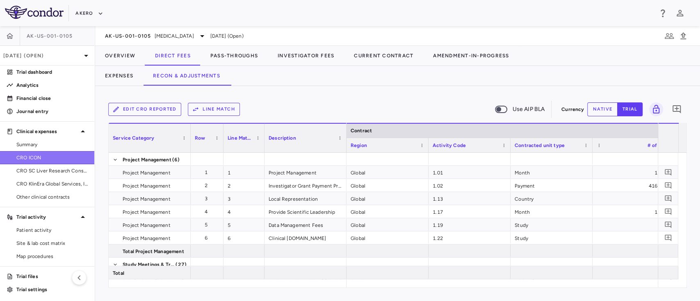
click at [48, 158] on span "CRO ICON" at bounding box center [51, 157] width 71 height 7
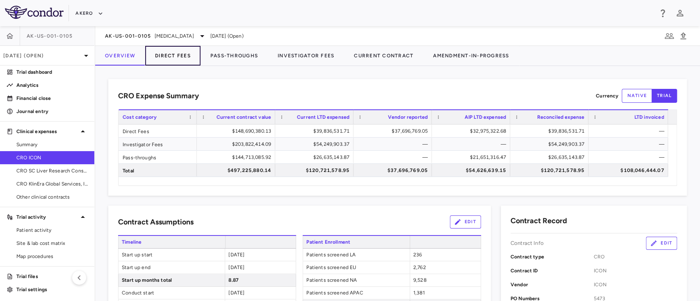
click at [182, 56] on button "Direct Fees" at bounding box center [172, 56] width 55 height 20
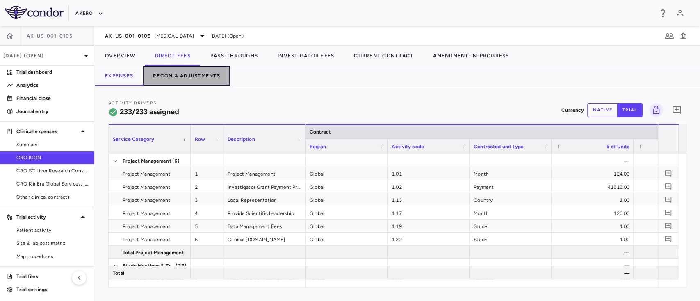
click at [185, 78] on button "Recon & Adjustments" at bounding box center [186, 76] width 87 height 20
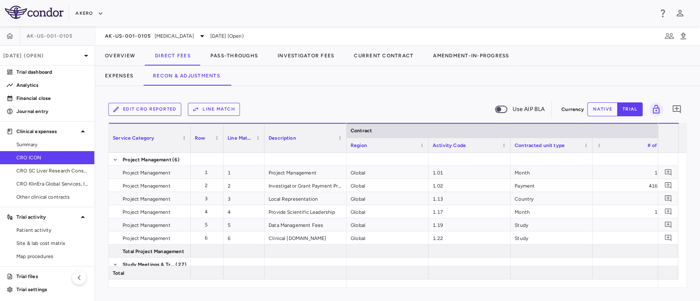
click at [208, 112] on button "Line Match" at bounding box center [214, 109] width 52 height 13
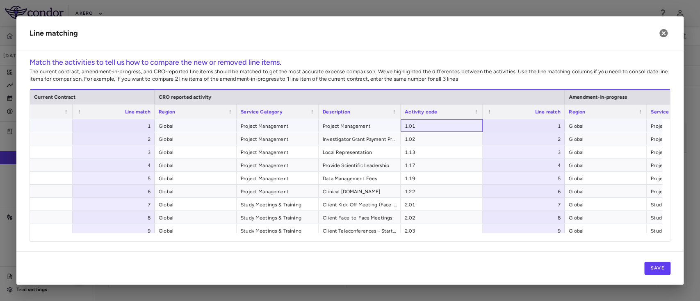
click at [426, 126] on span "1.01" at bounding box center [442, 126] width 74 height 13
click at [664, 32] on icon "button" at bounding box center [664, 33] width 10 height 10
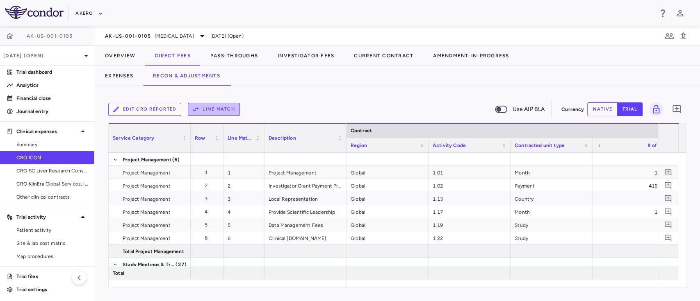
click at [216, 111] on button "Line Match" at bounding box center [214, 109] width 52 height 13
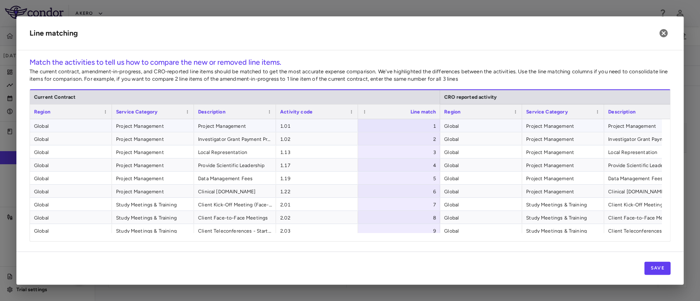
click at [305, 118] on div "Activity code" at bounding box center [317, 112] width 74 height 14
click at [299, 130] on span "1.01" at bounding box center [317, 126] width 74 height 13
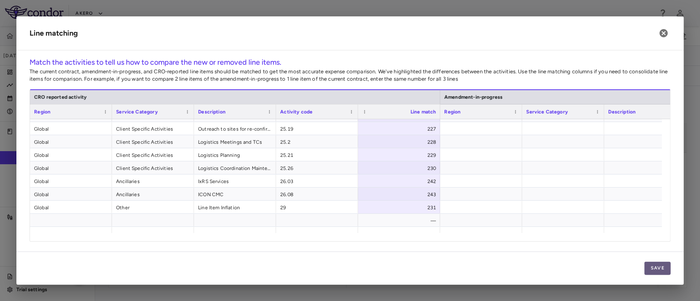
click at [656, 264] on button "Save" at bounding box center [657, 268] width 26 height 13
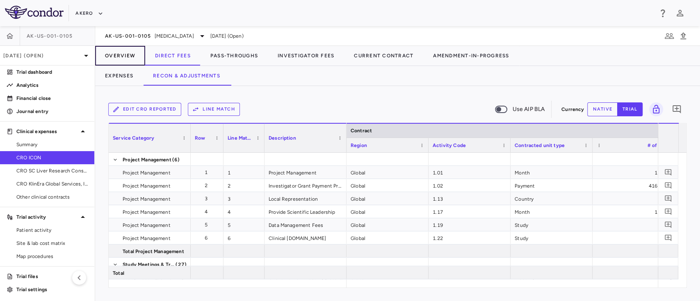
click at [123, 51] on button "Overview" at bounding box center [120, 56] width 50 height 20
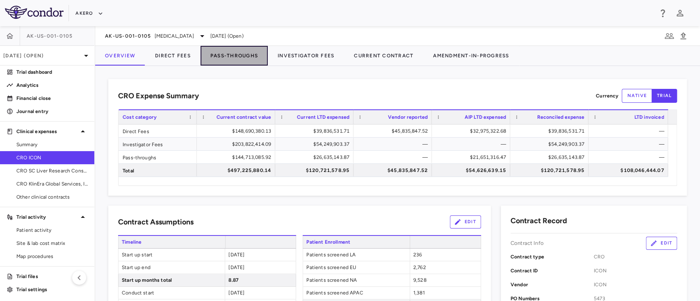
click at [230, 60] on button "Pass-Throughs" at bounding box center [234, 56] width 67 height 20
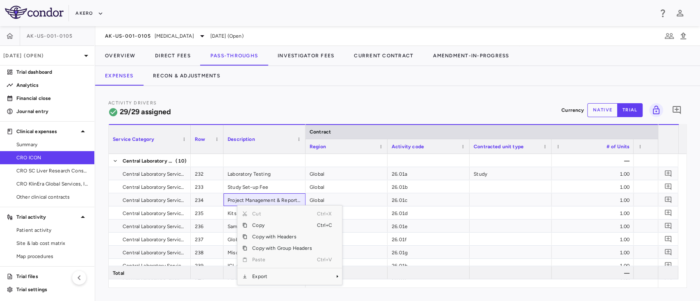
click at [290, 283] on div "Cut Ctrl+X Copy Ctrl+C Copy with Headers Copy with Group Headers Paste Ctrl+V E…" at bounding box center [289, 245] width 105 height 79
click at [310, 279] on span "Export" at bounding box center [281, 276] width 69 height 11
click at [373, 279] on span "Excel Export" at bounding box center [369, 279] width 39 height 11
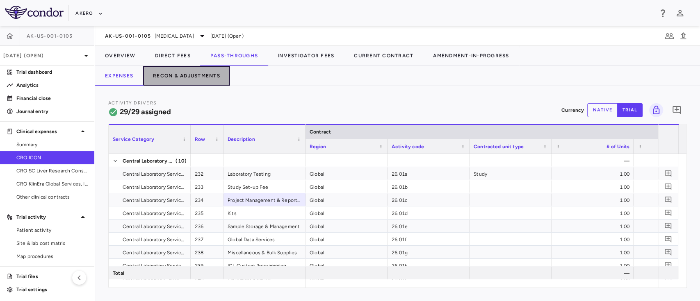
click at [207, 74] on button "Recon & Adjustments" at bounding box center [186, 76] width 87 height 20
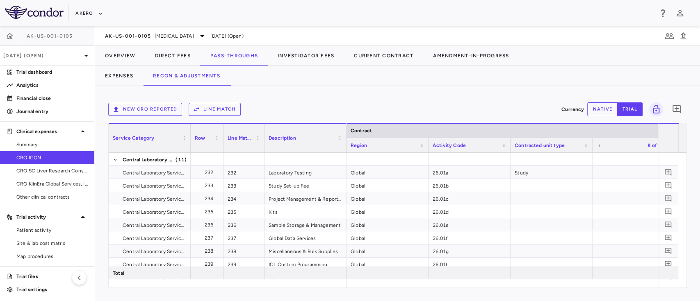
click at [169, 109] on button "New CRO reported" at bounding box center [145, 109] width 74 height 13
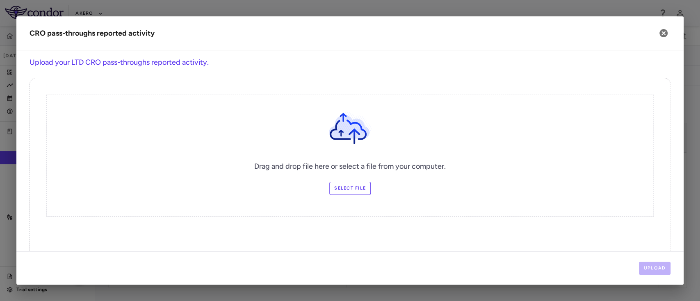
click at [347, 188] on label "Select file" at bounding box center [349, 188] width 41 height 13
click at [0, 0] on input "Select file" at bounding box center [0, 0] width 0 height 0
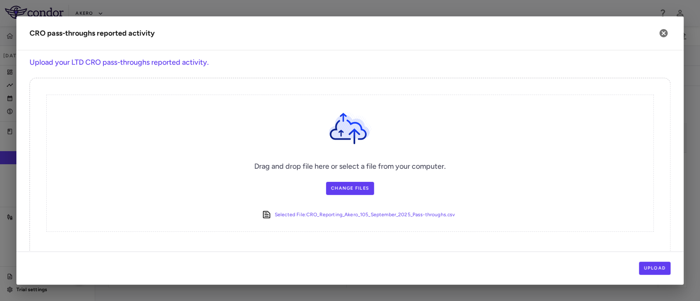
scroll to position [21, 0]
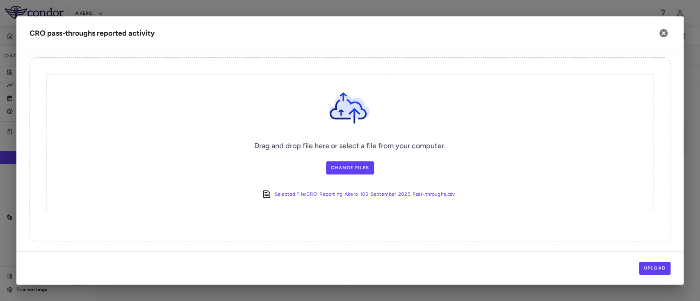
click at [648, 278] on div "Upload" at bounding box center [349, 268] width 667 height 33
click at [653, 270] on button "Upload" at bounding box center [655, 268] width 32 height 13
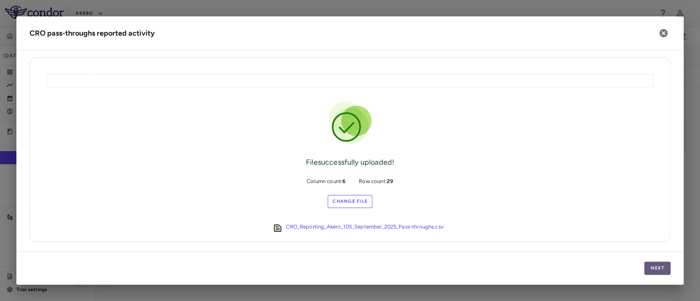
click at [656, 268] on button "Next" at bounding box center [657, 268] width 26 height 13
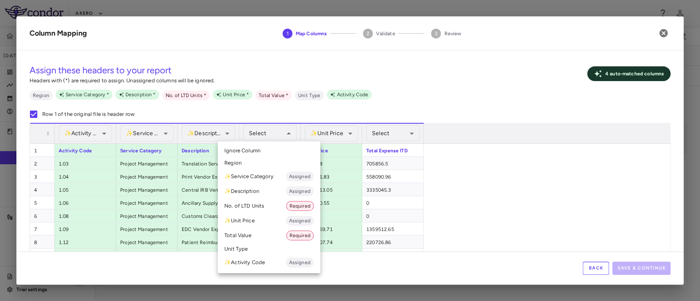
click at [265, 208] on li "No. of LTD Units Required" at bounding box center [269, 206] width 103 height 15
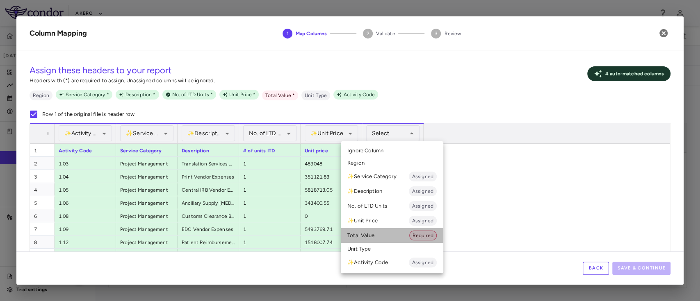
click at [388, 240] on li "Total Value Required" at bounding box center [392, 235] width 103 height 15
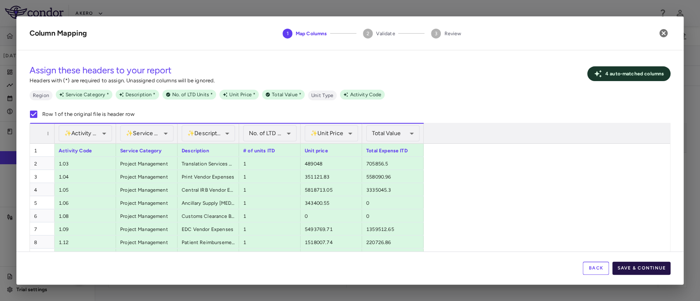
click at [653, 270] on button "Save & Continue" at bounding box center [641, 268] width 58 height 13
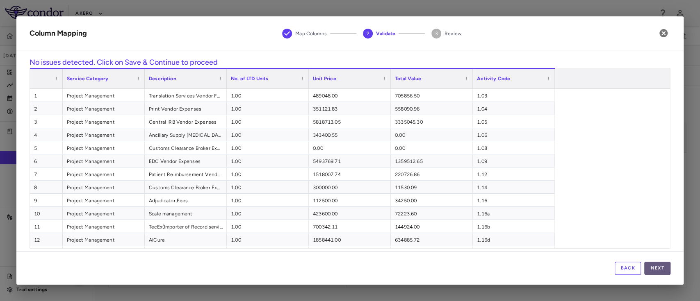
click at [655, 267] on button "Next" at bounding box center [657, 268] width 26 height 13
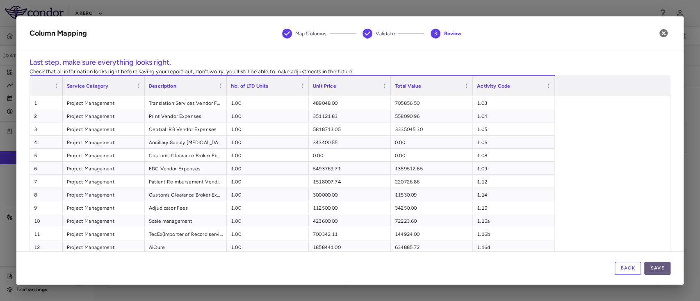
click at [657, 271] on button "Save" at bounding box center [657, 268] width 26 height 13
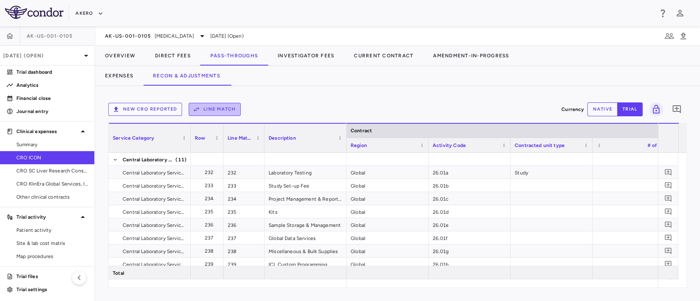
click at [213, 110] on button "Line Match" at bounding box center [215, 109] width 52 height 13
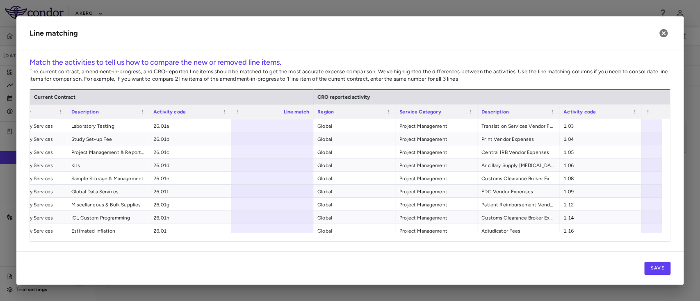
scroll to position [0, 102]
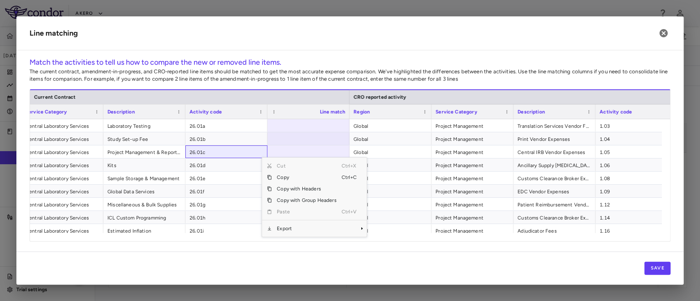
click at [305, 221] on div "Context Menu" at bounding box center [306, 220] width 69 height 5
click at [300, 228] on span "Export" at bounding box center [306, 228] width 69 height 11
click at [390, 233] on span "Excel Export" at bounding box center [394, 232] width 39 height 11
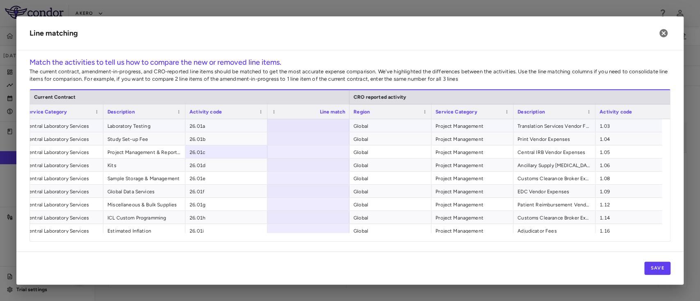
click at [224, 126] on span "26.01a" at bounding box center [226, 126] width 74 height 13
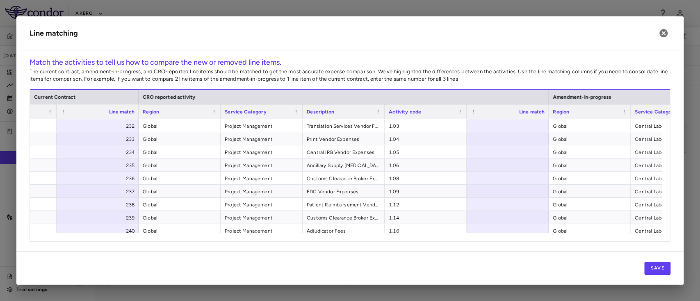
scroll to position [0, 306]
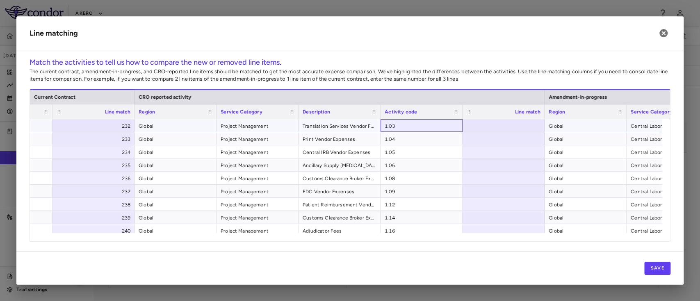
click at [388, 125] on span "1.03" at bounding box center [422, 126] width 74 height 13
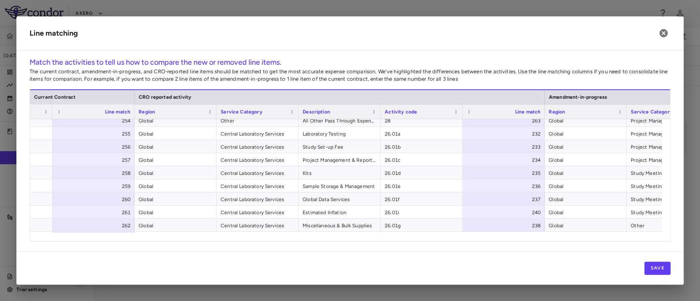
scroll to position [266, 0]
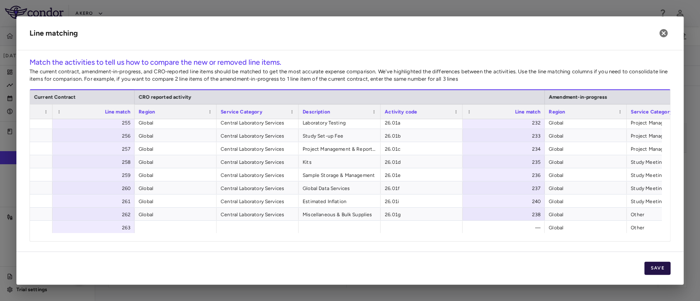
click at [660, 271] on button "Save" at bounding box center [657, 268] width 26 height 13
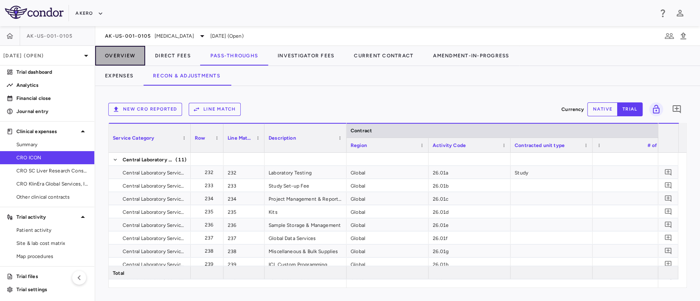
click at [119, 55] on button "Overview" at bounding box center [120, 56] width 50 height 20
